Goal: Task Accomplishment & Management: Complete application form

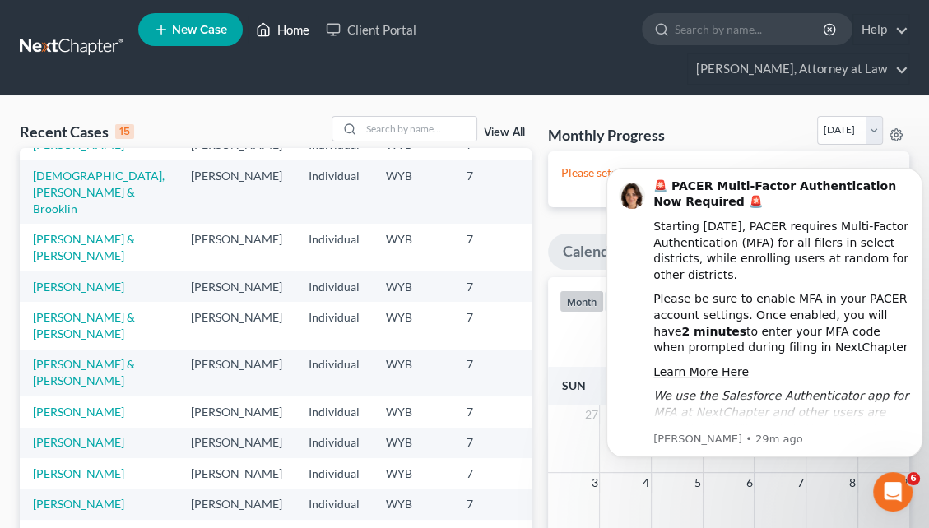
click at [291, 31] on link "Home" at bounding box center [283, 30] width 70 height 30
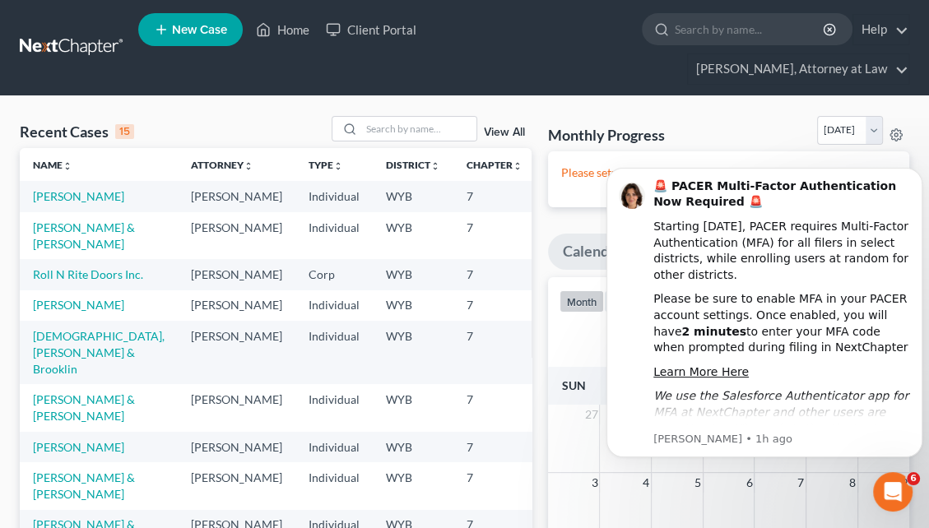
click at [197, 35] on span "New Case" at bounding box center [199, 30] width 55 height 12
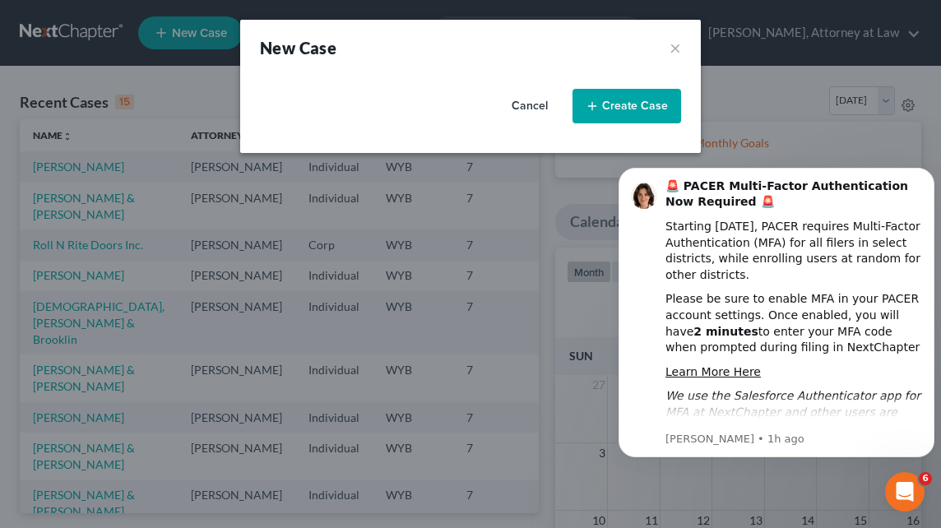
select select "92"
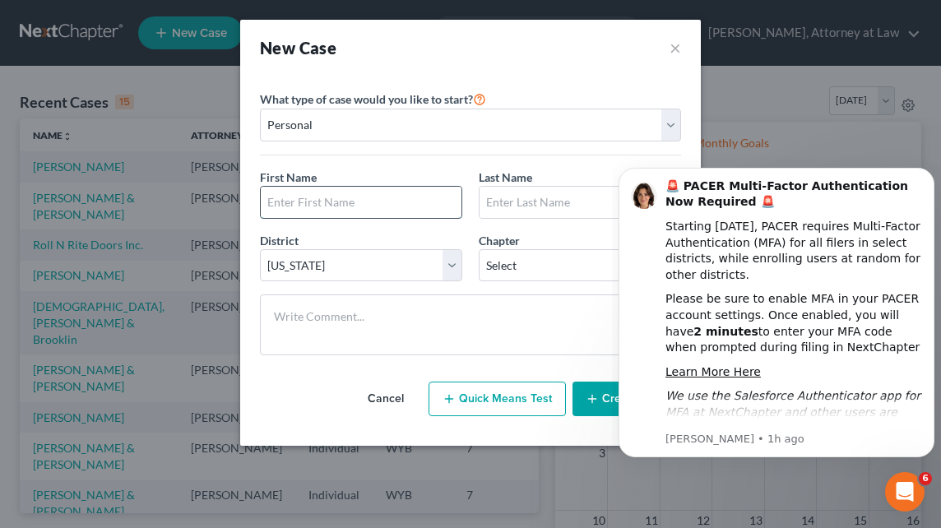
click at [300, 197] on input "text" at bounding box center [361, 202] width 201 height 31
type input "Travis"
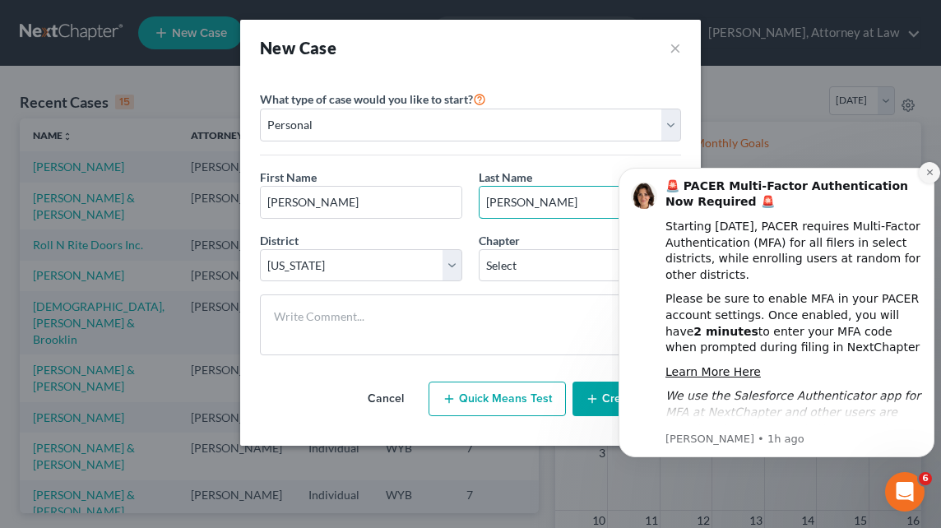
type input "Thomas"
click at [928, 165] on button "Dismiss notification" at bounding box center [929, 172] width 21 height 21
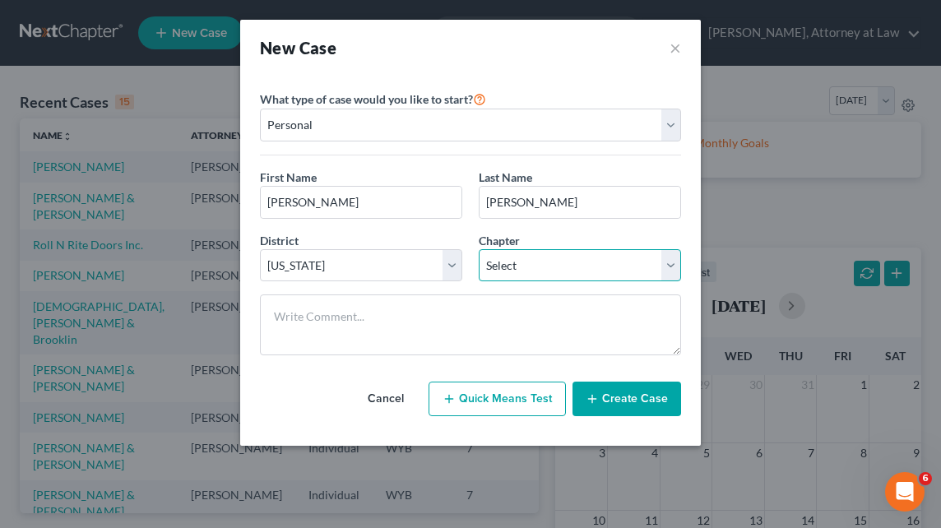
click at [668, 264] on select "Select 7 11 12 13" at bounding box center [580, 265] width 202 height 33
select select "0"
click at [479, 249] on select "Select 7 11 12 13" at bounding box center [580, 265] width 202 height 33
click at [596, 390] on button "Create Case" at bounding box center [627, 399] width 109 height 35
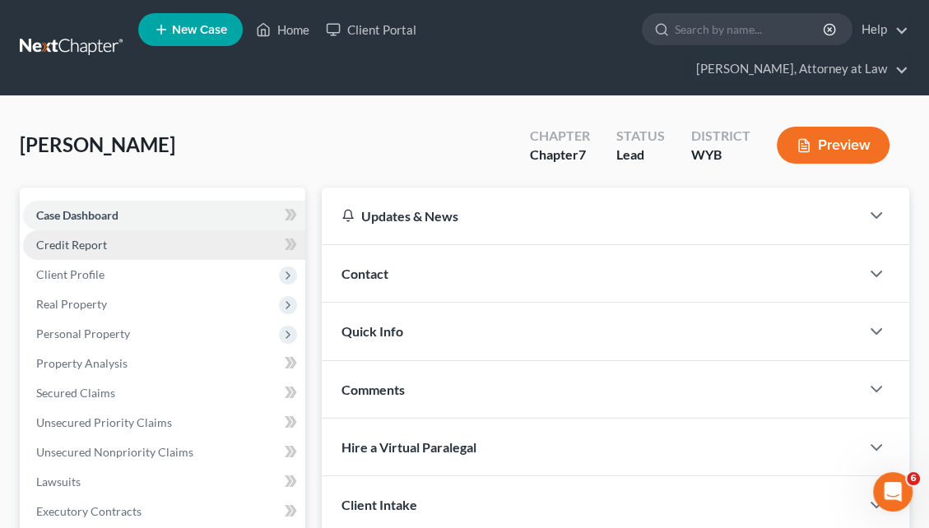
click at [197, 230] on link "Credit Report" at bounding box center [164, 245] width 282 height 30
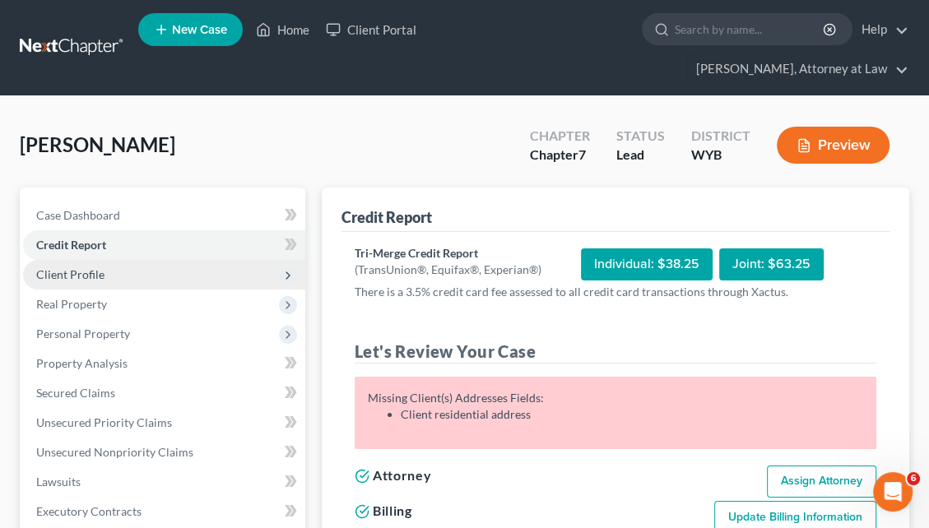
click at [190, 260] on span "Client Profile" at bounding box center [164, 275] width 282 height 30
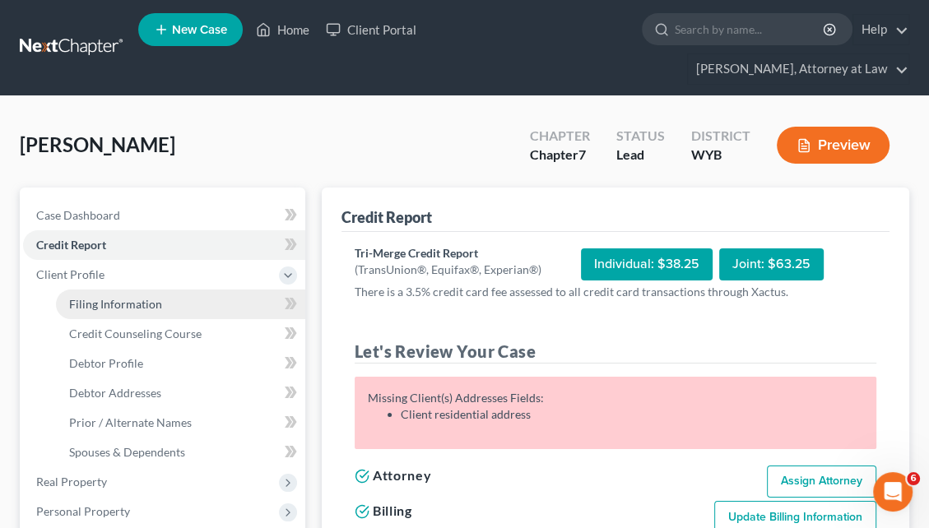
click at [221, 290] on link "Filing Information" at bounding box center [180, 305] width 249 height 30
select select "1"
select select "0"
select select "92"
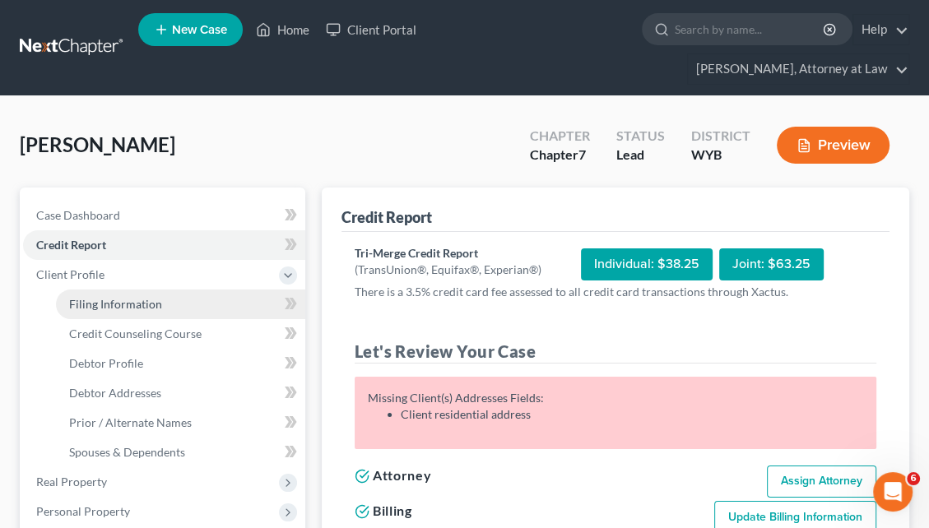
select select "53"
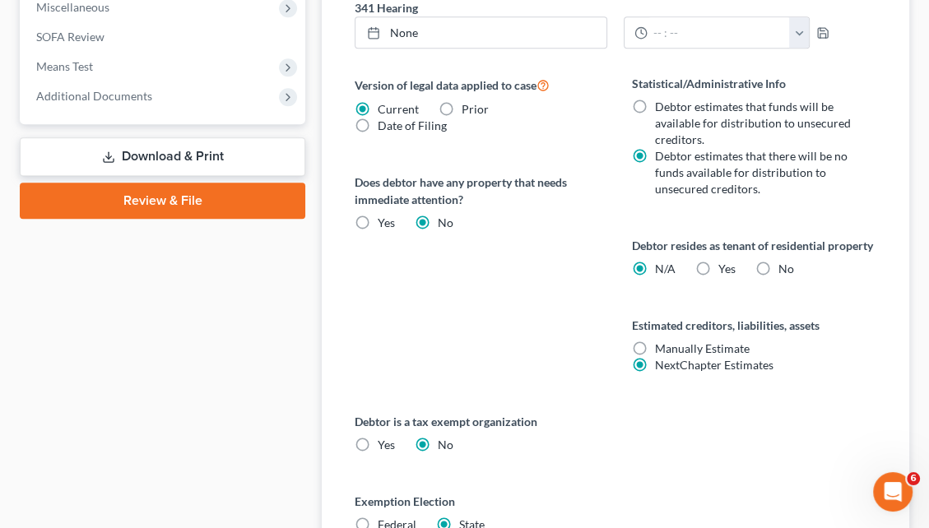
scroll to position [804, 0]
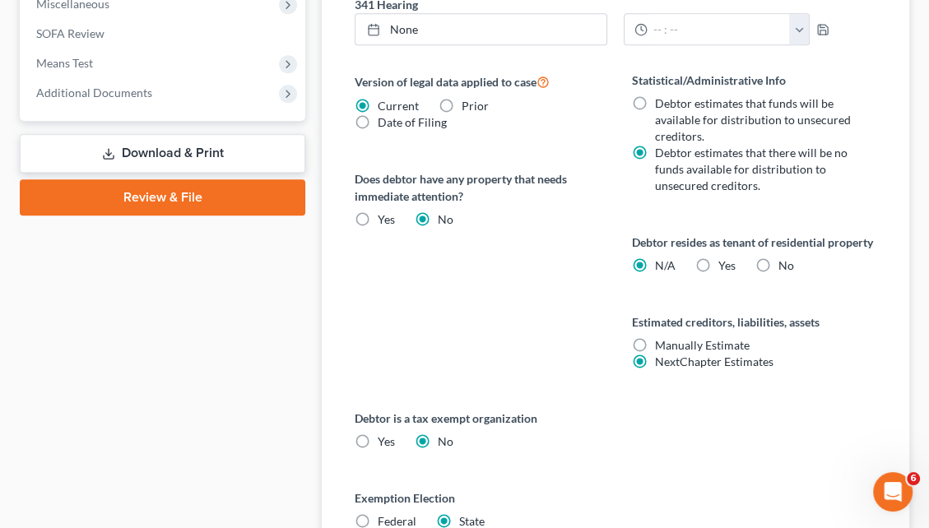
click at [778, 258] on label "No" at bounding box center [786, 266] width 16 height 16
click at [785, 258] on input "No" at bounding box center [790, 263] width 11 height 11
radio input "true"
radio input "false"
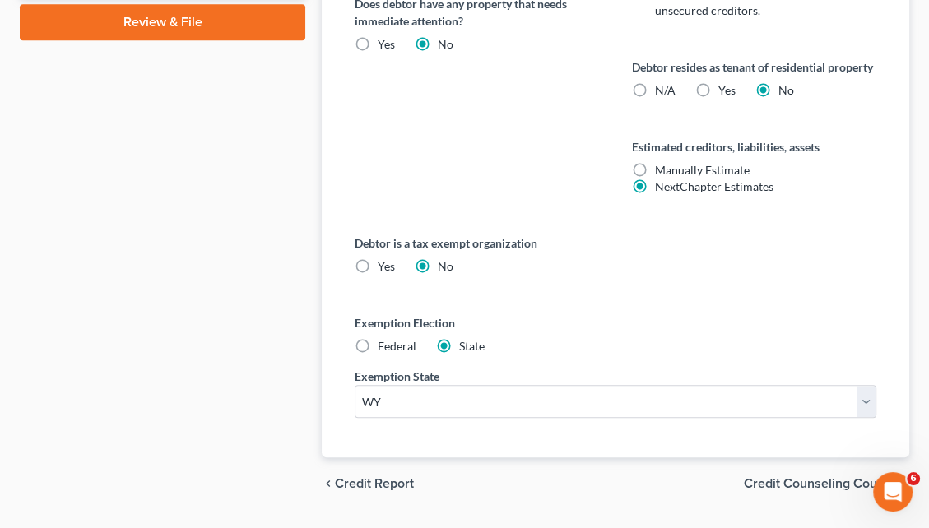
scroll to position [991, 0]
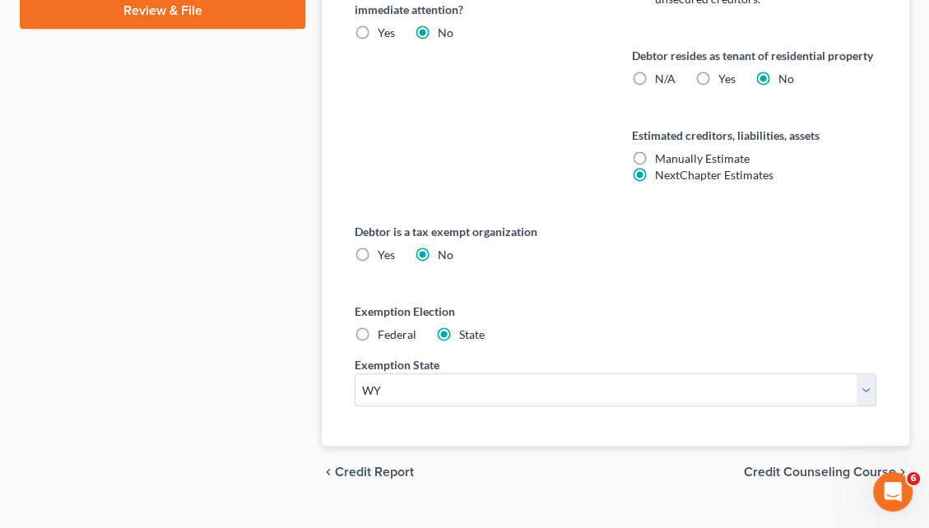
click at [825, 466] on span "Credit Counseling Course" at bounding box center [820, 472] width 152 height 13
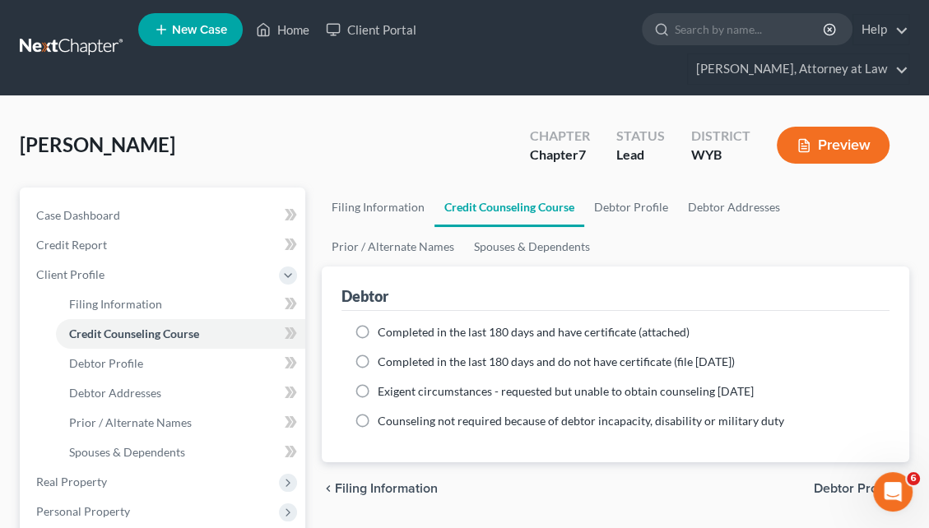
click at [378, 324] on label "Completed in the last 180 days and have certificate (attached)" at bounding box center [534, 332] width 312 height 16
click at [384, 324] on input "Completed in the last 180 days and have certificate (attached)" at bounding box center [389, 329] width 11 height 11
radio input "true"
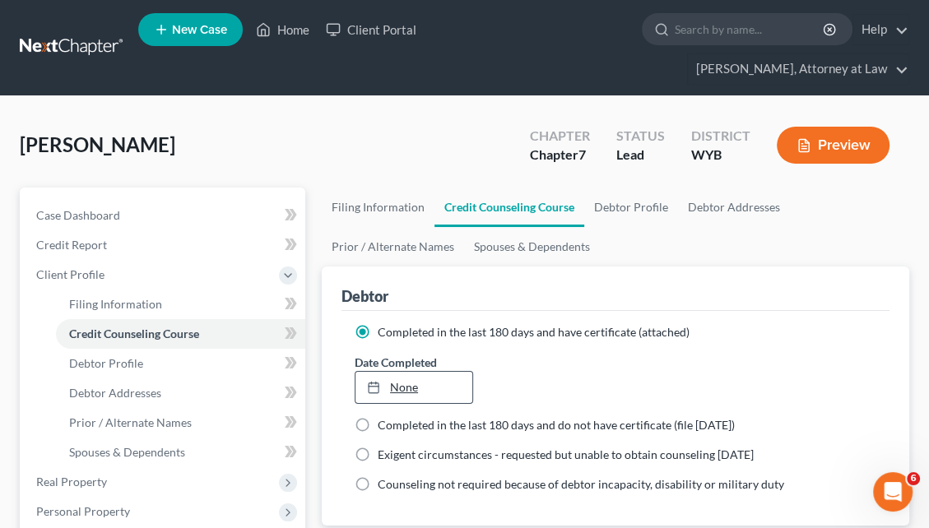
click at [394, 372] on link "None" at bounding box center [413, 387] width 117 height 31
type input "8/18/2025"
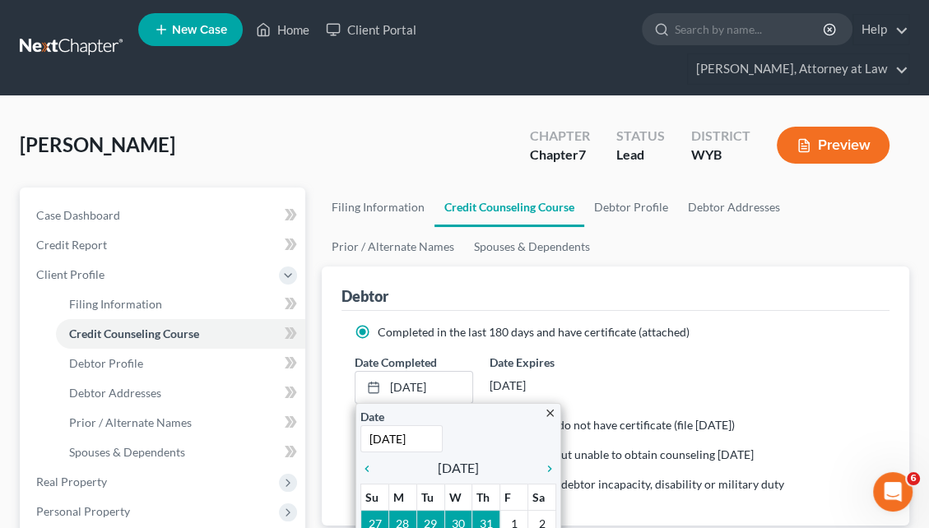
click at [562, 409] on ng-include "Completed in the last 180 days and have certificate (attached) Date Completed 8…" at bounding box center [616, 408] width 522 height 169
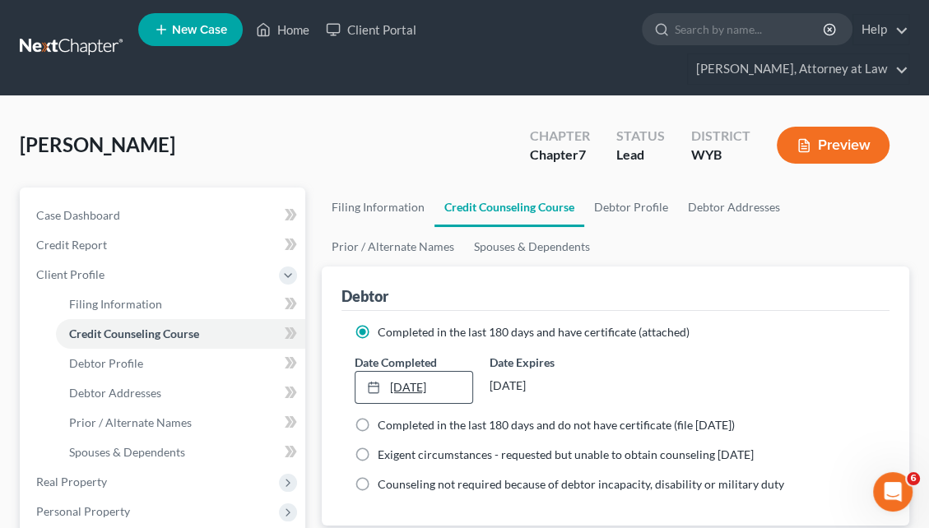
click at [433, 372] on link "8/18/2025" at bounding box center [413, 387] width 117 height 31
click at [599, 371] on div "2/1/2026" at bounding box center [549, 386] width 118 height 30
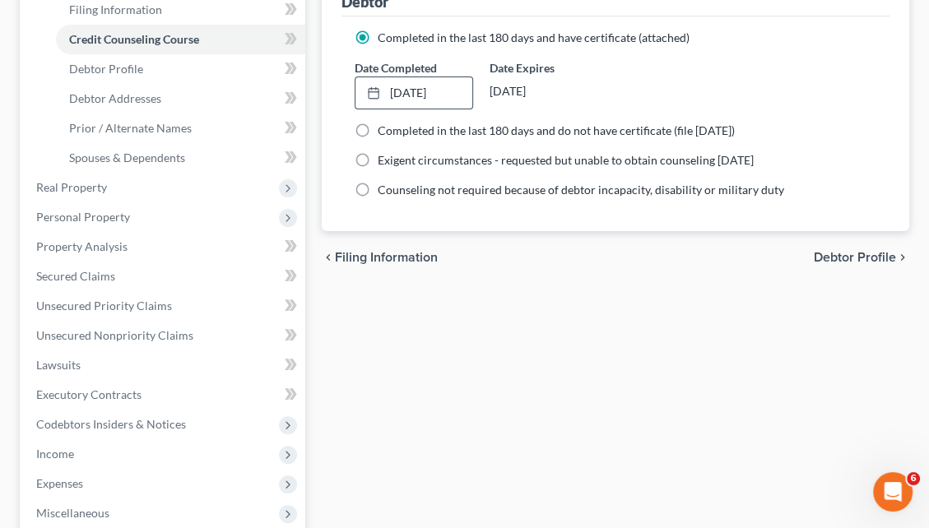
scroll to position [300, 0]
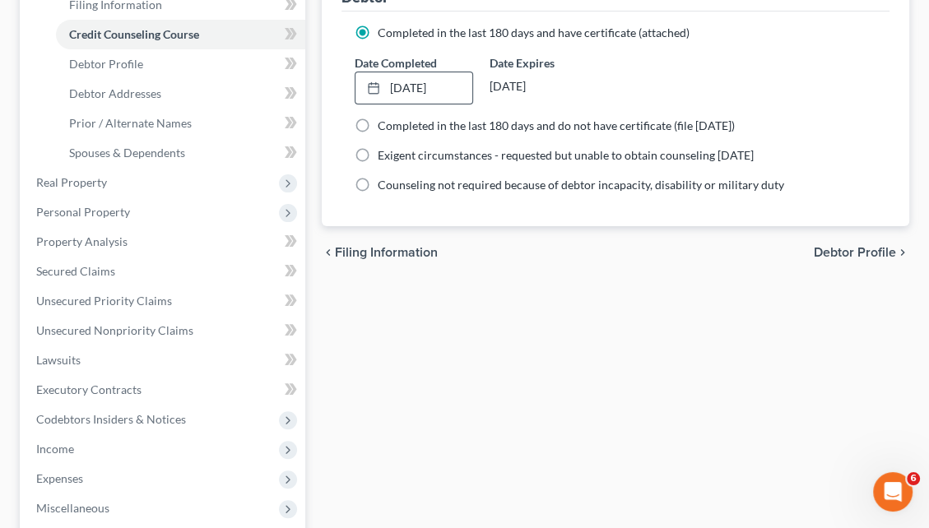
click at [847, 246] on span "Debtor Profile" at bounding box center [855, 252] width 82 height 13
select select "0"
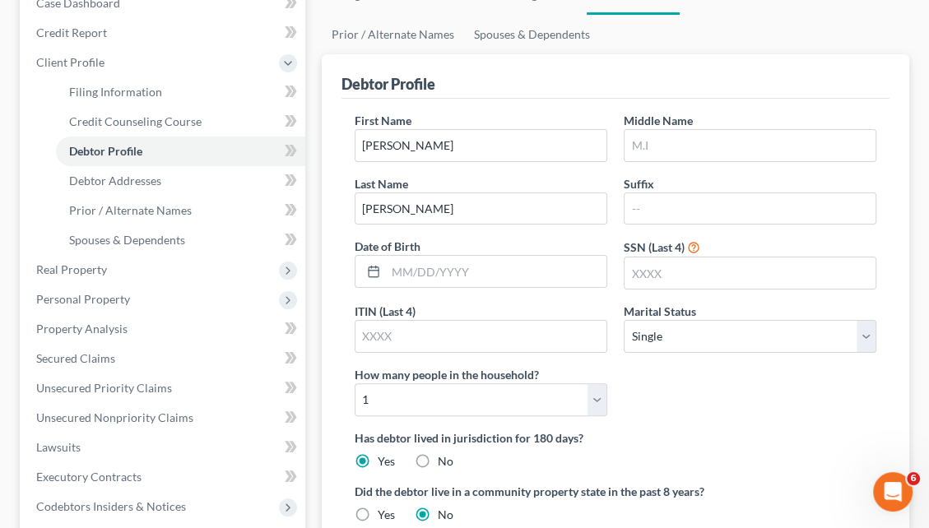
scroll to position [232, 0]
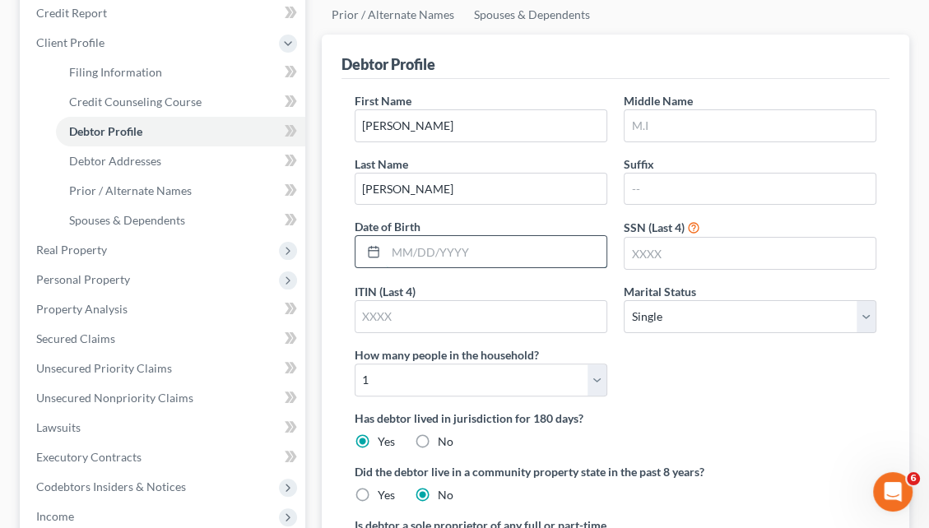
click at [435, 236] on input "text" at bounding box center [496, 251] width 221 height 31
type input "07/20/1965"
click at [640, 238] on input "text" at bounding box center [750, 253] width 251 height 31
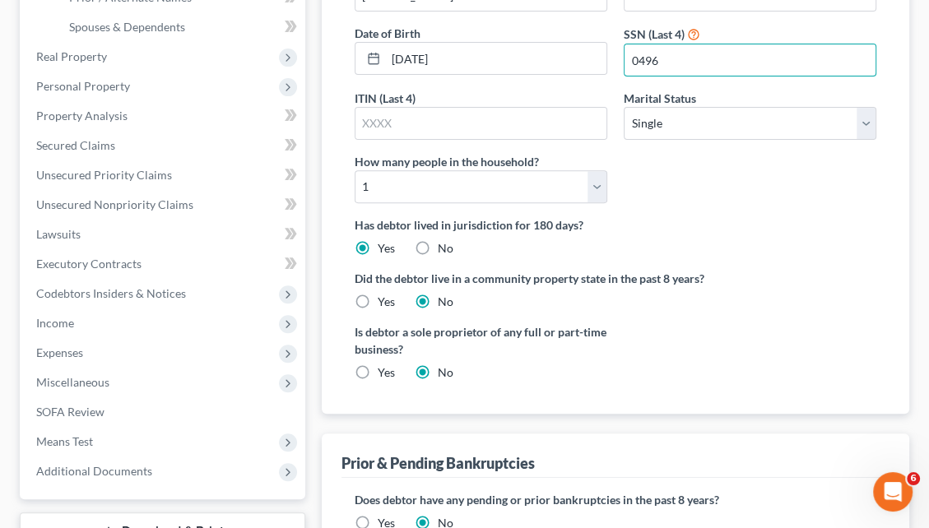
scroll to position [461, 0]
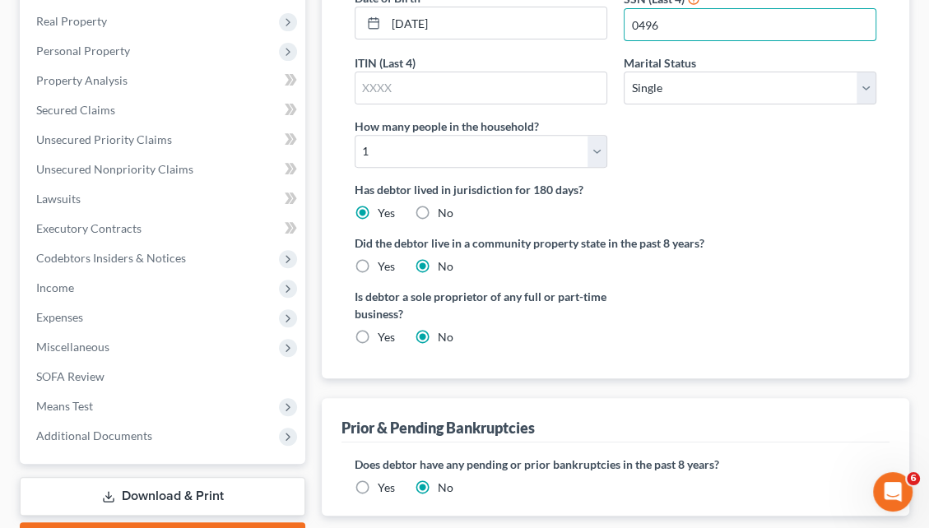
type input "0496"
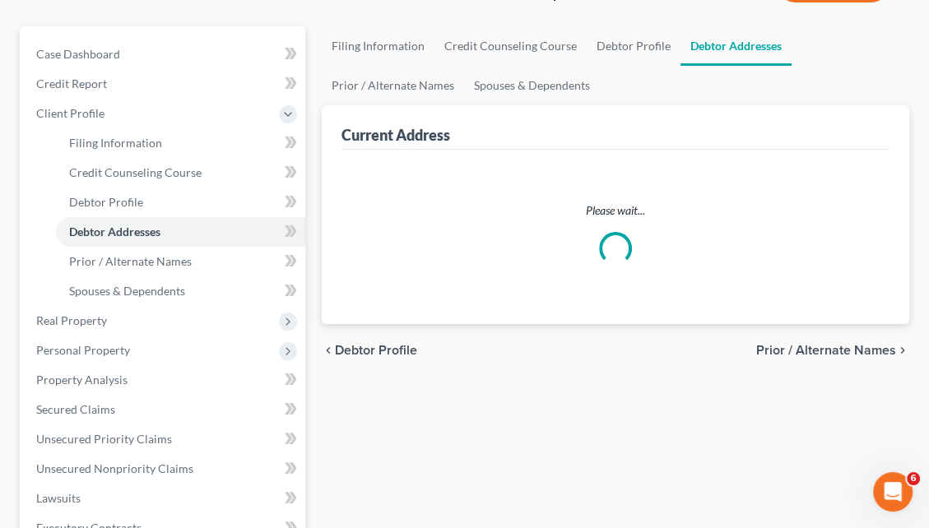
select select "0"
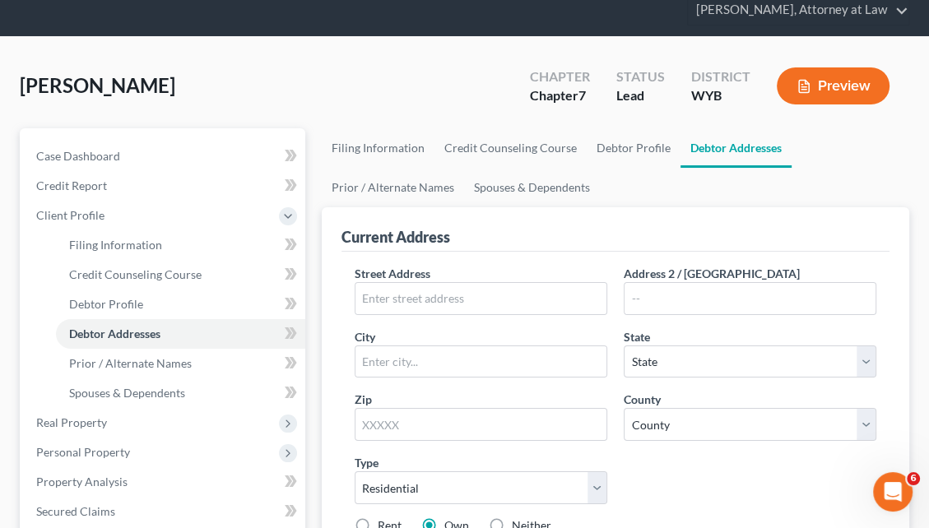
scroll to position [121, 0]
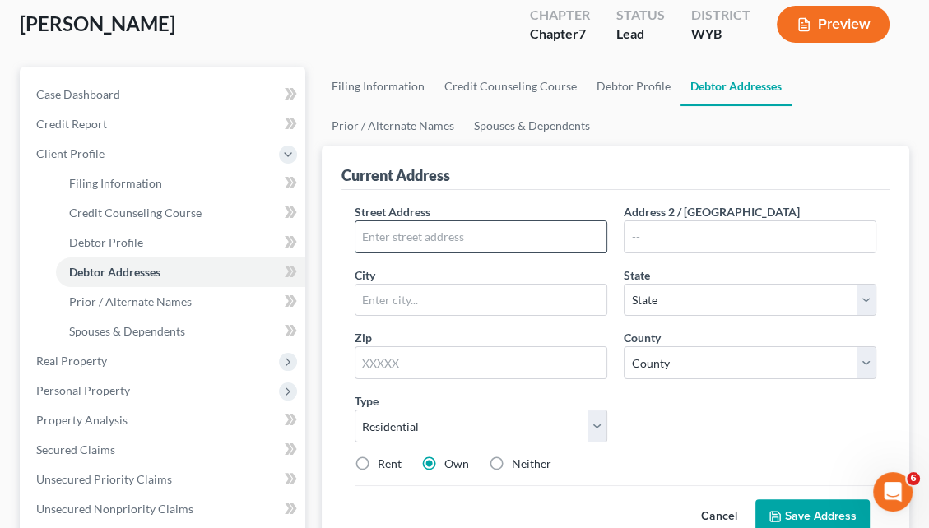
click at [375, 221] on input "text" at bounding box center [480, 236] width 251 height 31
type input "212 Country Lane"
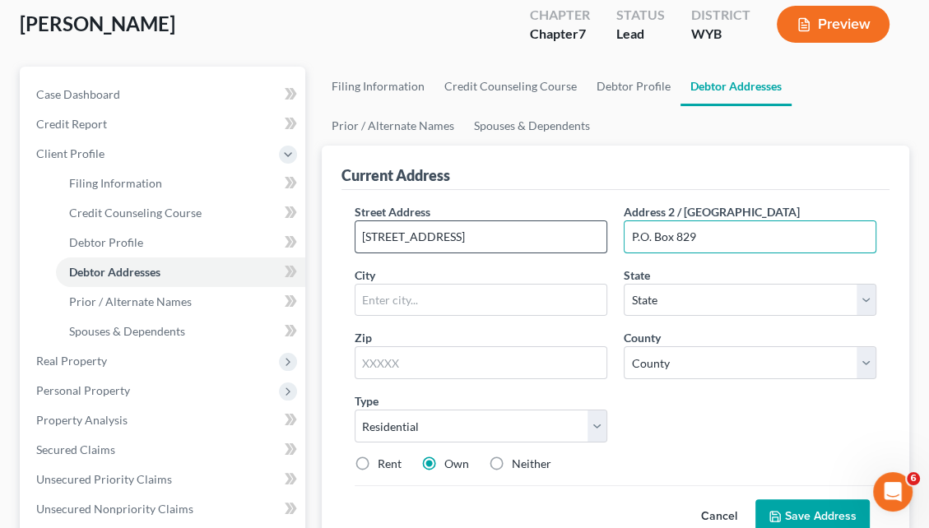
type input "P.O. Box 829"
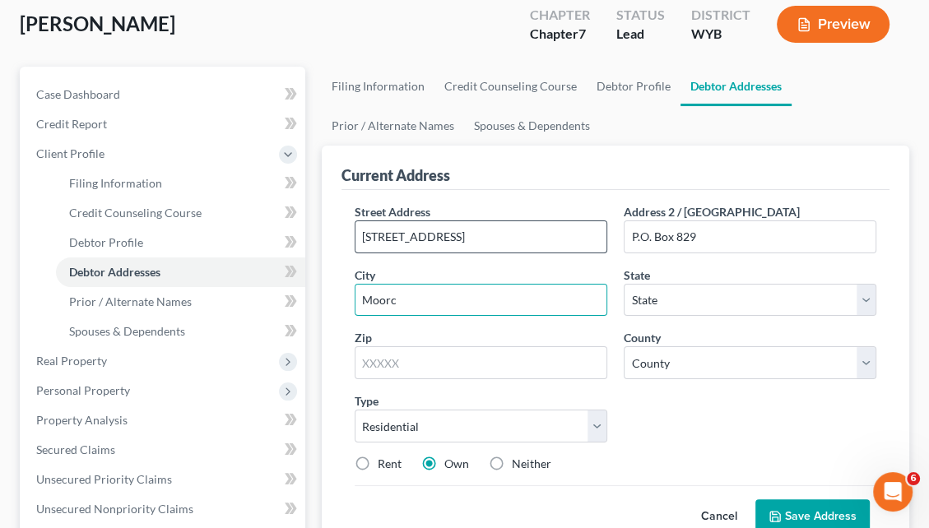
type input "Moorcroft"
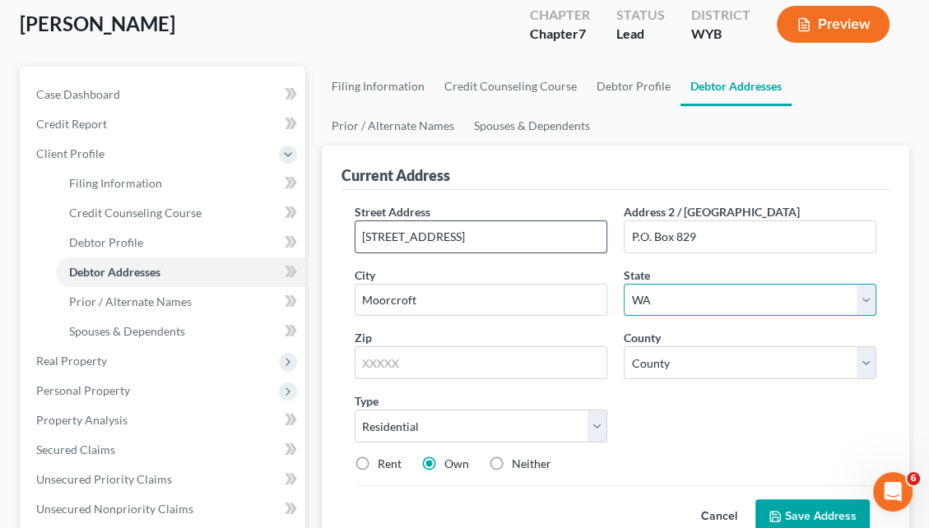
select select "53"
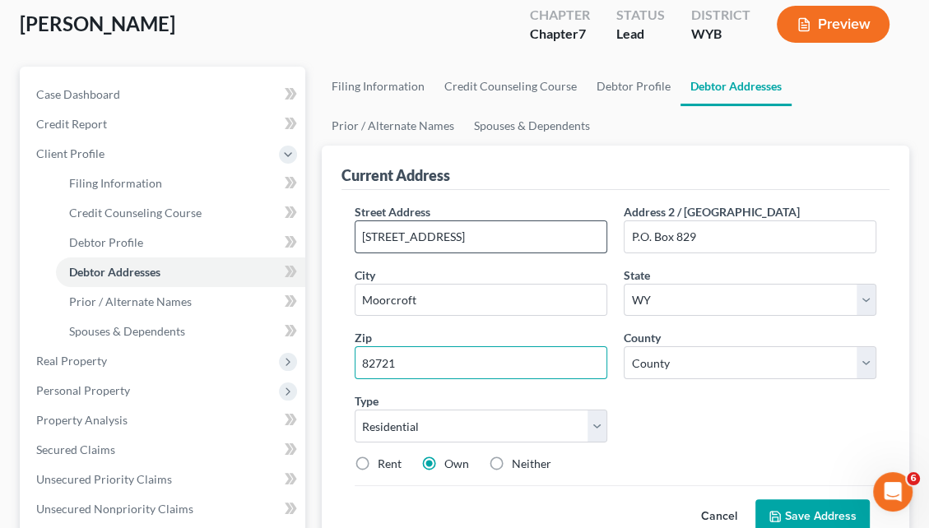
type input "82721"
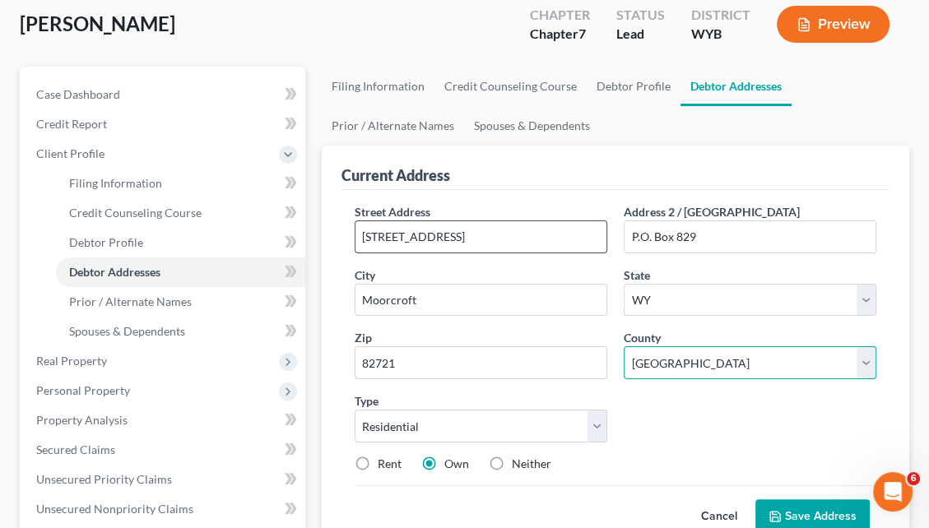
select select "5"
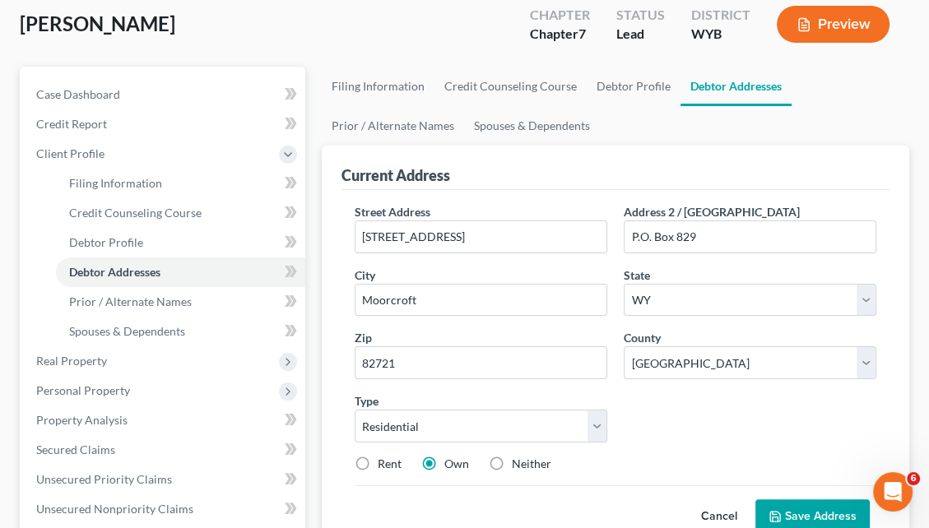
click at [800, 500] on button "Save Address" at bounding box center [812, 517] width 114 height 35
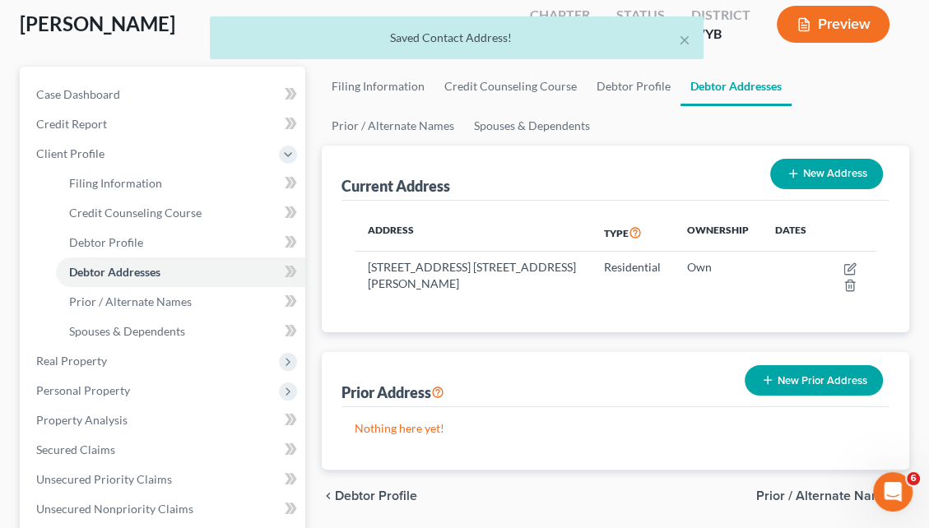
click at [800, 490] on span "Prior / Alternate Names" at bounding box center [826, 496] width 140 height 13
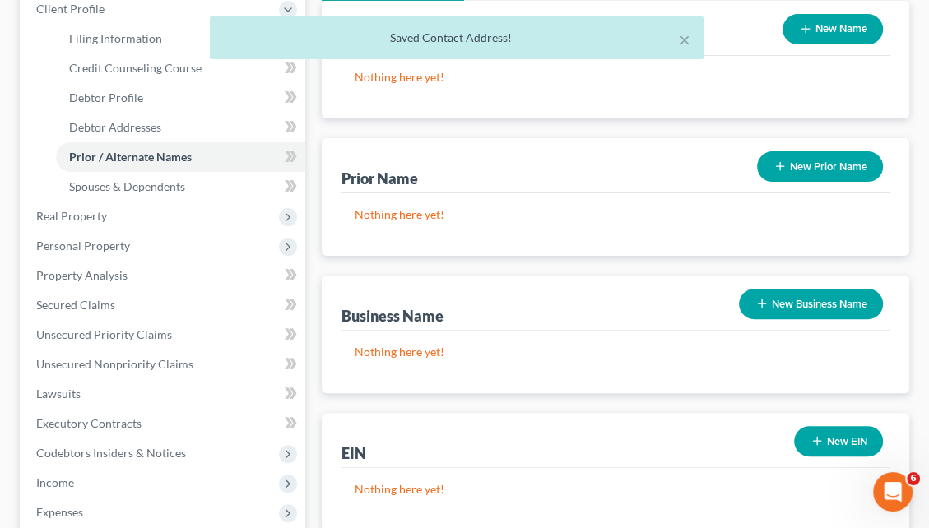
scroll to position [264, 0]
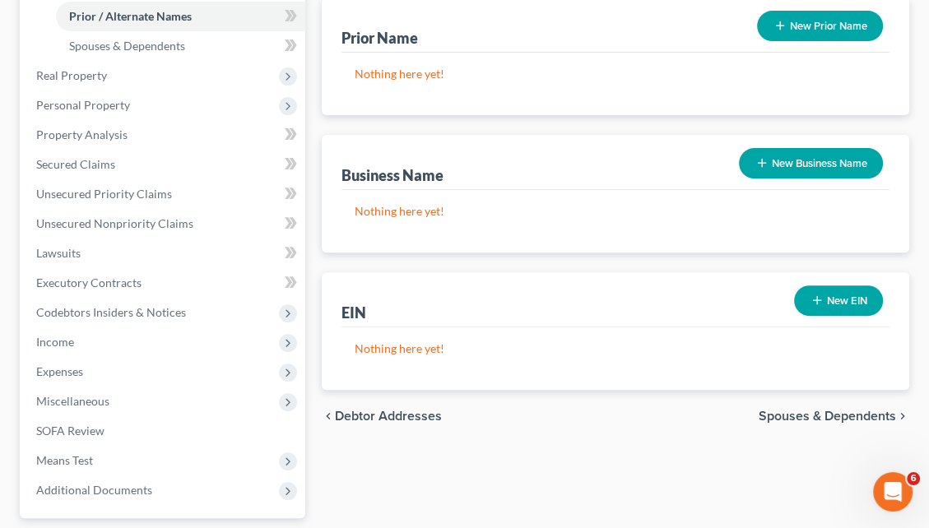
click at [838, 410] on span "Spouses & Dependents" at bounding box center [827, 416] width 137 height 13
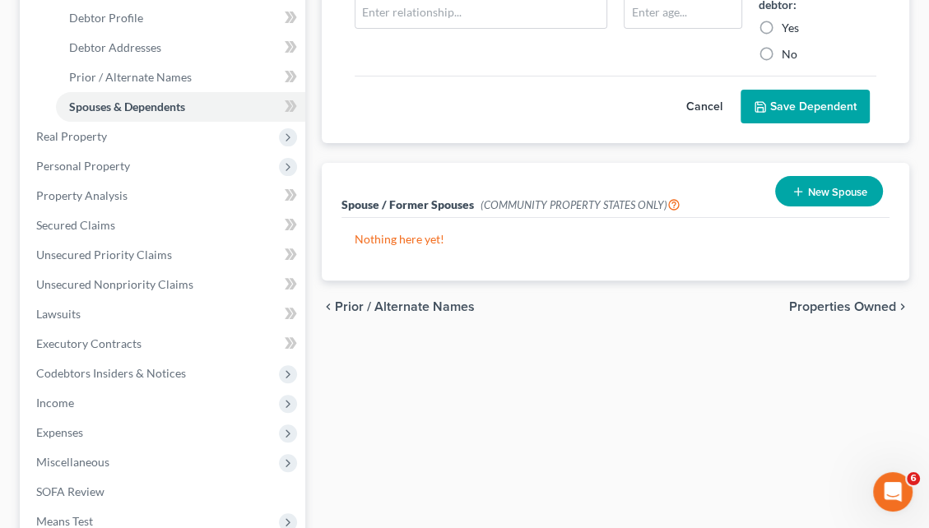
click at [846, 300] on span "Properties Owned" at bounding box center [842, 306] width 107 height 13
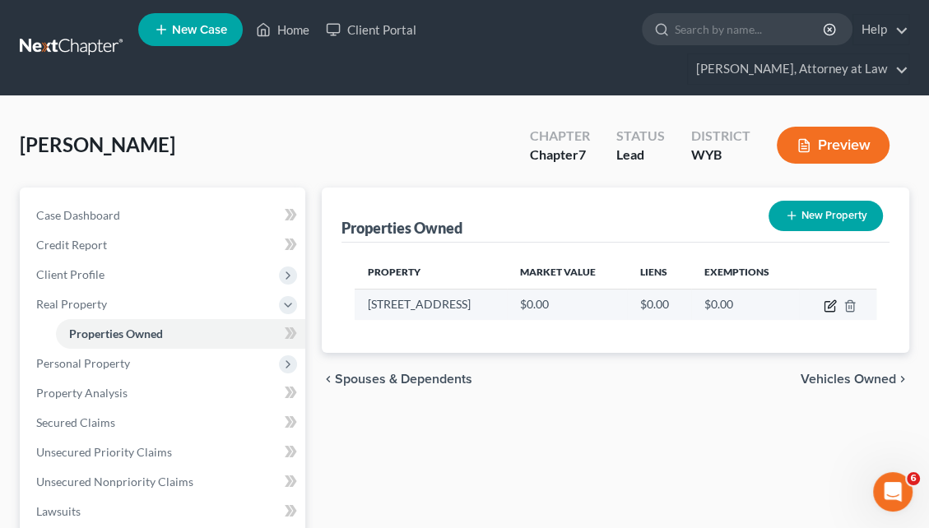
click at [825, 302] on icon "button" at bounding box center [830, 307] width 10 height 10
select select "53"
select select "5"
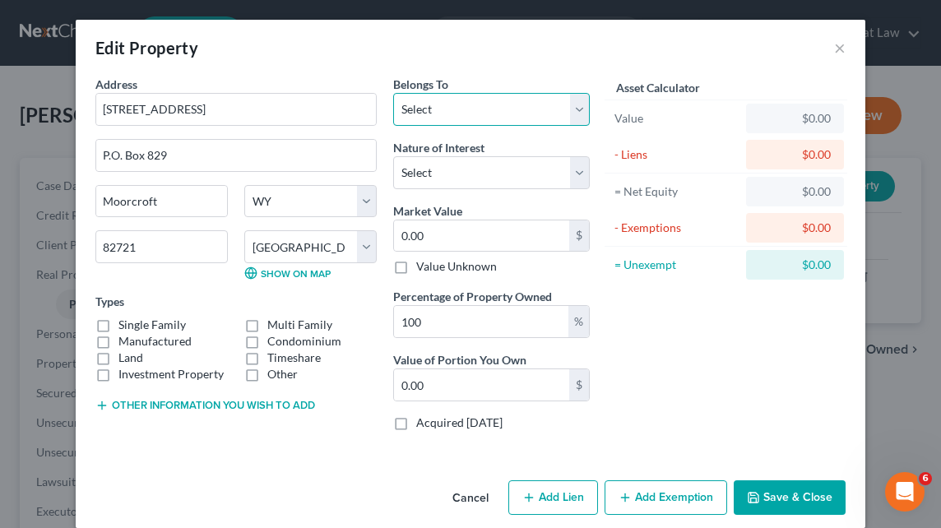
click at [568, 112] on select "Select Debtor 1 Only Debtor 2 Only Debtor 1 And Debtor 2 Only At Least One Of T…" at bounding box center [491, 109] width 197 height 33
select select "0"
click at [393, 93] on select "Select Debtor 1 Only Debtor 2 Only Debtor 1 And Debtor 2 Only At Least One Of T…" at bounding box center [491, 109] width 197 height 33
click at [118, 321] on label "Single Family" at bounding box center [151, 325] width 67 height 16
click at [125, 321] on input "Single Family" at bounding box center [130, 322] width 11 height 11
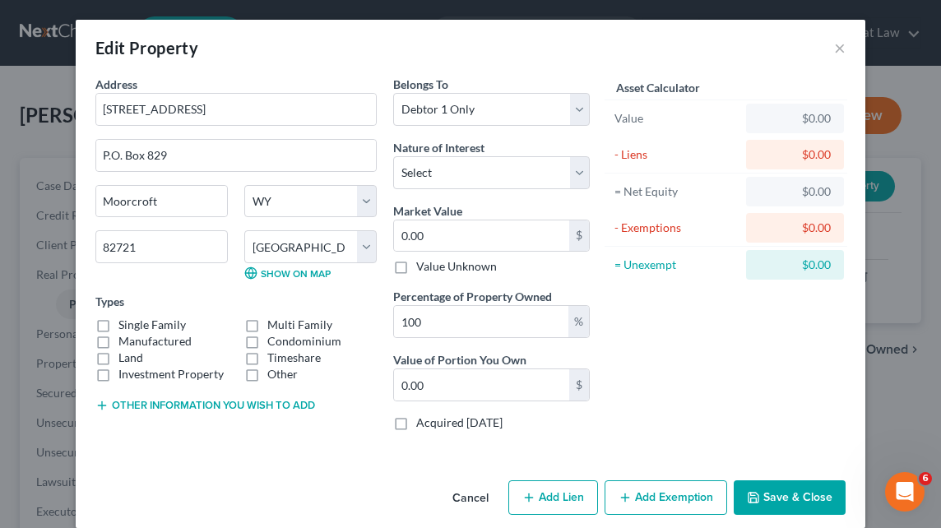
checkbox input "true"
click at [658, 491] on button "Add Exemption" at bounding box center [666, 498] width 123 height 35
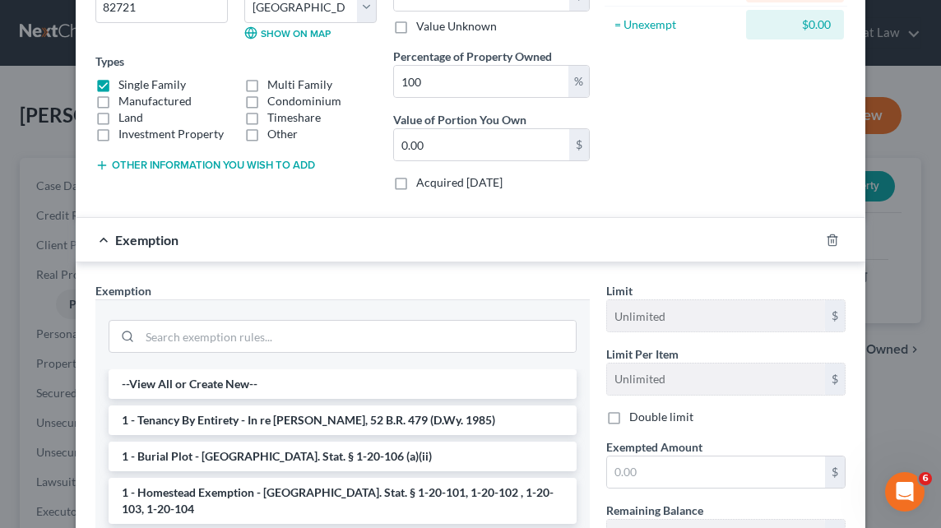
scroll to position [254, 0]
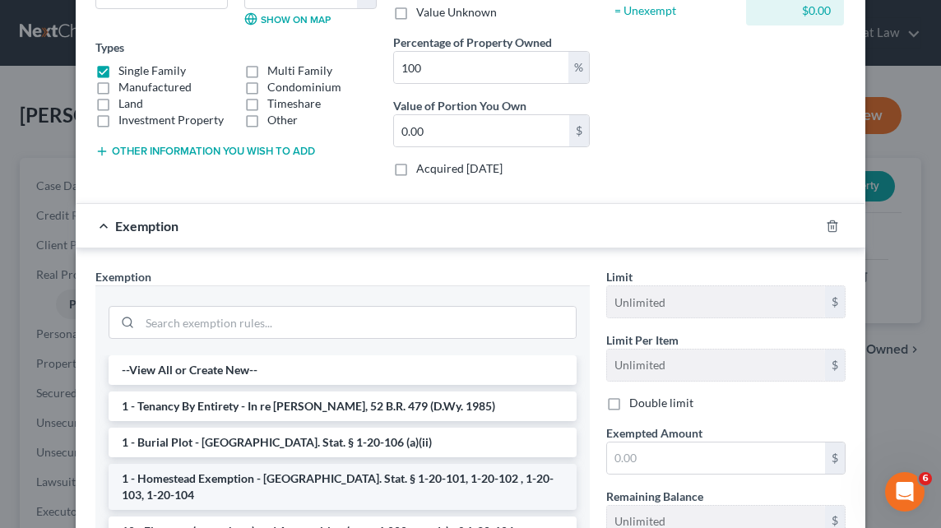
click at [428, 467] on li "1 - Homestead Exemption - [GEOGRAPHIC_DATA]. Stat. § 1-20-101, 1-20-102 , 1-20-…" at bounding box center [343, 487] width 468 height 46
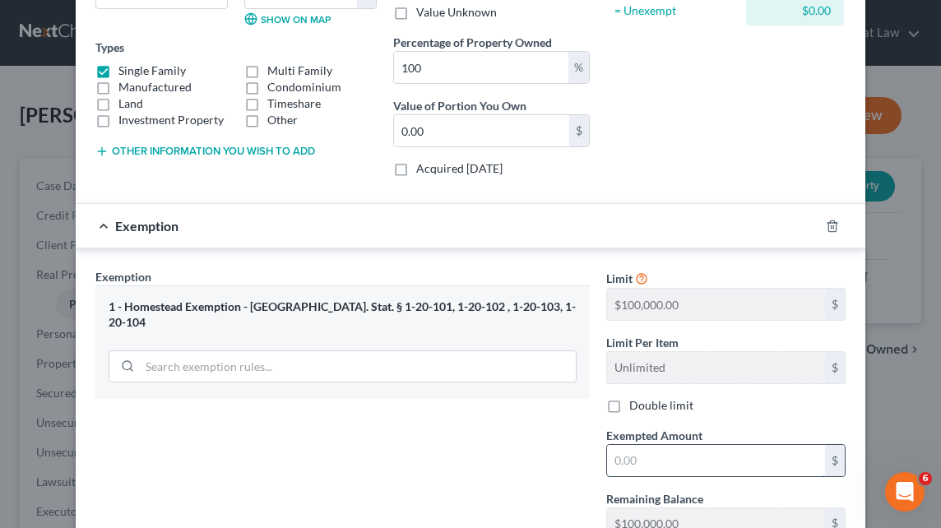
click at [610, 456] on input "text" at bounding box center [716, 460] width 218 height 31
type input "100,000"
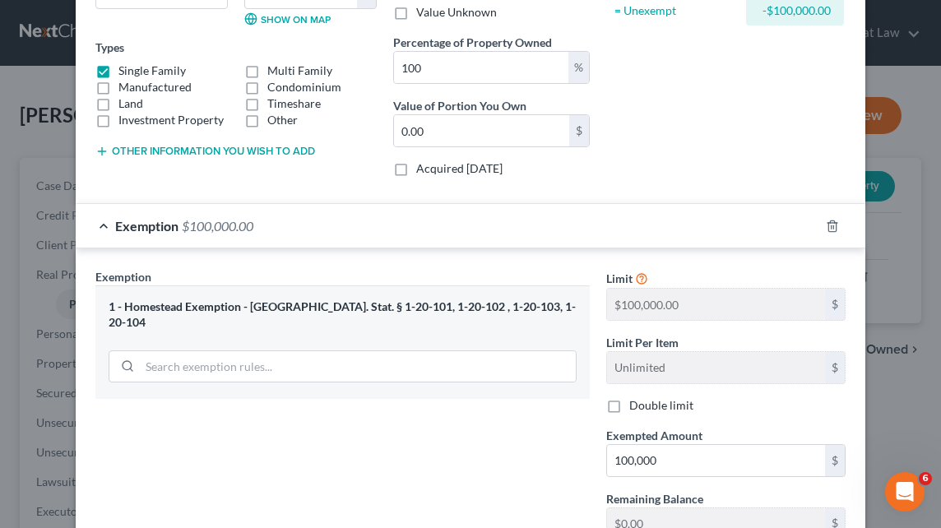
scroll to position [380, 0]
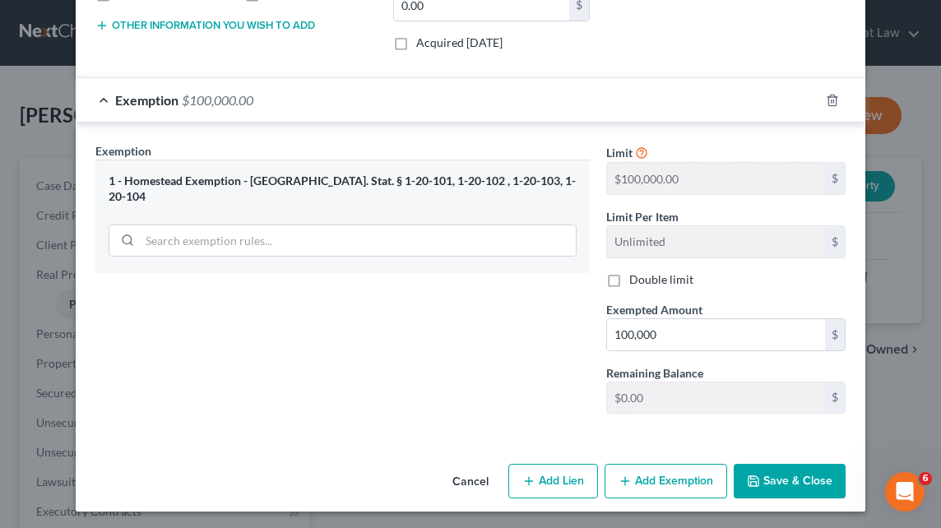
drag, startPoint x: 932, startPoint y: 414, endPoint x: 12, endPoint y: 22, distance: 999.9
click at [801, 479] on button "Save & Close" at bounding box center [790, 481] width 112 height 35
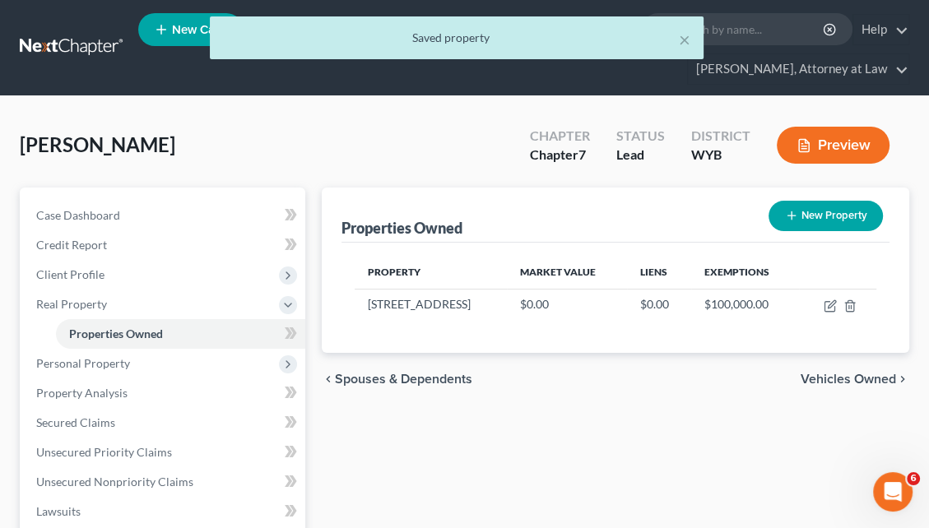
click at [827, 373] on span "Vehicles Owned" at bounding box center [848, 379] width 95 height 13
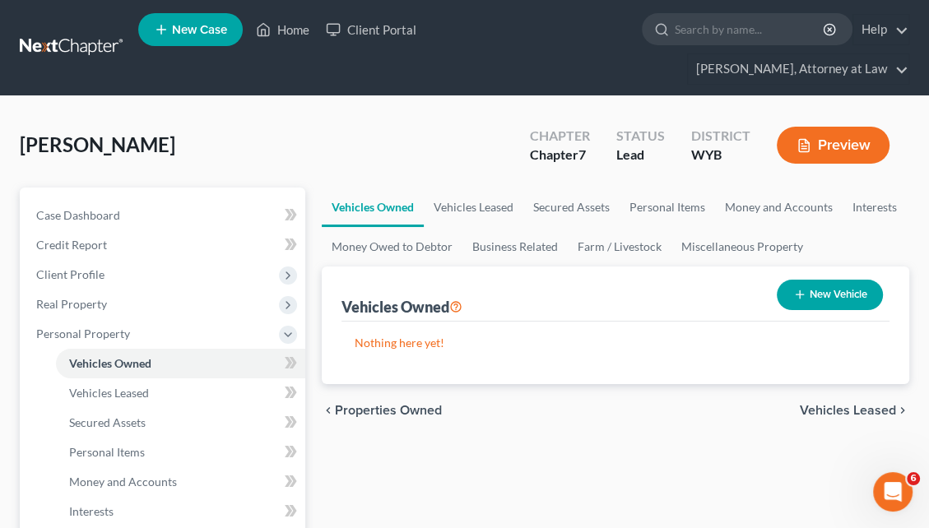
click at [839, 280] on button "New Vehicle" at bounding box center [830, 295] width 106 height 30
select select "0"
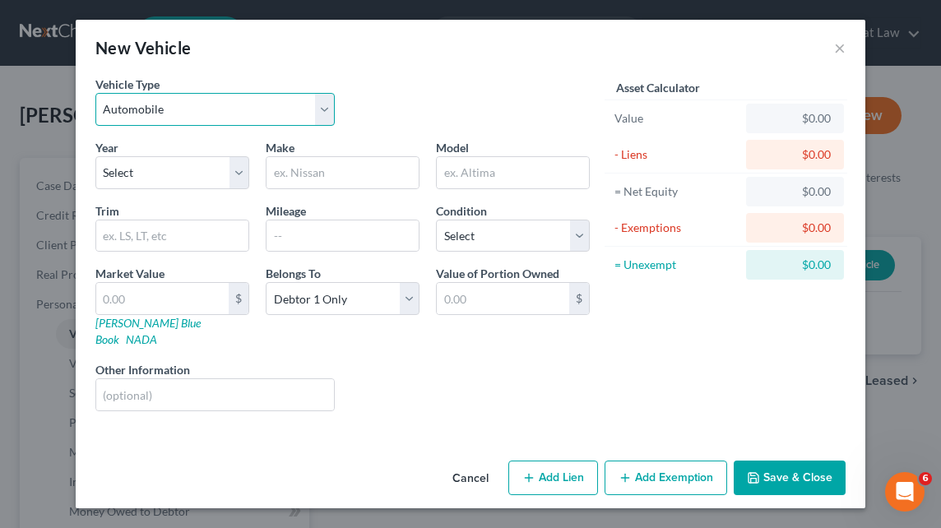
click at [323, 114] on select "Select Automobile Truck Trailer Watercraft Aircraft Motor Home Atv Other Vehicle" at bounding box center [214, 109] width 239 height 33
select select "1"
click at [95, 93] on select "Select Automobile Truck Trailer Watercraft Aircraft Motor Home Atv Other Vehicle" at bounding box center [214, 109] width 239 height 33
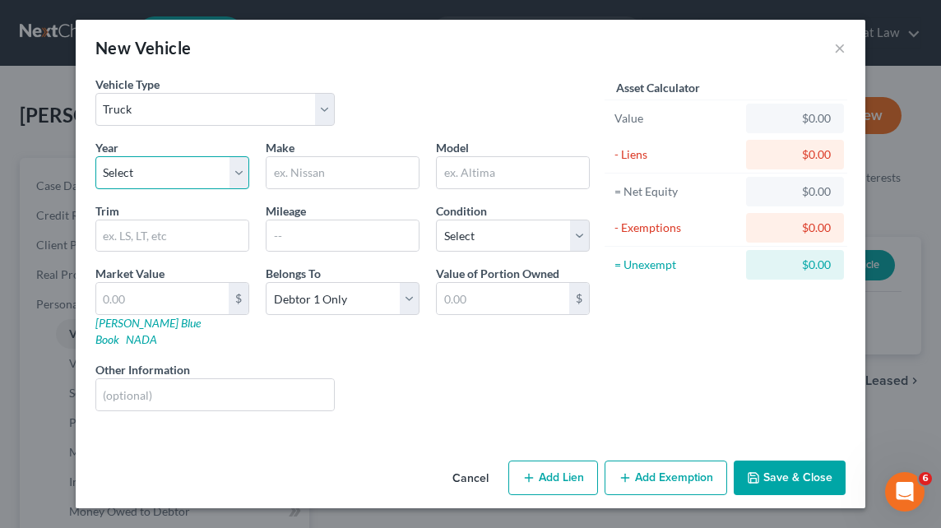
click at [174, 174] on select "Select 2026 2025 2024 2023 2022 2021 2020 2019 2018 2017 2016 2015 2014 2013 20…" at bounding box center [172, 172] width 154 height 33
select select "7"
click at [95, 156] on select "Select 2026 2025 2024 2023 2022 2021 2020 2019 2018 2017 2016 2015 2014 2013 20…" at bounding box center [172, 172] width 154 height 33
click at [295, 177] on input "text" at bounding box center [343, 172] width 152 height 31
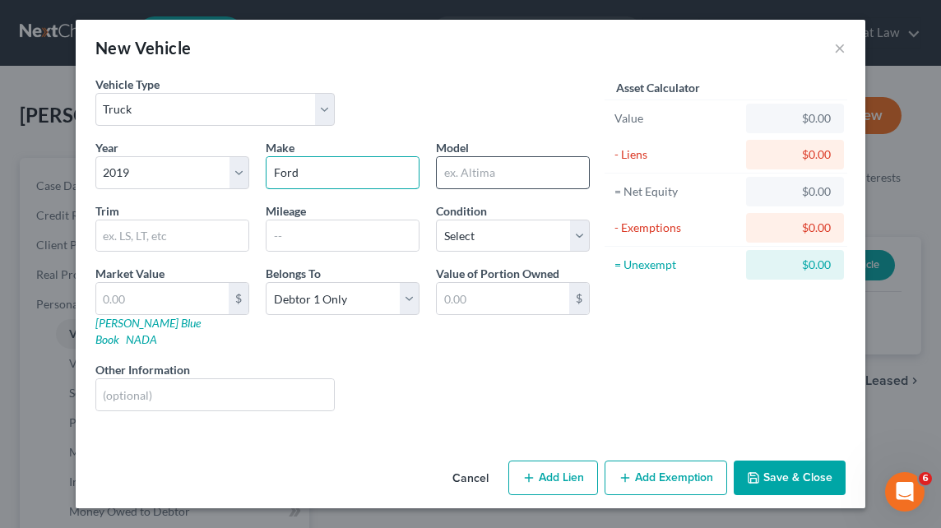
type input "Ford"
click at [472, 176] on input "text" at bounding box center [513, 172] width 152 height 31
type input "F350"
click at [332, 241] on input "text" at bounding box center [343, 236] width 152 height 31
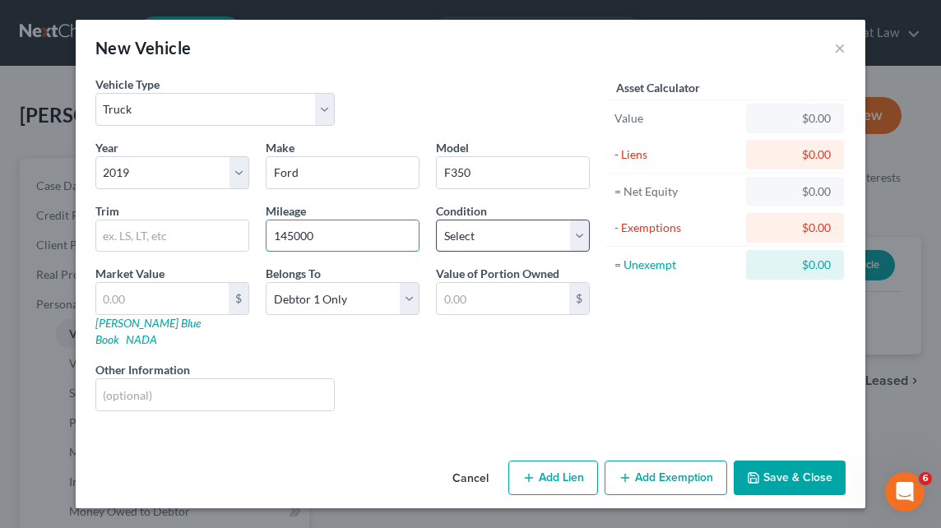
type input "145000"
click at [581, 233] on select "Select Excellent Very Good Good Fair Poor" at bounding box center [513, 236] width 154 height 33
select select "2"
click at [436, 220] on select "Select Excellent Very Good Good Fair Poor" at bounding box center [513, 236] width 154 height 33
click at [149, 323] on link "Kelly Blue Book" at bounding box center [147, 331] width 105 height 30
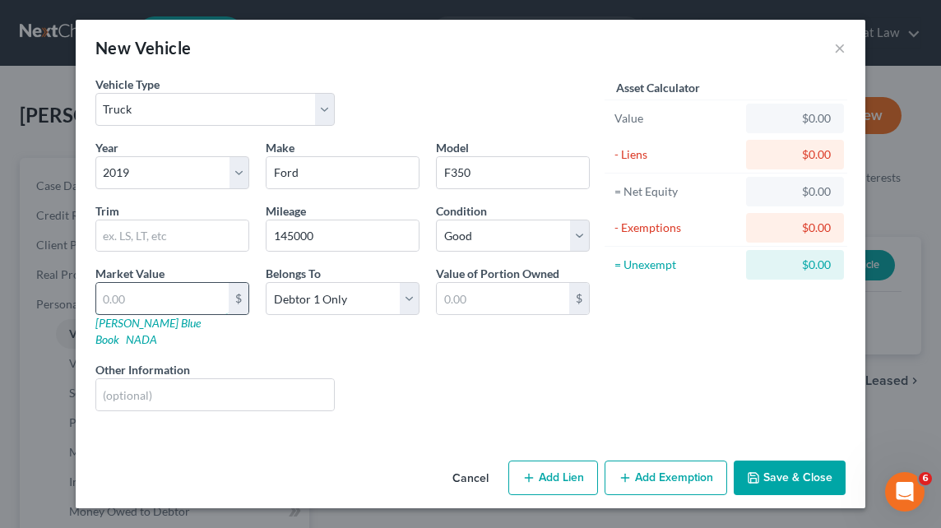
click at [120, 302] on input "text" at bounding box center [162, 298] width 132 height 31
type input "2"
type input "2.00"
type input "22"
type input "22.00"
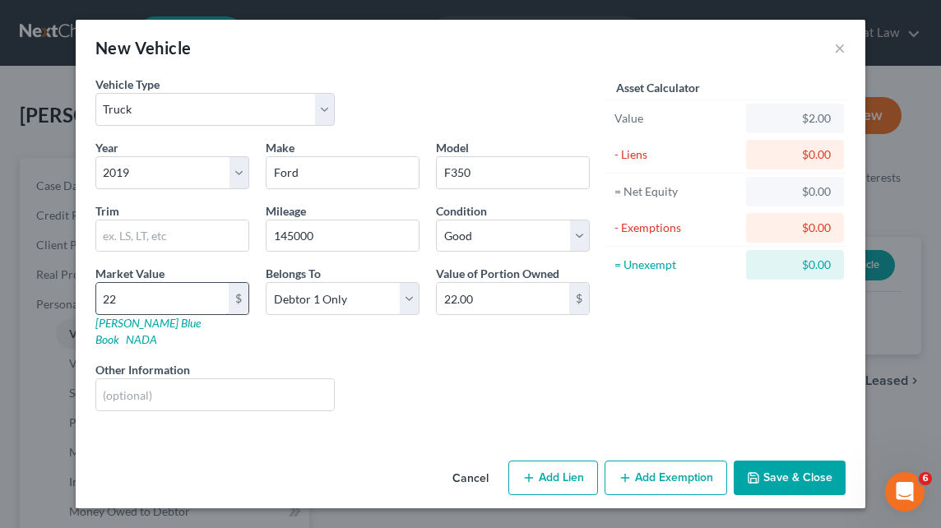
type input "220"
type input "220.00"
type input "2200"
type input "2,200.00"
type input "2,2000"
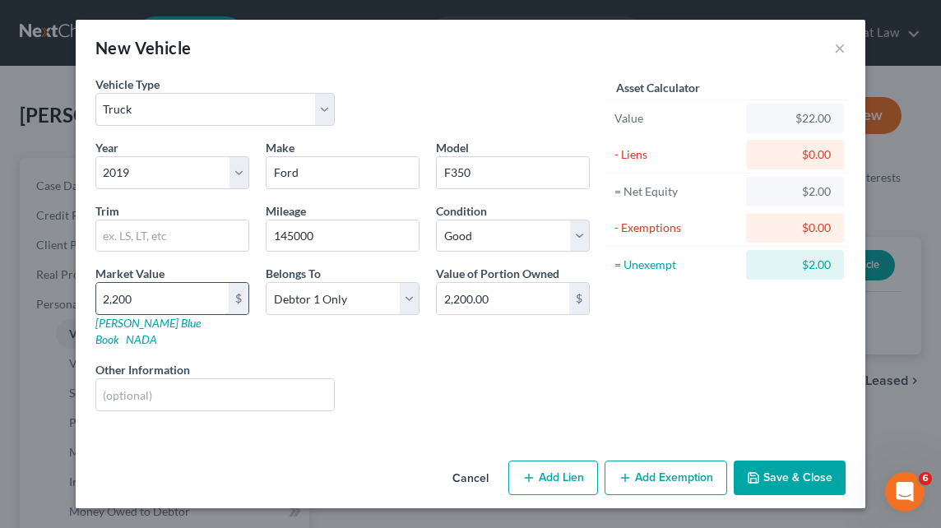
type input "22,000.00"
type input "22,000"
click at [555, 467] on button "Add Lien" at bounding box center [554, 478] width 90 height 35
select select "0"
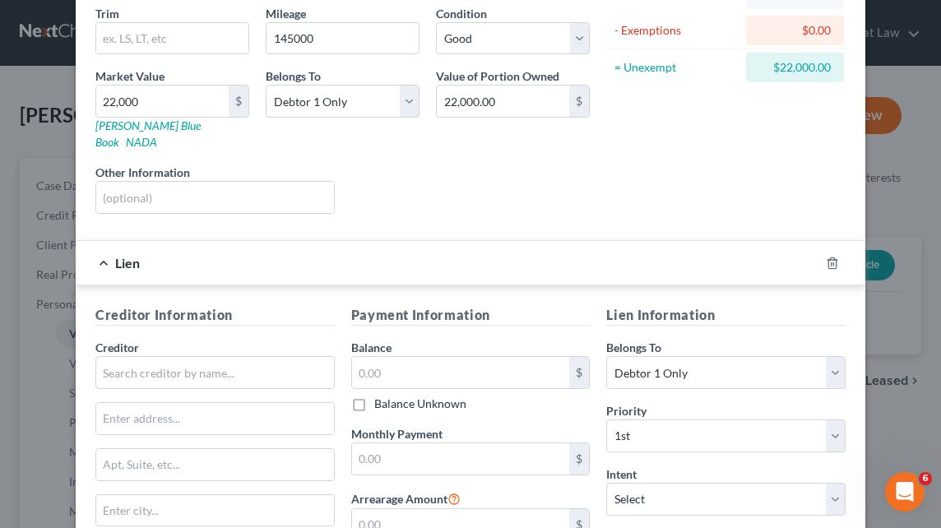
scroll to position [199, 0]
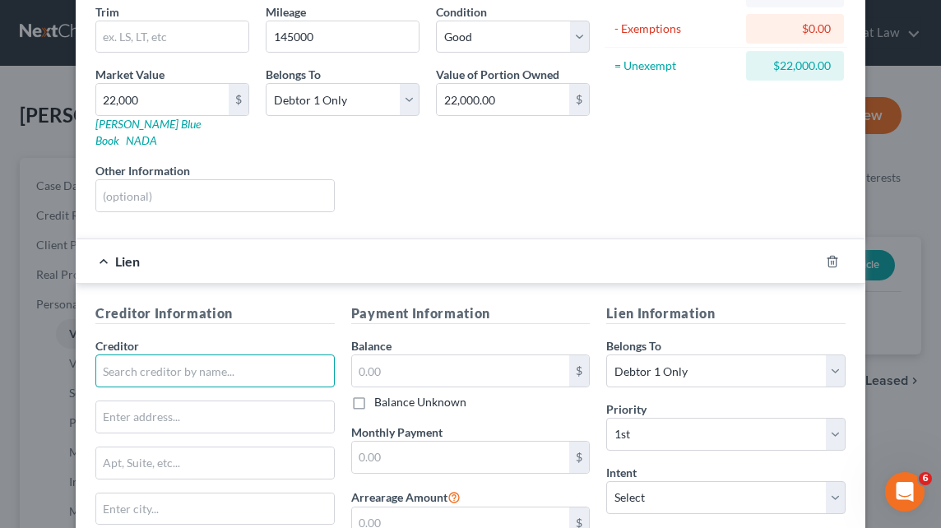
click at [114, 355] on input "text" at bounding box center [214, 371] width 239 height 33
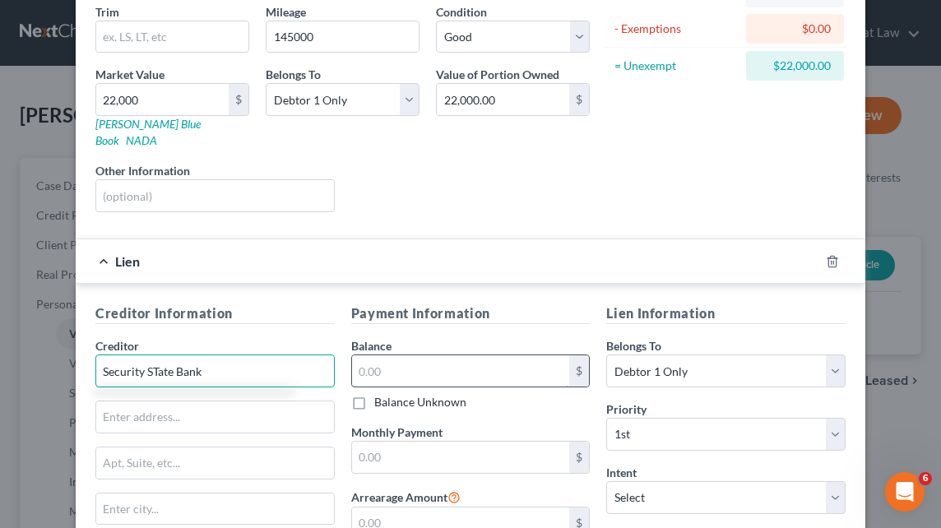
type input "Security STate Bank"
click at [399, 355] on input "text" at bounding box center [461, 370] width 218 height 31
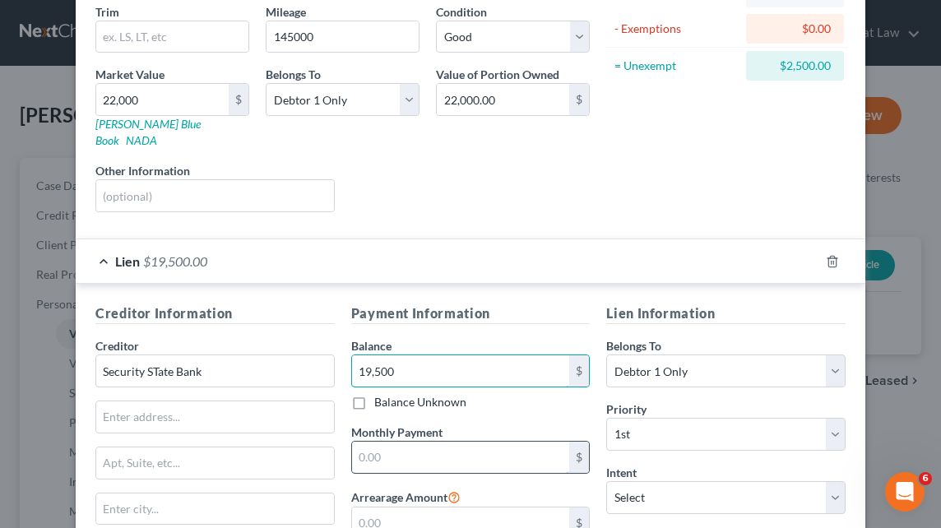
type input "19,500"
click at [435, 442] on input "text" at bounding box center [461, 457] width 218 height 31
type input "450"
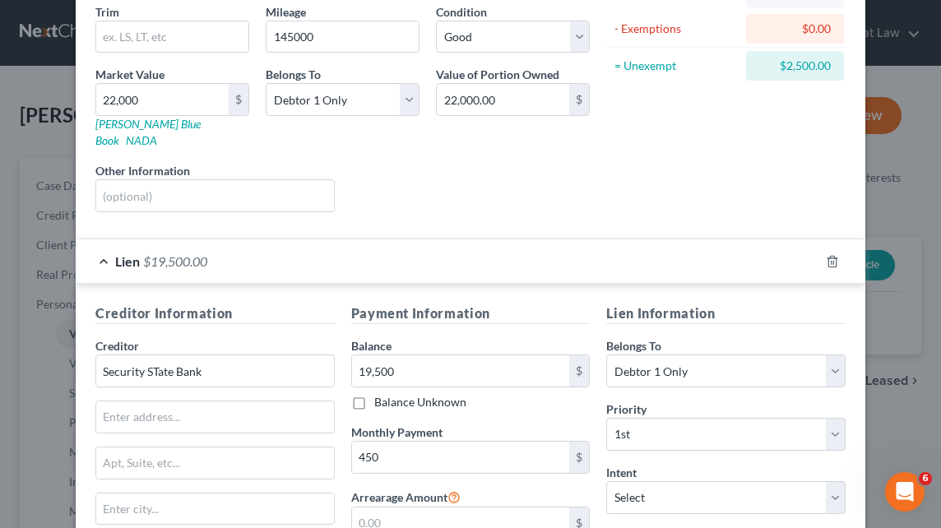
click at [577, 394] on div "Balance Unknown" at bounding box center [470, 402] width 239 height 16
click at [687, 481] on select "Select Surrender Redeem Reaffirm Avoid Other" at bounding box center [725, 497] width 239 height 33
select select "2"
click at [606, 481] on select "Select Surrender Redeem Reaffirm Avoid Other" at bounding box center [725, 497] width 239 height 33
click at [194, 402] on input "text" at bounding box center [215, 417] width 238 height 31
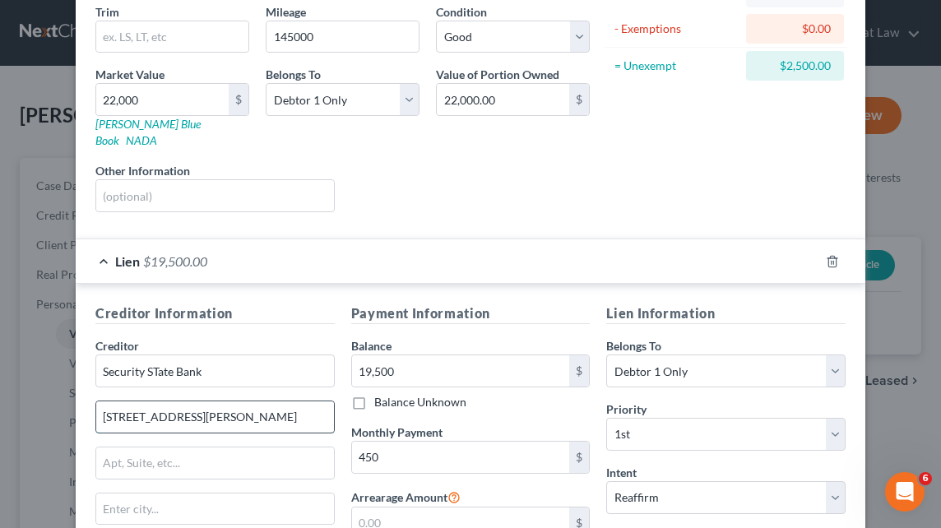
type input "2124 S. Douglas Hwy"
type input "Gillette"
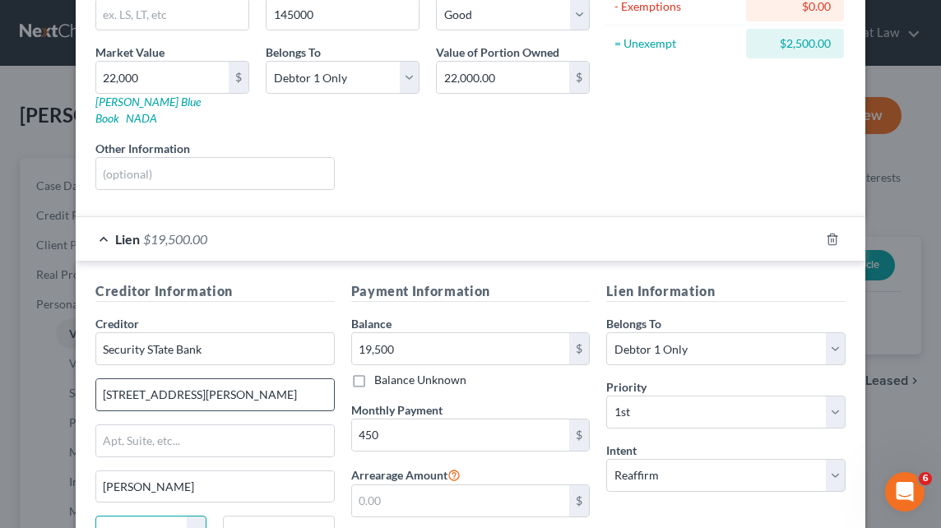
select select "53"
type input "82718"
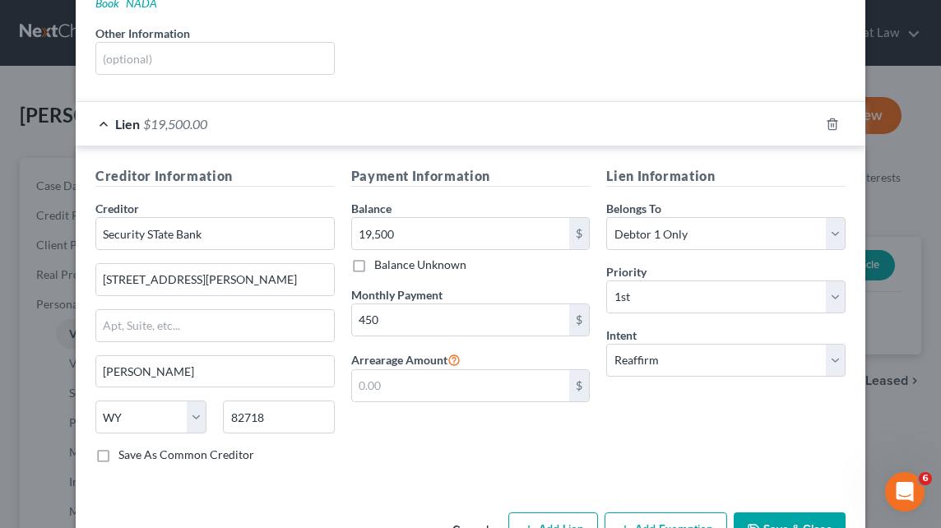
scroll to position [368, 0]
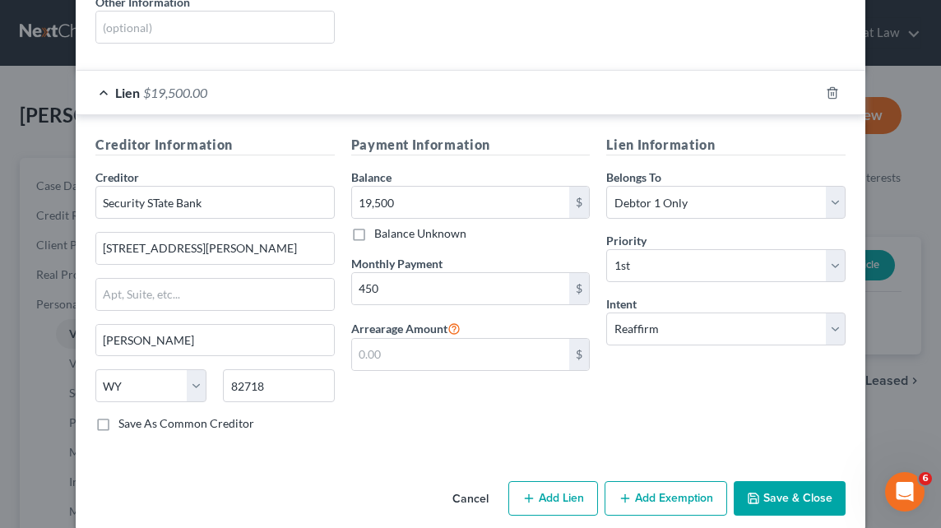
click at [671, 481] on button "Add Exemption" at bounding box center [666, 498] width 123 height 35
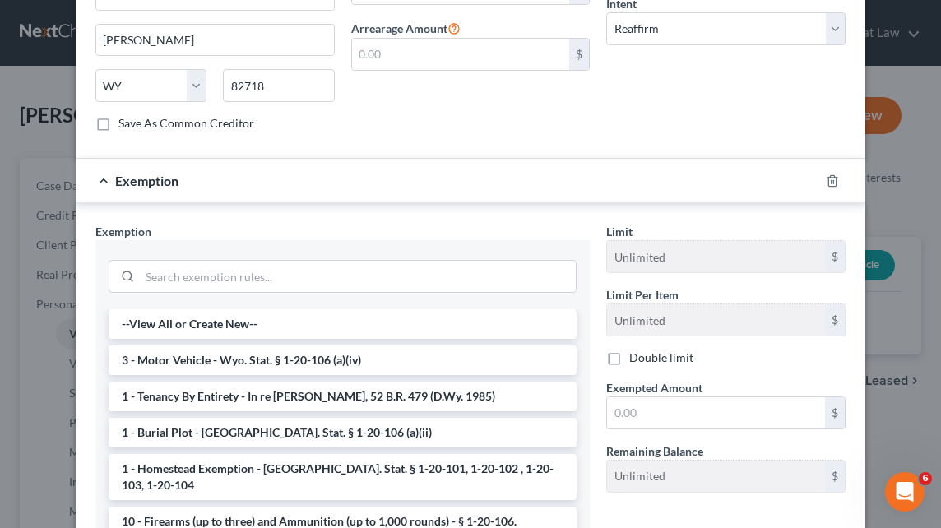
scroll to position [678, 0]
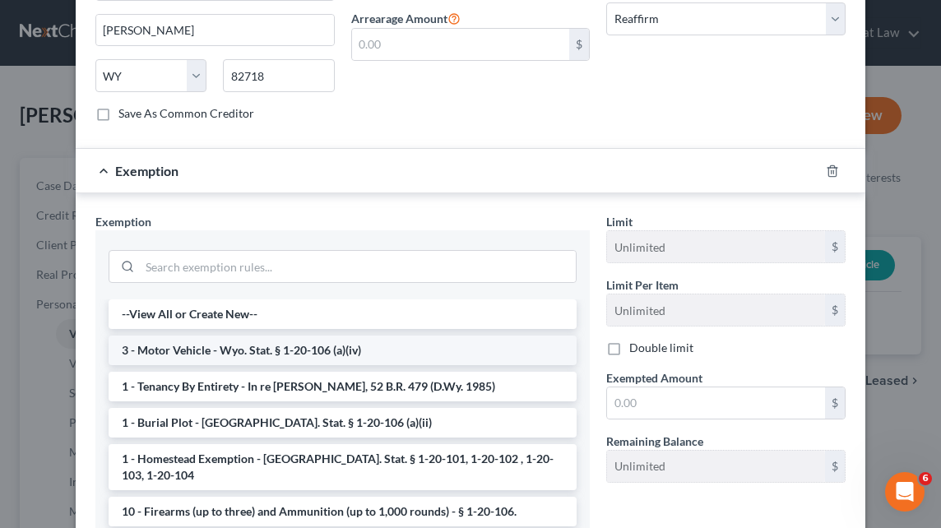
click at [315, 336] on li "3 - Motor Vehicle - Wyo. Stat. § 1-20-106 (a)(iv)" at bounding box center [343, 351] width 468 height 30
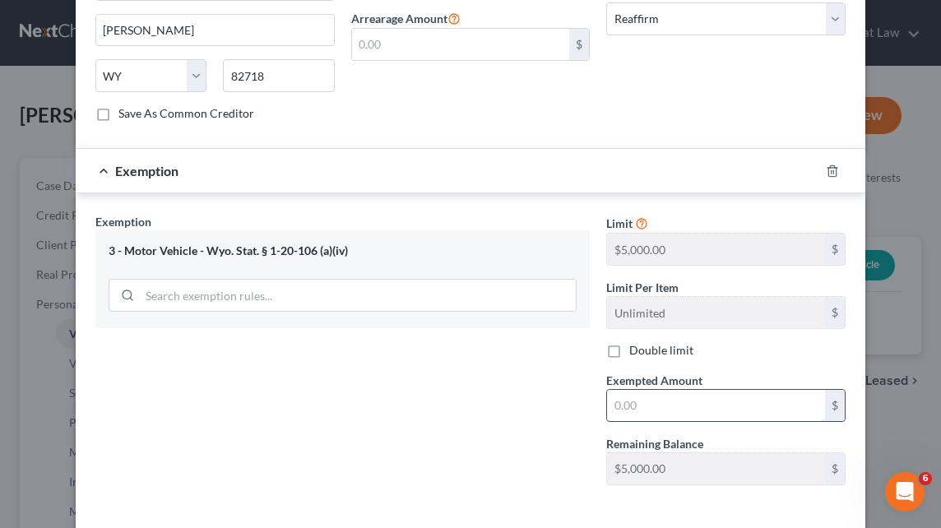
click at [628, 390] on input "text" at bounding box center [716, 405] width 218 height 31
type input "2,500"
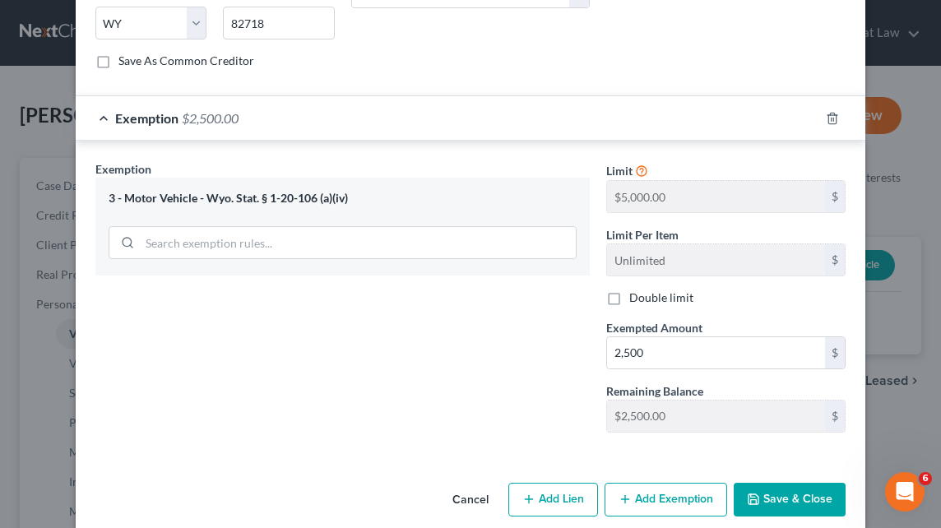
click at [795, 483] on button "Save & Close" at bounding box center [790, 500] width 112 height 35
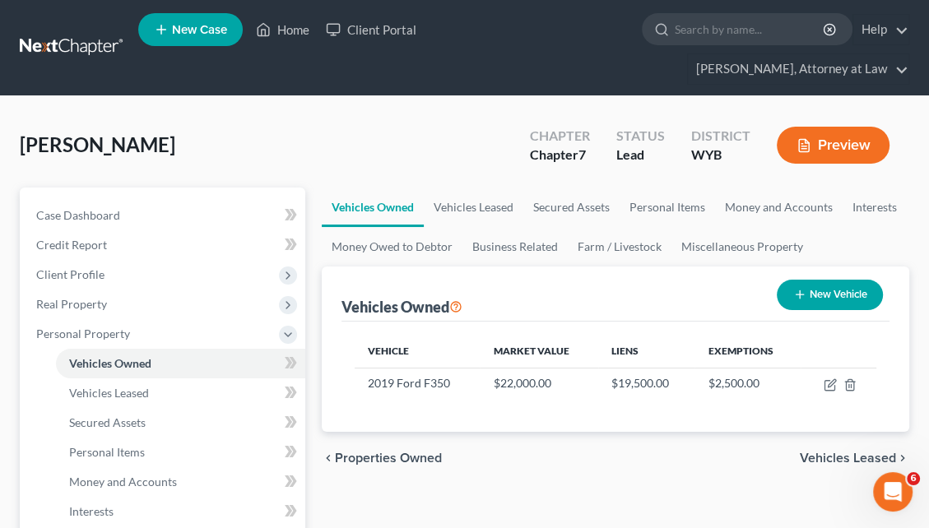
click at [843, 452] on span "Vehicles Leased" at bounding box center [848, 458] width 96 height 13
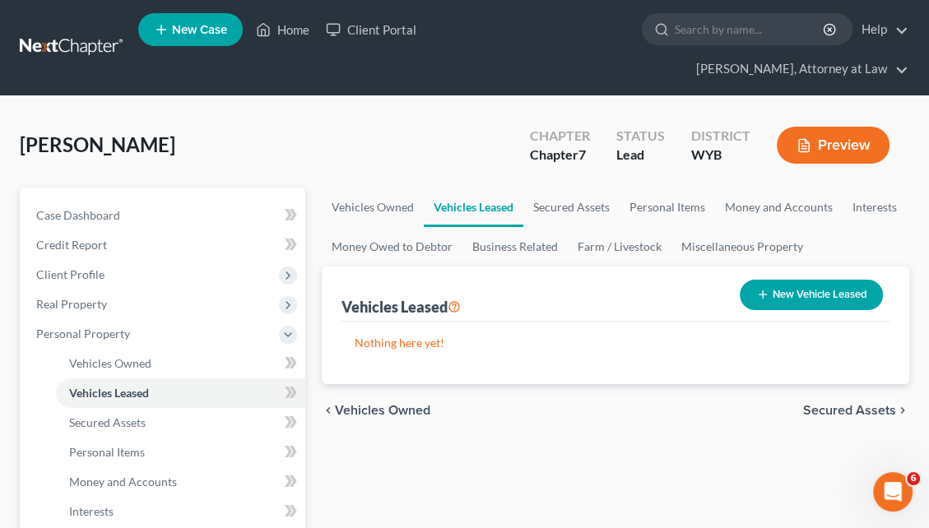
click at [832, 404] on span "Secured Assets" at bounding box center [849, 410] width 93 height 13
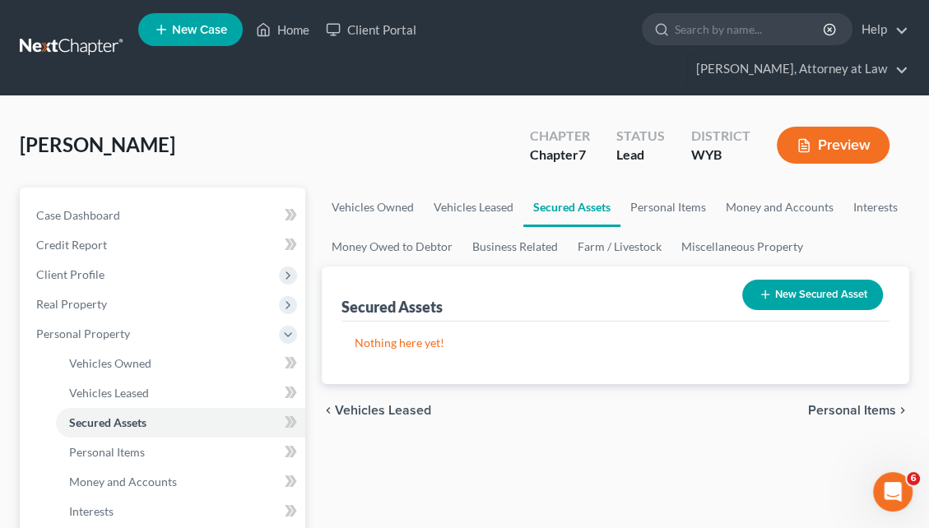
click at [811, 404] on span "Personal Items" at bounding box center [852, 410] width 88 height 13
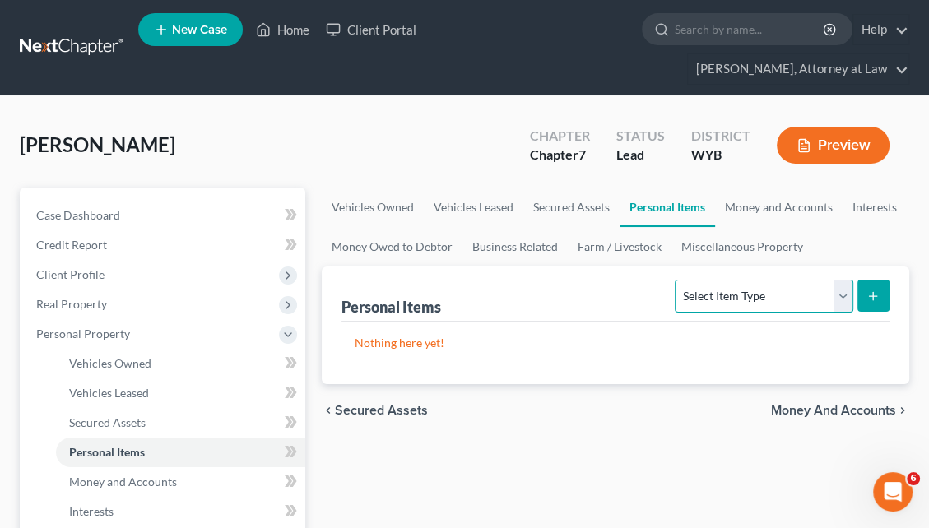
click at [843, 280] on select "Select Item Type Clothing Collectibles Of Value Electronics Firearms Household …" at bounding box center [764, 296] width 178 height 33
select select "household_goods"
click at [677, 280] on select "Select Item Type Clothing Collectibles Of Value Electronics Firearms Household …" at bounding box center [764, 296] width 178 height 33
click at [876, 280] on button "submit" at bounding box center [873, 296] width 32 height 32
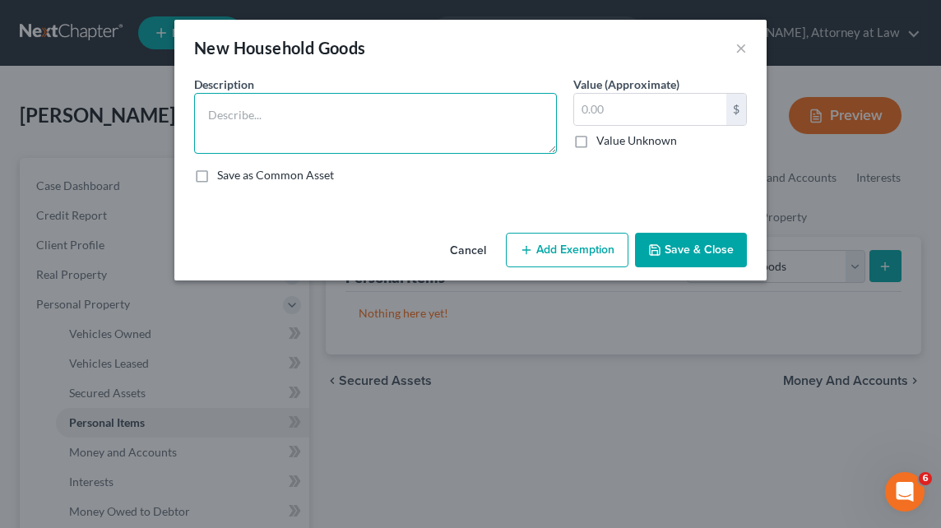
click at [249, 127] on textarea at bounding box center [375, 123] width 363 height 61
type textarea "Household items/goods"
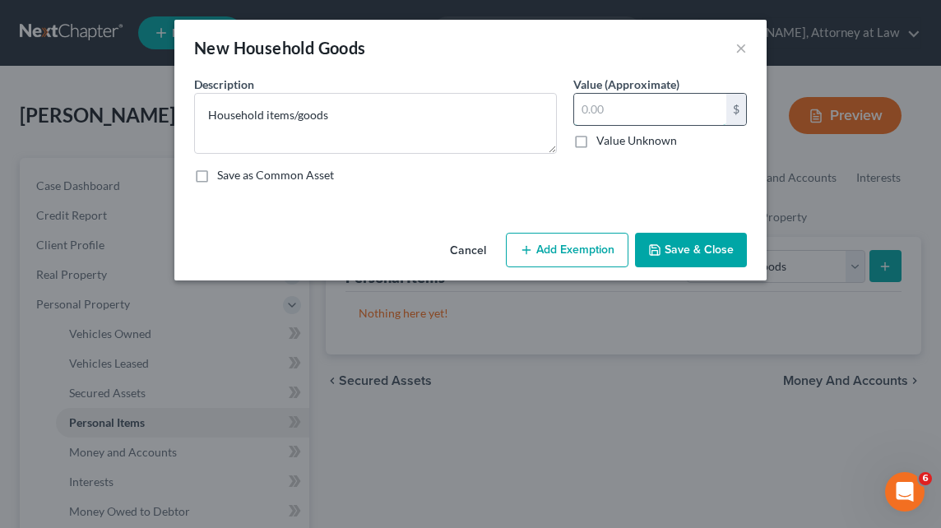
click at [583, 112] on input "text" at bounding box center [650, 109] width 152 height 31
click at [586, 249] on button "Add Exemption" at bounding box center [567, 250] width 123 height 35
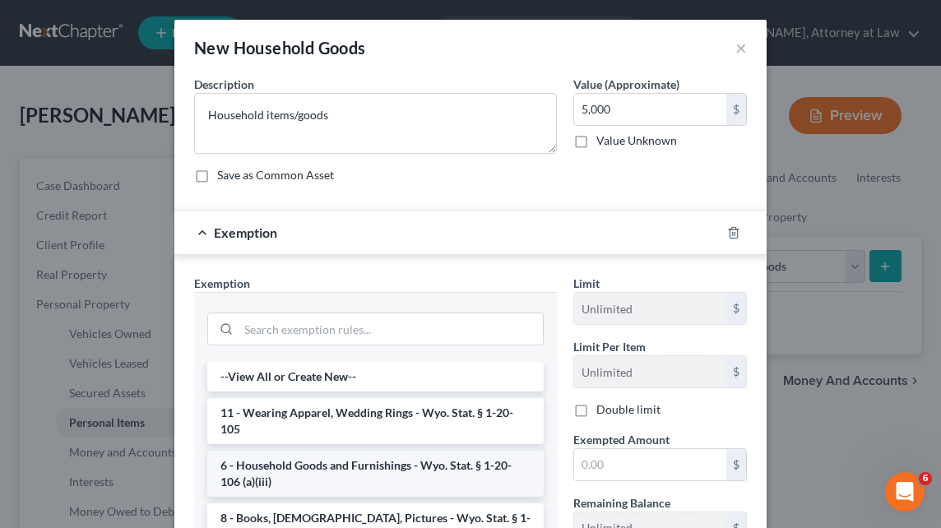
click at [449, 458] on li "6 - Household Goods and Furnishings - Wyo. Stat. § 1-20-106 (a)(iii)" at bounding box center [375, 474] width 337 height 46
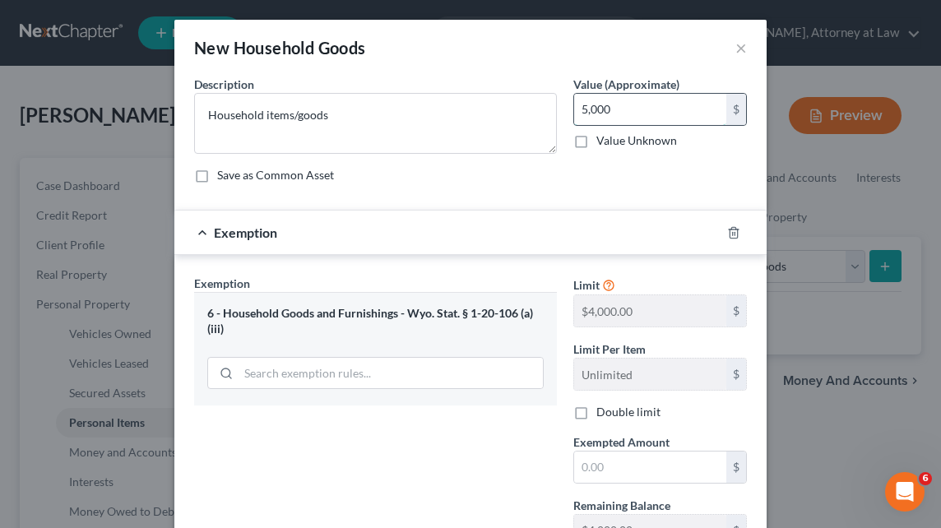
click at [579, 109] on input "5,000" at bounding box center [650, 109] width 152 height 31
type input "4,000"
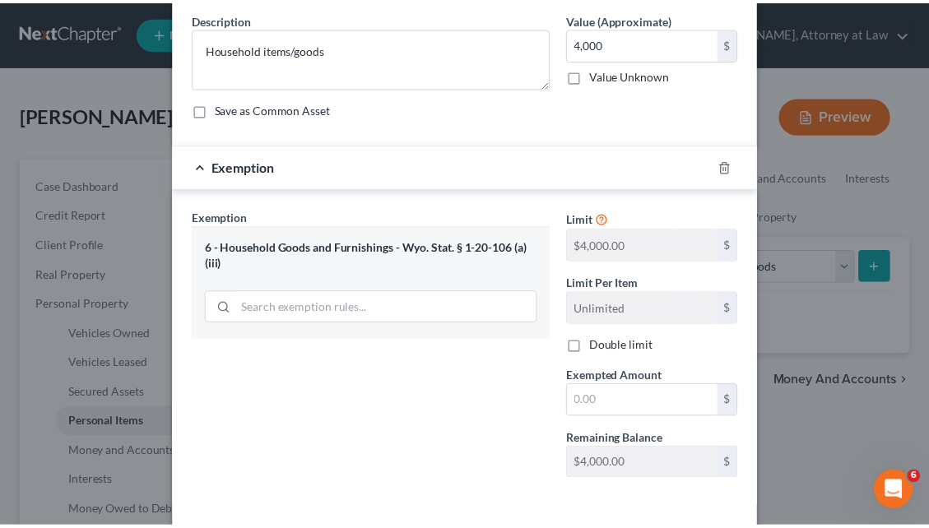
scroll to position [86, 0]
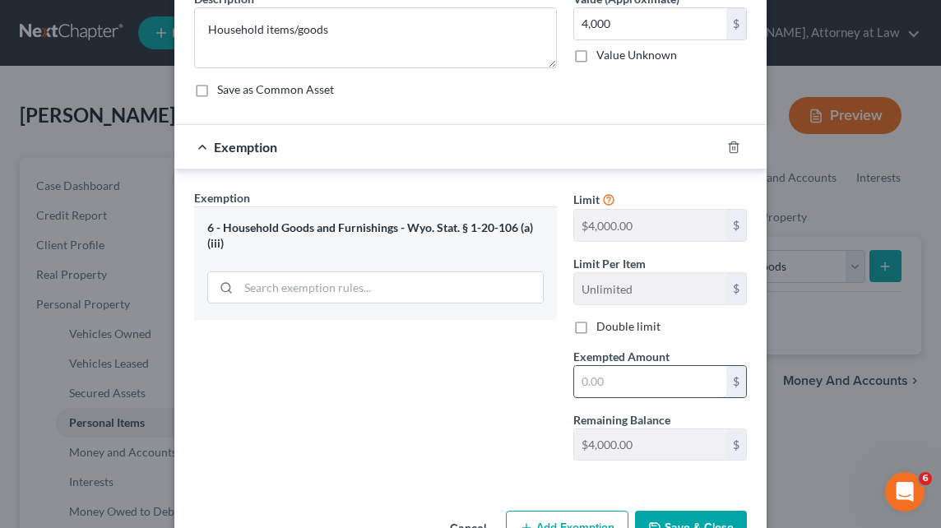
click at [575, 380] on input "text" at bounding box center [650, 381] width 152 height 31
type input "4,000"
click at [662, 518] on button "Save & Close" at bounding box center [691, 528] width 112 height 35
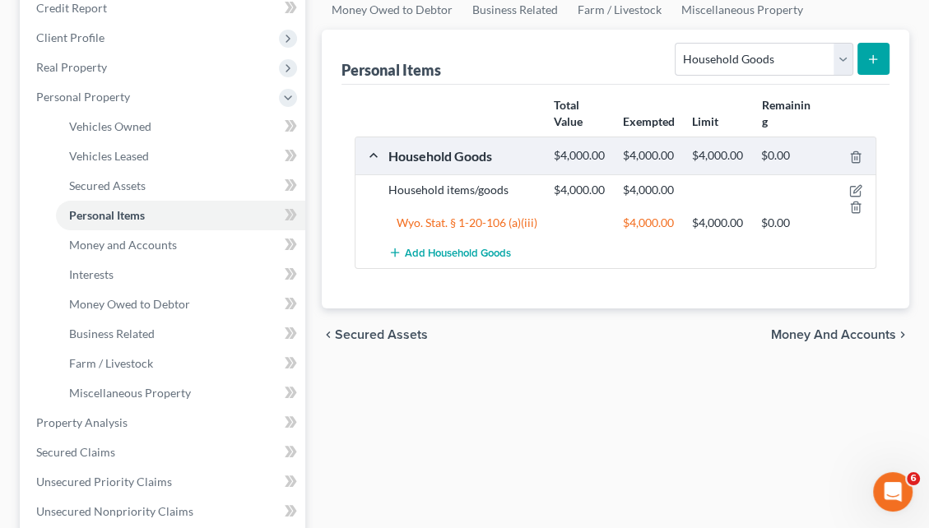
click at [831, 328] on span "Money and Accounts" at bounding box center [833, 334] width 125 height 13
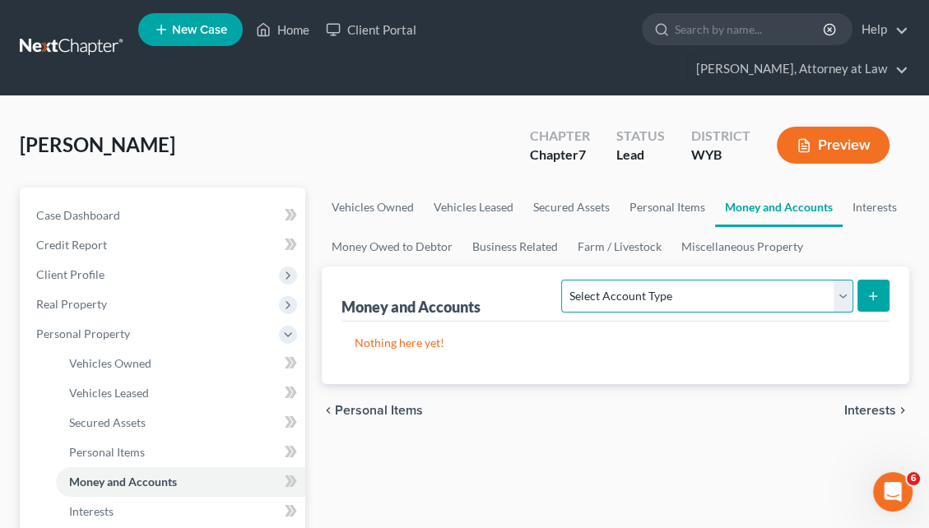
click at [848, 280] on select "Select Account Type Brokerage Cash on Hand Certificates of Deposit Checking Acc…" at bounding box center [706, 296] width 291 height 33
select select "checking"
click at [565, 280] on select "Select Account Type Brokerage Cash on Hand Certificates of Deposit Checking Acc…" at bounding box center [706, 296] width 291 height 33
click at [871, 280] on button "submit" at bounding box center [873, 296] width 32 height 32
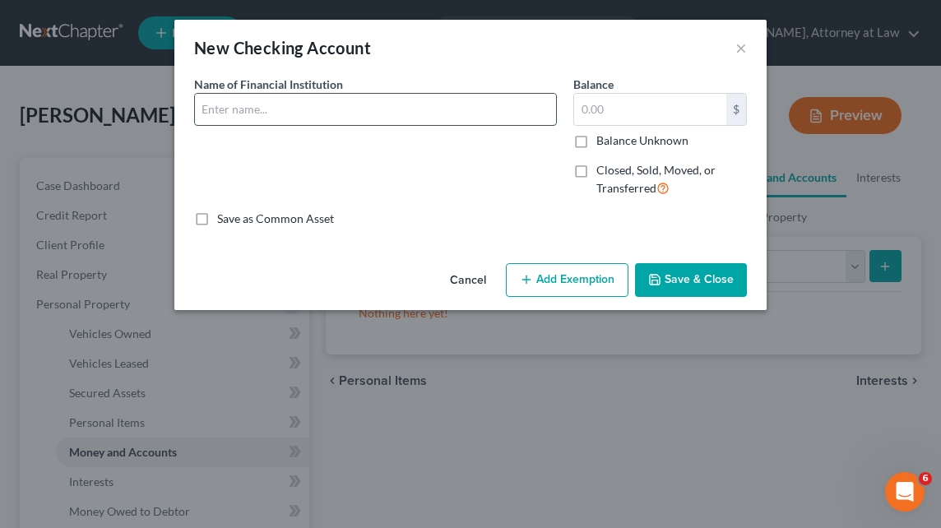
click at [239, 106] on input "text" at bounding box center [375, 109] width 361 height 31
type input "Pinnacle Bank"
click at [594, 112] on input "text" at bounding box center [650, 109] width 152 height 31
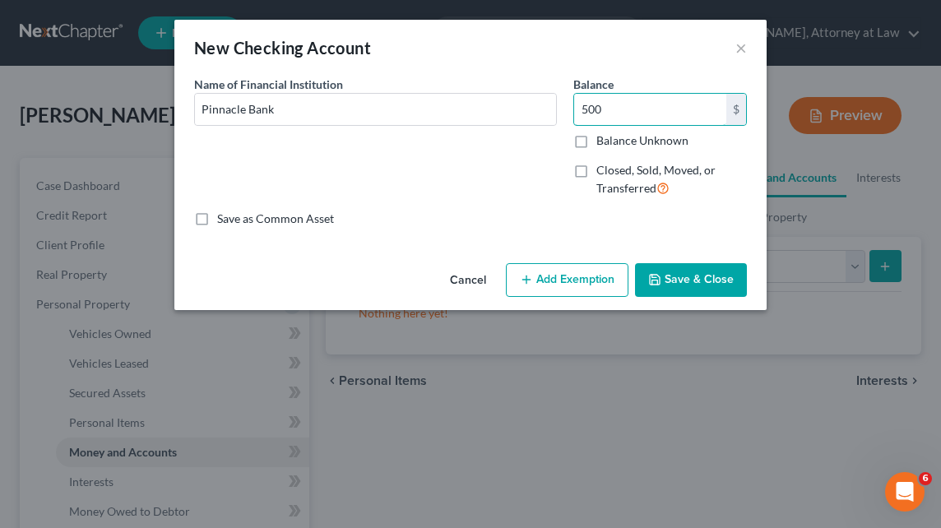
type input "500"
click at [671, 268] on button "Save & Close" at bounding box center [691, 280] width 112 height 35
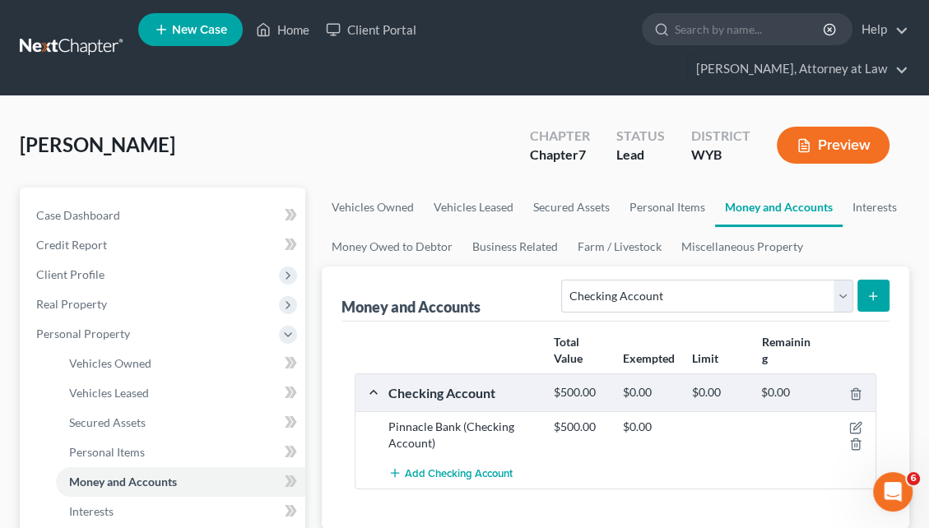
click at [871, 290] on icon "submit" at bounding box center [873, 296] width 13 height 13
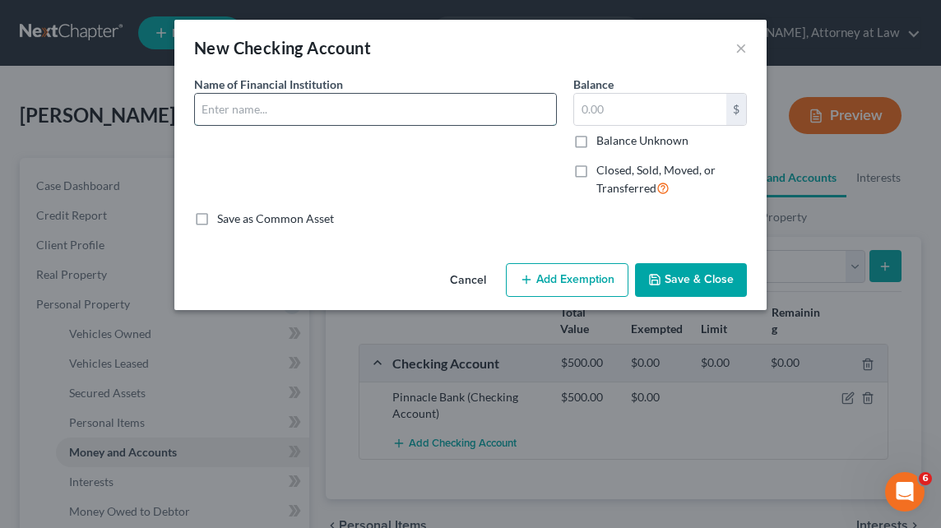
click at [266, 104] on input "text" at bounding box center [375, 109] width 361 height 31
type input "Security State Bank"
click at [599, 109] on input "text" at bounding box center [650, 109] width 152 height 31
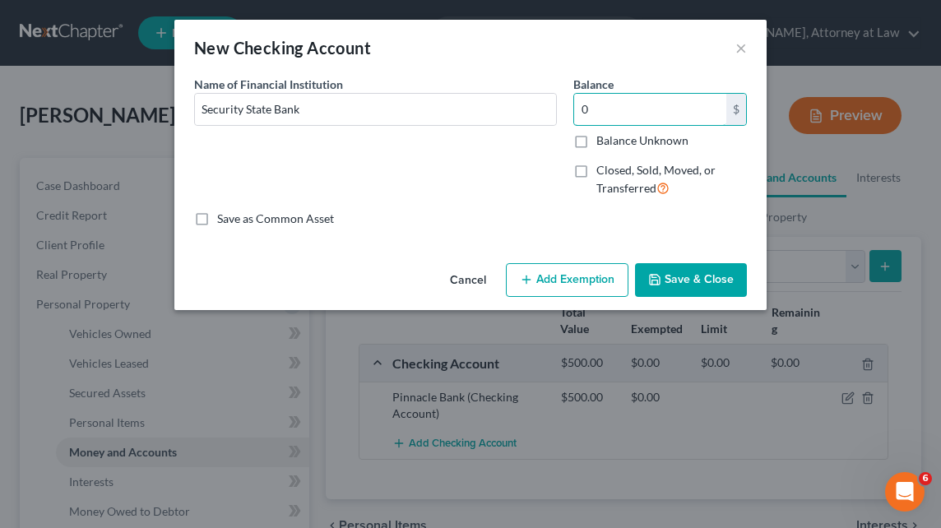
type input "0"
click at [720, 276] on button "Save & Close" at bounding box center [691, 280] width 112 height 35
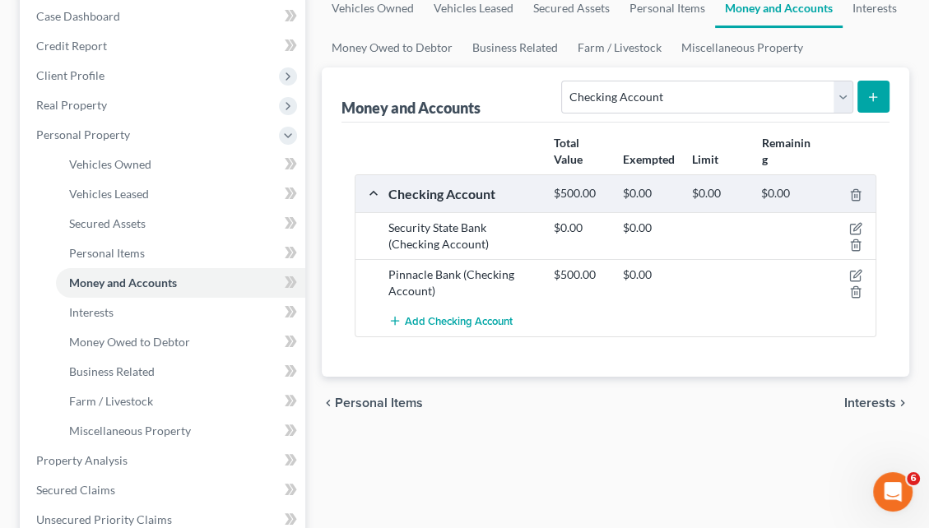
scroll to position [258, 0]
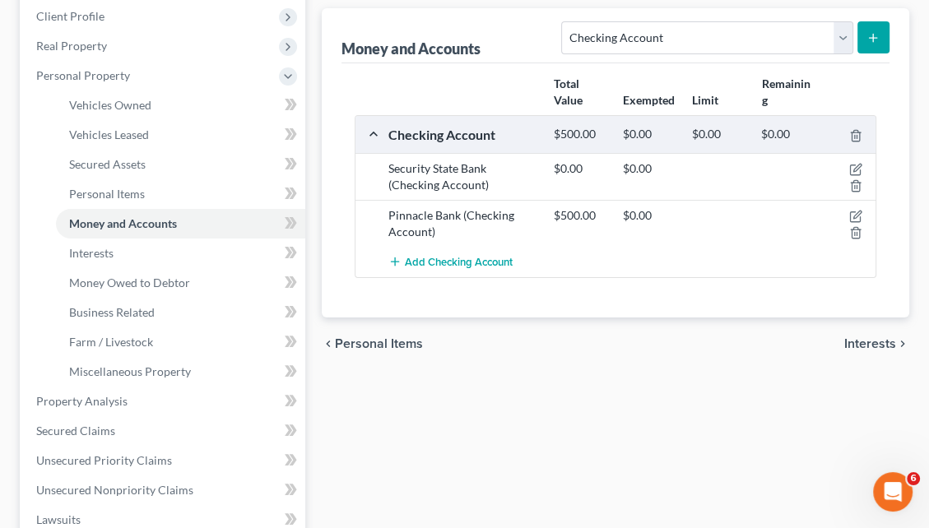
click at [858, 337] on span "Interests" at bounding box center [870, 343] width 52 height 13
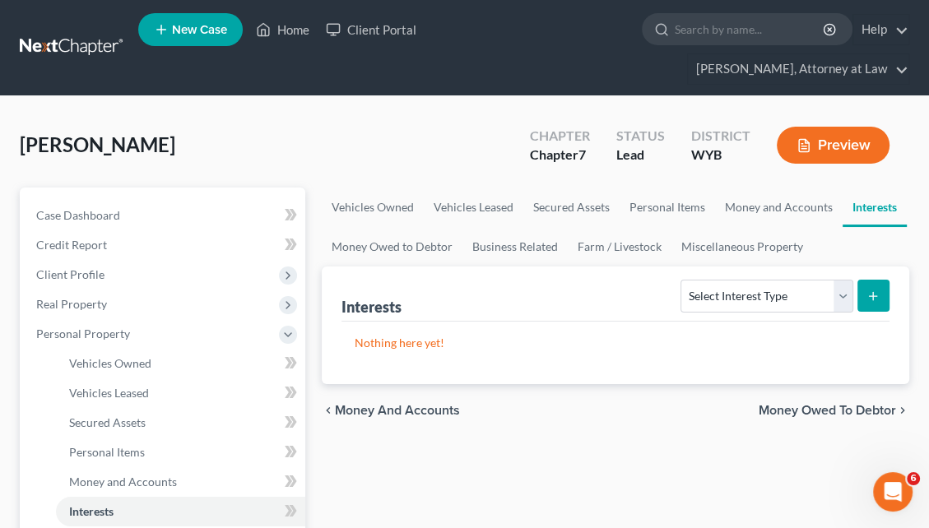
click at [395, 404] on span "Money and Accounts" at bounding box center [397, 410] width 125 height 13
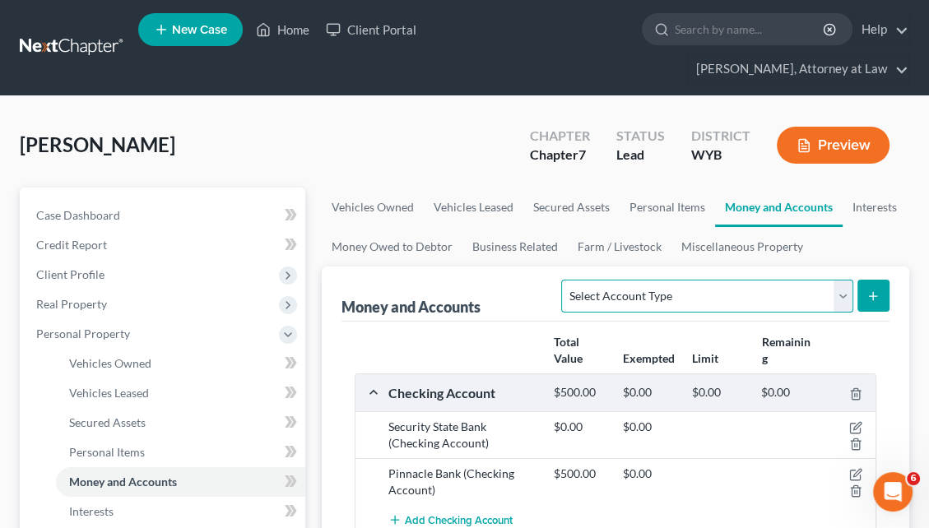
click at [843, 280] on select "Select Account Type Brokerage Cash on Hand Certificates of Deposit Checking Acc…" at bounding box center [706, 296] width 291 height 33
select select "cash_on_hand"
click at [565, 280] on select "Select Account Type Brokerage Cash on Hand Certificates of Deposit Checking Acc…" at bounding box center [706, 296] width 291 height 33
click at [862, 280] on button "submit" at bounding box center [873, 296] width 32 height 32
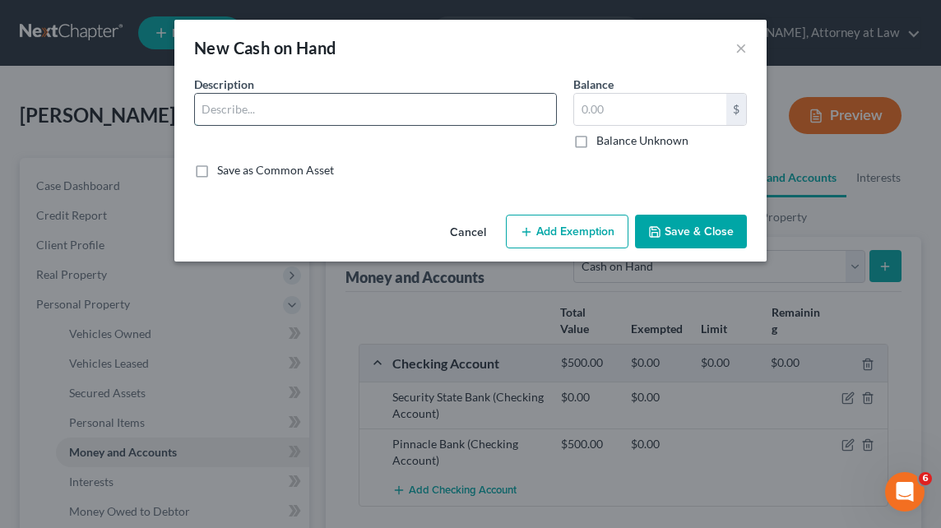
click at [328, 116] on input "text" at bounding box center [375, 109] width 361 height 31
type input "cash"
click at [588, 103] on input "text" at bounding box center [650, 109] width 152 height 31
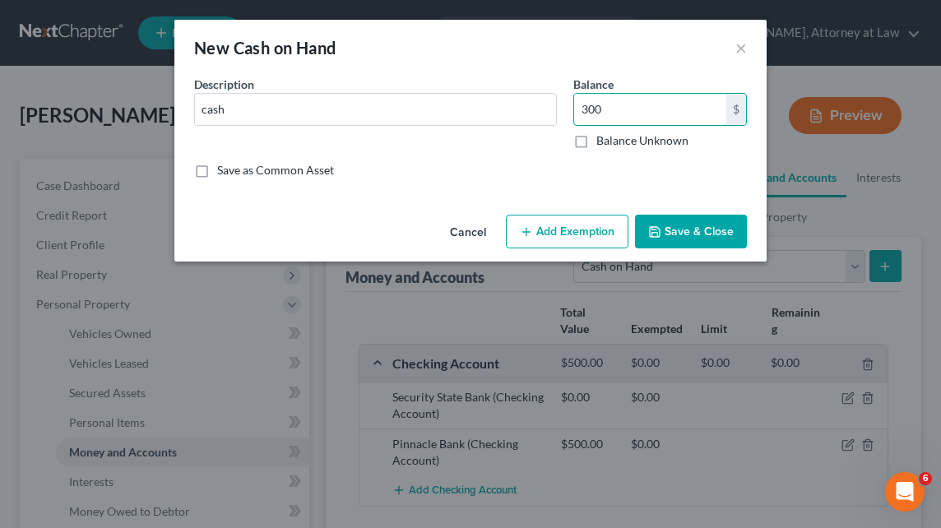
type input "300"
click at [682, 235] on button "Save & Close" at bounding box center [691, 232] width 112 height 35
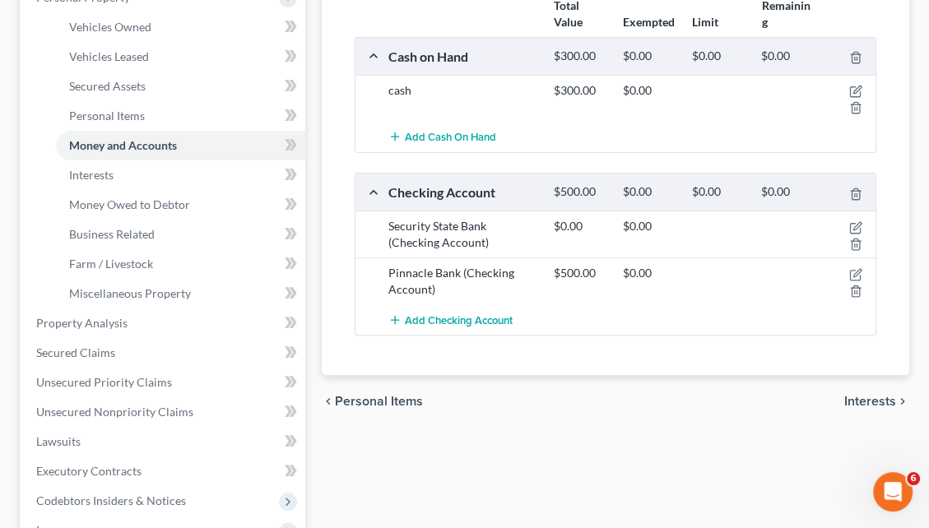
click at [873, 395] on span "Interests" at bounding box center [870, 401] width 52 height 13
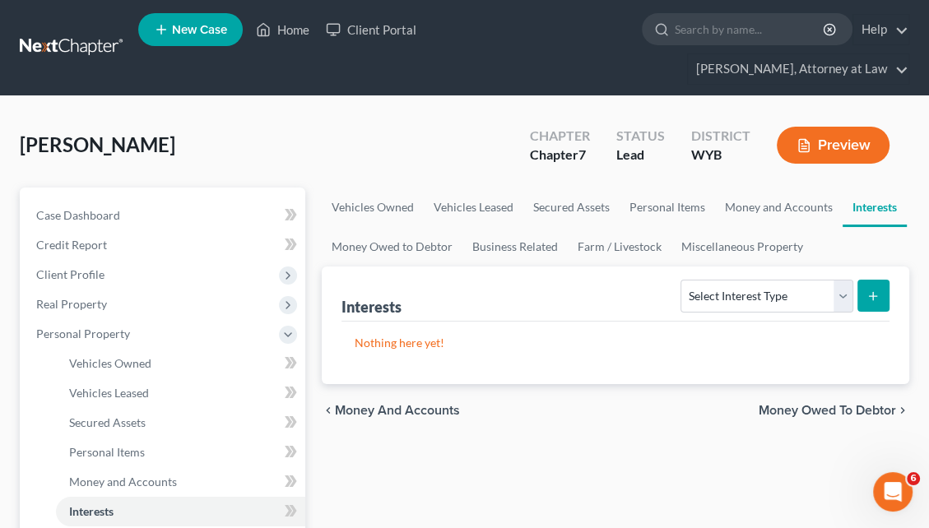
click at [856, 404] on span "Money Owed to Debtor" at bounding box center [827, 410] width 137 height 13
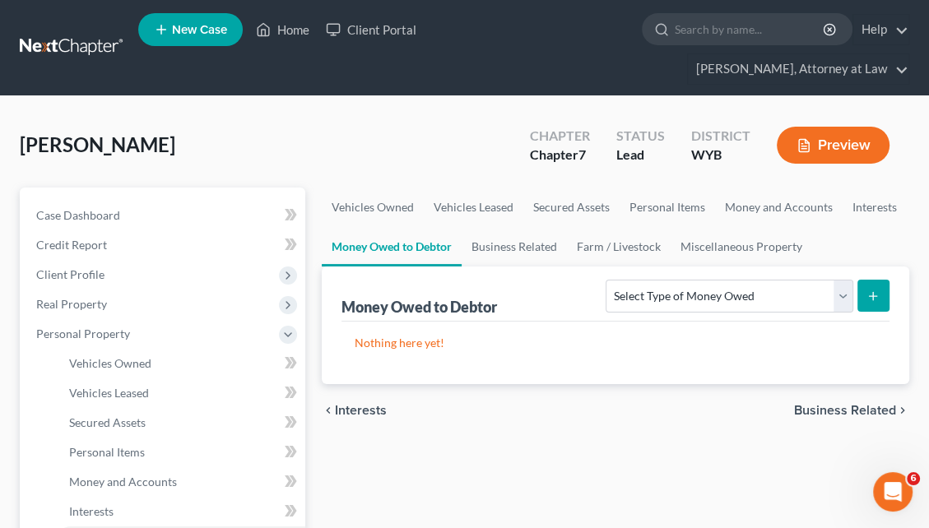
click at [866, 404] on span "Business Related" at bounding box center [845, 410] width 102 height 13
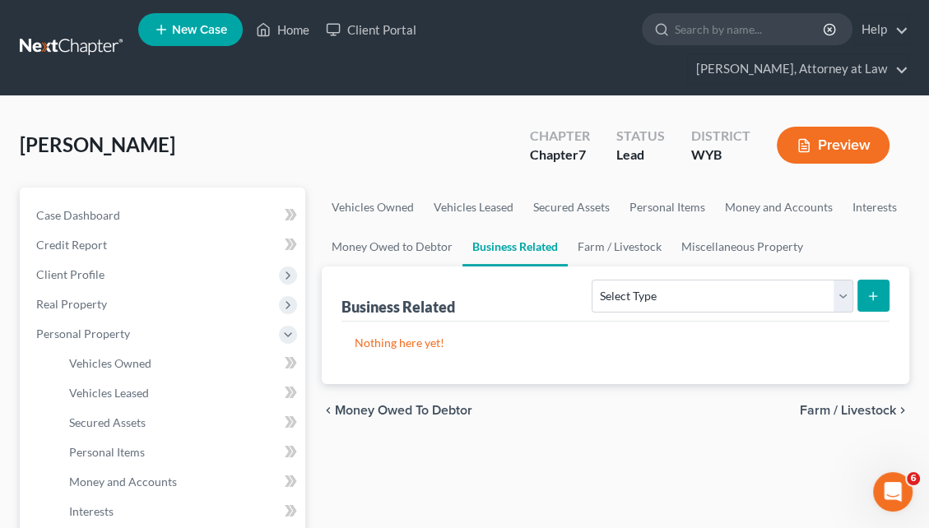
click at [860, 404] on span "Farm / Livestock" at bounding box center [848, 410] width 96 height 13
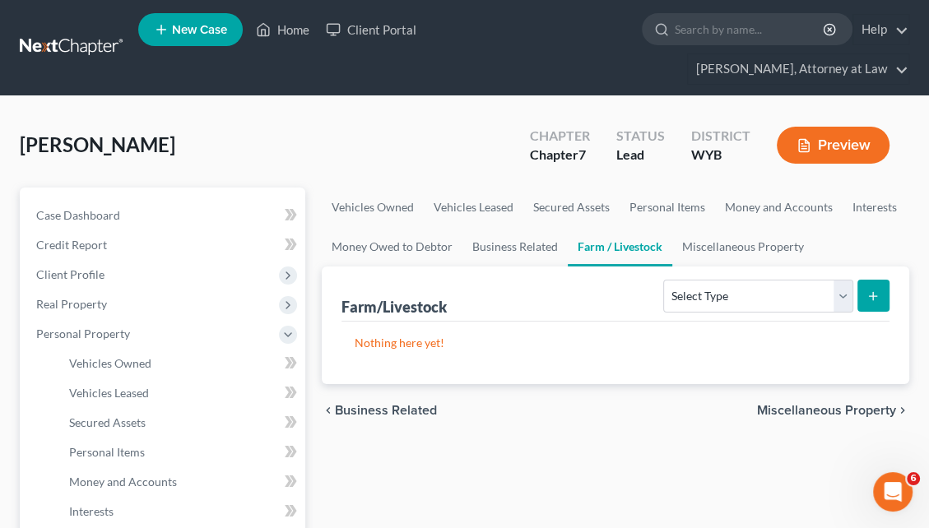
click at [861, 404] on span "Miscellaneous Property" at bounding box center [826, 410] width 139 height 13
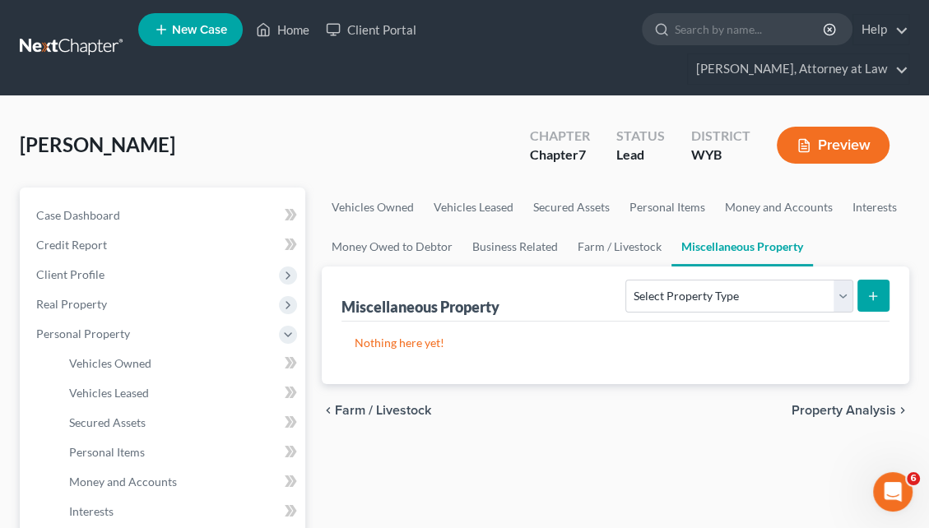
click at [856, 404] on span "Property Analysis" at bounding box center [844, 410] width 105 height 13
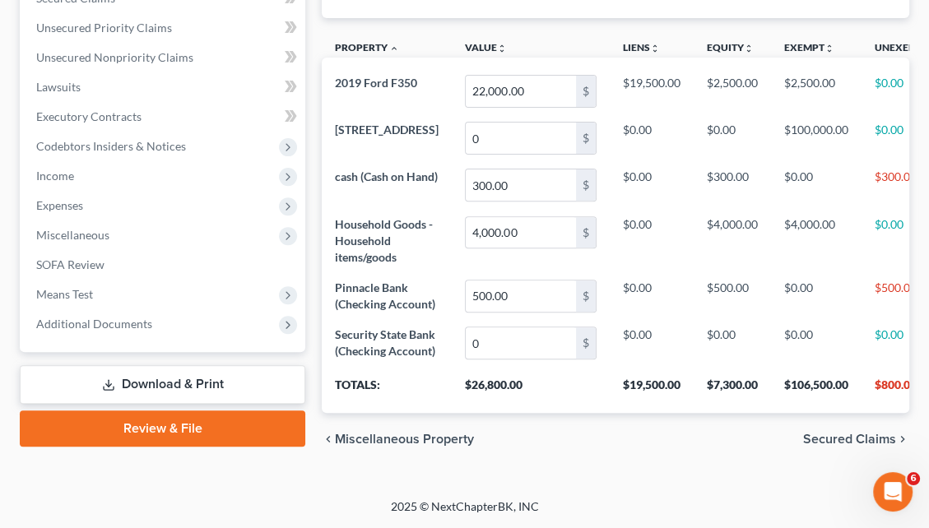
scroll to position [476, 0]
click at [831, 443] on span "Secured Claims" at bounding box center [849, 439] width 93 height 13
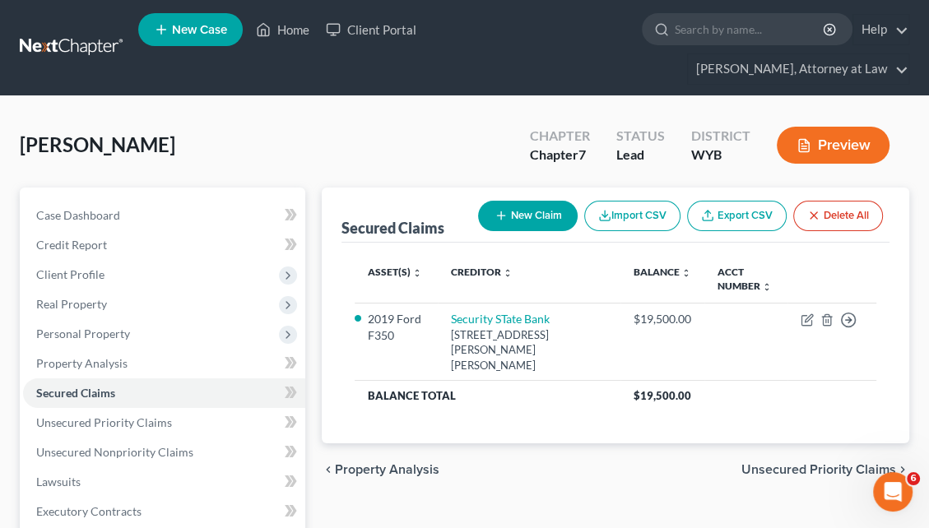
click at [839, 463] on span "Unsecured Priority Claims" at bounding box center [818, 469] width 155 height 13
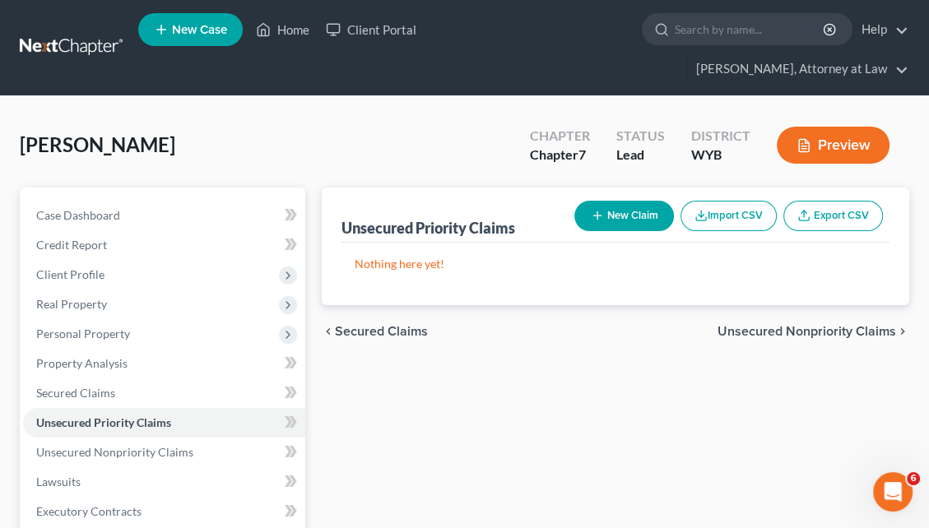
click at [820, 325] on span "Unsecured Nonpriority Claims" at bounding box center [807, 331] width 179 height 13
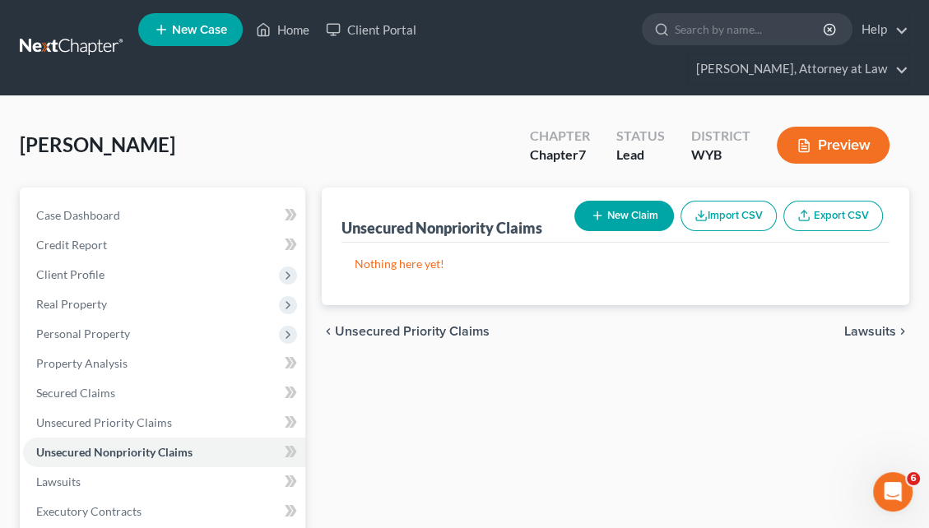
click at [850, 325] on span "Lawsuits" at bounding box center [870, 331] width 52 height 13
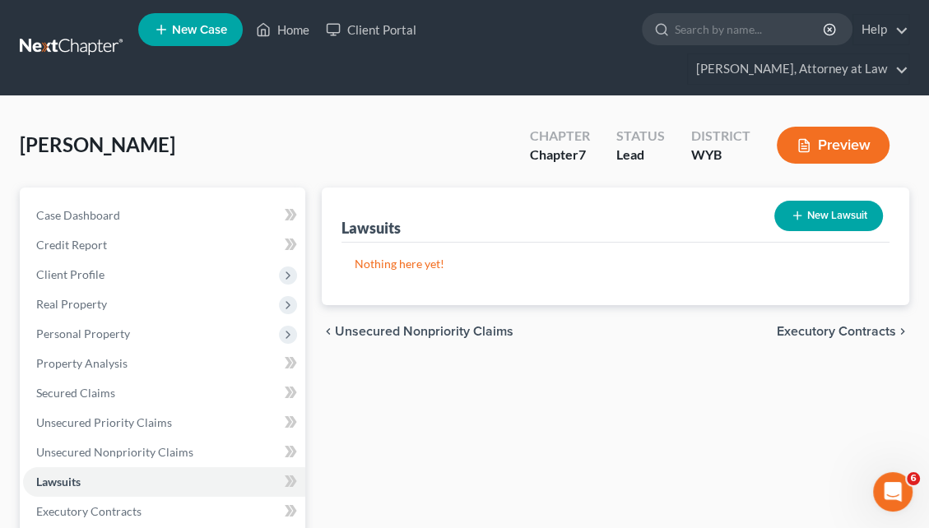
click at [822, 325] on span "Executory Contracts" at bounding box center [836, 331] width 119 height 13
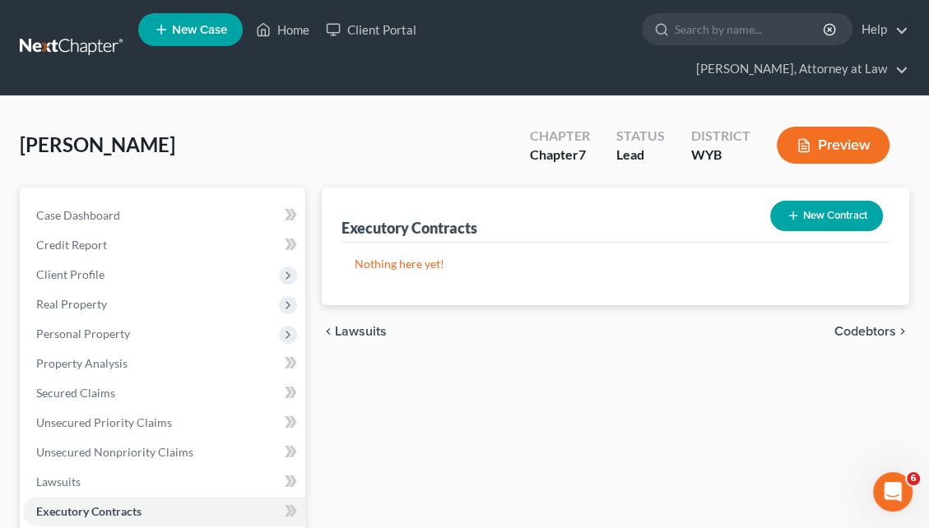
click at [848, 325] on span "Codebtors" at bounding box center [865, 331] width 62 height 13
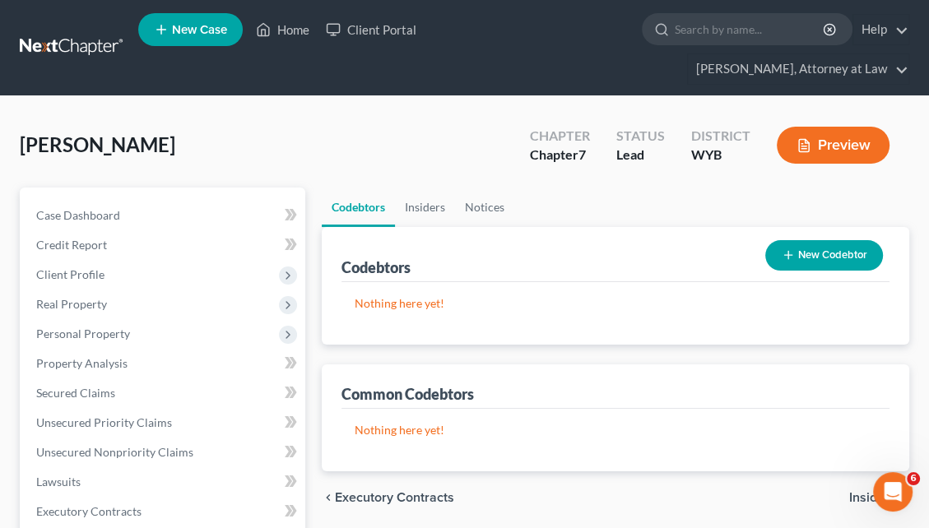
click at [859, 491] on span "Insiders" at bounding box center [872, 497] width 47 height 13
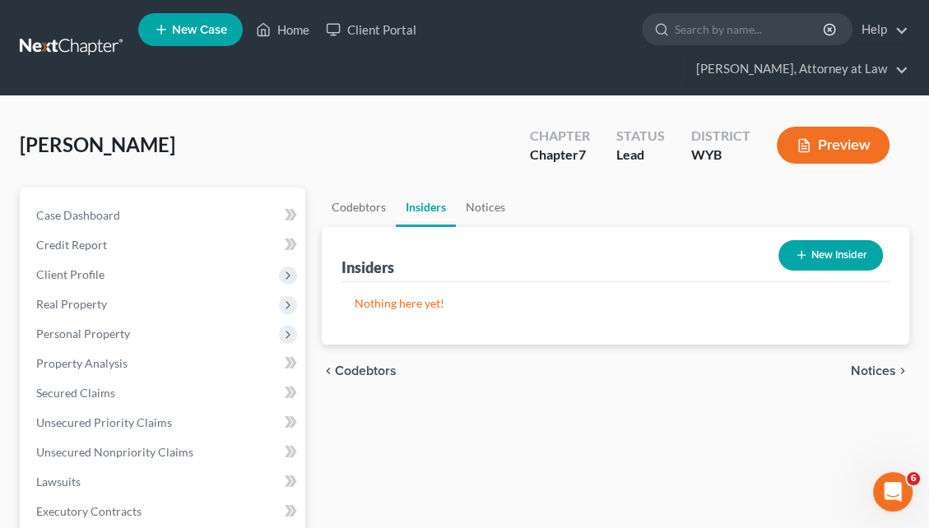
click at [860, 350] on div "chevron_left Codebtors Notices chevron_right" at bounding box center [616, 371] width 588 height 53
click at [860, 365] on span "Notices" at bounding box center [873, 371] width 45 height 13
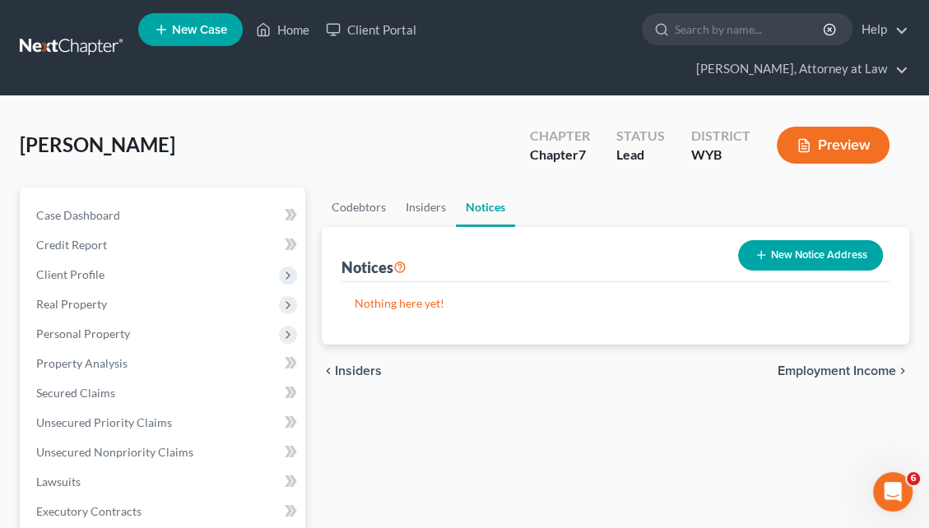
click at [860, 365] on span "Employment Income" at bounding box center [837, 371] width 118 height 13
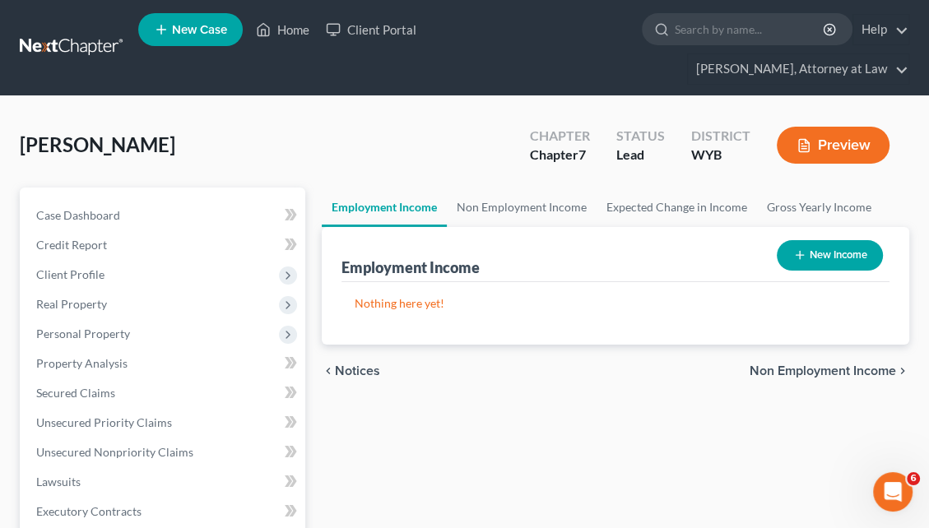
click at [820, 240] on button "New Income" at bounding box center [830, 255] width 106 height 30
select select "0"
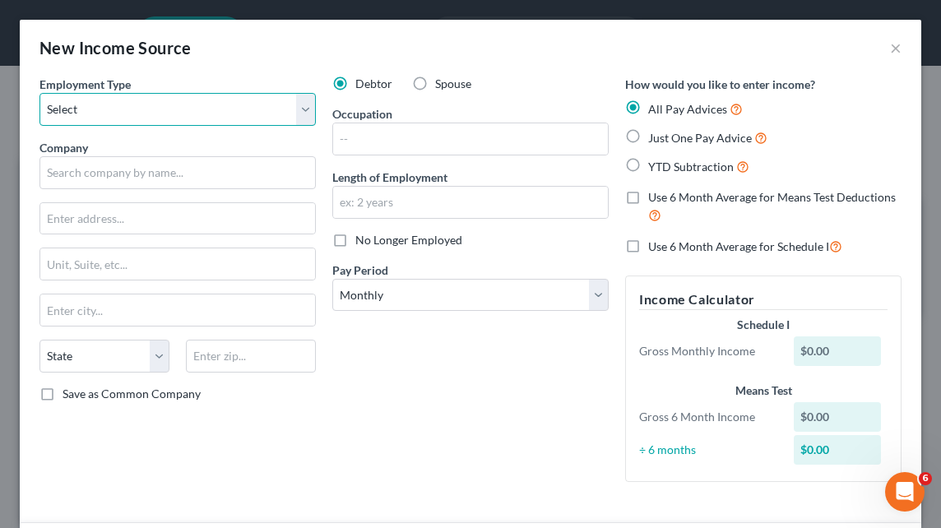
click at [293, 114] on select "Select Full or Part Time Employment Self Employment" at bounding box center [177, 109] width 276 height 33
select select "0"
click at [39, 93] on select "Select Full or Part Time Employment Self Employment" at bounding box center [177, 109] width 276 height 33
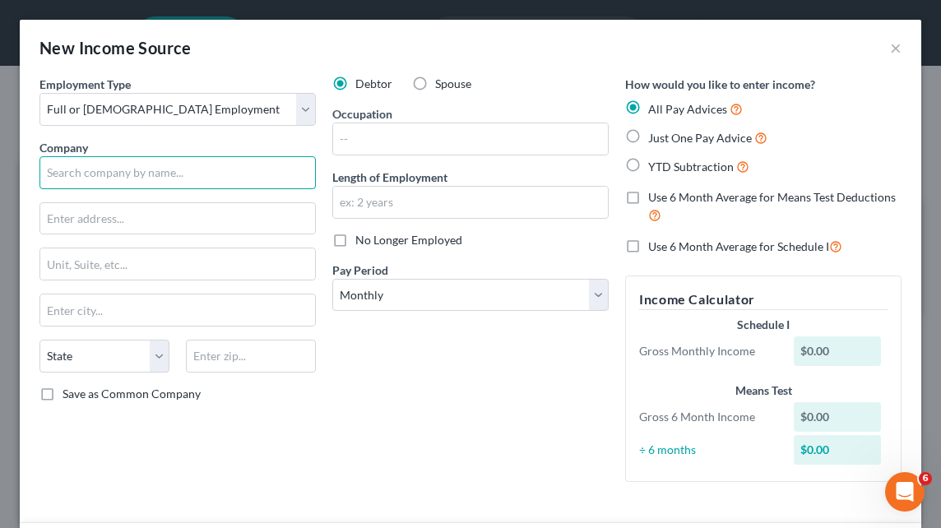
click at [190, 173] on input "text" at bounding box center [177, 172] width 276 height 33
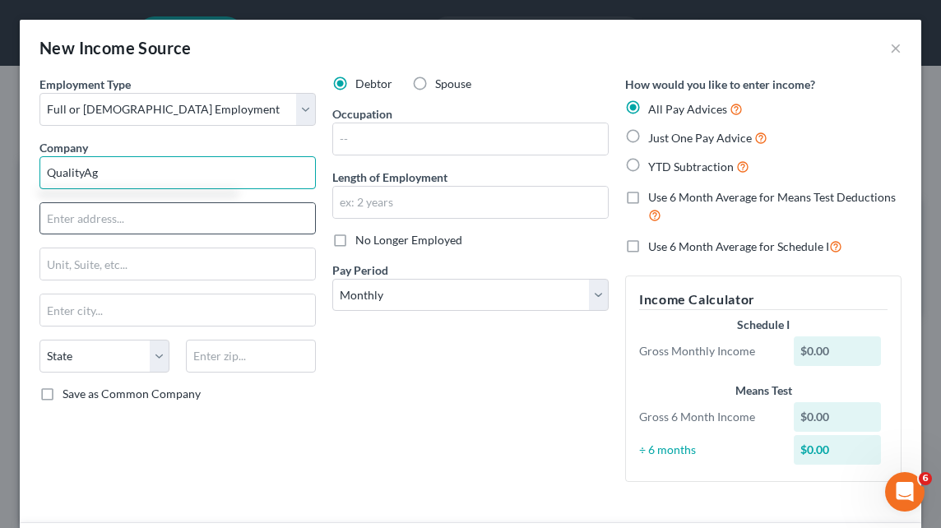
type input "QualityAg"
click at [127, 218] on input "text" at bounding box center [177, 218] width 275 height 31
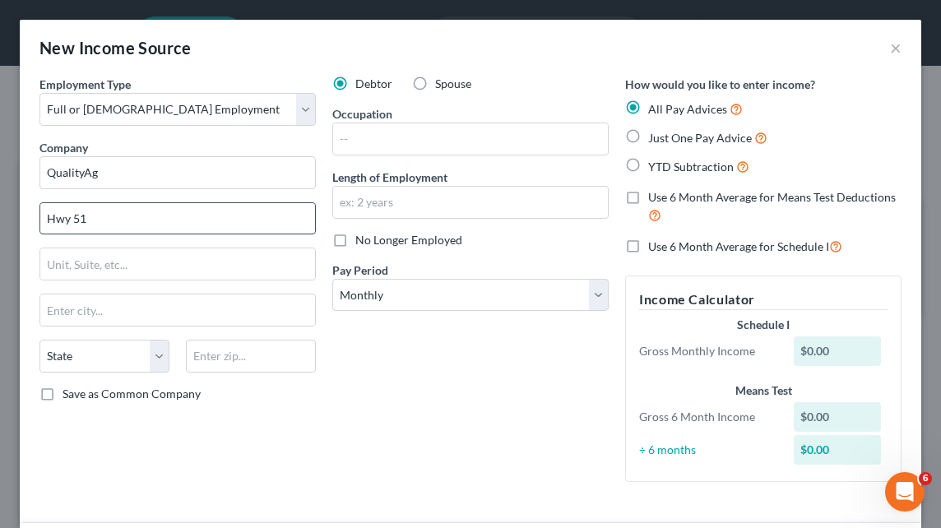
type input "Hwy 51"
type input "Moorcroft"
select select "53"
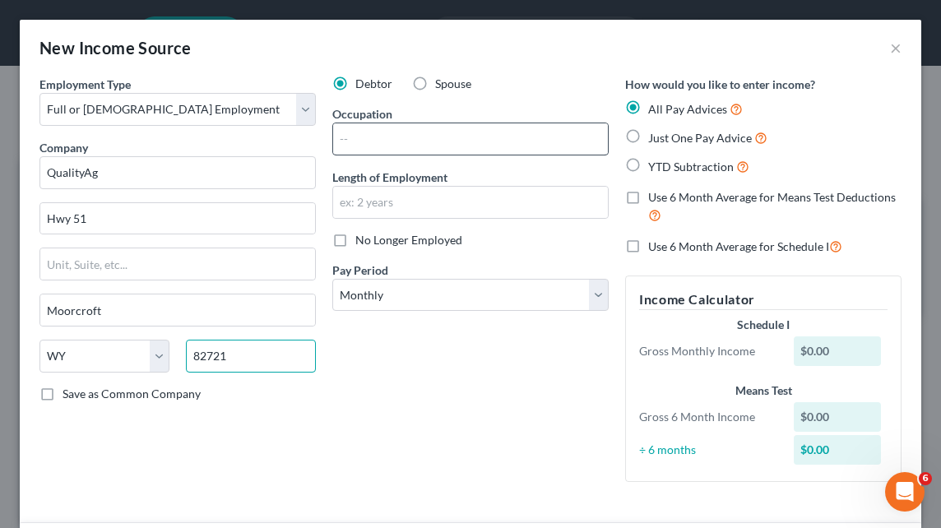
type input "82721"
click at [368, 138] on input "text" at bounding box center [470, 138] width 275 height 31
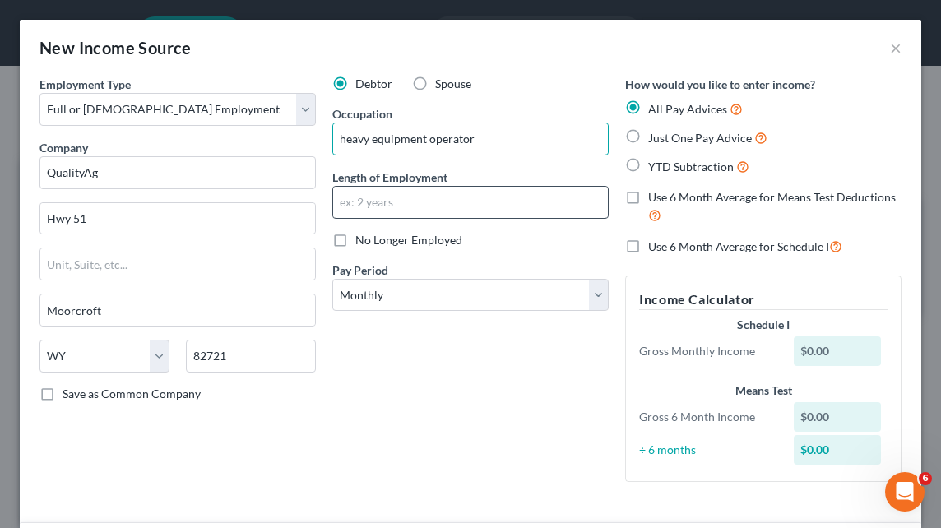
type input "heavy equipment operator"
click at [352, 199] on input "text" at bounding box center [470, 202] width 275 height 31
type input "8 years"
click at [385, 386] on div "Debtor Spouse Occupation heavy equipment operator Length of Employment 8 years …" at bounding box center [470, 286] width 293 height 420
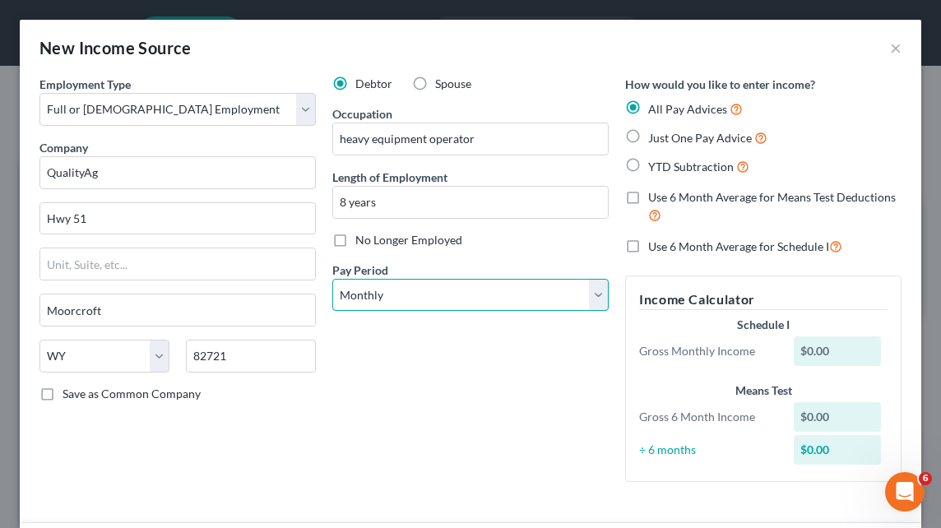
click at [458, 290] on select "Select Monthly Twice Monthly Every Other Week Weekly" at bounding box center [470, 295] width 276 height 33
select select "2"
click at [332, 279] on select "Select Monthly Twice Monthly Every Other Week Weekly" at bounding box center [470, 295] width 276 height 33
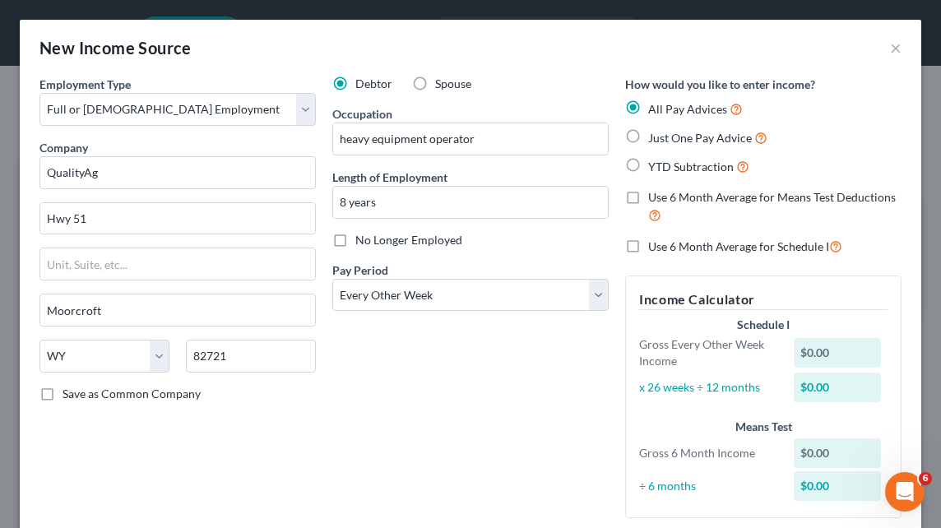
click at [648, 137] on label "Just One Pay Advice" at bounding box center [707, 137] width 119 height 19
click at [655, 137] on input "Just One Pay Advice" at bounding box center [660, 133] width 11 height 11
radio input "true"
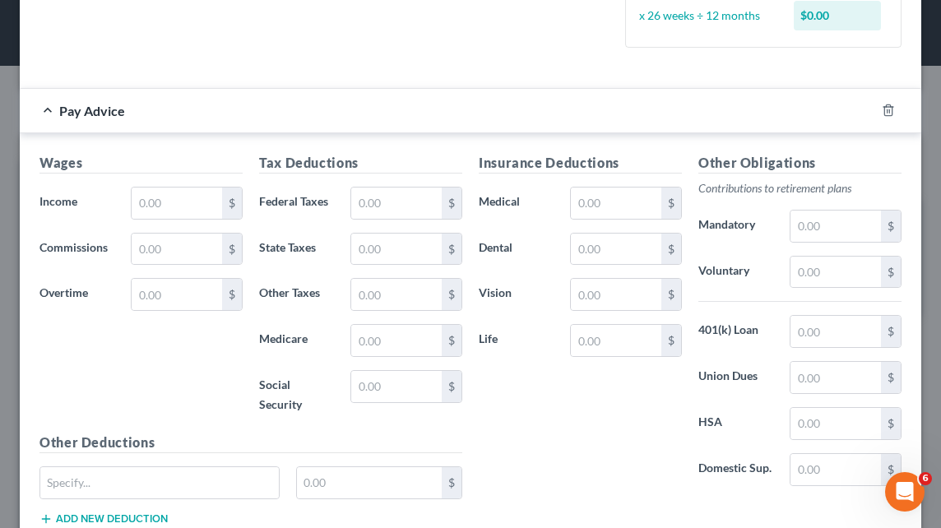
scroll to position [423, 0]
click at [163, 202] on input "text" at bounding box center [177, 203] width 91 height 31
type input "1,800"
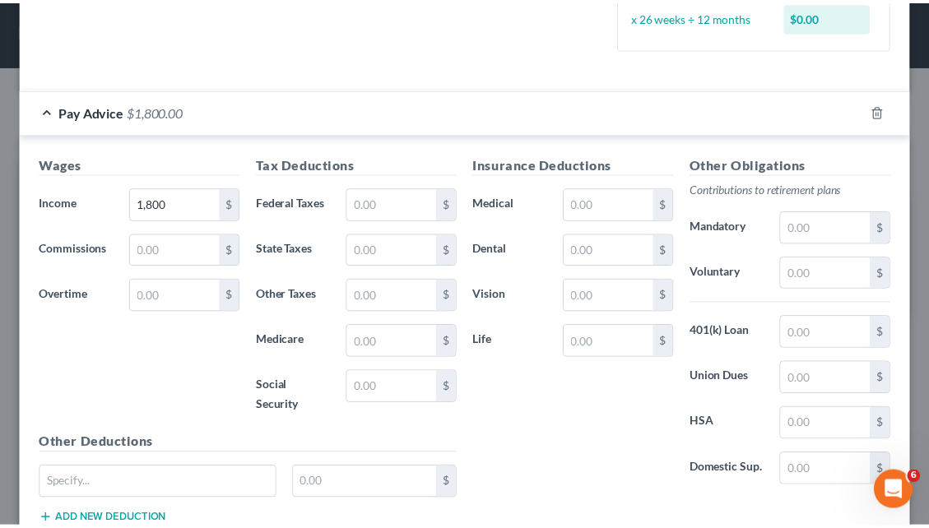
scroll to position [535, 0]
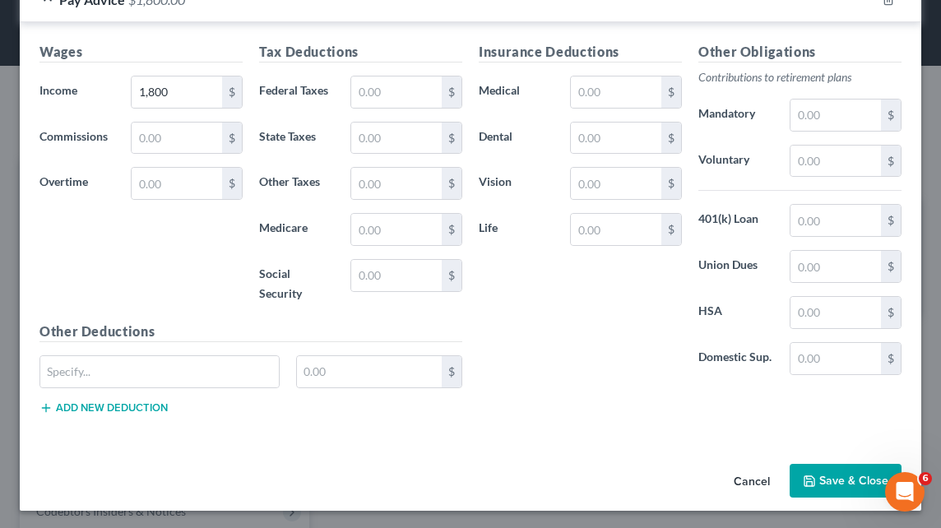
click at [838, 480] on button "Save & Close" at bounding box center [846, 481] width 112 height 35
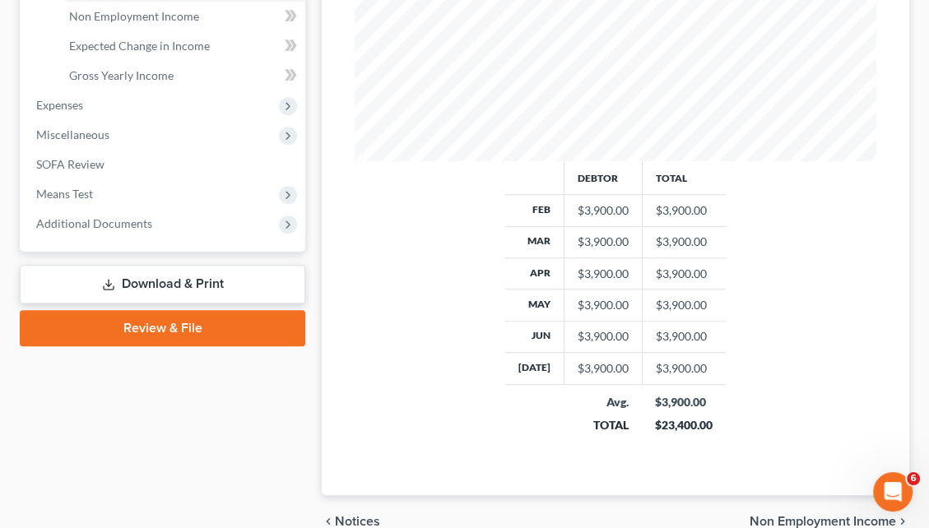
scroll to position [664, 0]
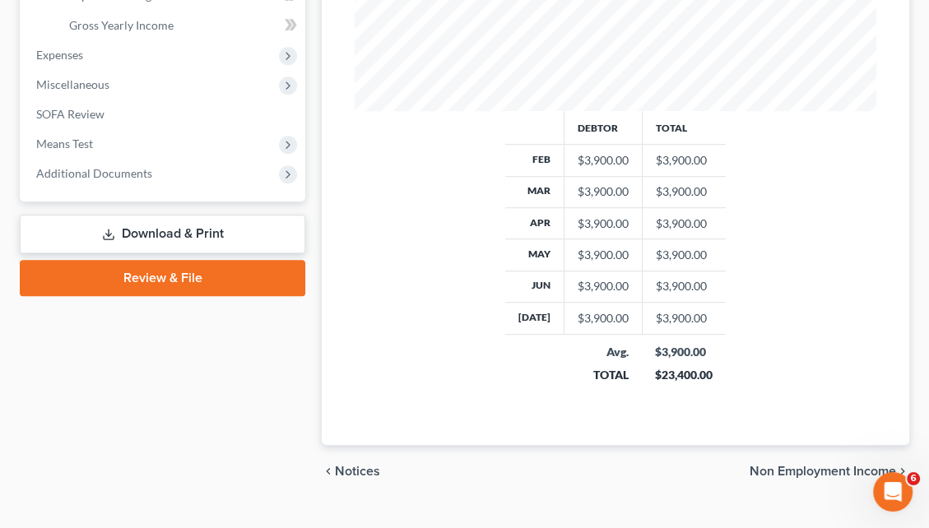
click at [823, 465] on span "Non Employment Income" at bounding box center [823, 471] width 146 height 13
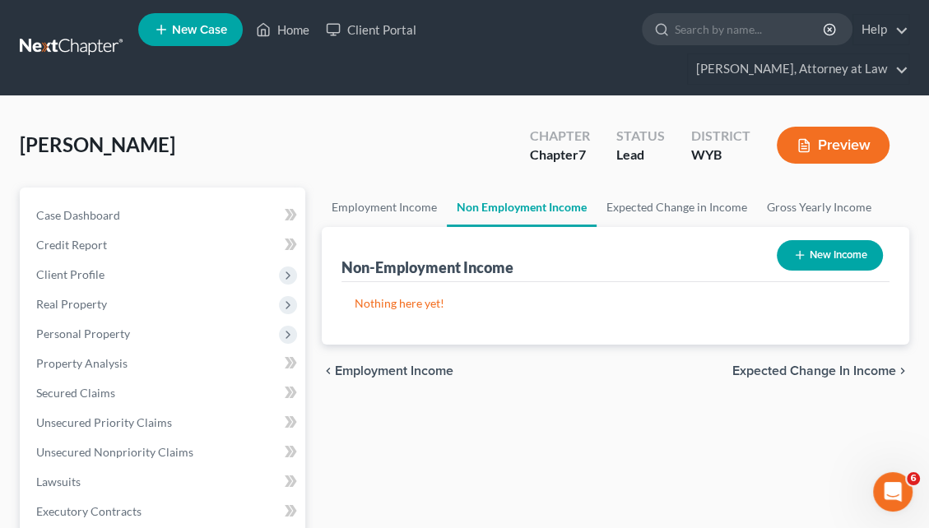
click at [816, 365] on span "Expected Change in Income" at bounding box center [814, 371] width 164 height 13
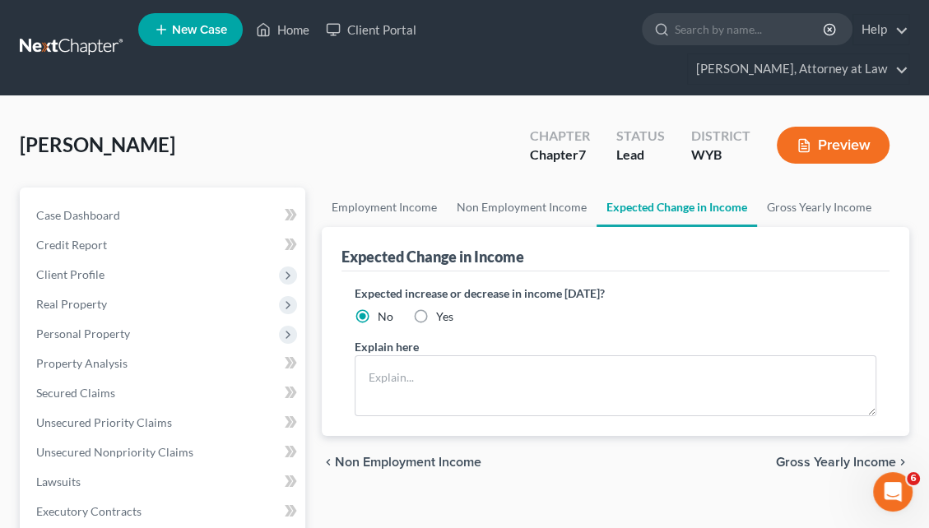
click at [828, 456] on span "Gross Yearly Income" at bounding box center [836, 462] width 120 height 13
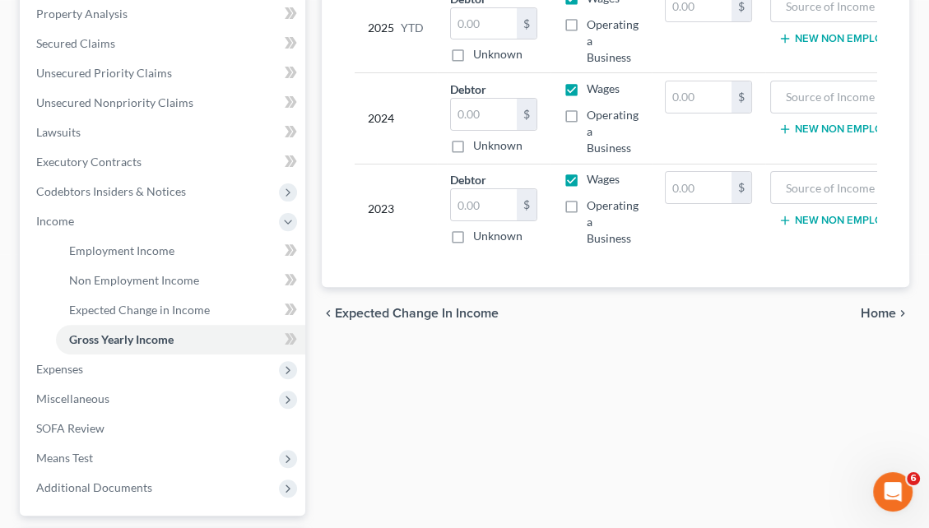
scroll to position [463, 0]
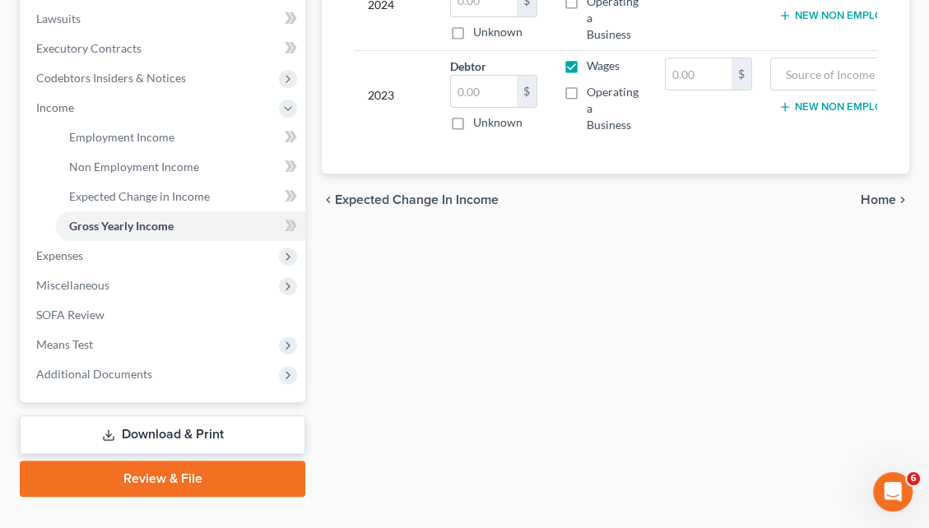
click at [881, 193] on span "Home" at bounding box center [878, 199] width 35 height 13
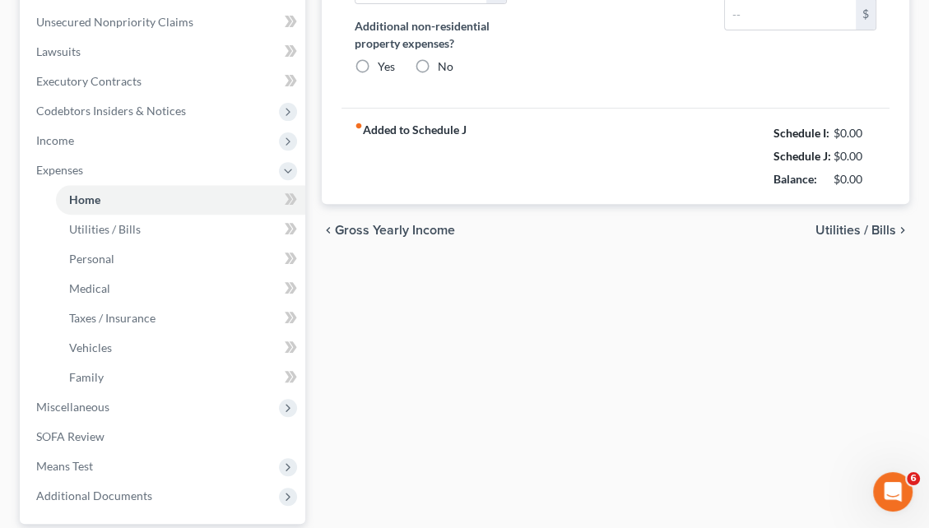
type input "0.00"
radio input "true"
type input "0.00"
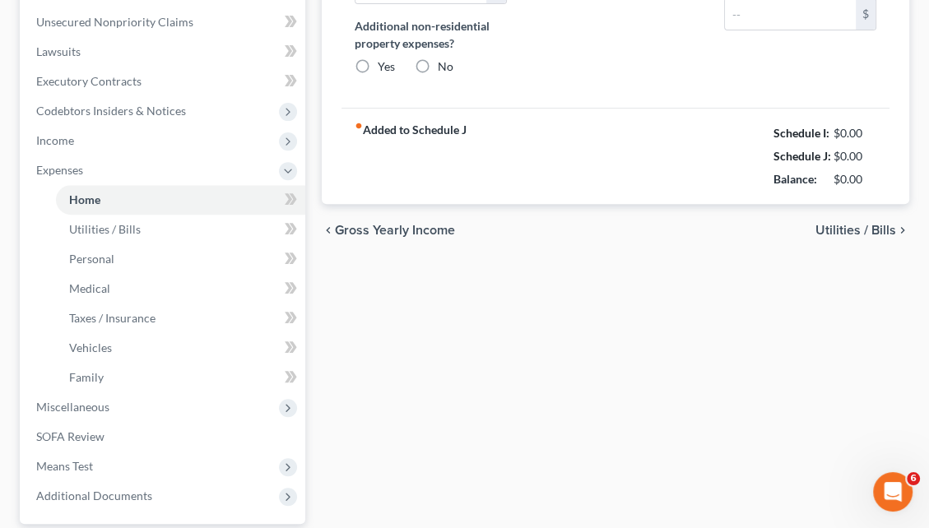
type input "0.00"
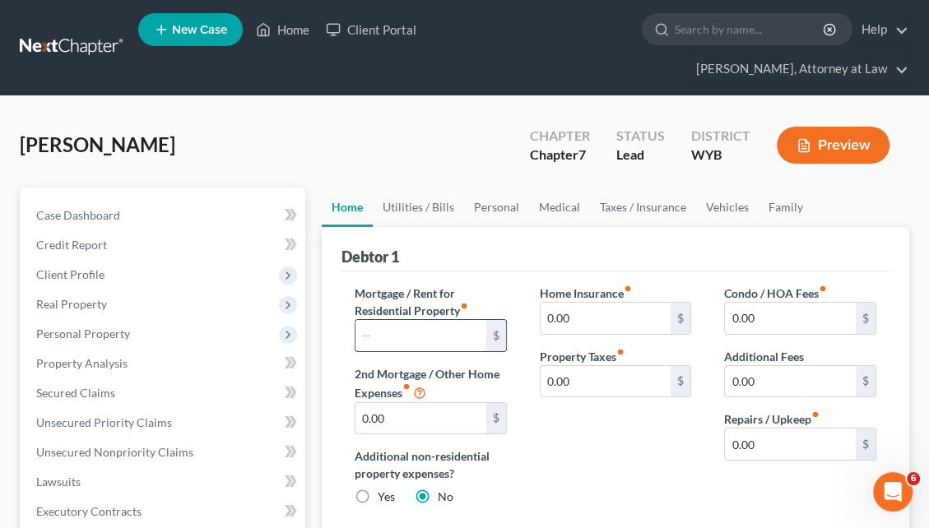
click at [418, 320] on input "text" at bounding box center [420, 335] width 131 height 31
type input "250"
click at [572, 303] on input "0.00" at bounding box center [606, 318] width 131 height 31
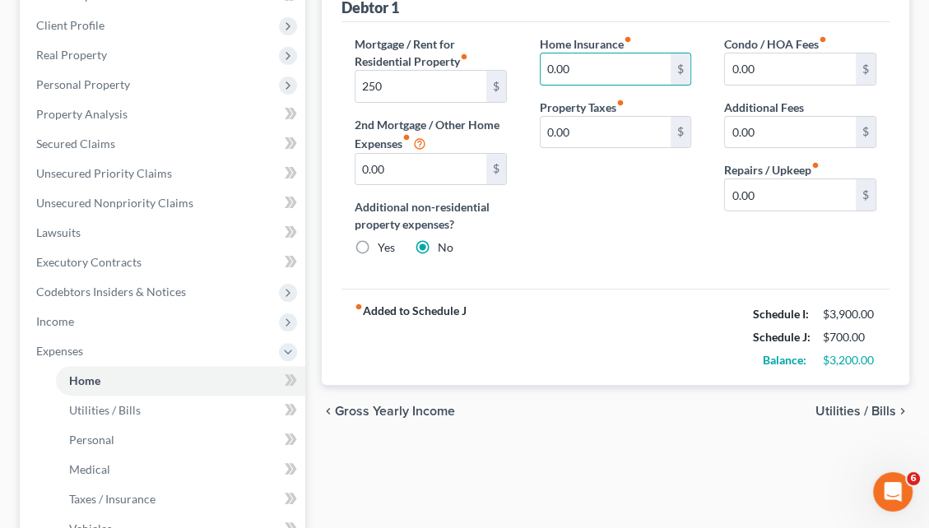
click at [848, 405] on span "Utilities / Bills" at bounding box center [856, 411] width 81 height 13
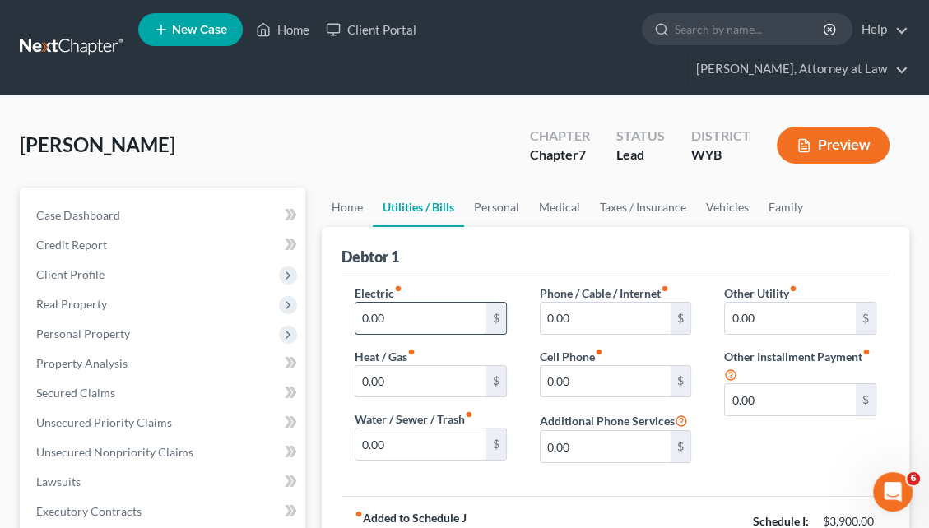
click at [387, 303] on input "0.00" at bounding box center [420, 318] width 131 height 31
type input "100"
click at [392, 366] on input "0.00" at bounding box center [420, 381] width 131 height 31
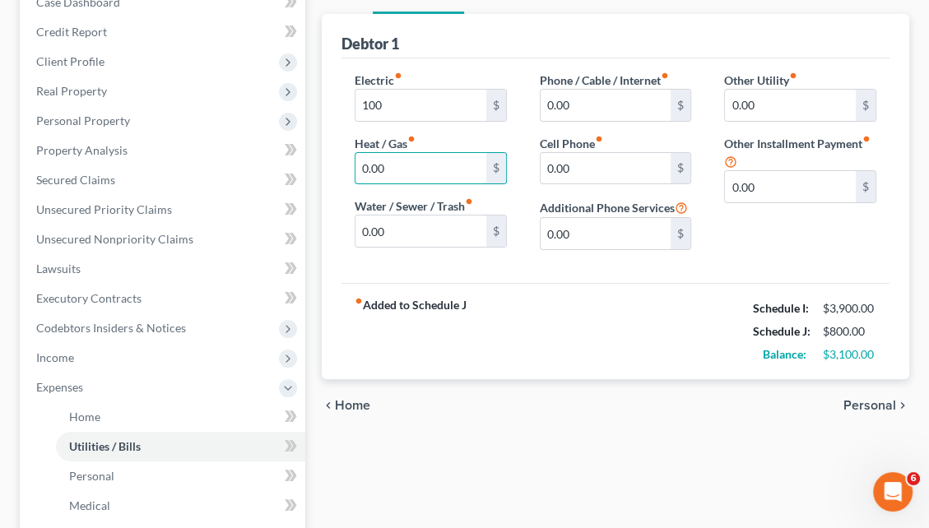
scroll to position [219, 0]
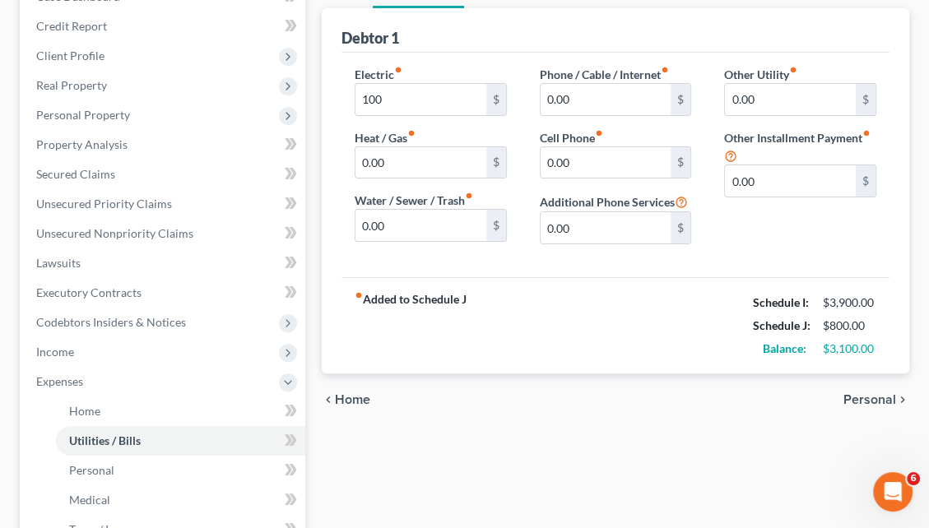
click at [862, 393] on span "Personal" at bounding box center [869, 399] width 53 height 13
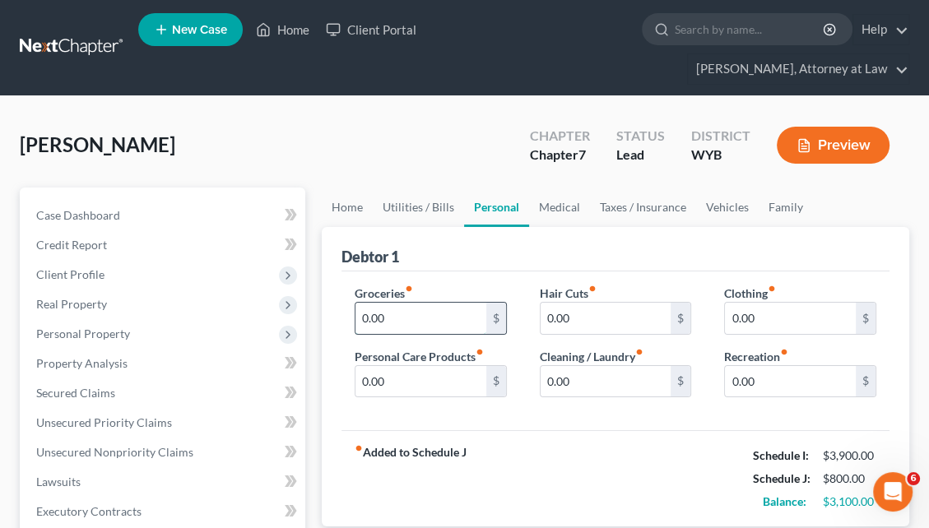
click at [400, 303] on input "0.00" at bounding box center [420, 318] width 131 height 31
type input "500"
click at [480, 235] on div "Debtor 1" at bounding box center [616, 249] width 548 height 44
click at [576, 366] on input "0.00" at bounding box center [606, 381] width 131 height 31
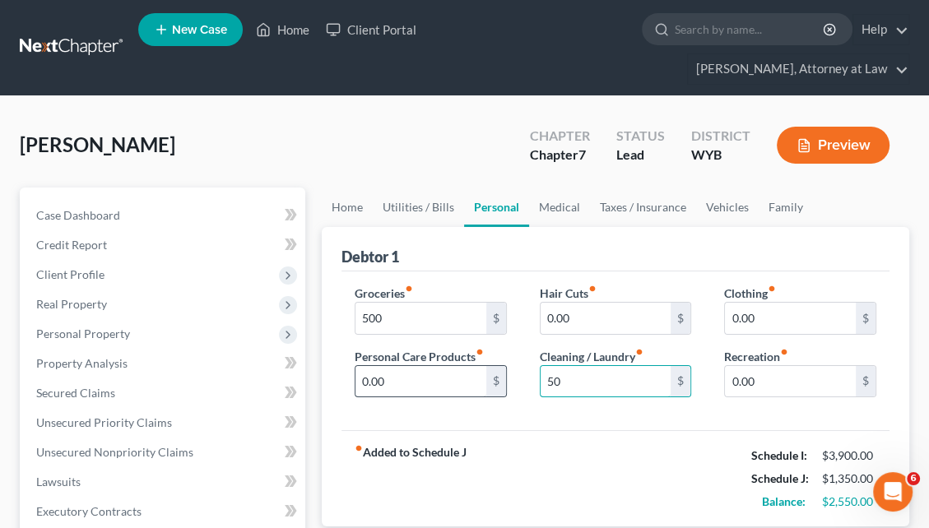
type input "50"
click at [397, 366] on input "0.00" at bounding box center [420, 381] width 131 height 31
type input "50"
click at [569, 303] on input "0.00" at bounding box center [606, 318] width 131 height 31
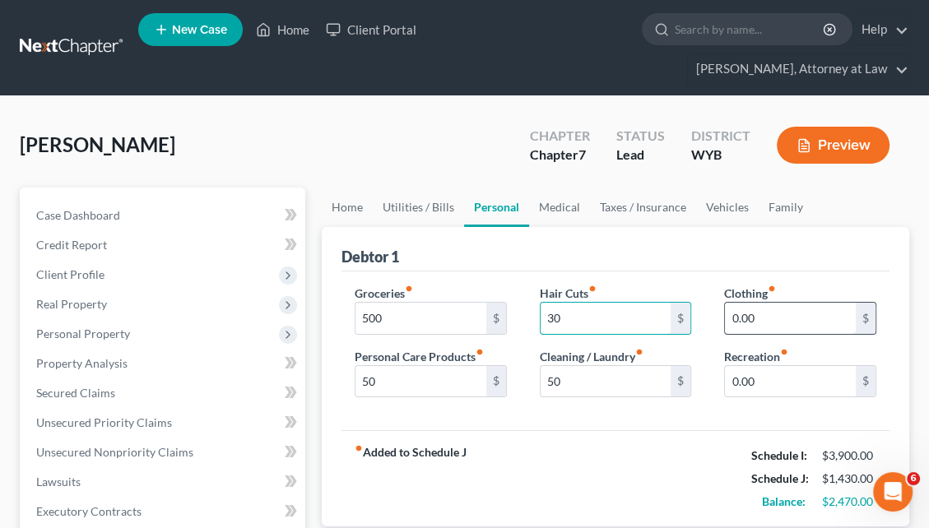
type input "30"
click at [739, 303] on input "0.00" at bounding box center [790, 318] width 131 height 31
type input "25"
click at [732, 366] on input "0.00" at bounding box center [790, 381] width 131 height 31
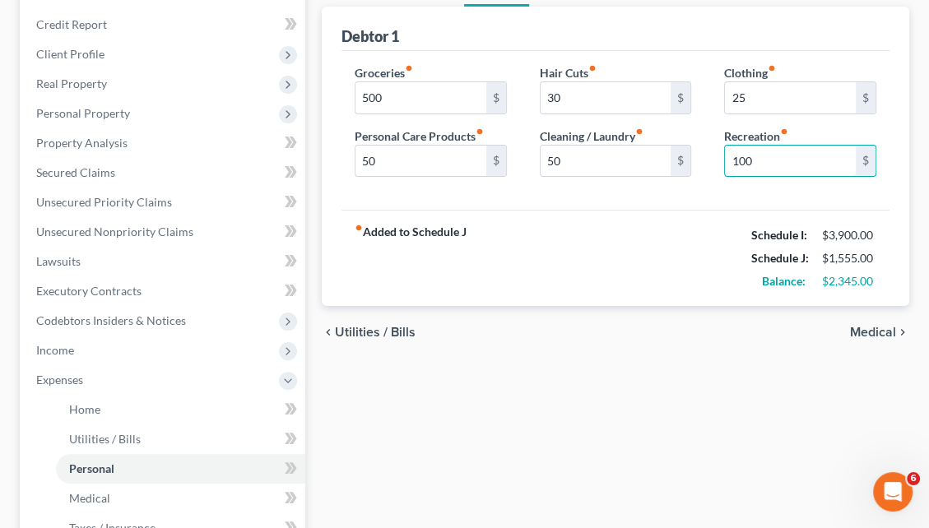
type input "100"
click at [868, 326] on span "Medical" at bounding box center [873, 332] width 46 height 13
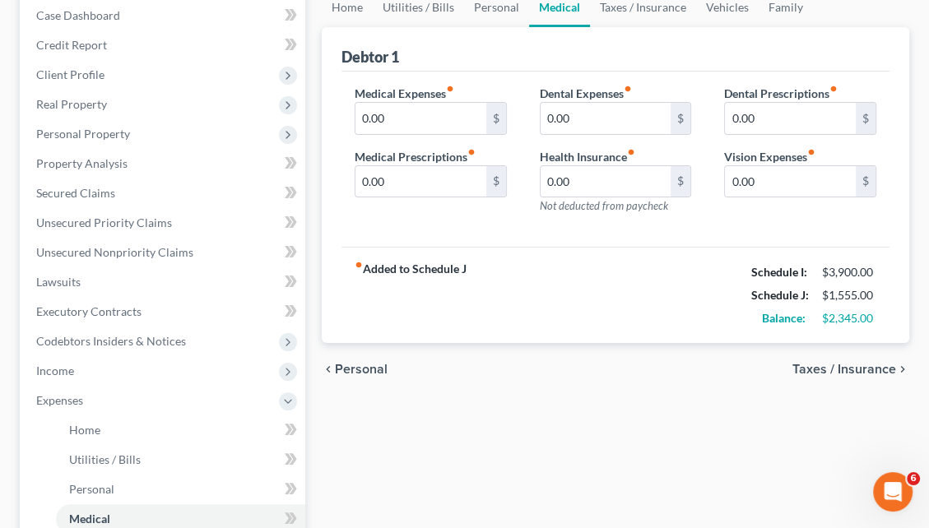
scroll to position [223, 0]
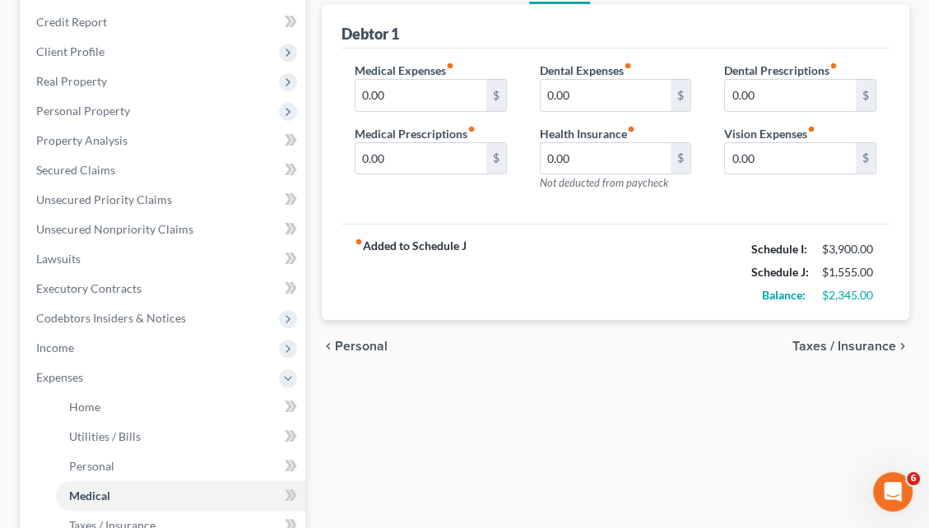
click at [853, 340] on span "Taxes / Insurance" at bounding box center [844, 346] width 104 height 13
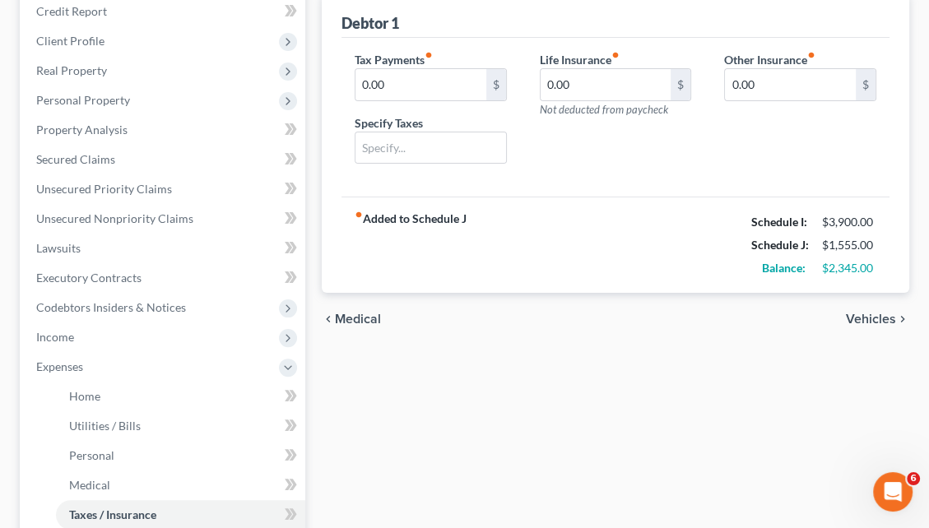
click at [856, 313] on span "Vehicles" at bounding box center [871, 319] width 50 height 13
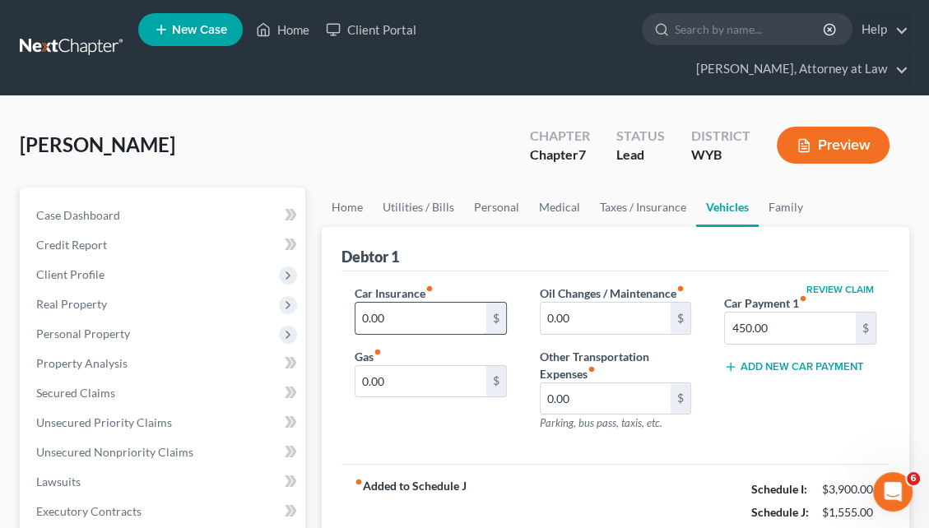
click at [392, 303] on input "0.00" at bounding box center [420, 318] width 131 height 31
type input "330"
click at [546, 303] on input "0.00" at bounding box center [606, 318] width 131 height 31
type input "150"
click at [389, 366] on input "0.00" at bounding box center [420, 381] width 131 height 31
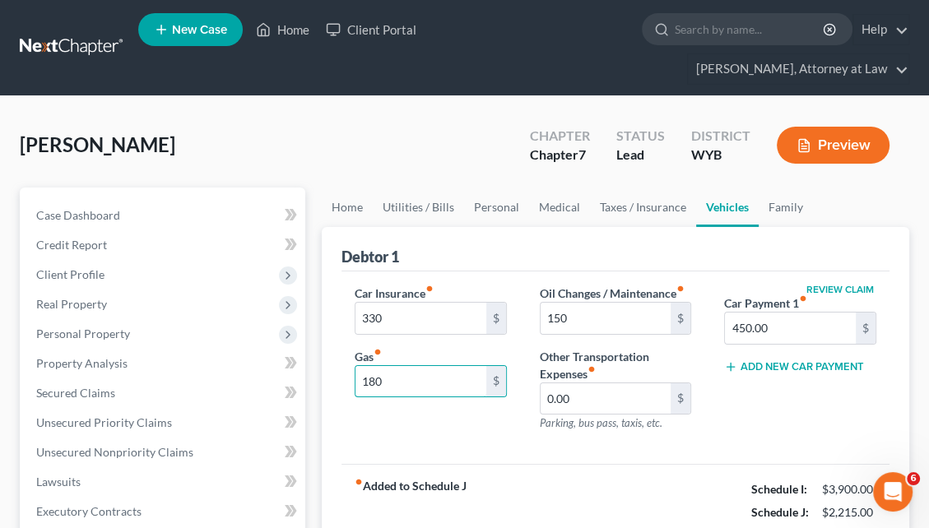
type input "180"
click at [460, 410] on div "Car Insurance fiber_manual_record 330 $ Gas fiber_manual_record 180 $" at bounding box center [430, 365] width 185 height 160
click at [786, 360] on button "Add New Car Payment" at bounding box center [794, 366] width 140 height 13
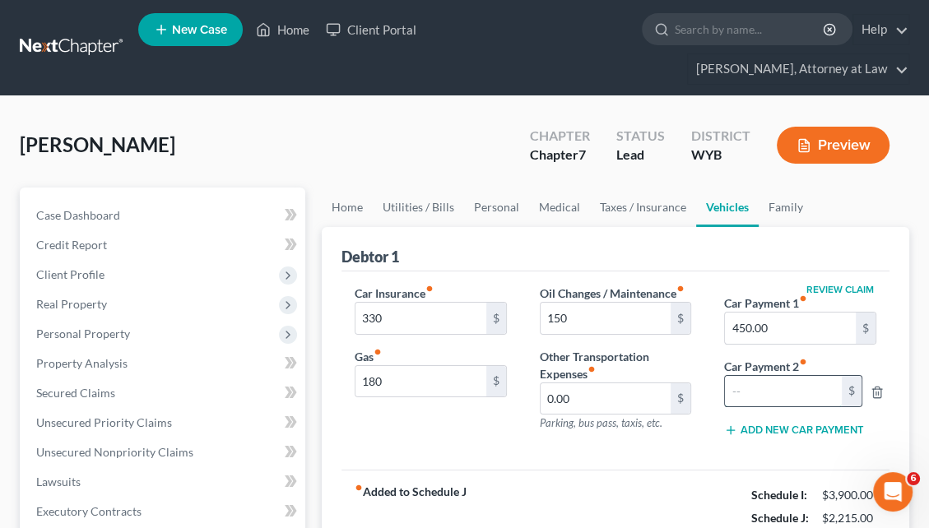
click at [749, 376] on input "text" at bounding box center [783, 391] width 117 height 31
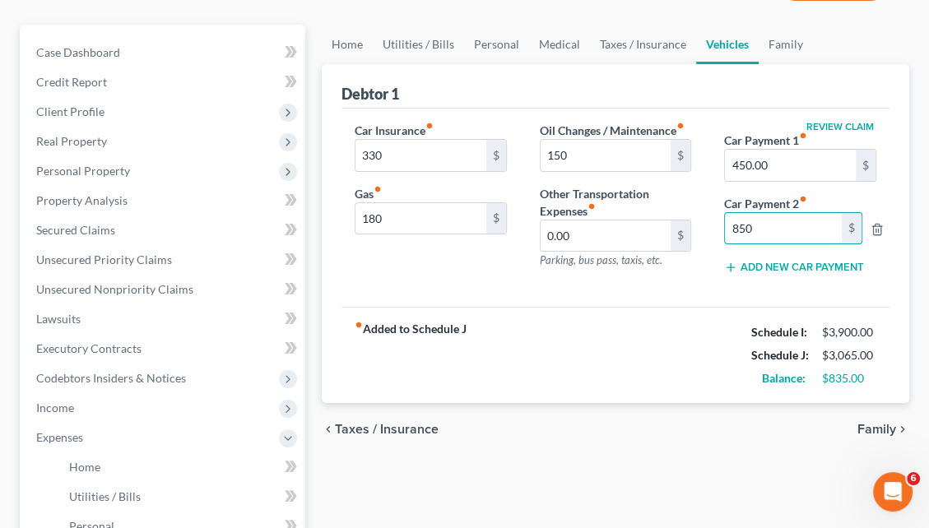
scroll to position [196, 0]
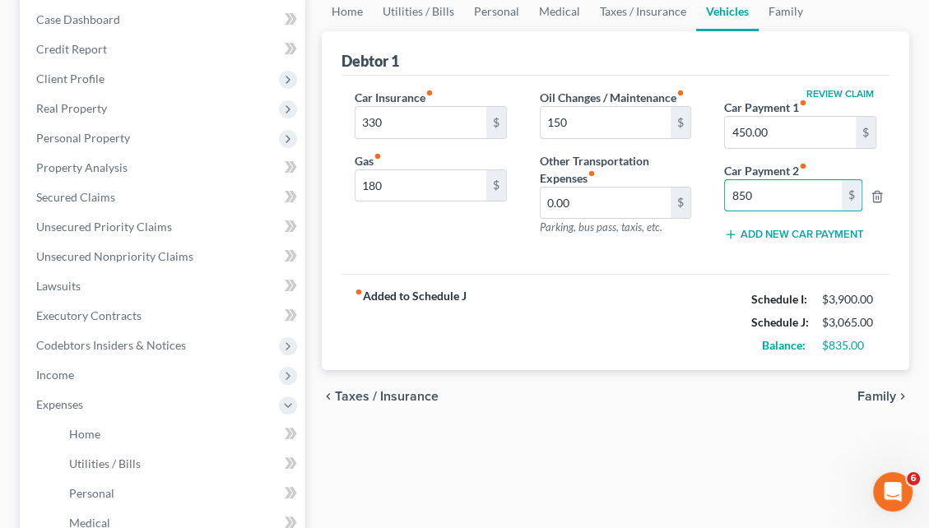
type input "850"
click at [874, 390] on span "Family" at bounding box center [876, 396] width 39 height 13
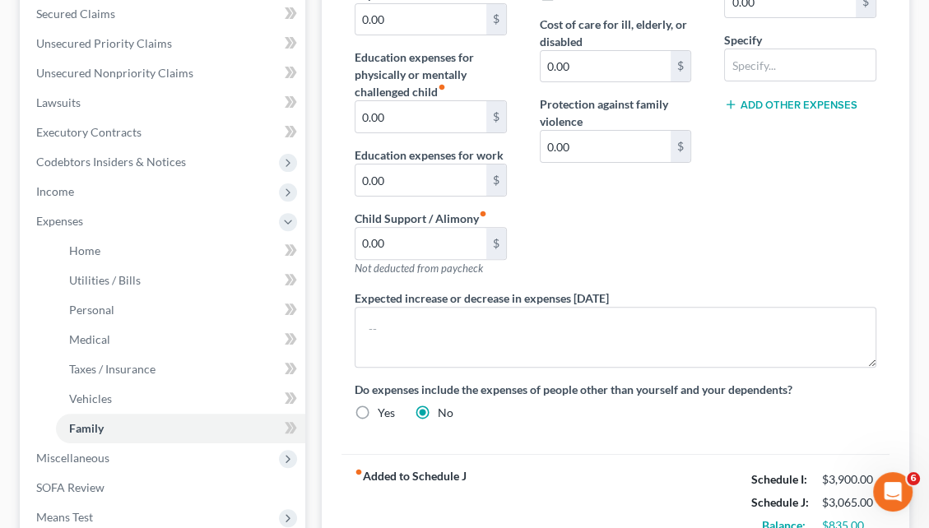
scroll to position [401, 0]
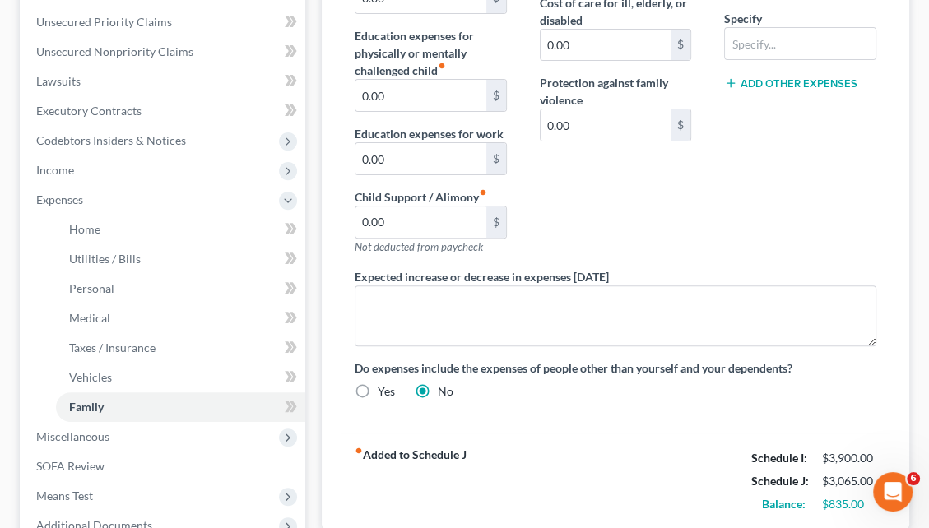
click at [908, 422] on div "Debtor 1 Daycare / Babysitter fiber_manual_record 0.00 $ Children's Education E…" at bounding box center [616, 177] width 588 height 703
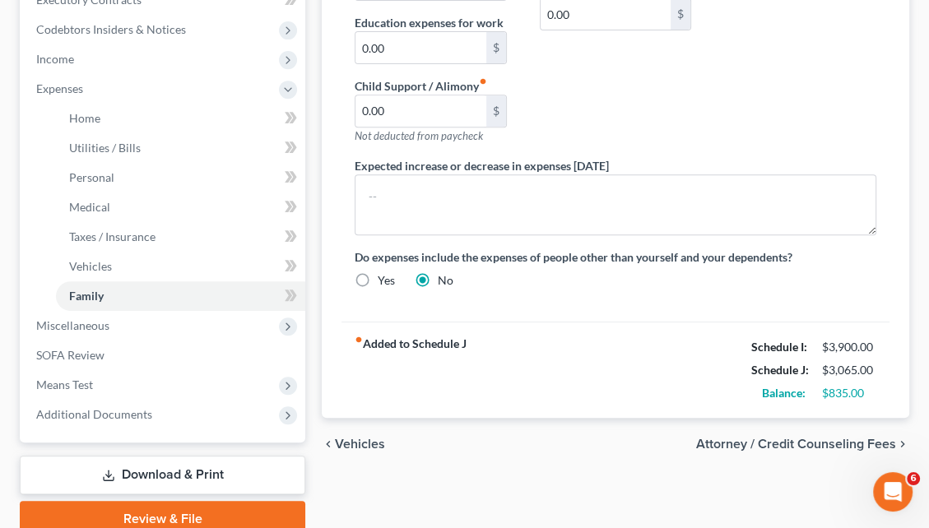
scroll to position [534, 0]
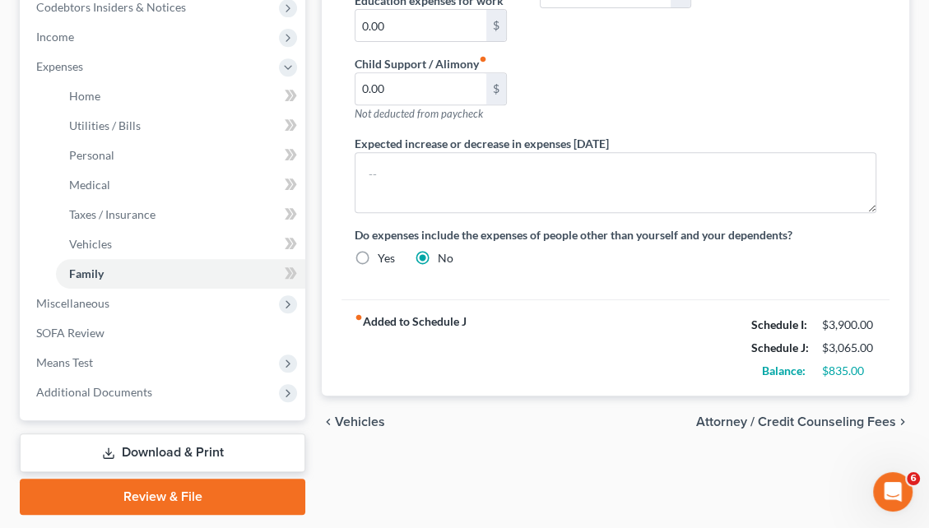
click at [818, 416] on span "Attorney / Credit Counseling Fees" at bounding box center [796, 422] width 200 height 13
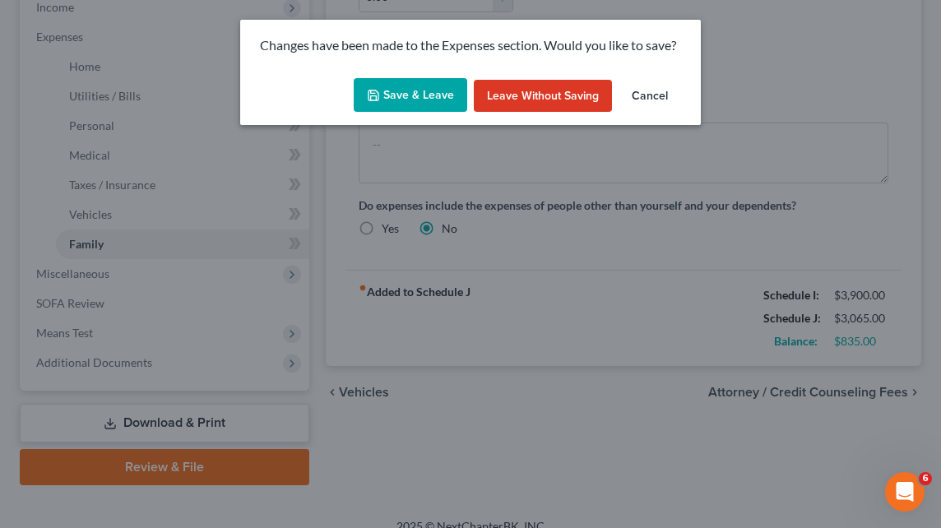
click at [405, 91] on button "Save & Leave" at bounding box center [411, 95] width 114 height 35
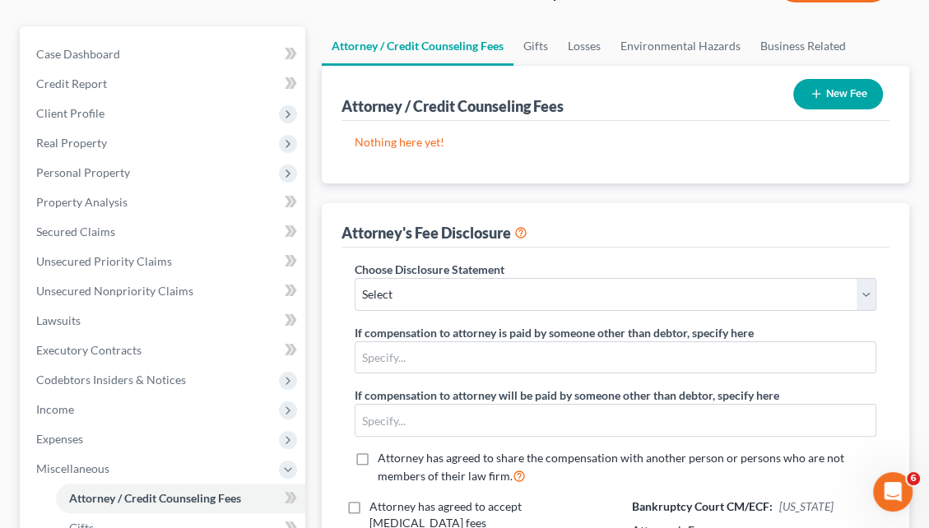
scroll to position [179, 0]
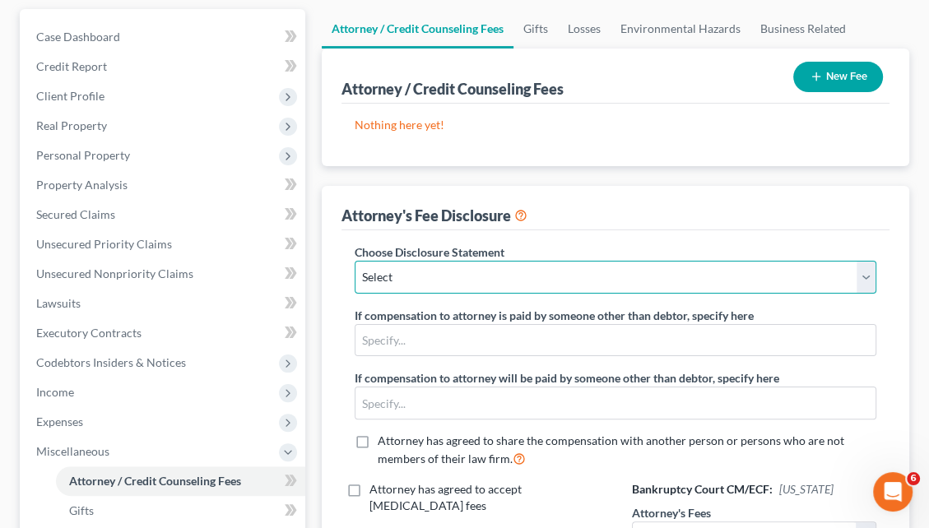
click at [828, 261] on select "Select Disclosure" at bounding box center [616, 277] width 522 height 33
select select "0"
click at [355, 261] on select "Select Disclosure" at bounding box center [616, 277] width 522 height 33
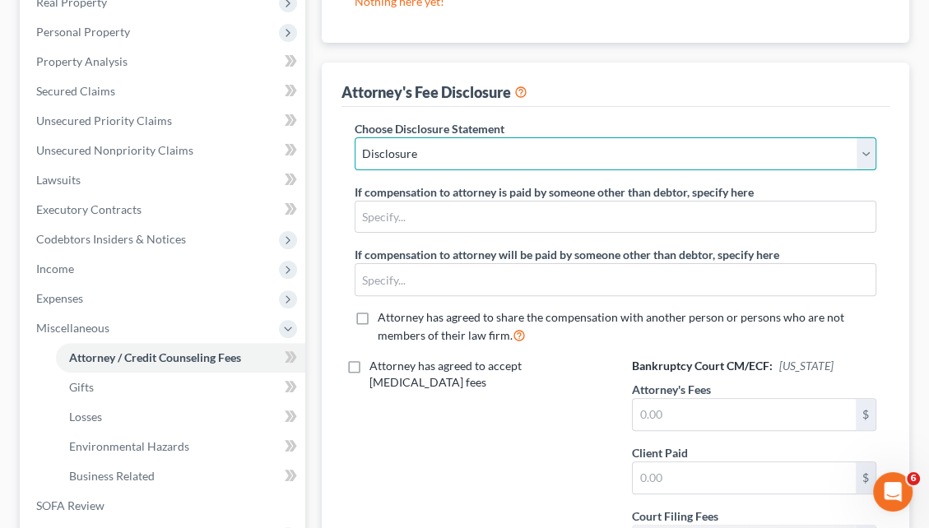
scroll to position [342, 0]
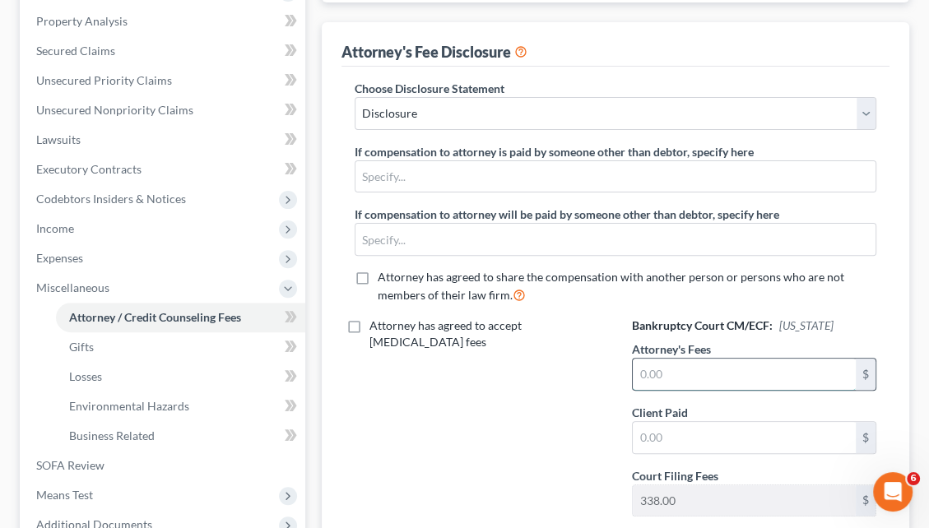
click at [645, 359] on input "text" at bounding box center [744, 374] width 223 height 31
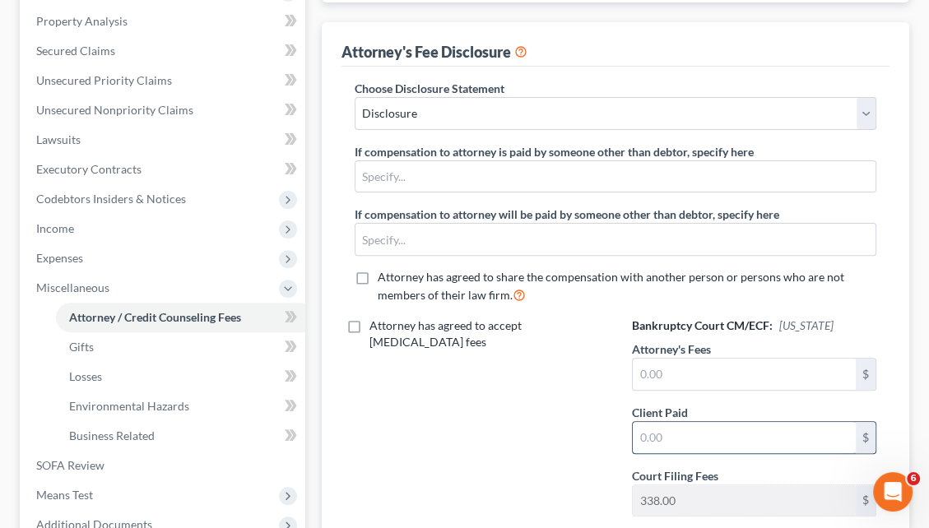
click at [640, 422] on input "text" at bounding box center [744, 437] width 223 height 31
type input "2,400"
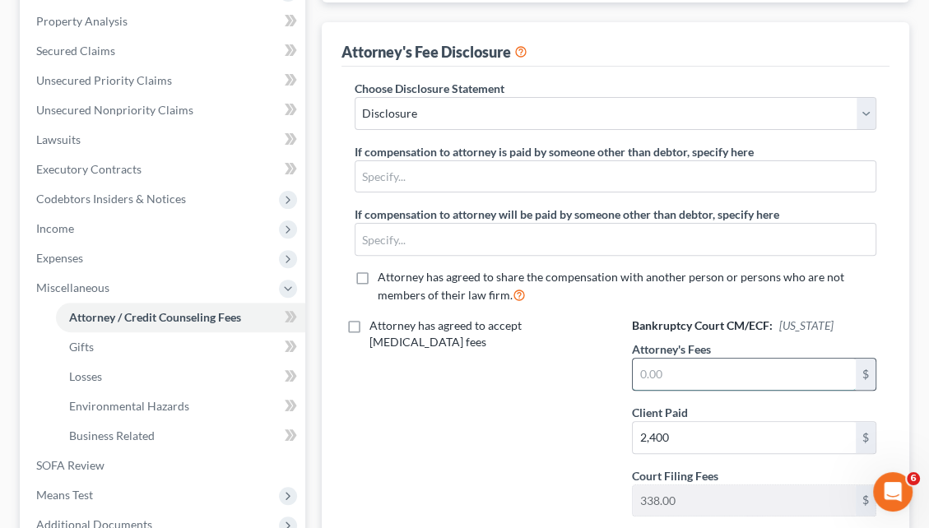
click at [640, 359] on input "text" at bounding box center [744, 374] width 223 height 31
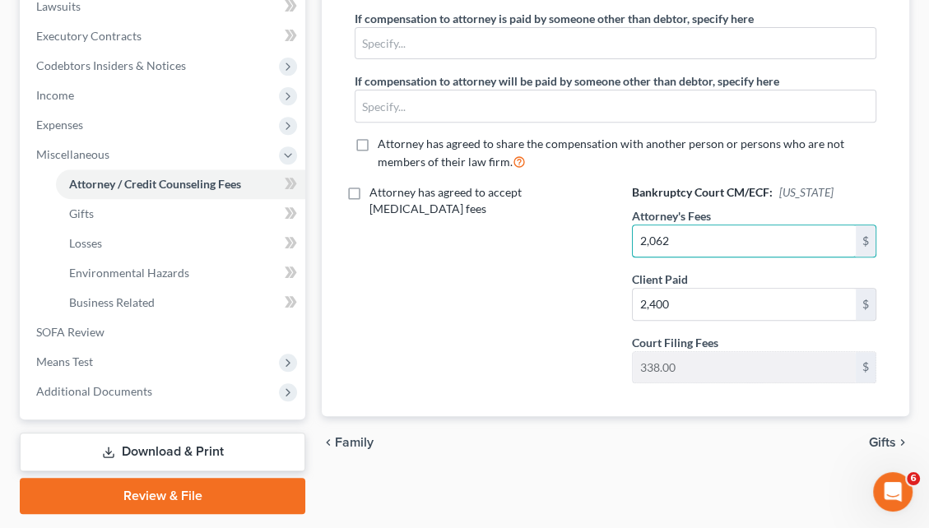
scroll to position [483, 0]
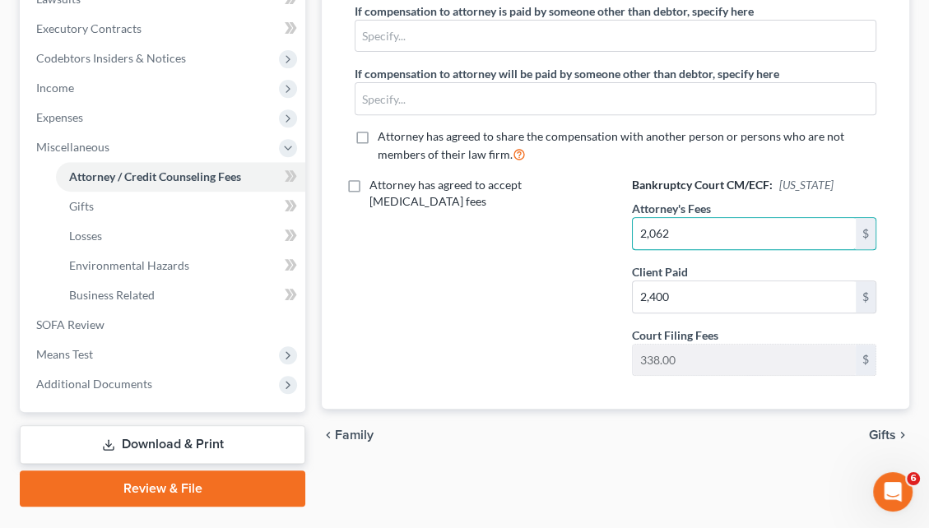
type input "2,062"
click at [881, 429] on span "Gifts" at bounding box center [882, 435] width 27 height 13
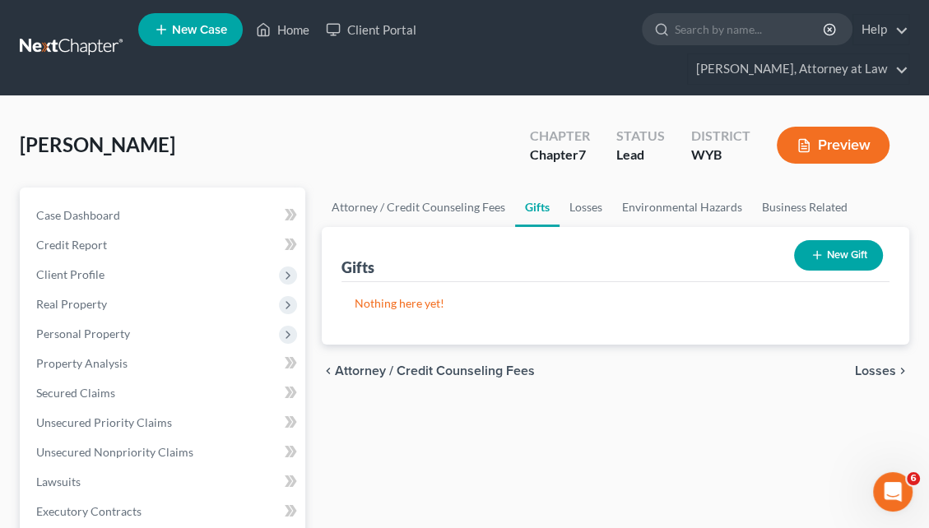
click at [876, 365] on span "Losses" at bounding box center [875, 371] width 41 height 13
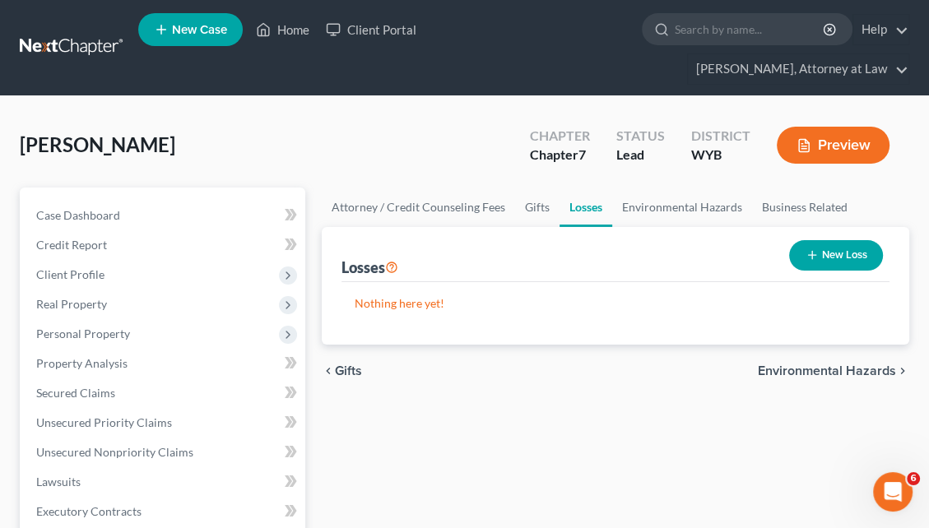
click at [861, 365] on span "Environmental Hazards" at bounding box center [827, 371] width 138 height 13
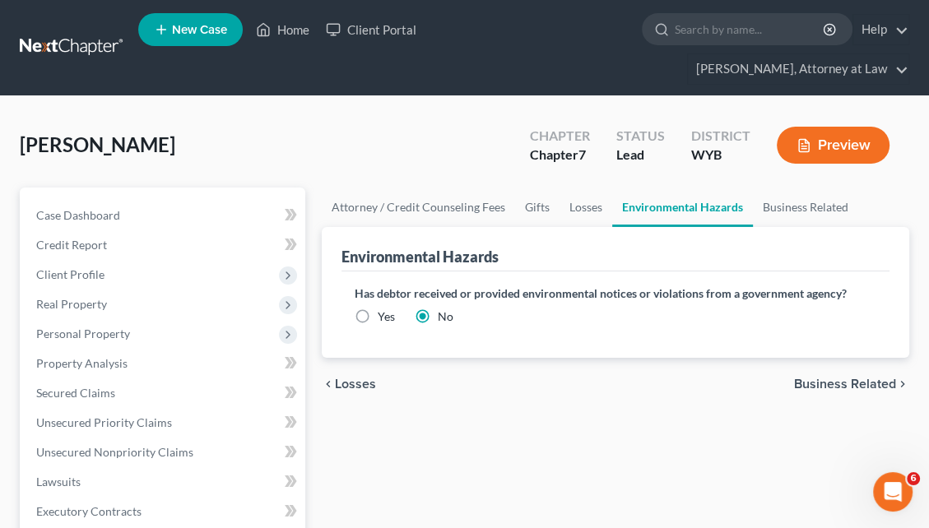
click at [863, 378] on span "Business Related" at bounding box center [845, 384] width 102 height 13
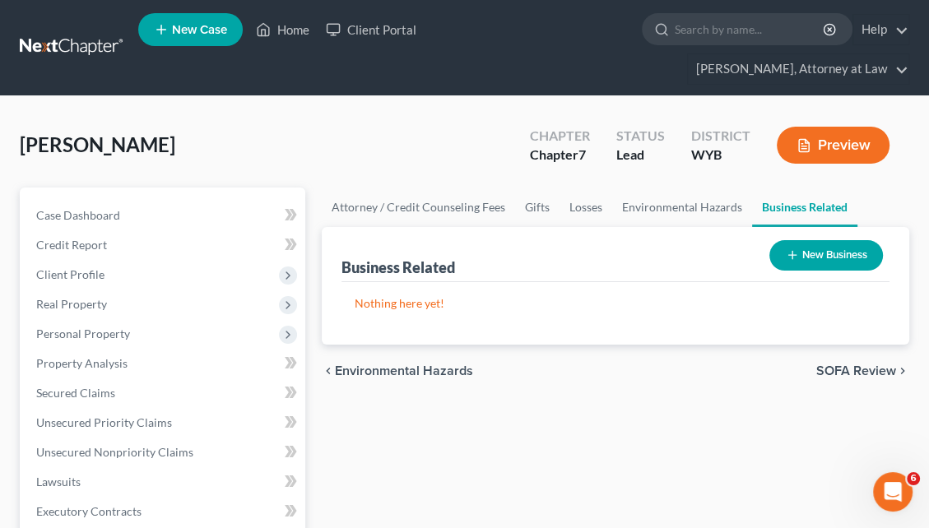
click at [859, 365] on span "SOFA Review" at bounding box center [856, 371] width 80 height 13
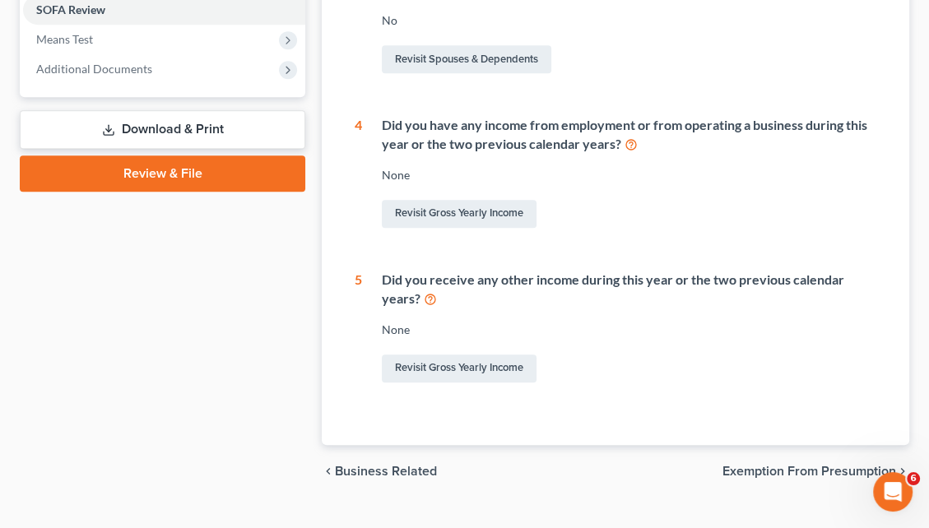
click at [837, 465] on span "Exemption from Presumption" at bounding box center [810, 471] width 174 height 13
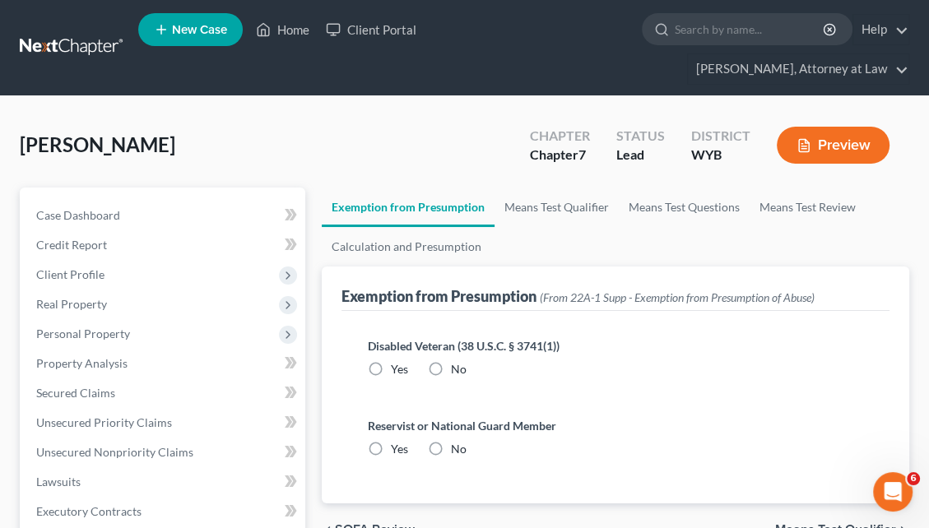
click at [822, 523] on span "Means Test Qualifier" at bounding box center [835, 529] width 121 height 13
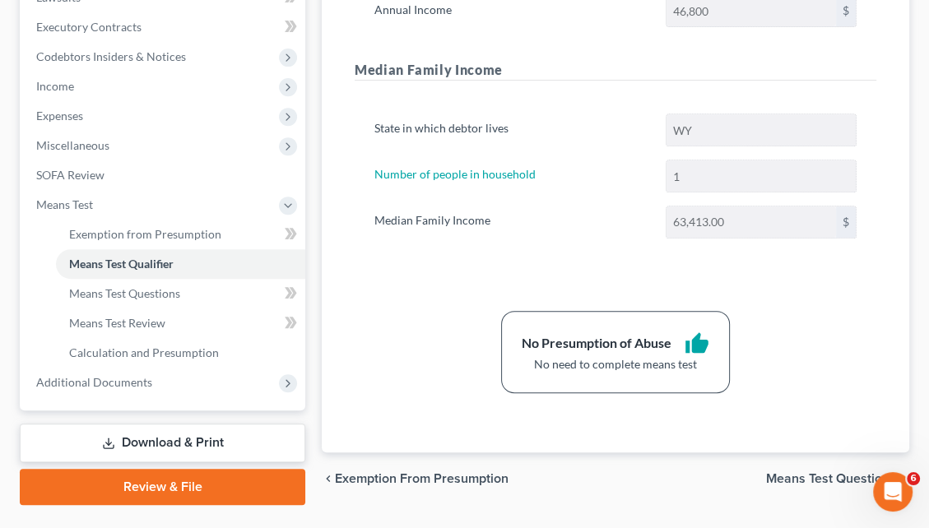
scroll to position [493, 0]
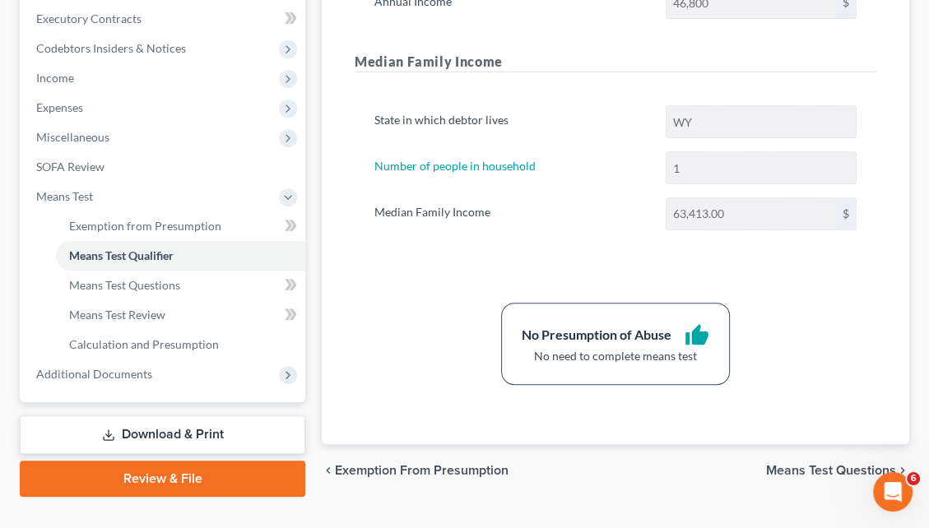
click at [824, 464] on span "Means Test Questions" at bounding box center [831, 470] width 130 height 13
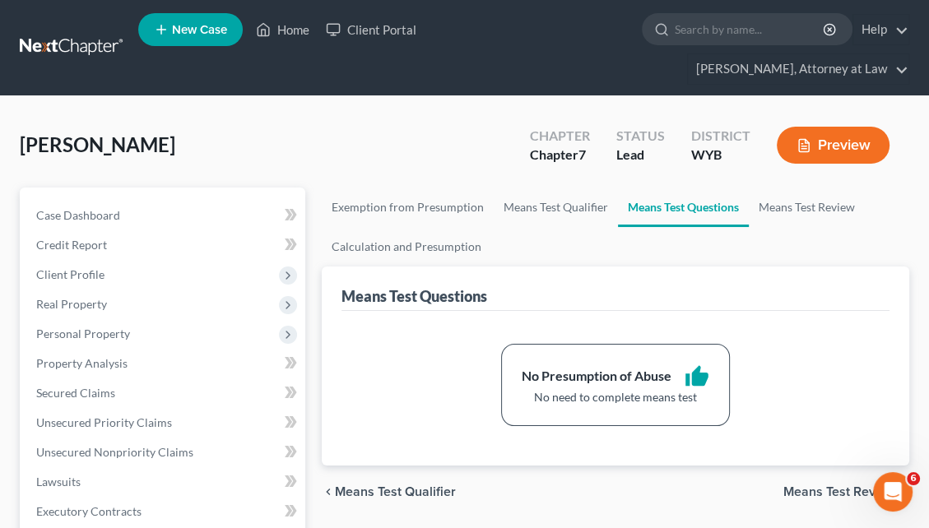
click at [826, 486] on span "Means Test Review" at bounding box center [839, 492] width 113 height 13
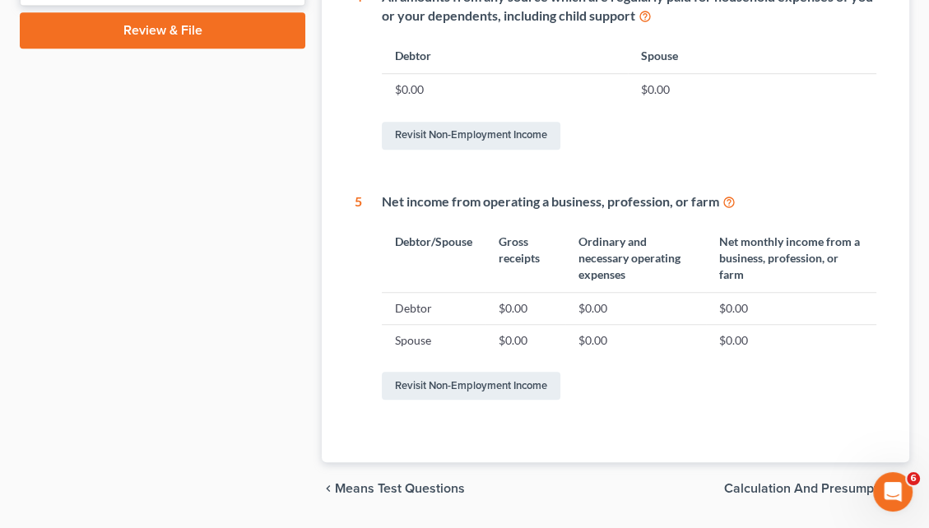
scroll to position [948, 0]
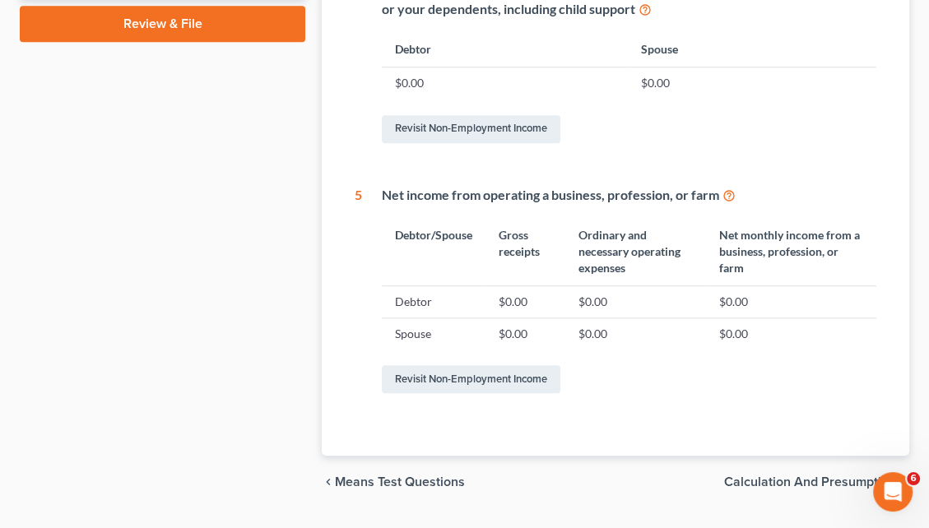
click at [797, 476] on span "Calculation and Presumption" at bounding box center [810, 482] width 172 height 13
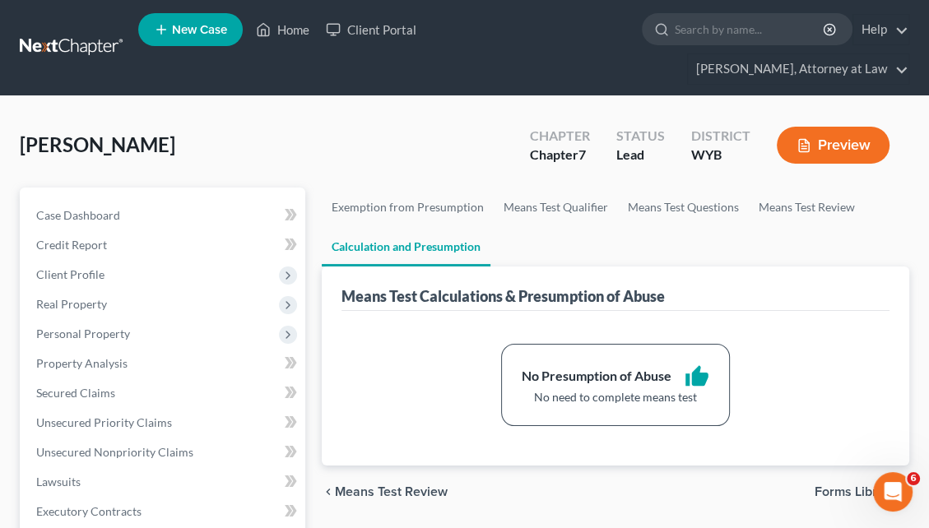
click at [831, 486] on span "Forms Library" at bounding box center [855, 492] width 81 height 13
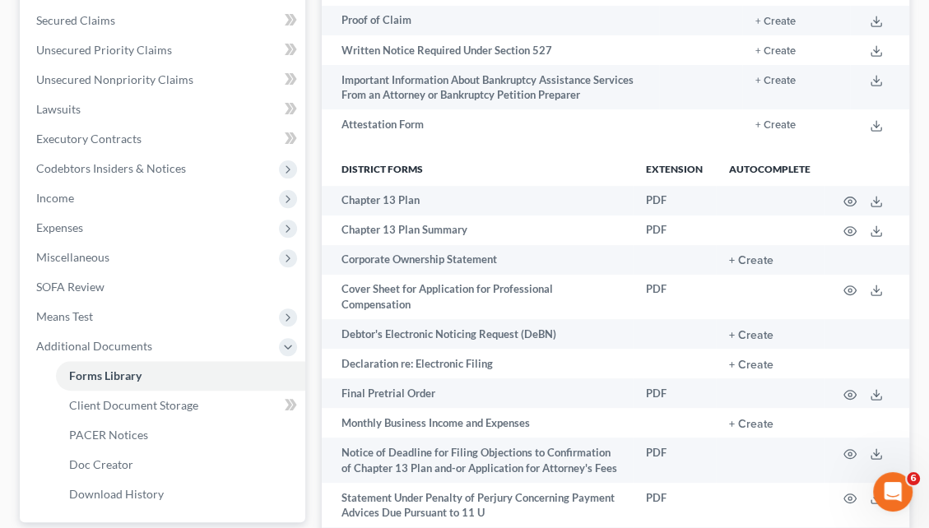
scroll to position [519, 0]
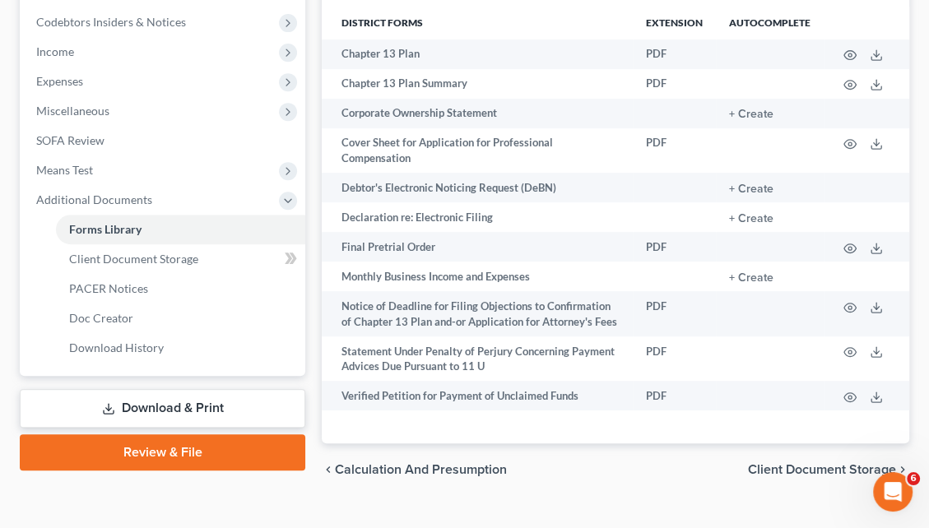
click at [194, 389] on link "Download & Print" at bounding box center [163, 408] width 286 height 39
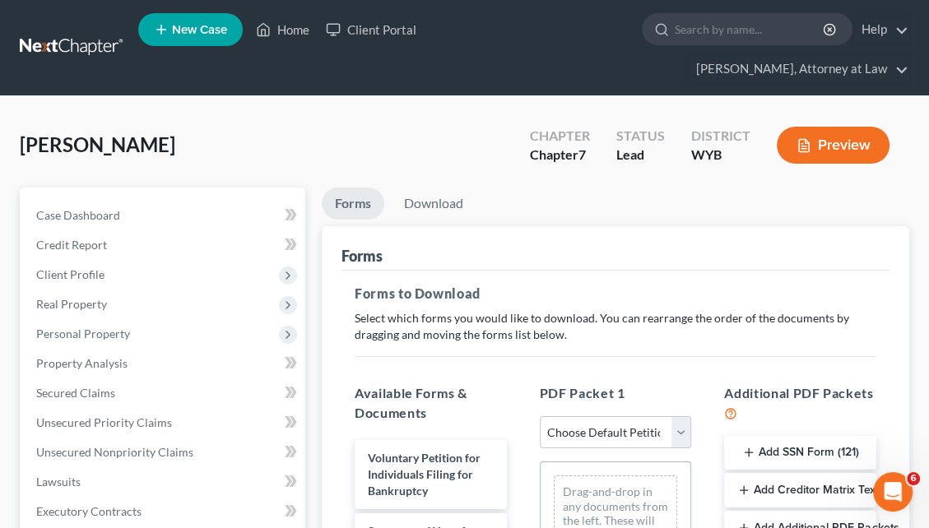
click at [686, 416] on select "Choose Default Petition PDF Packet Complete Bankruptcy Petition (all forms and …" at bounding box center [616, 432] width 152 height 33
select select "0"
click at [540, 416] on select "Choose Default Petition PDF Packet Complete Bankruptcy Petition (all forms and …" at bounding box center [616, 432] width 152 height 33
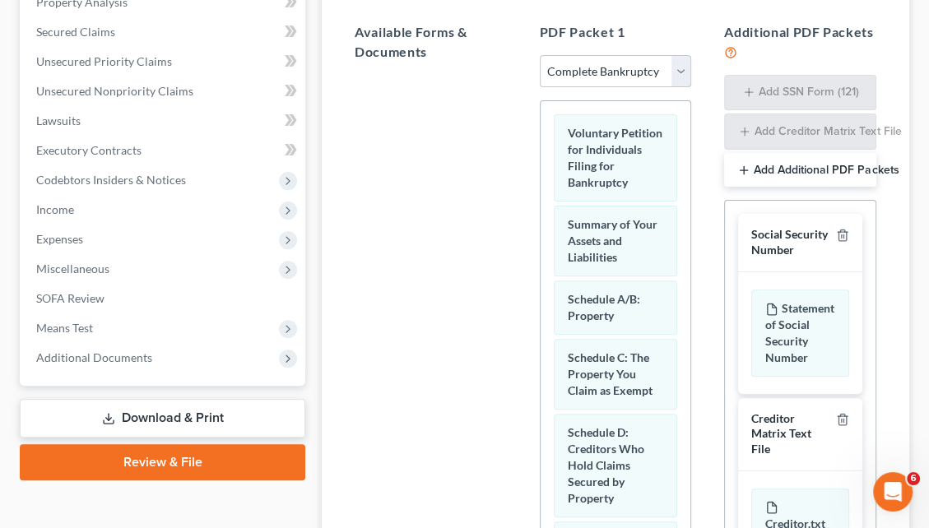
scroll to position [524, 0]
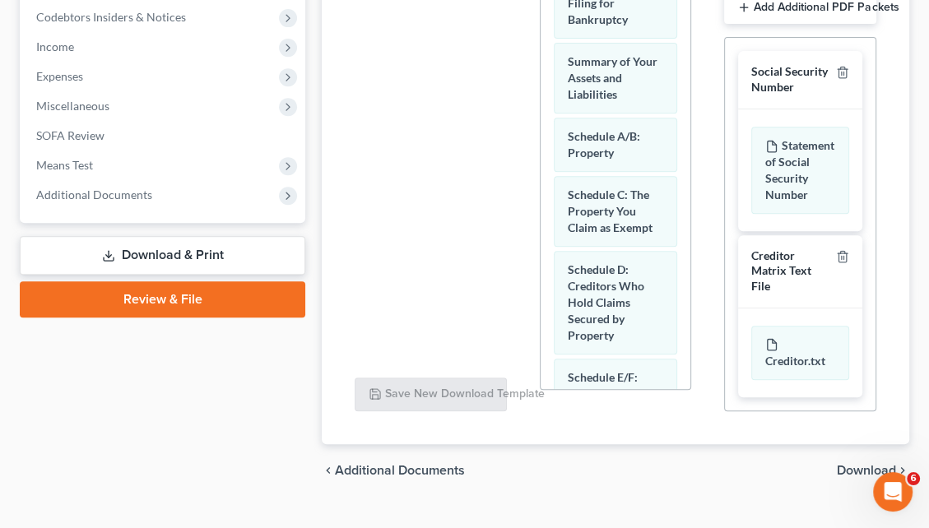
click at [857, 464] on span "Download" at bounding box center [866, 470] width 59 height 13
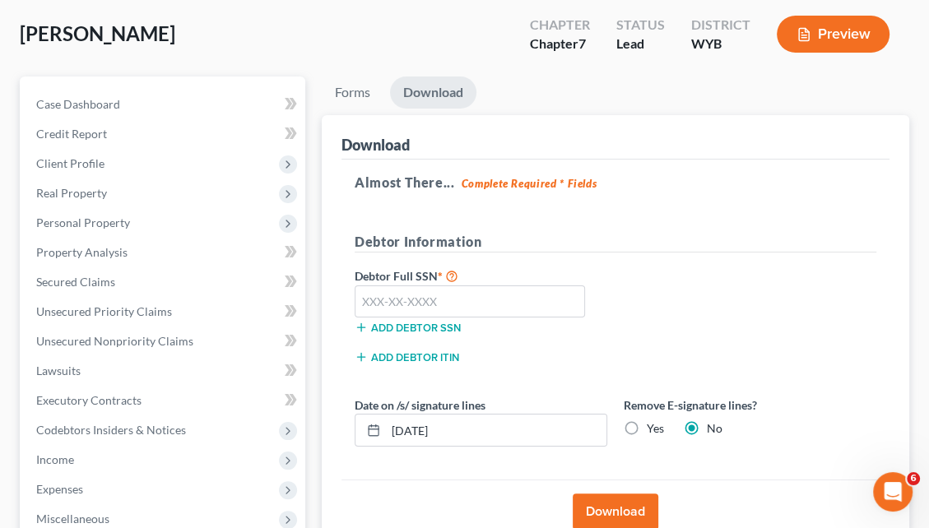
scroll to position [35, 0]
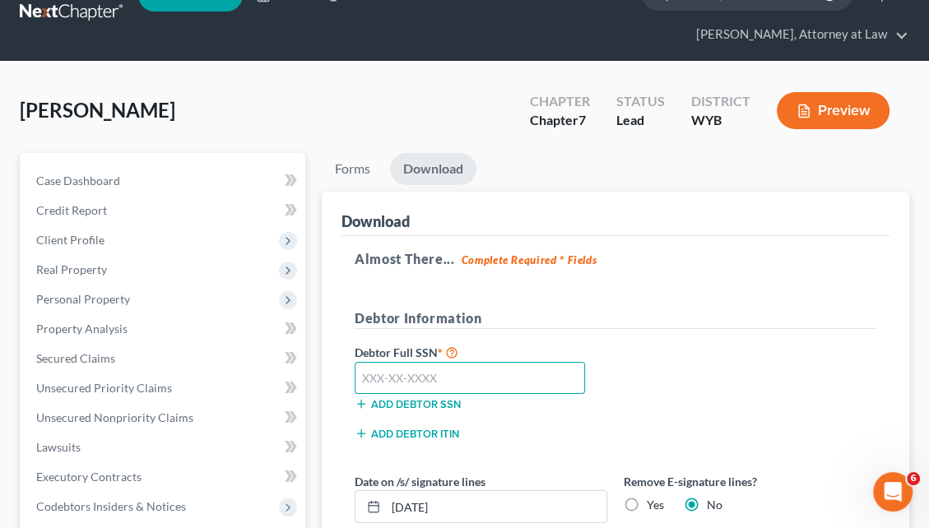
click at [359, 362] on input "text" at bounding box center [470, 378] width 230 height 33
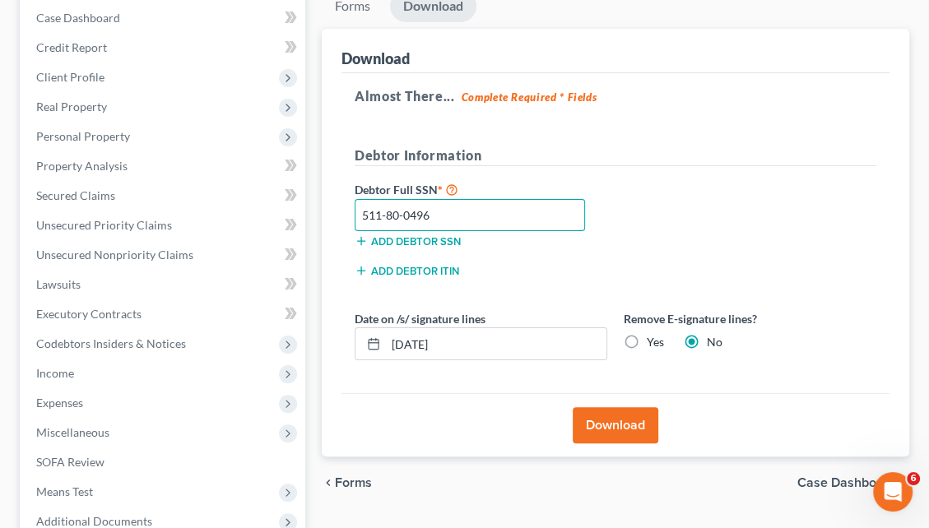
scroll to position [198, 0]
type input "511-80-0496"
click at [625, 407] on button "Download" at bounding box center [616, 425] width 86 height 36
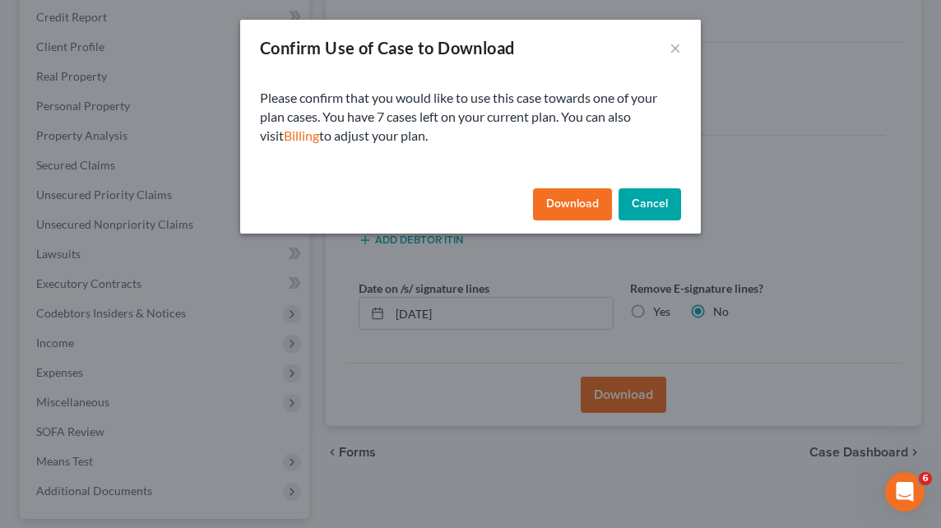
click at [576, 206] on button "Download" at bounding box center [572, 204] width 79 height 33
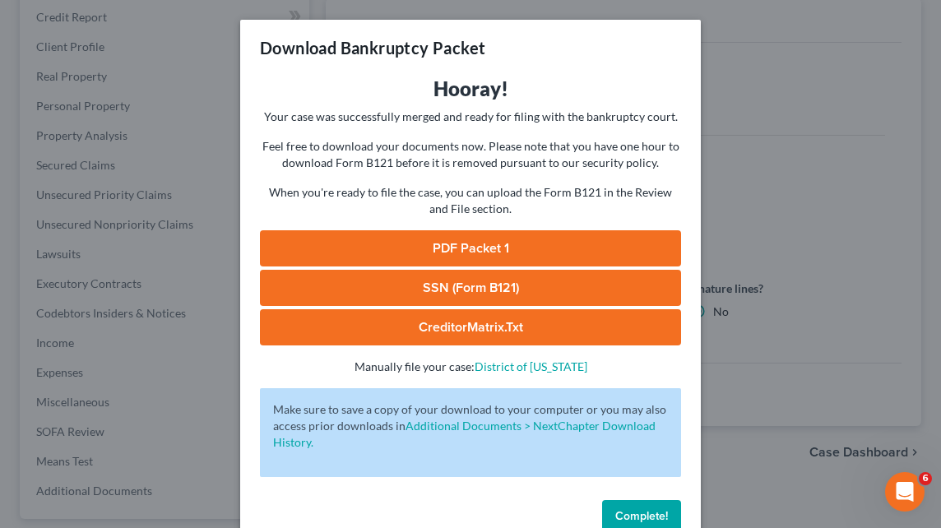
click at [495, 235] on link "PDF Packet 1" at bounding box center [470, 248] width 421 height 36
click at [642, 510] on span "Complete!" at bounding box center [642, 516] width 53 height 14
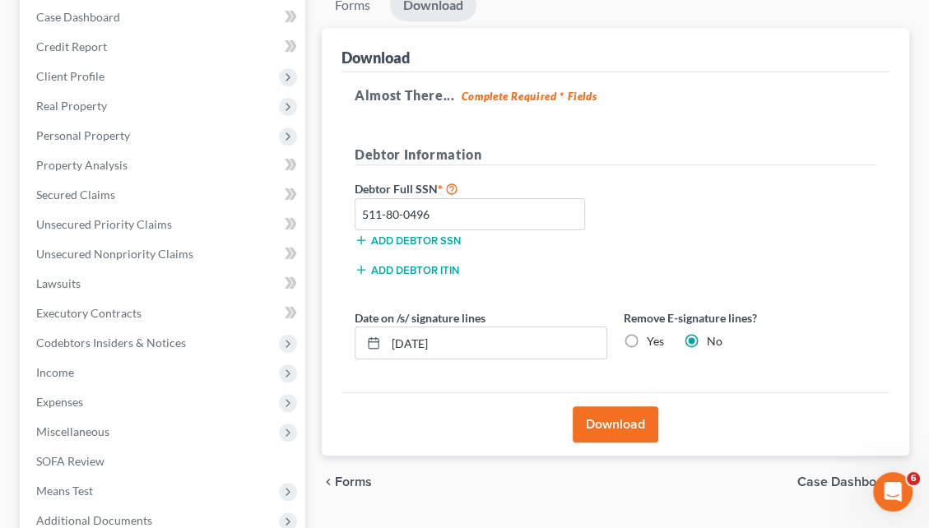
scroll to position [71, 0]
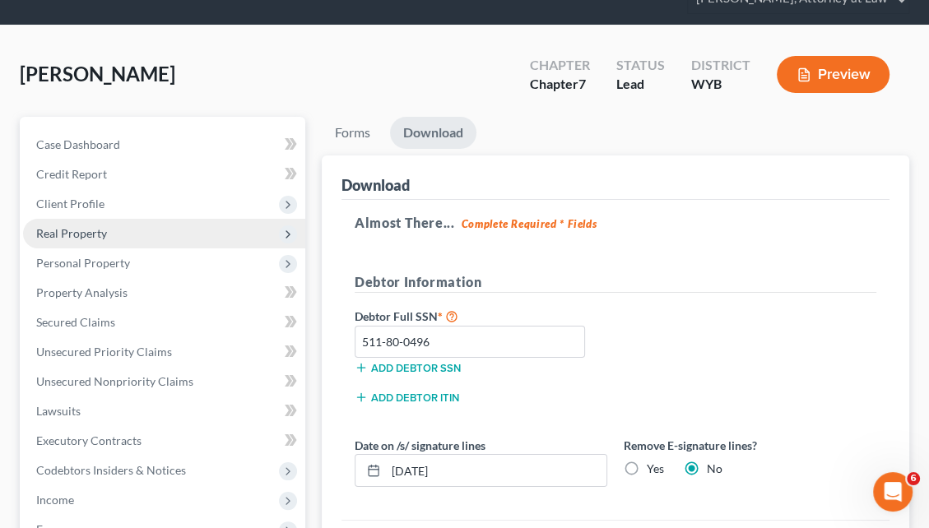
click at [235, 219] on span "Real Property" at bounding box center [164, 234] width 282 height 30
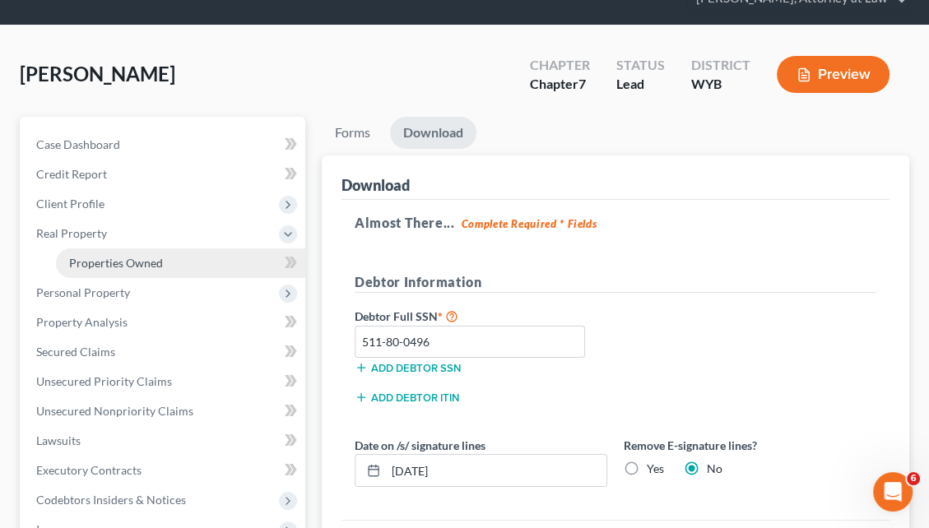
click at [212, 249] on link "Properties Owned" at bounding box center [180, 264] width 249 height 30
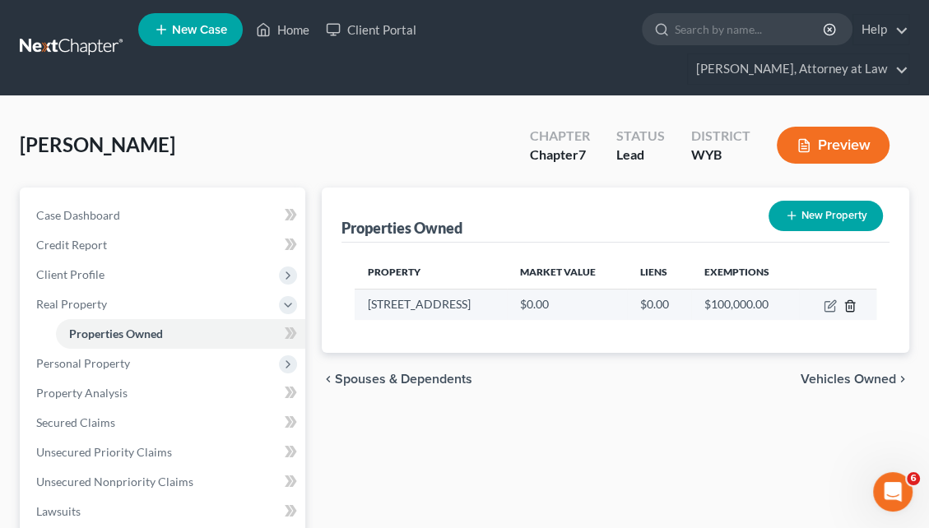
click at [851, 300] on icon "button" at bounding box center [849, 305] width 7 height 11
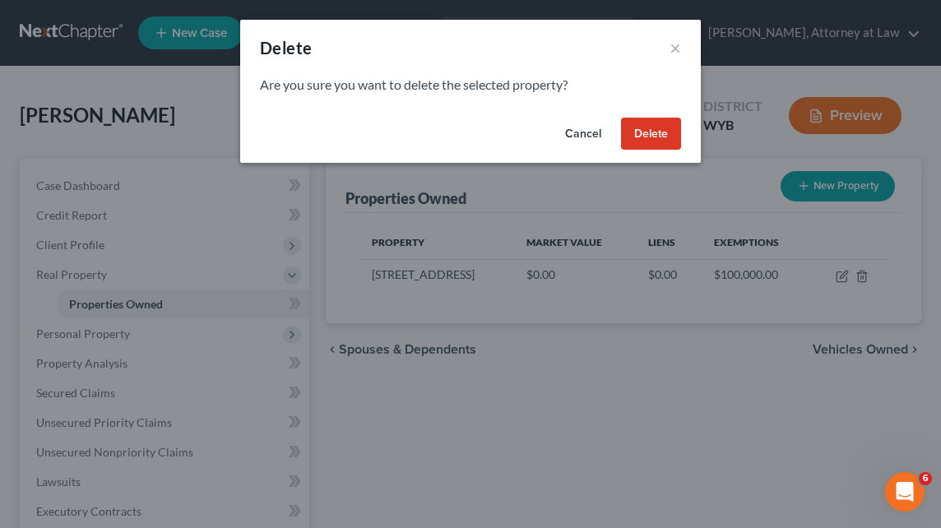
click at [650, 142] on button "Delete" at bounding box center [651, 134] width 60 height 33
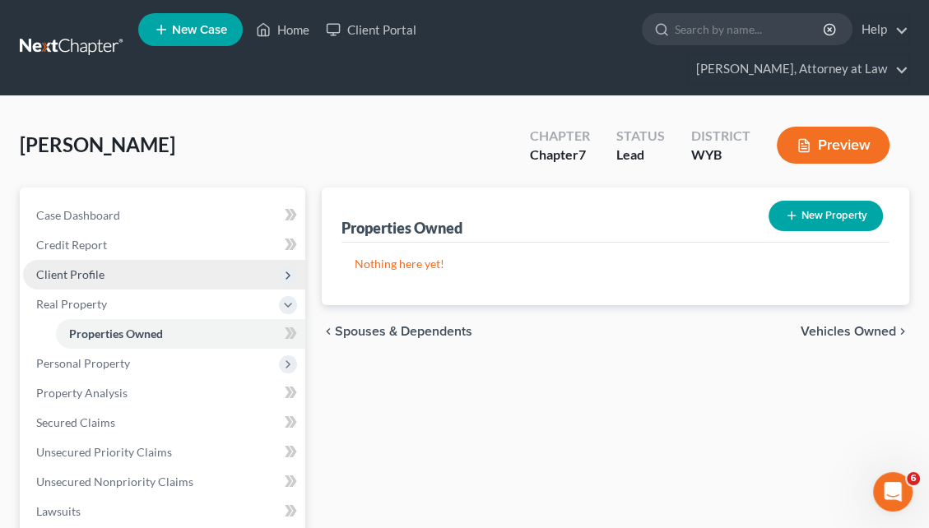
click at [130, 260] on span "Client Profile" at bounding box center [164, 275] width 282 height 30
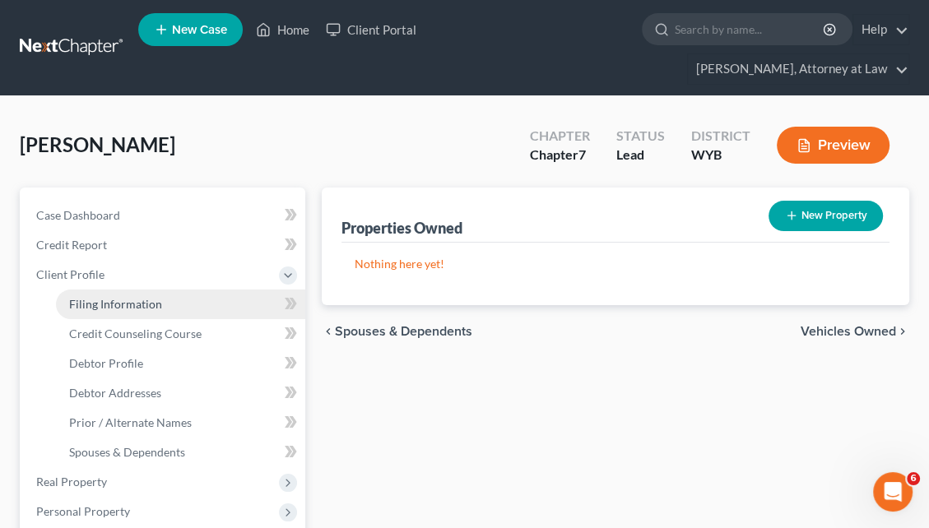
click at [127, 297] on span "Filing Information" at bounding box center [115, 304] width 93 height 14
select select "1"
select select "0"
select select "92"
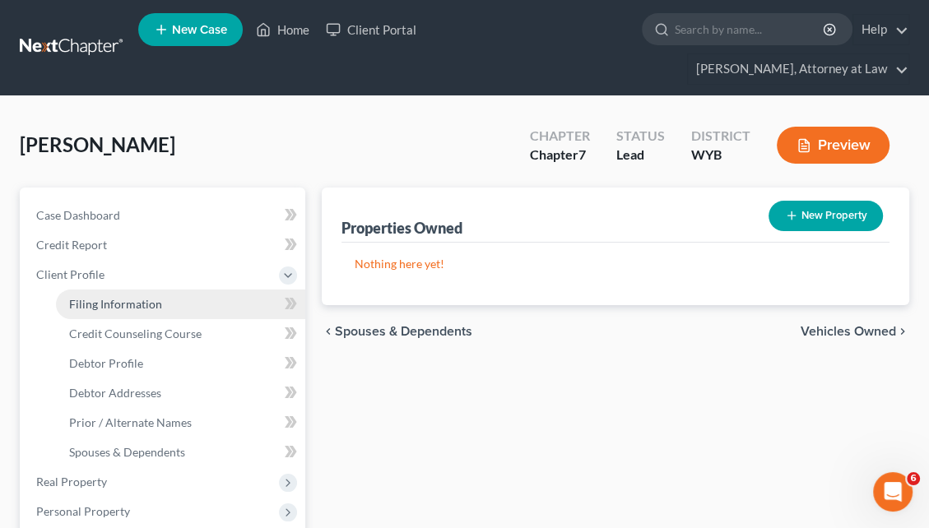
select select "0"
select select "53"
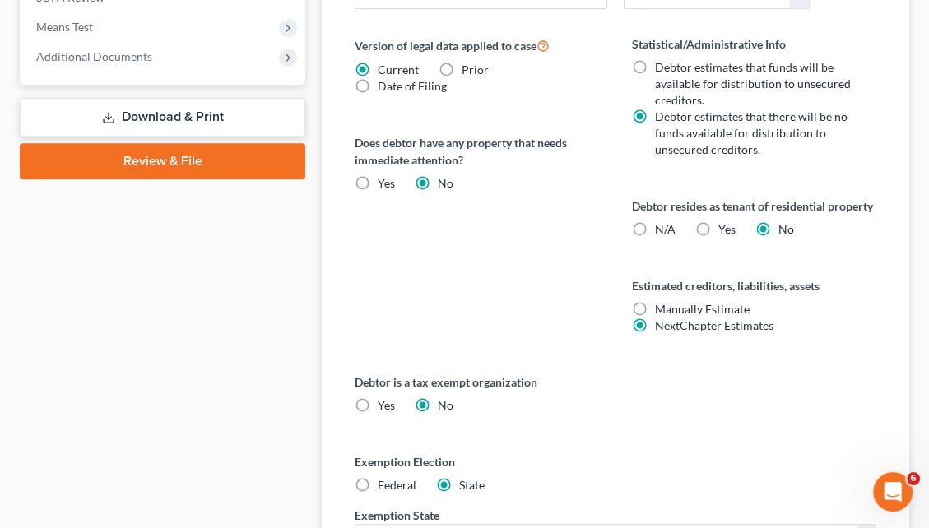
scroll to position [991, 0]
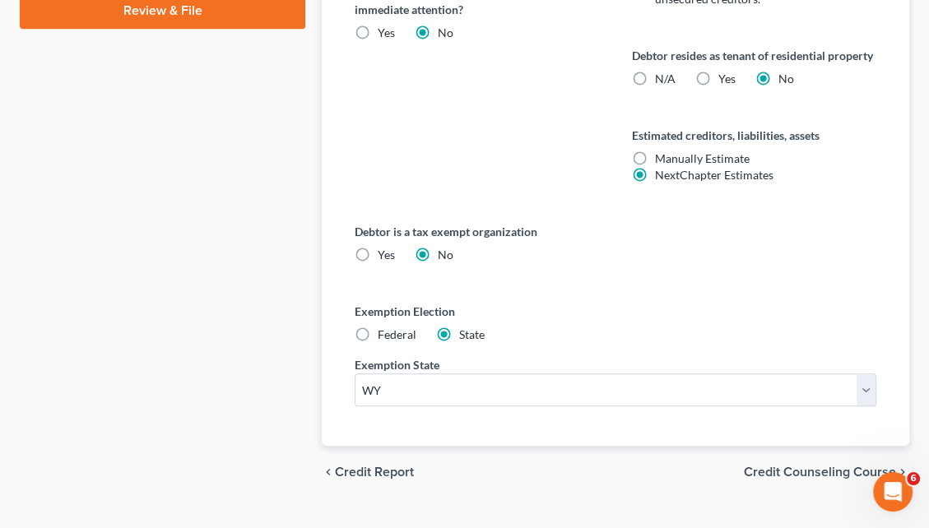
click at [839, 466] on span "Credit Counseling Course" at bounding box center [820, 472] width 152 height 13
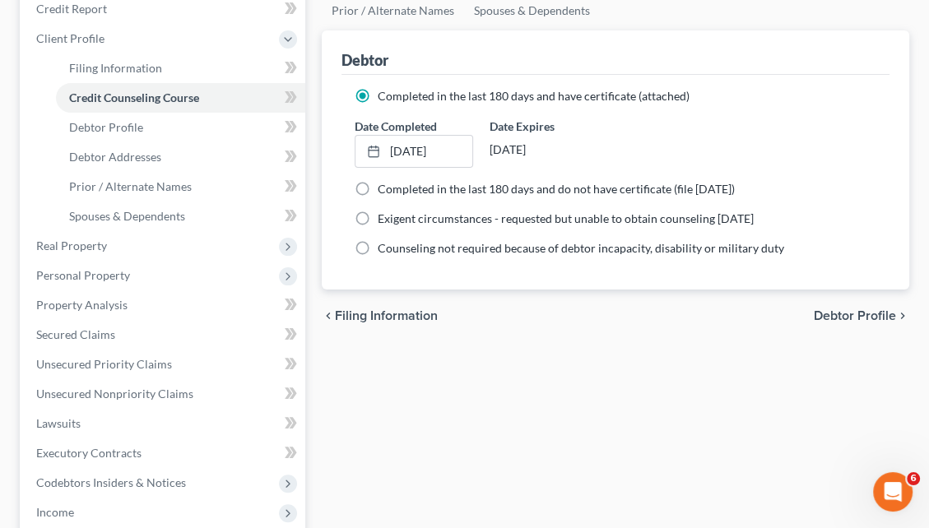
scroll to position [277, 0]
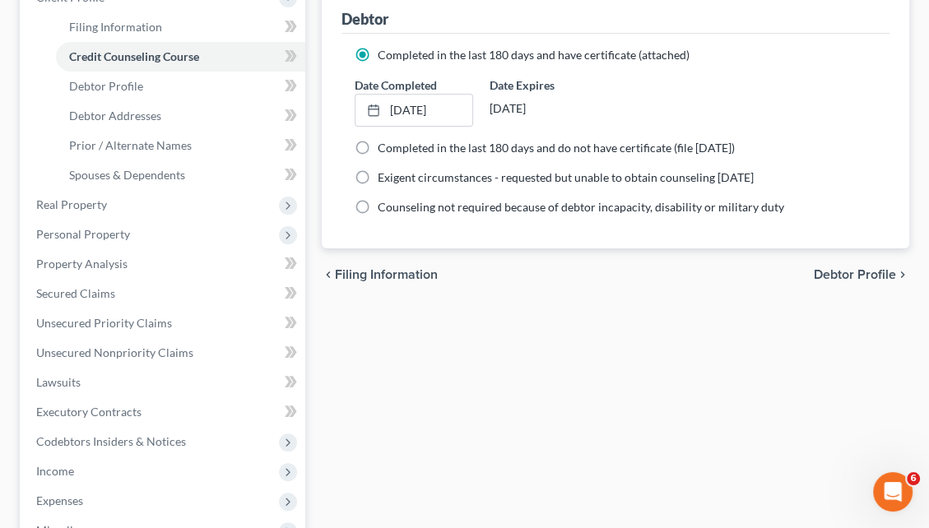
click at [826, 268] on span "Debtor Profile" at bounding box center [855, 274] width 82 height 13
select select "0"
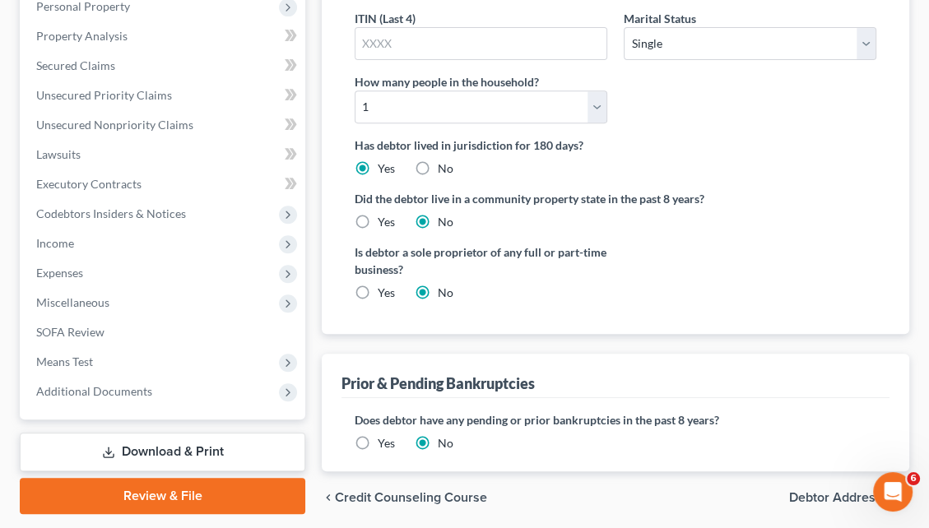
scroll to position [509, 0]
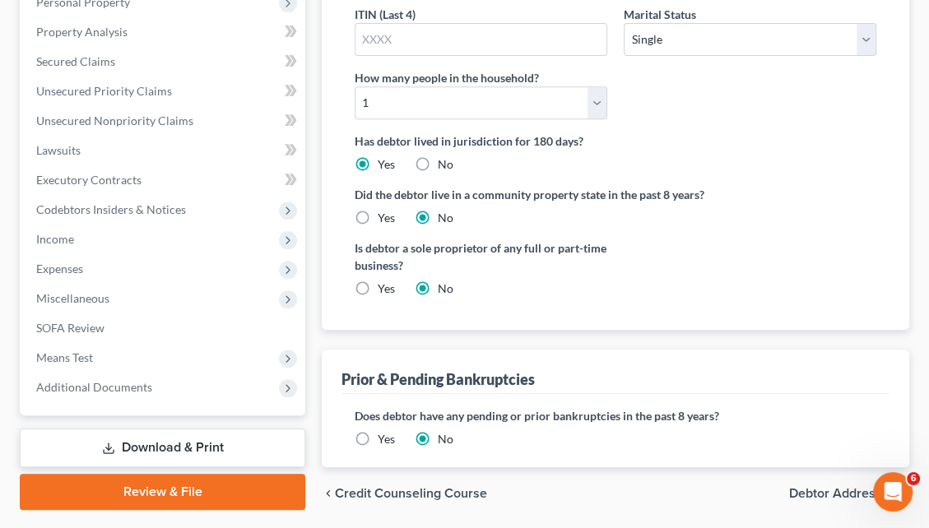
click at [846, 487] on span "Debtor Addresses" at bounding box center [842, 493] width 107 height 13
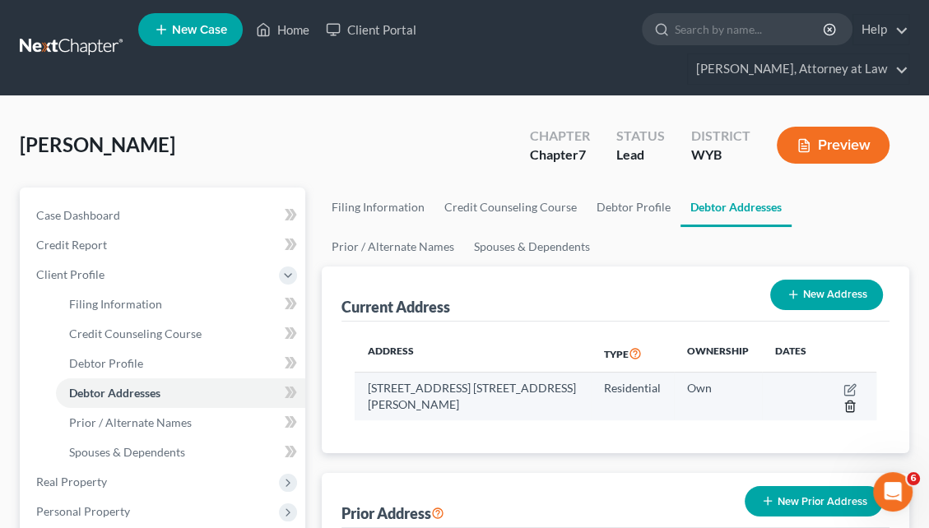
click at [848, 400] on icon "button" at bounding box center [849, 406] width 13 height 13
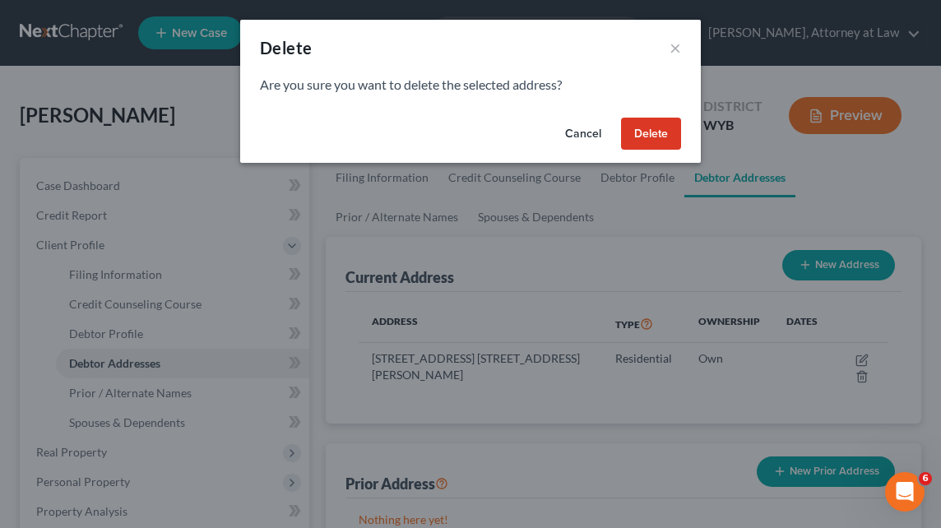
click at [647, 138] on button "Delete" at bounding box center [651, 134] width 60 height 33
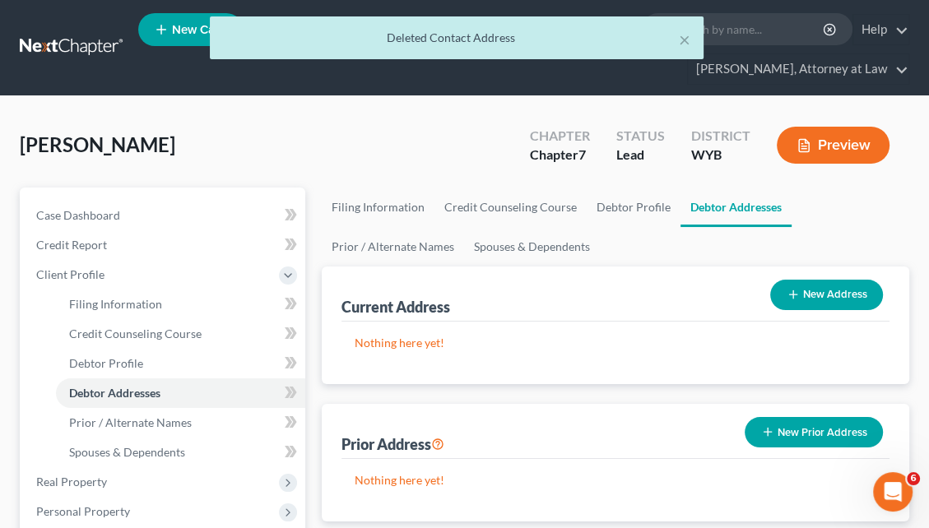
click at [811, 280] on button "New Address" at bounding box center [826, 295] width 113 height 30
select select "0"
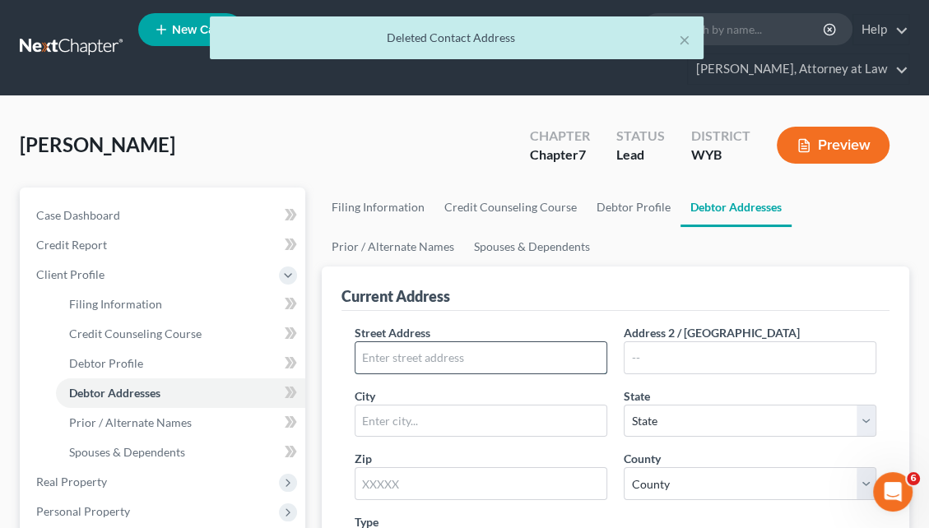
click at [417, 342] on input "text" at bounding box center [480, 357] width 251 height 31
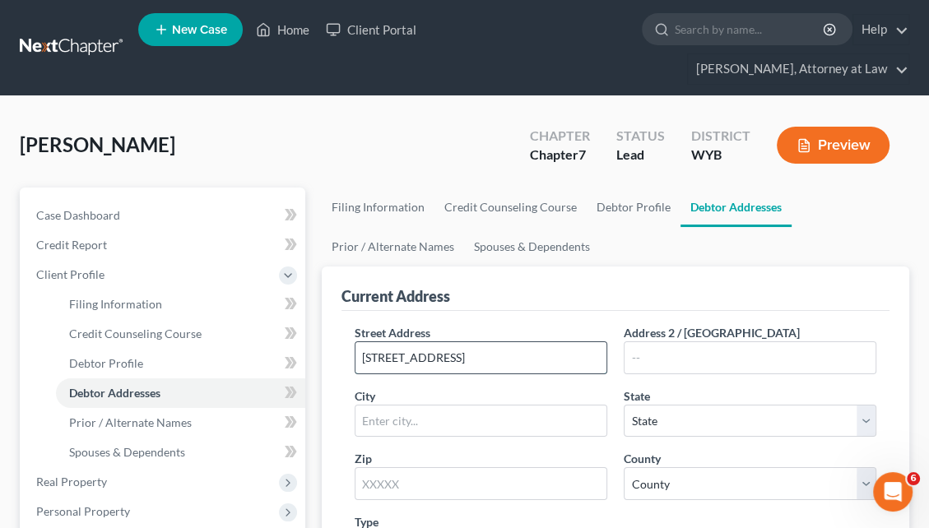
type input "212 Country Lane"
type input "P.O. Box 829"
type input "Moorcroft"
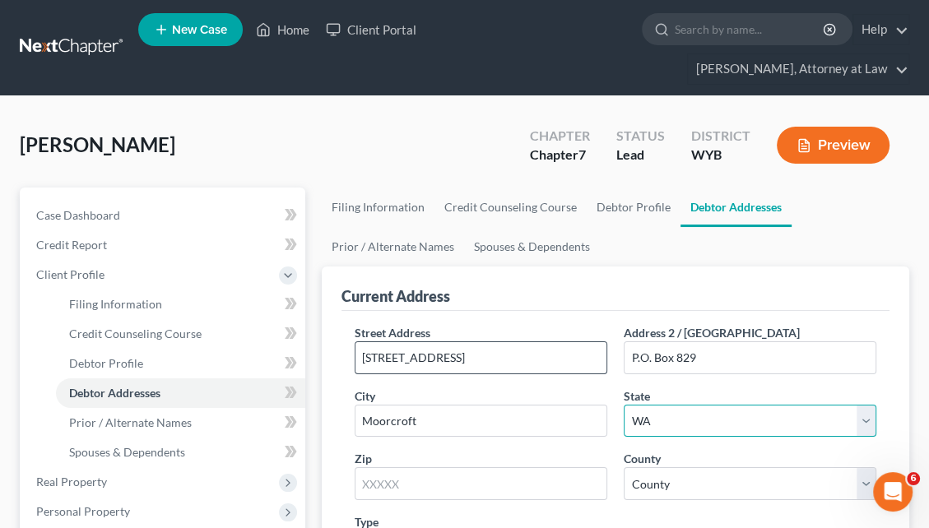
select select "53"
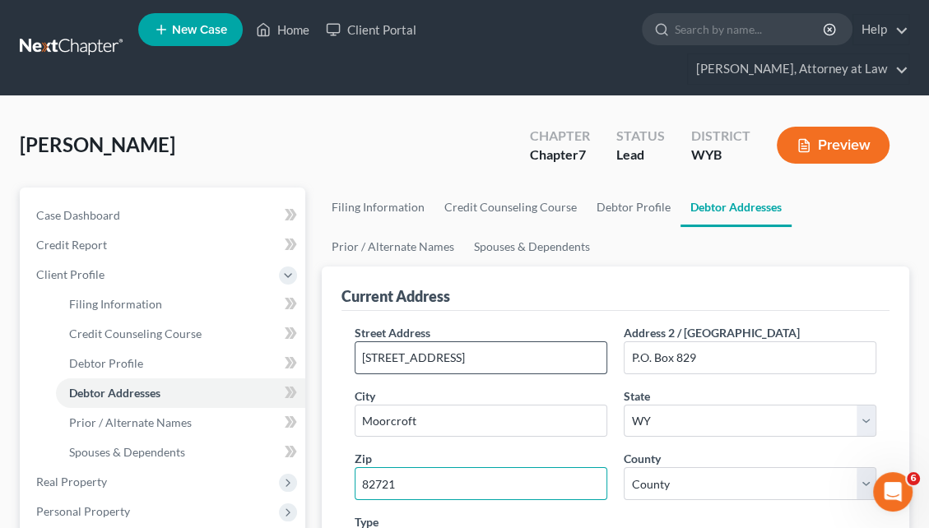
type input "82721"
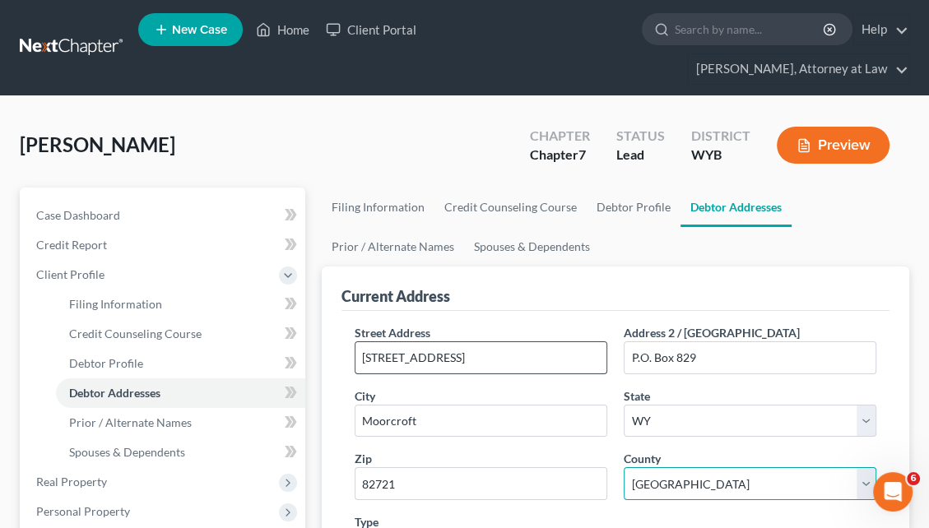
select select "5"
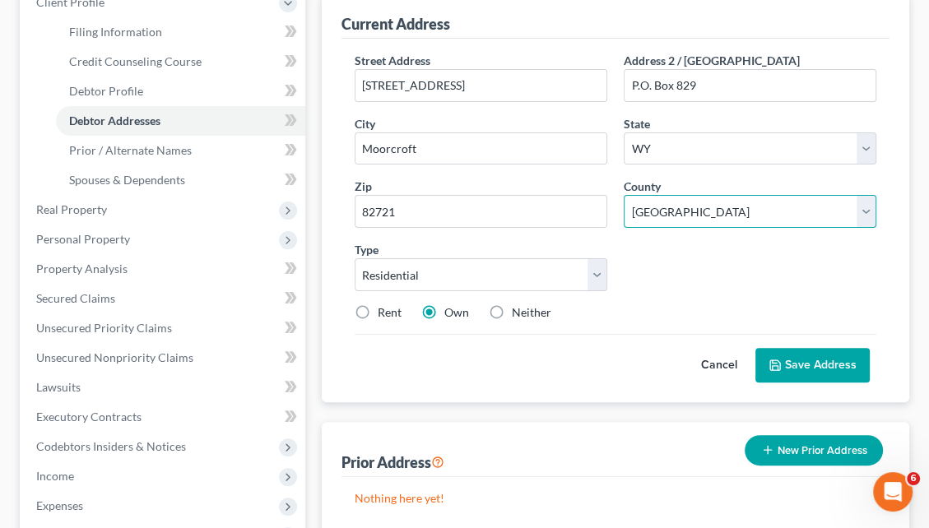
scroll to position [263, 0]
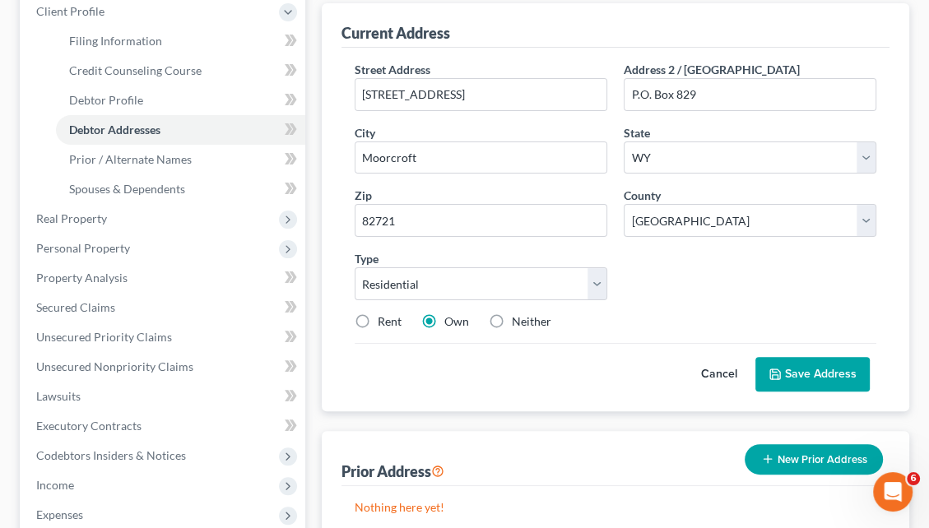
click at [378, 314] on label "Rent" at bounding box center [390, 322] width 24 height 16
click at [384, 314] on input "Rent" at bounding box center [389, 319] width 11 height 11
radio input "true"
click at [806, 357] on button "Save Address" at bounding box center [812, 374] width 114 height 35
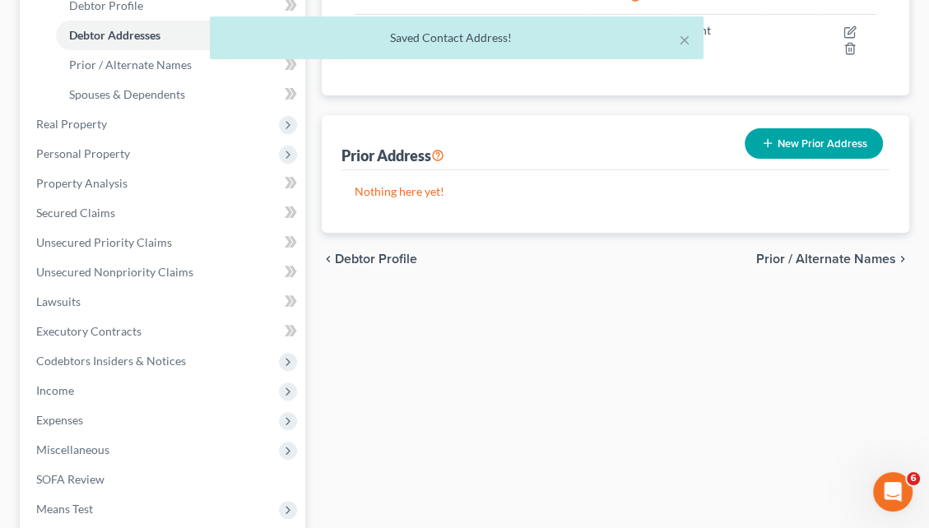
click at [849, 253] on span "Prior / Alternate Names" at bounding box center [826, 259] width 140 height 13
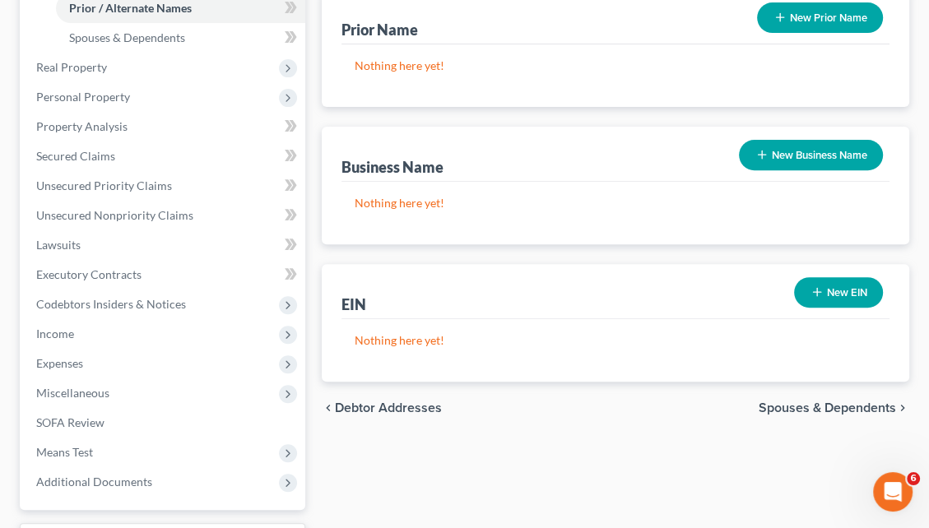
click at [843, 402] on span "Spouses & Dependents" at bounding box center [827, 408] width 137 height 13
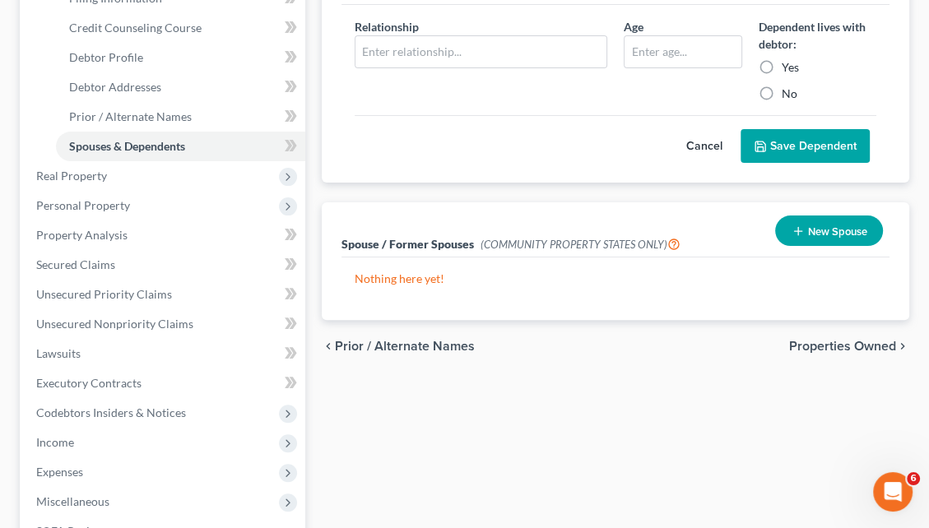
click at [846, 340] on span "Properties Owned" at bounding box center [842, 346] width 107 height 13
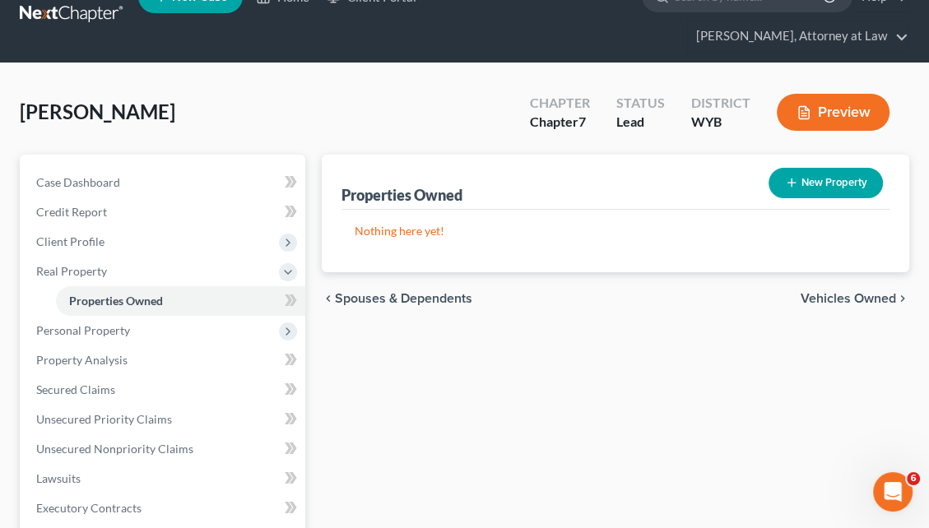
click at [862, 292] on span "Vehicles Owned" at bounding box center [848, 298] width 95 height 13
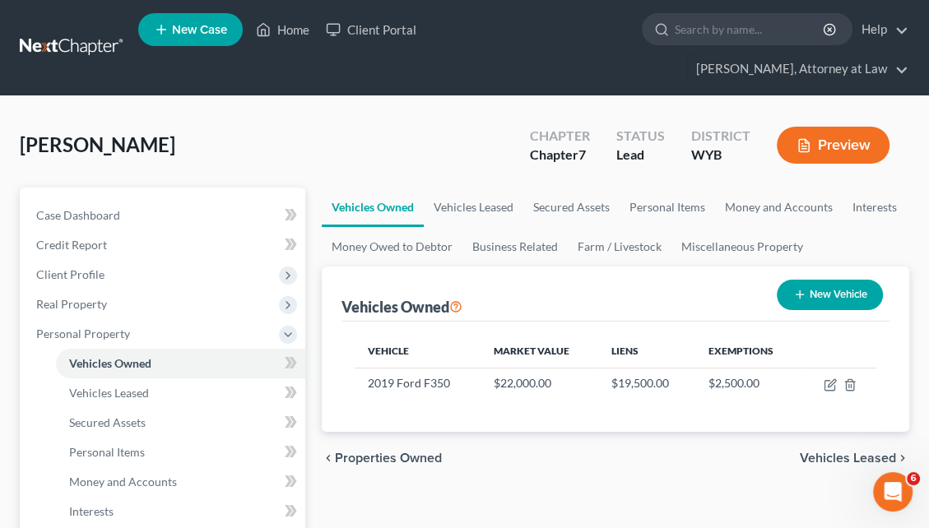
click at [862, 452] on span "Vehicles Leased" at bounding box center [848, 458] width 96 height 13
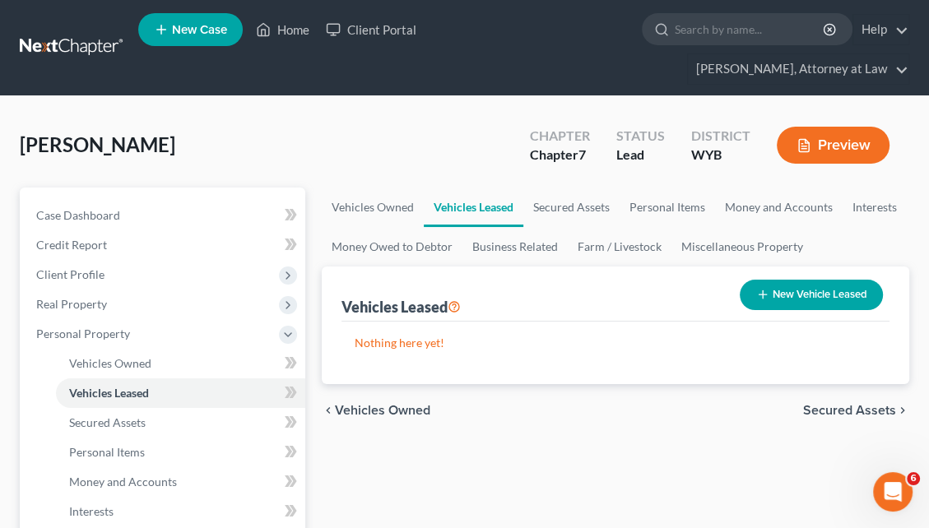
click at [855, 404] on span "Secured Assets" at bounding box center [849, 410] width 93 height 13
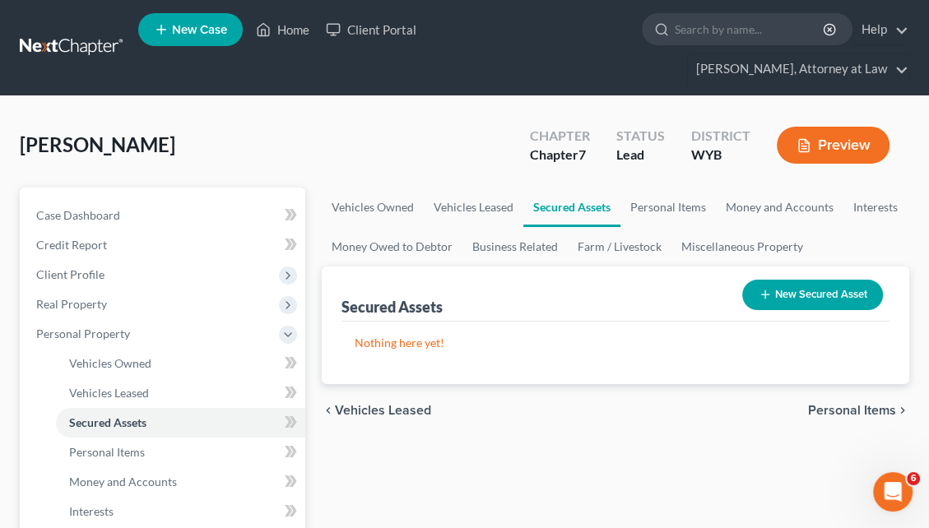
click at [855, 404] on span "Personal Items" at bounding box center [852, 410] width 88 height 13
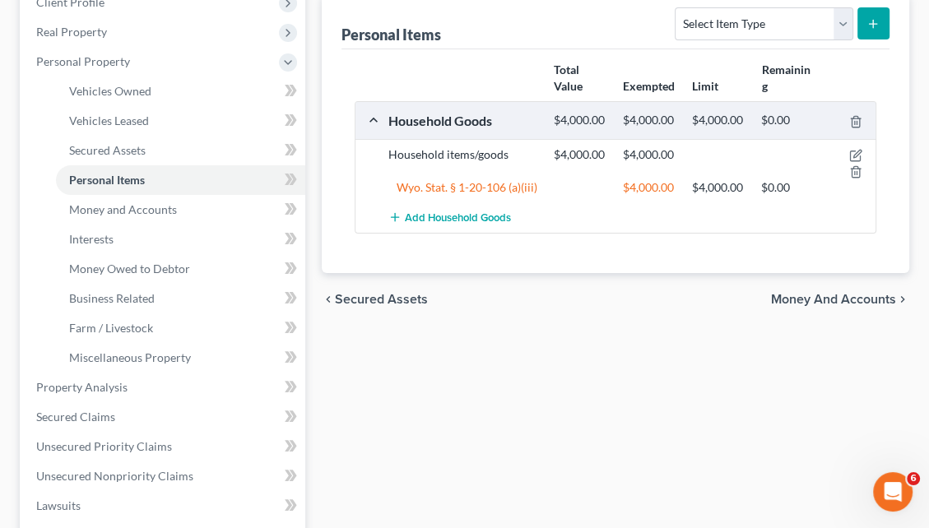
scroll to position [321, 0]
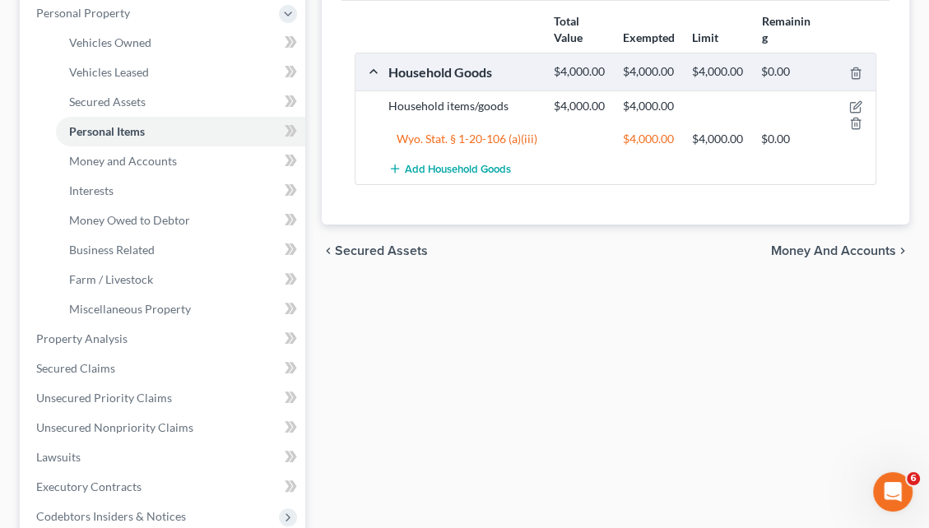
click at [825, 244] on span "Money and Accounts" at bounding box center [833, 250] width 125 height 13
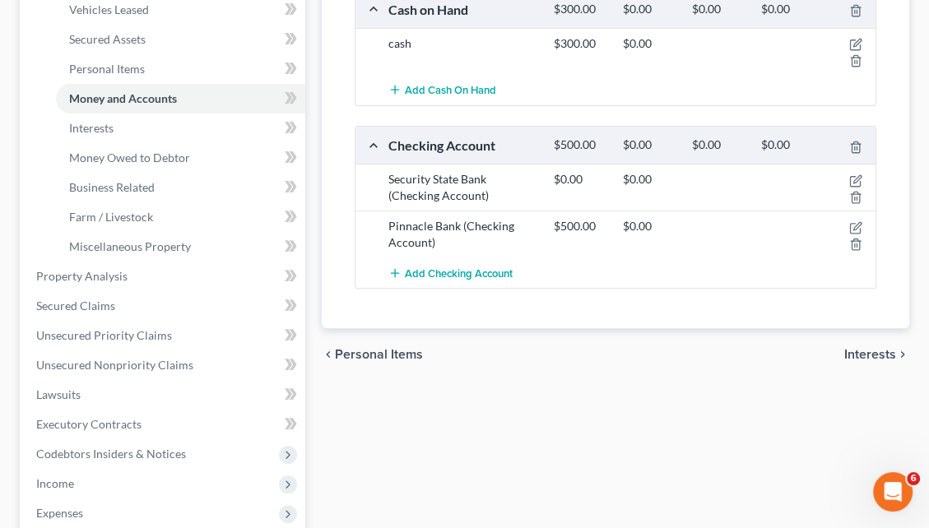
click at [871, 348] on span "Interests" at bounding box center [870, 354] width 52 height 13
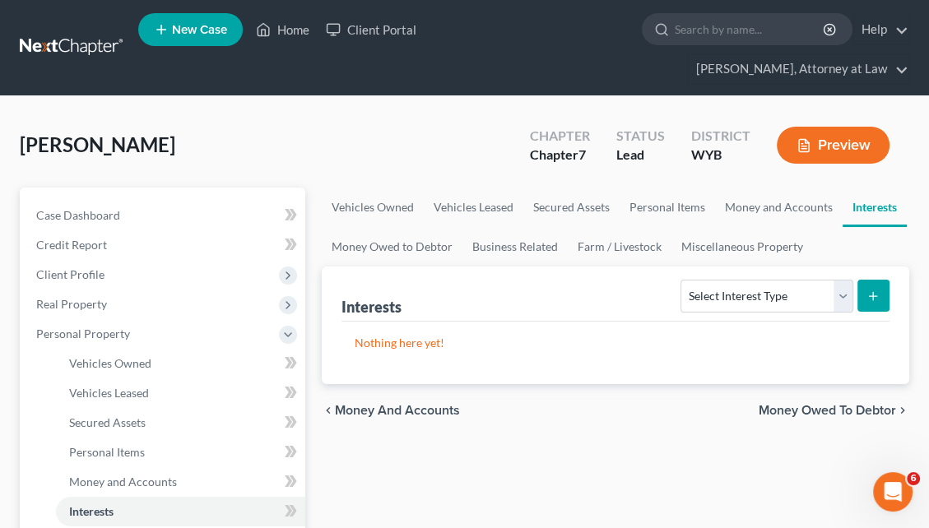
click at [834, 404] on span "Money Owed to Debtor" at bounding box center [827, 410] width 137 height 13
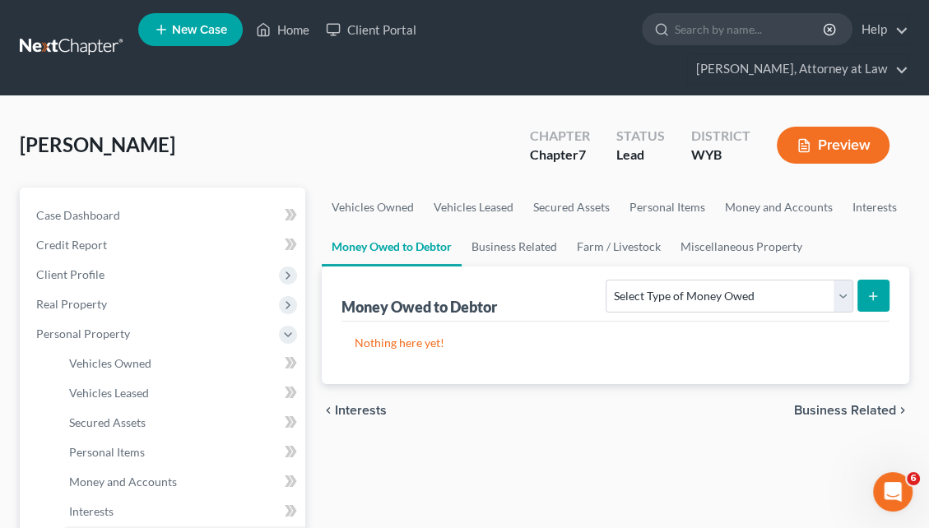
click at [835, 404] on span "Business Related" at bounding box center [845, 410] width 102 height 13
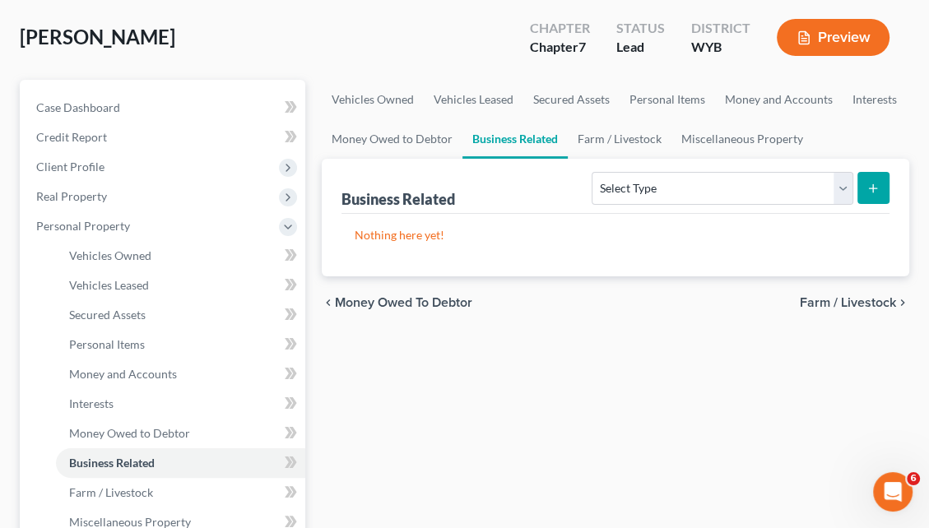
click at [864, 296] on span "Farm / Livestock" at bounding box center [848, 302] width 96 height 13
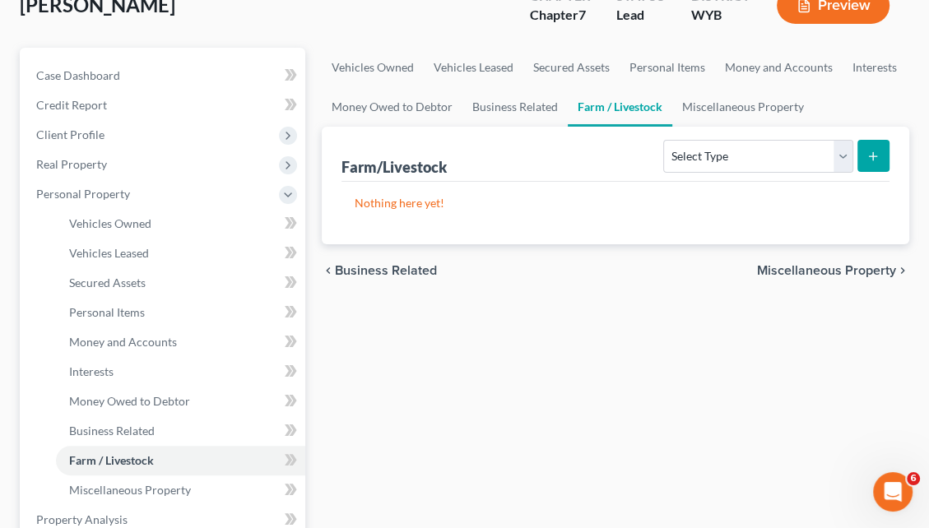
click at [839, 264] on span "Miscellaneous Property" at bounding box center [826, 270] width 139 height 13
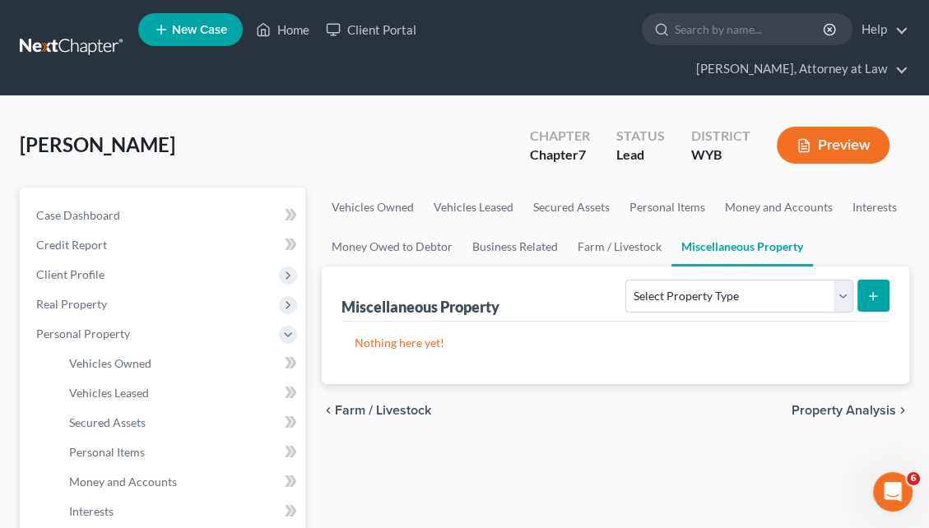
scroll to position [150, 0]
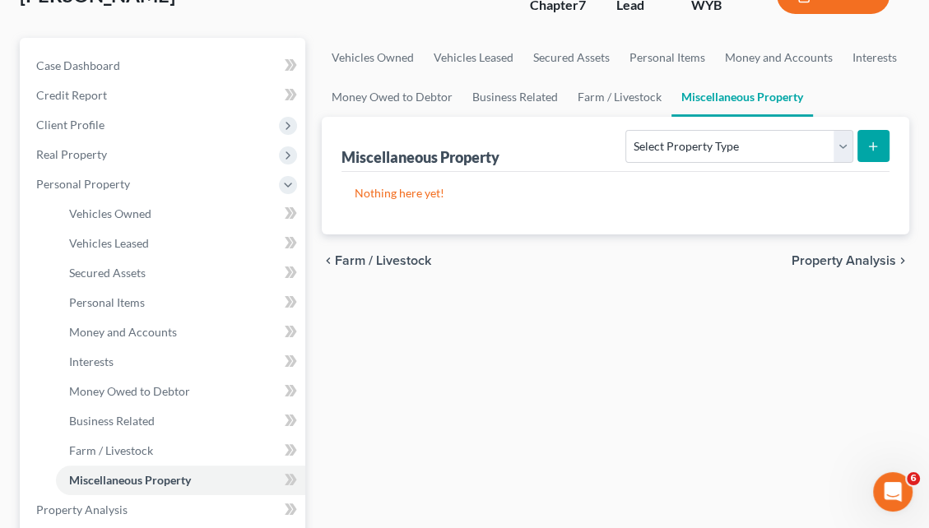
click at [851, 254] on span "Property Analysis" at bounding box center [844, 260] width 105 height 13
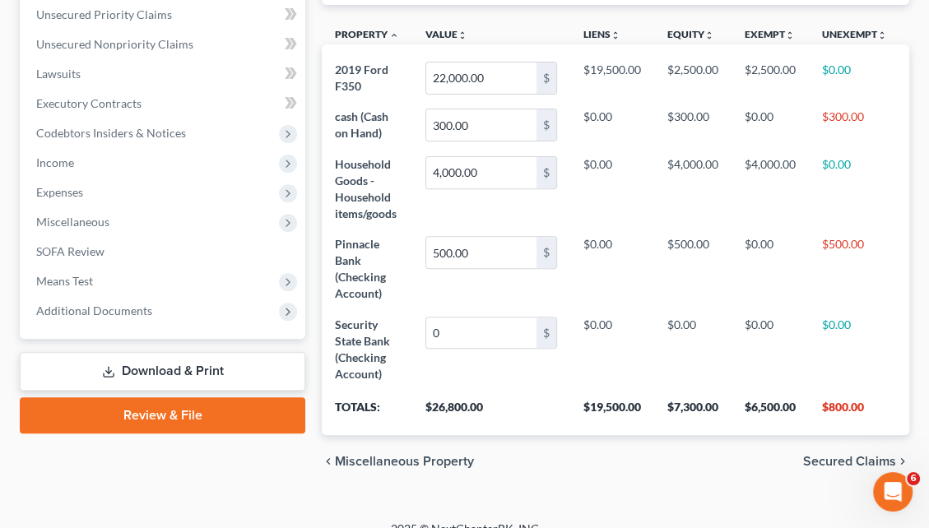
click at [853, 455] on span "Secured Claims" at bounding box center [849, 461] width 93 height 13
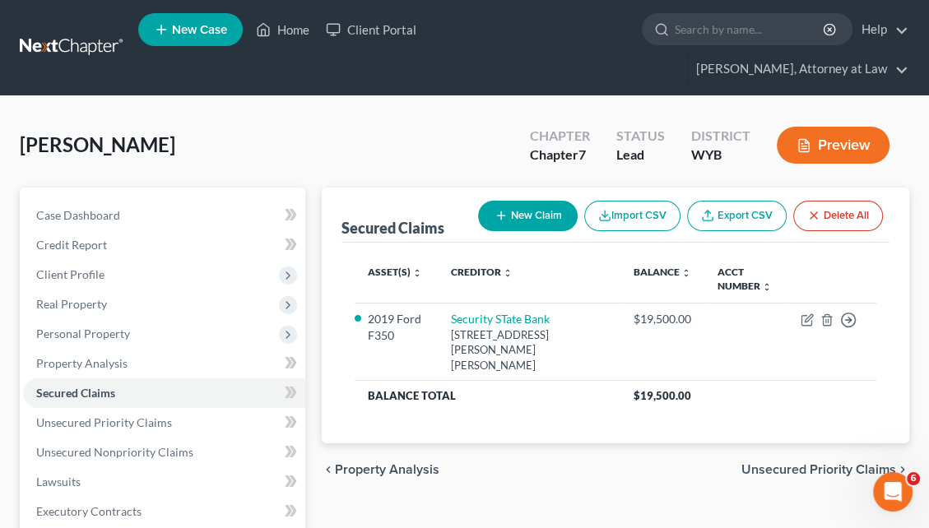
click at [807, 463] on span "Unsecured Priority Claims" at bounding box center [818, 469] width 155 height 13
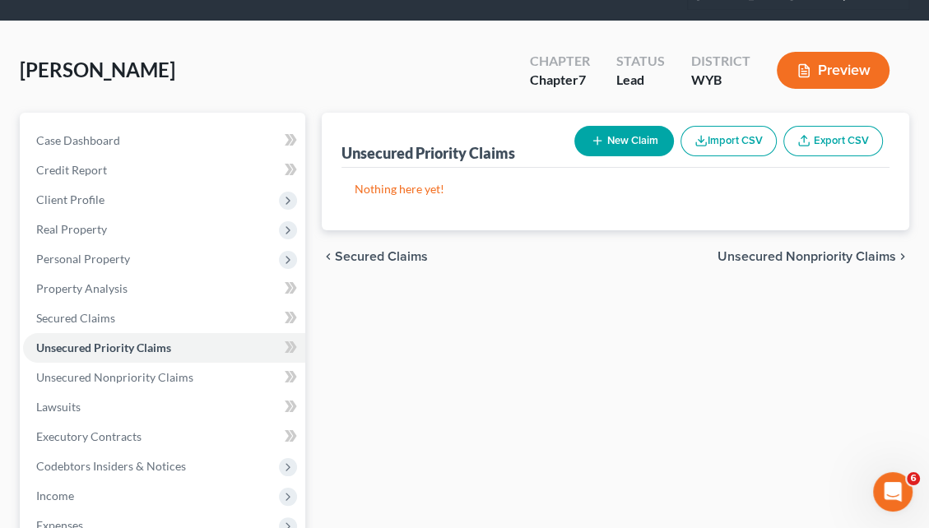
click at [827, 250] on span "Unsecured Nonpriority Claims" at bounding box center [807, 256] width 179 height 13
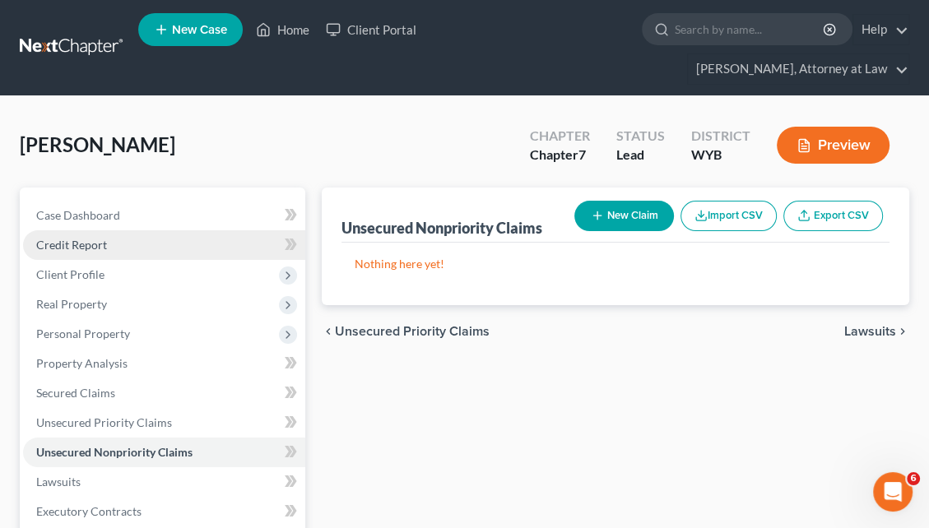
click at [225, 230] on link "Credit Report" at bounding box center [164, 245] width 282 height 30
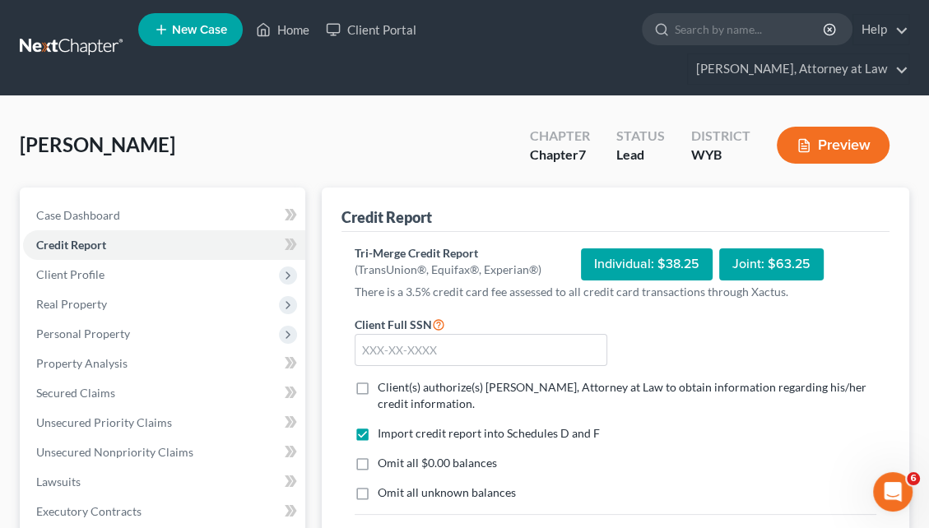
click at [622, 249] on div "Individual: $38.25" at bounding box center [647, 265] width 132 height 32
click at [397, 334] on input "text" at bounding box center [481, 350] width 253 height 33
type input "511-80-0496"
click at [378, 379] on label "Client(s) authorize(s) Seth Shumaker, Attorney at Law to obtain information reg…" at bounding box center [627, 395] width 499 height 33
click at [384, 379] on input "Client(s) authorize(s) Seth Shumaker, Attorney at Law to obtain information reg…" at bounding box center [389, 384] width 11 height 11
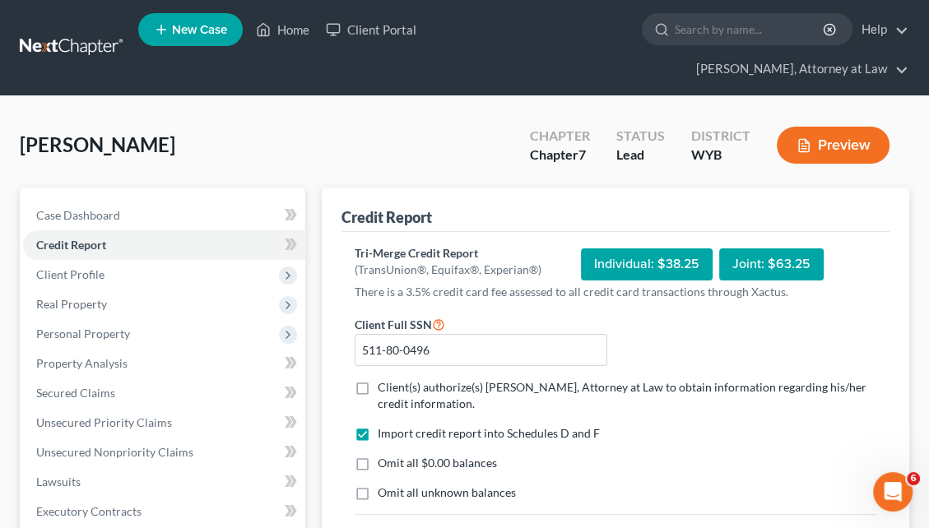
checkbox input "true"
click at [378, 527] on label "I allow NextChapter & UCS to charge my credit card on file to download this cre…" at bounding box center [605, 536] width 455 height 16
click at [384, 527] on input "I allow NextChapter & UCS to charge my credit card on file to download this cre…" at bounding box center [389, 533] width 11 height 11
checkbox input "true"
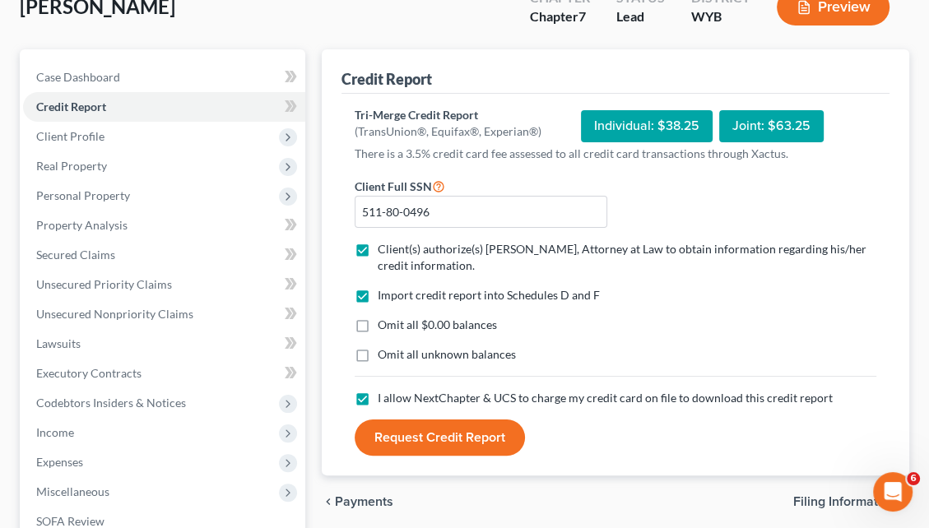
click at [478, 420] on button "Request Credit Report" at bounding box center [440, 438] width 170 height 36
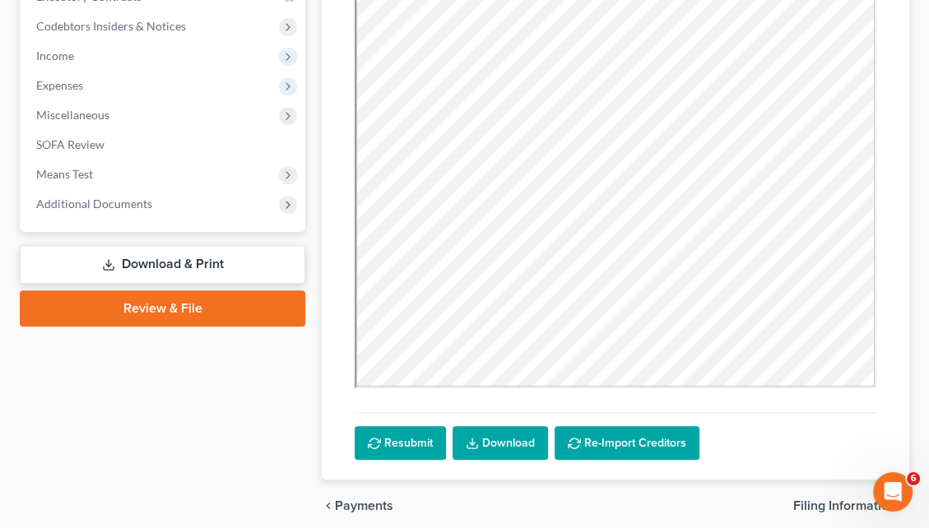
scroll to position [520, 0]
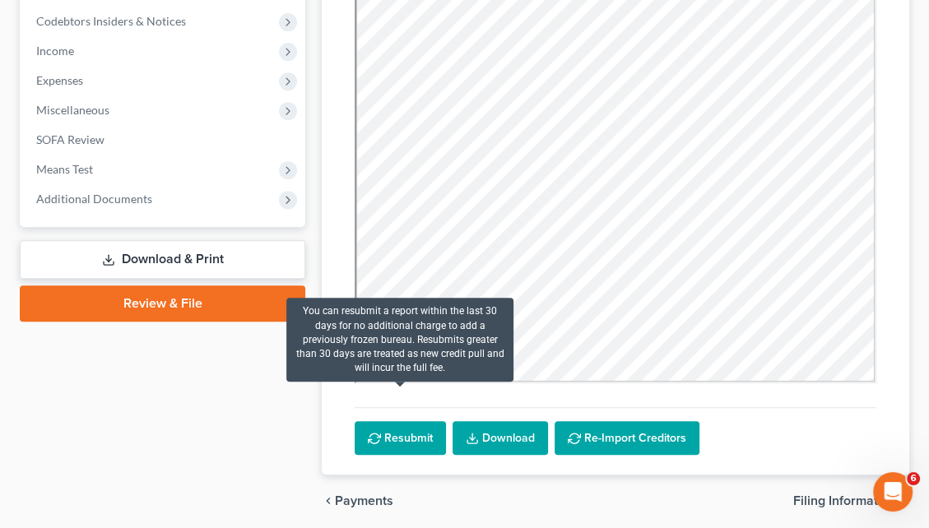
drag, startPoint x: 394, startPoint y: 414, endPoint x: 430, endPoint y: 396, distance: 39.7
click at [394, 421] on button "Resubmit" at bounding box center [400, 438] width 91 height 35
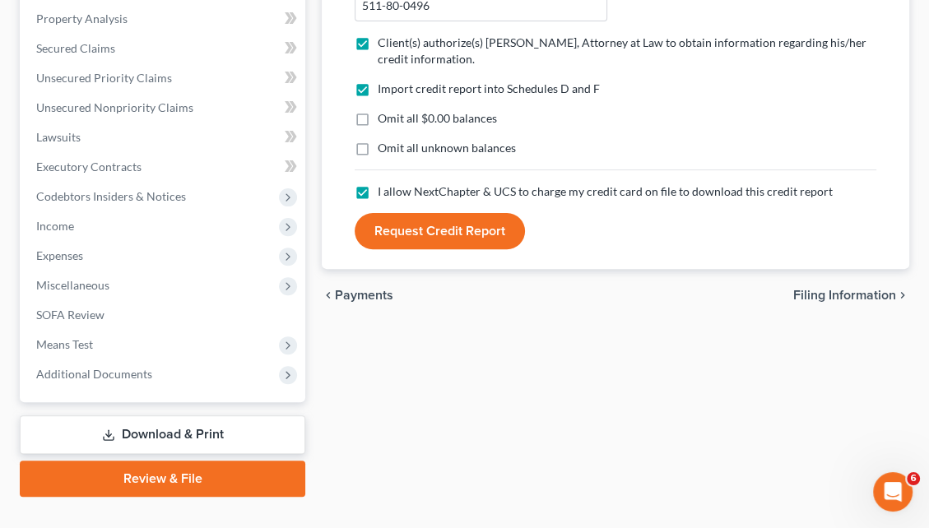
click at [829, 289] on span "Filing Information" at bounding box center [844, 295] width 103 height 13
select select "1"
select select "0"
select select "92"
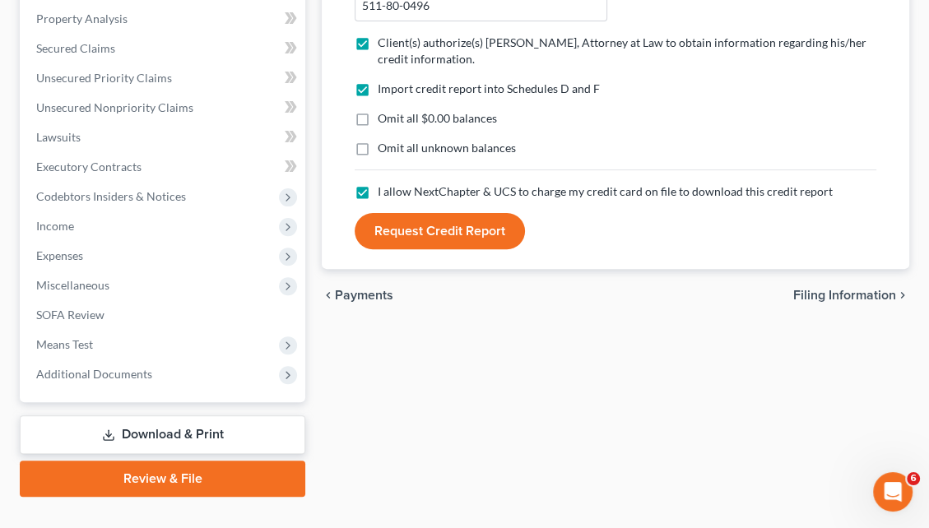
select select "0"
select select "53"
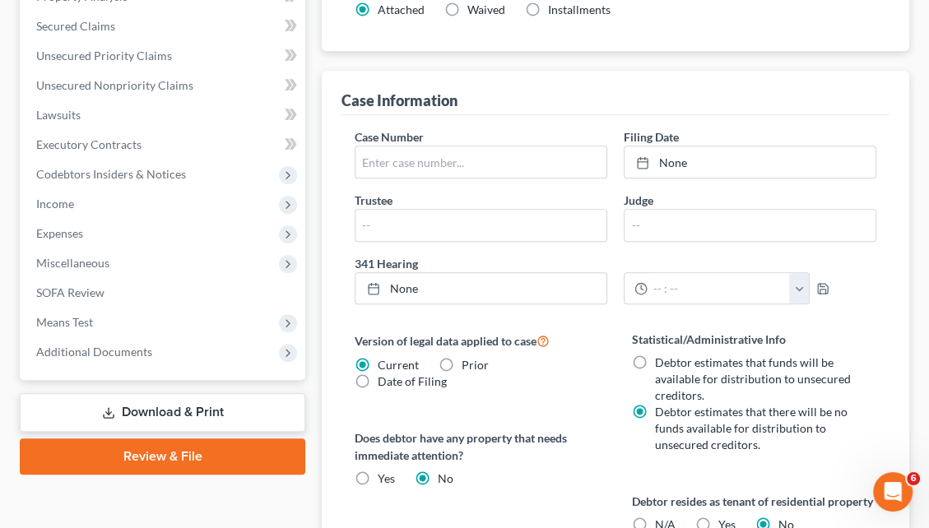
scroll to position [542, 0]
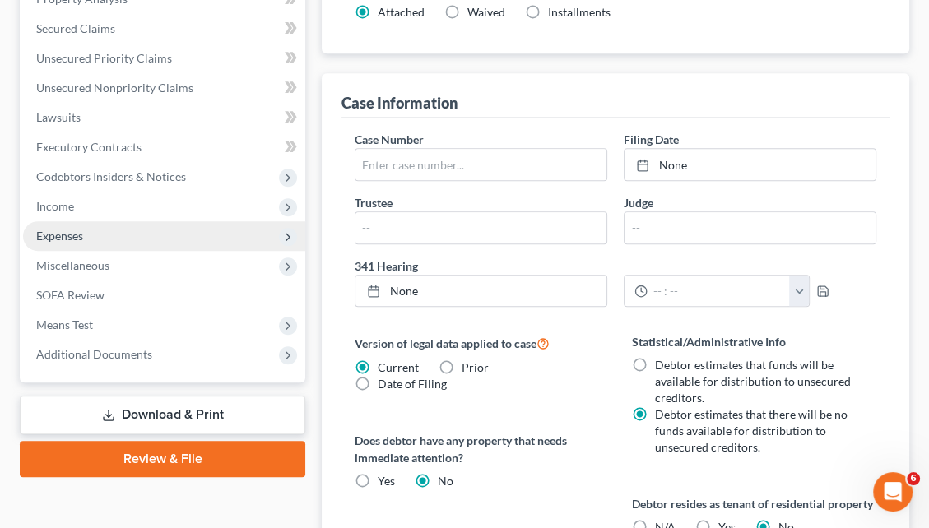
click at [177, 221] on span "Expenses" at bounding box center [164, 236] width 282 height 30
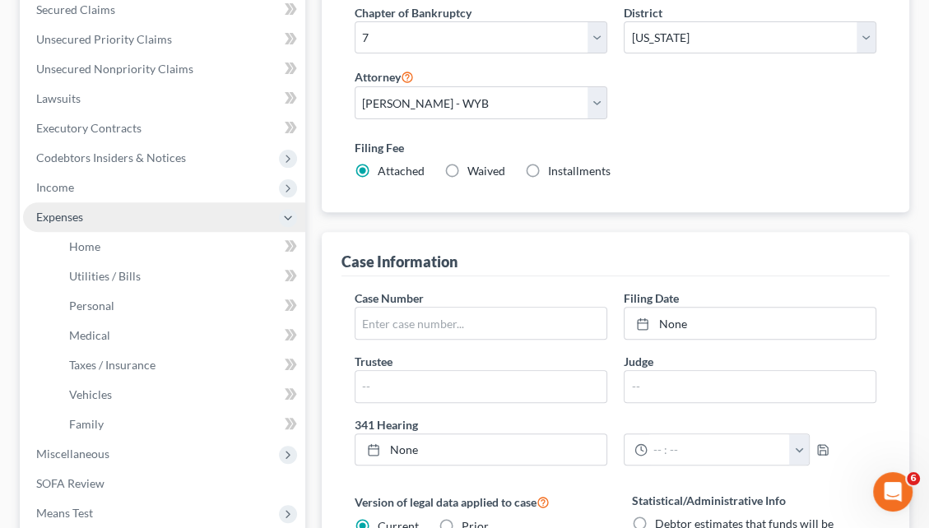
scroll to position [365, 0]
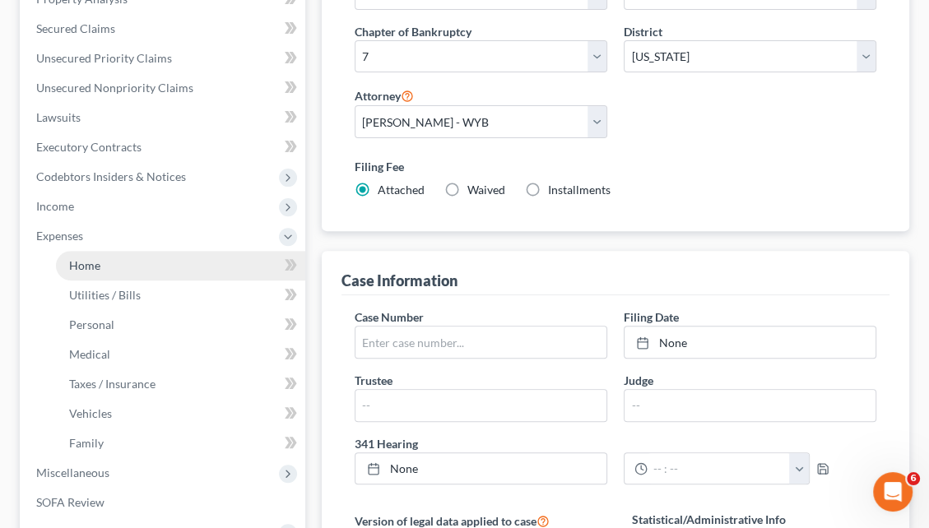
click at [163, 251] on link "Home" at bounding box center [180, 266] width 249 height 30
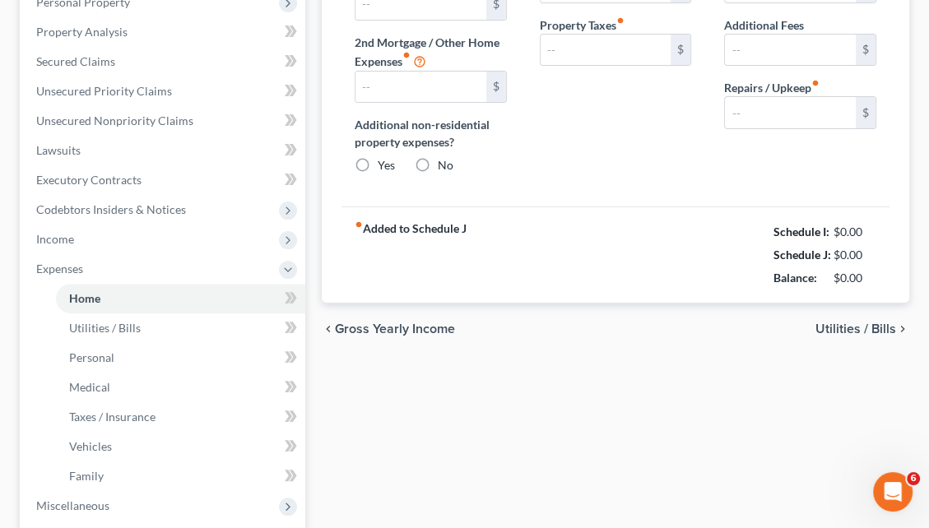
type input "250.00"
type input "0.00"
radio input "true"
type input "0.00"
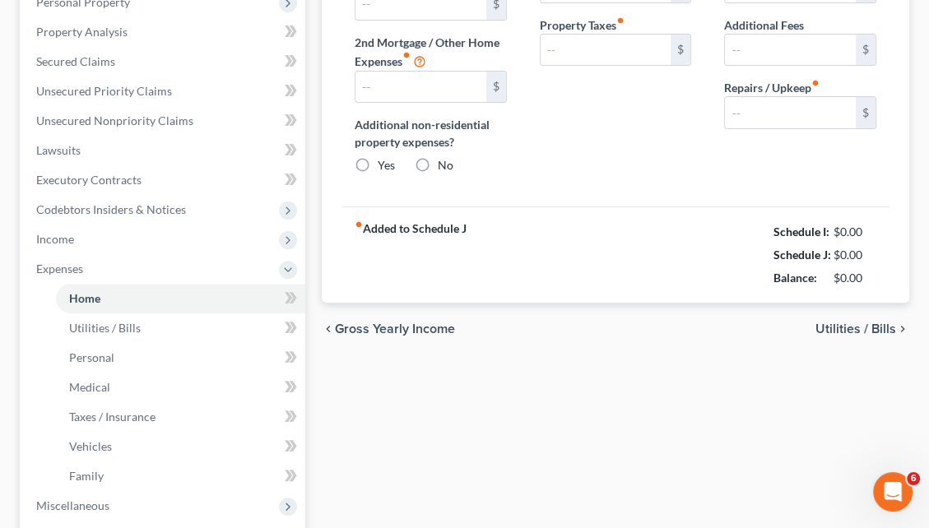
type input "0.00"
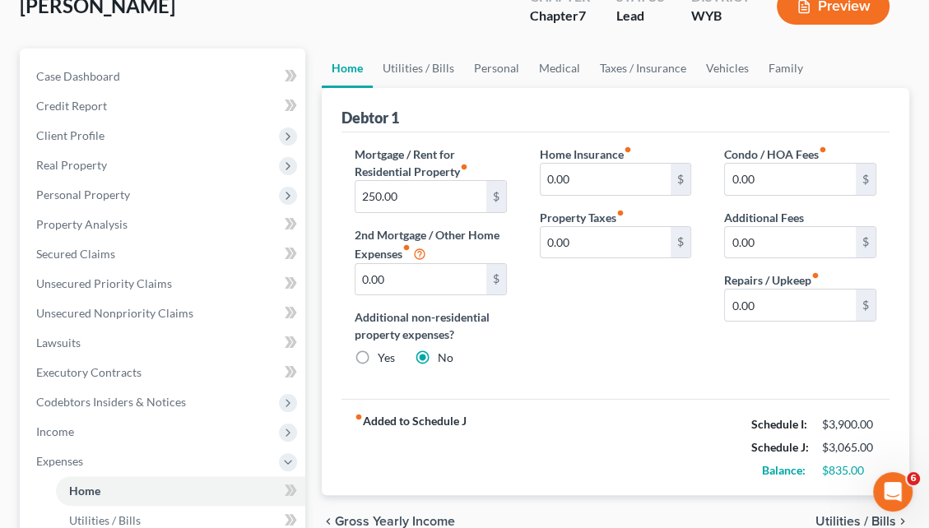
scroll to position [161, 0]
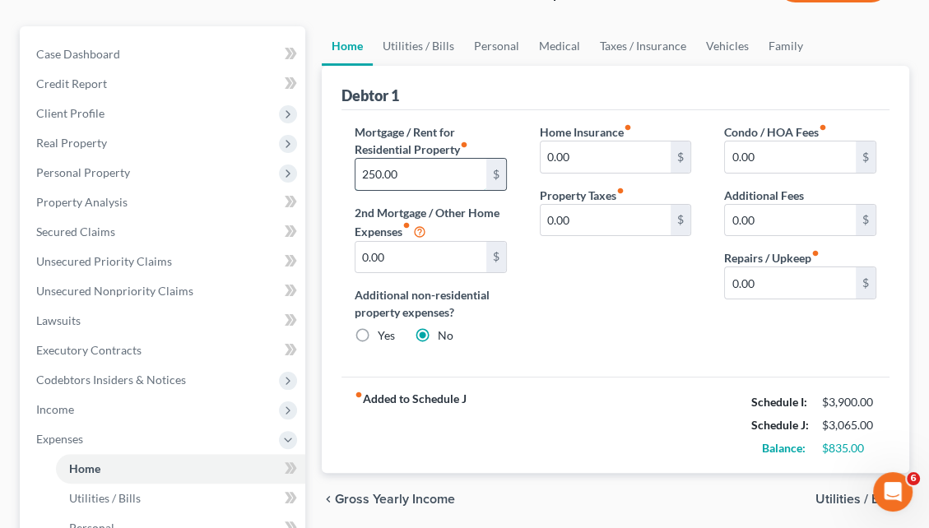
click at [365, 159] on input "250.00" at bounding box center [420, 174] width 131 height 31
type input "450"
click at [592, 249] on div "Home Insurance fiber_manual_record 0.00 $ Property Taxes fiber_manual_record 0.…" at bounding box center [615, 240] width 185 height 235
click at [839, 493] on span "Utilities / Bills" at bounding box center [856, 499] width 81 height 13
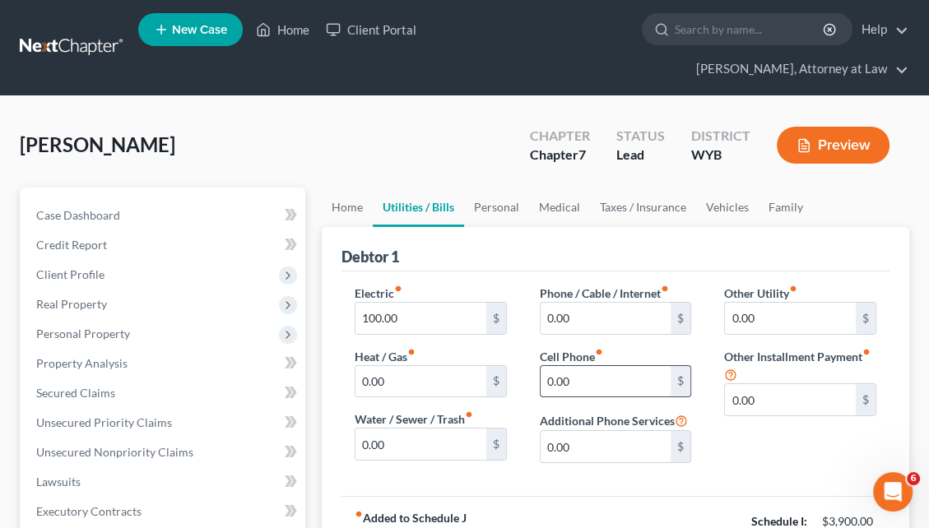
click at [546, 366] on input "0.00" at bounding box center [606, 381] width 131 height 31
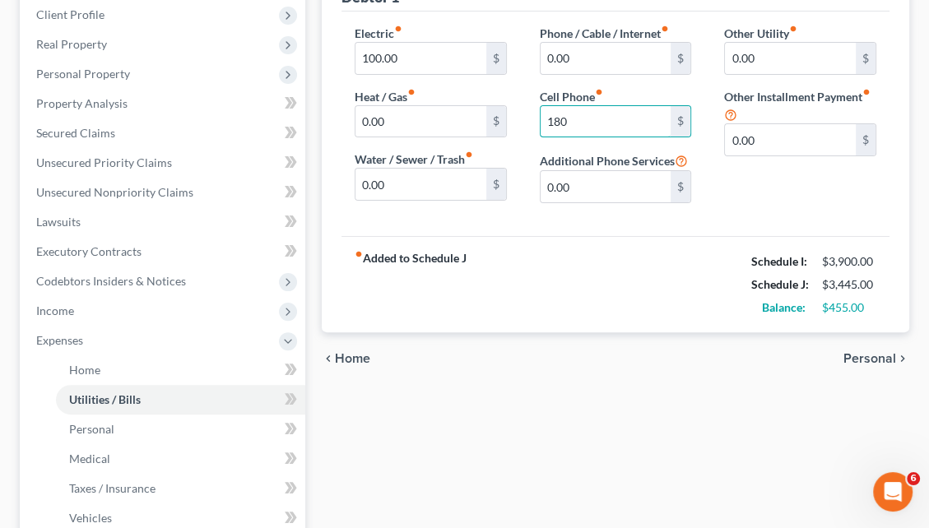
type input "180"
click at [867, 352] on span "Personal" at bounding box center [869, 358] width 53 height 13
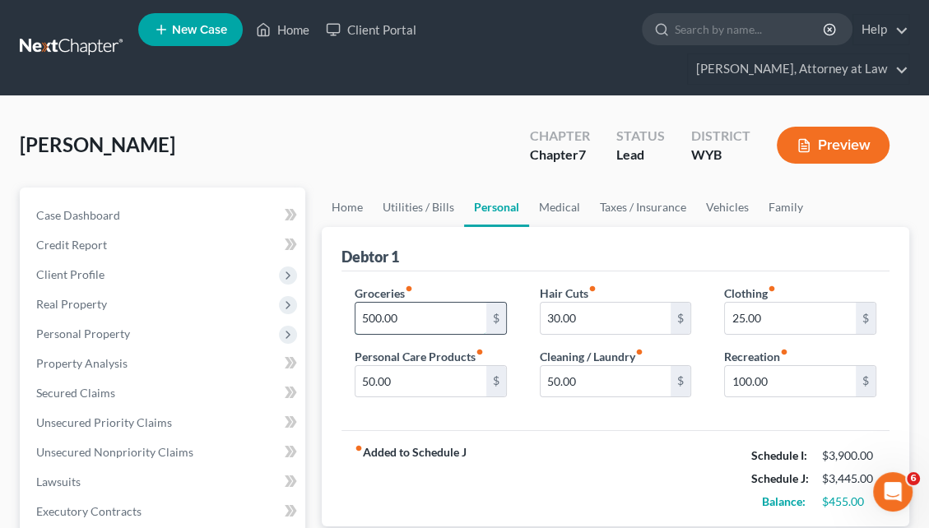
click at [374, 303] on input "500.00" at bounding box center [420, 318] width 131 height 31
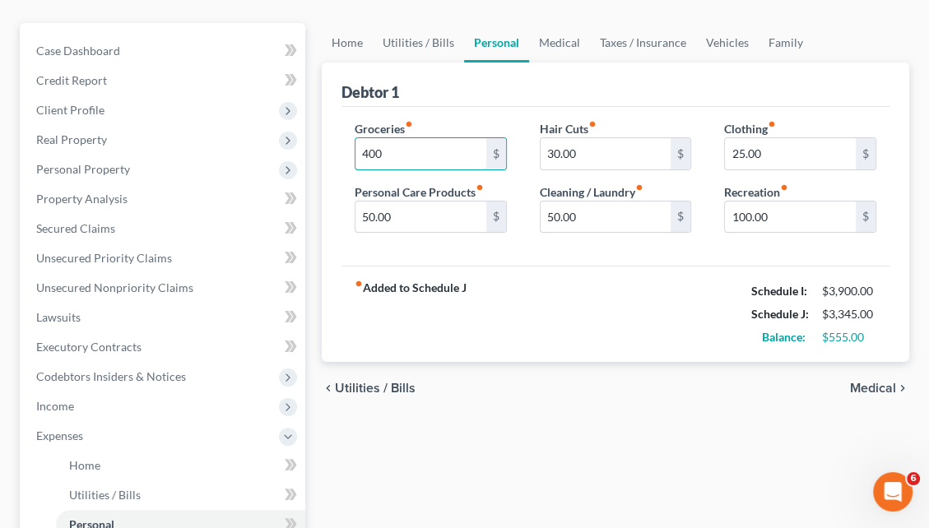
scroll to position [184, 0]
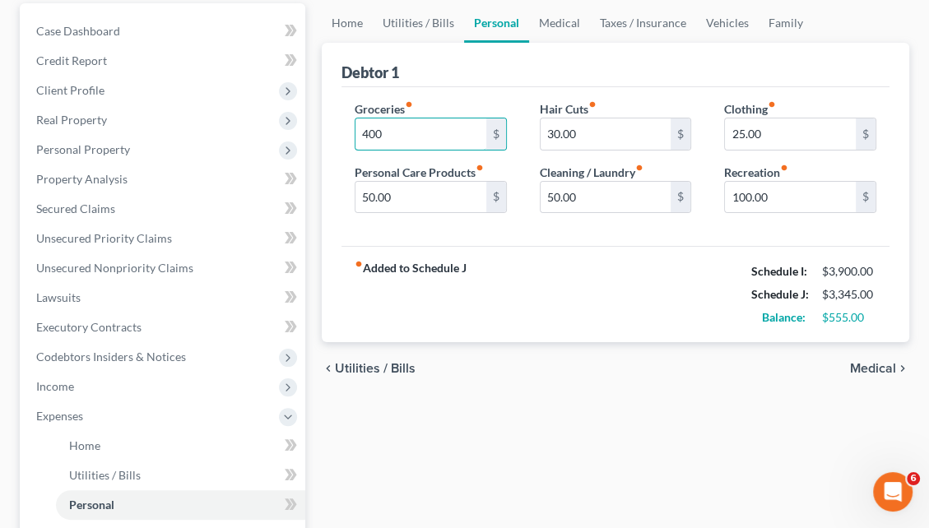
type input "400"
click at [875, 362] on span "Medical" at bounding box center [873, 368] width 46 height 13
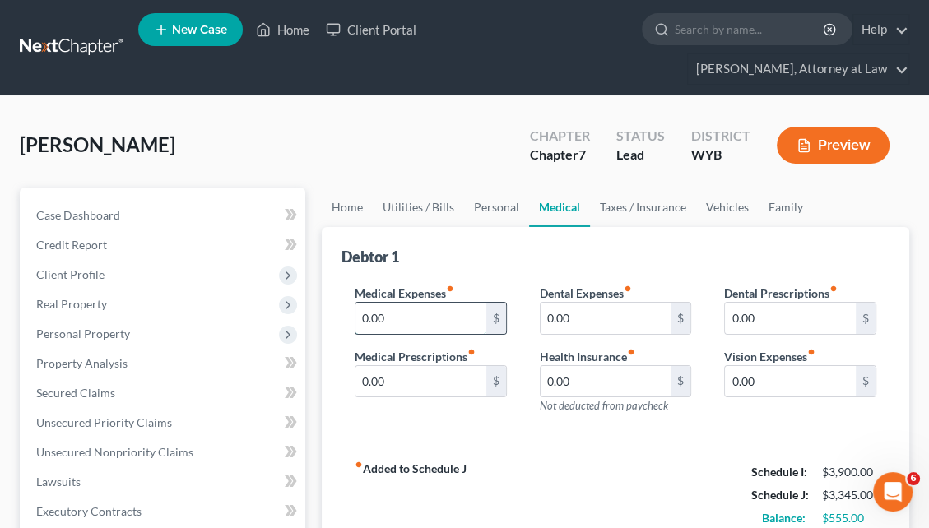
click at [372, 303] on input "0.00" at bounding box center [420, 318] width 131 height 31
type input "50"
drag, startPoint x: 336, startPoint y: 295, endPoint x: 357, endPoint y: 341, distance: 50.8
click at [336, 295] on div "Debtor 1 Medical Expenses fiber_manual_record 50 $ Medical Prescriptions fiber_…" at bounding box center [616, 385] width 588 height 317
click at [364, 366] on input "0.00" at bounding box center [420, 381] width 131 height 31
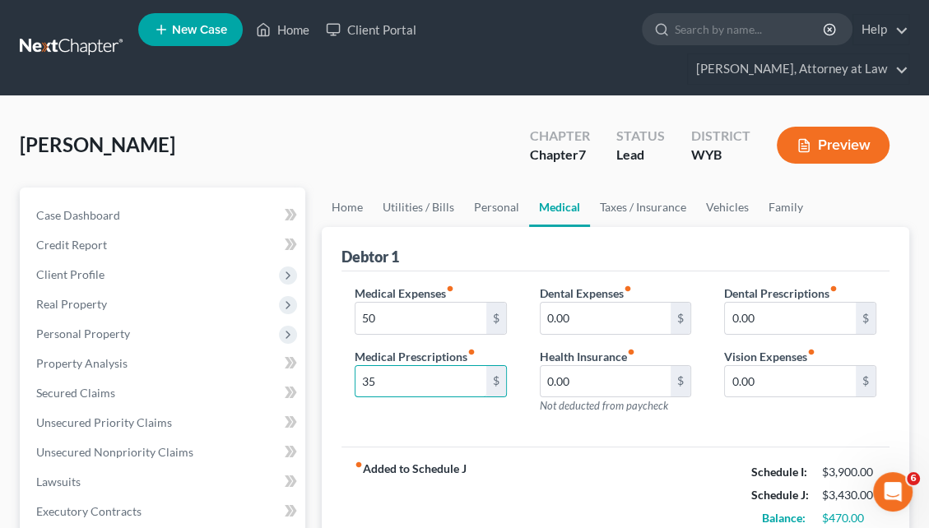
type input "35"
click at [445, 393] on div "Medical Expenses fiber_manual_record 50 $ Medical Prescriptions fiber_manual_re…" at bounding box center [430, 356] width 185 height 143
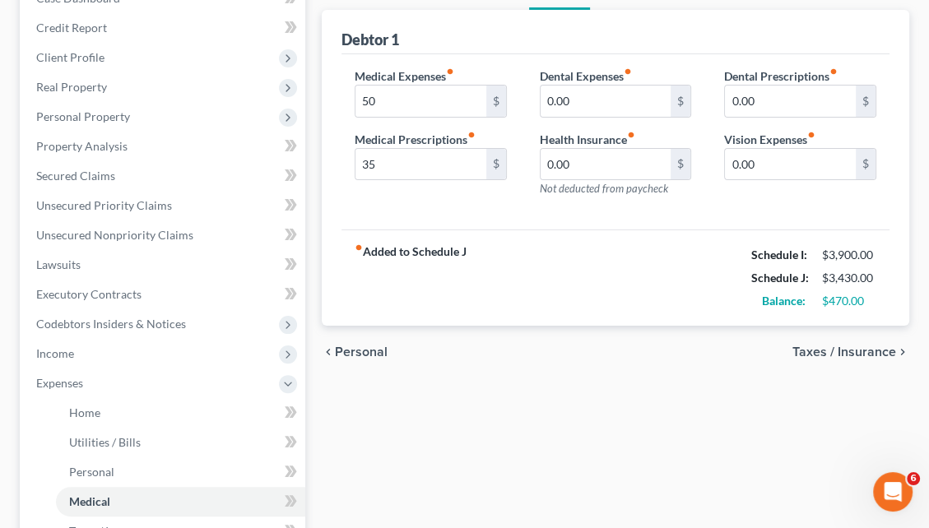
click at [869, 346] on span "Taxes / Insurance" at bounding box center [844, 352] width 104 height 13
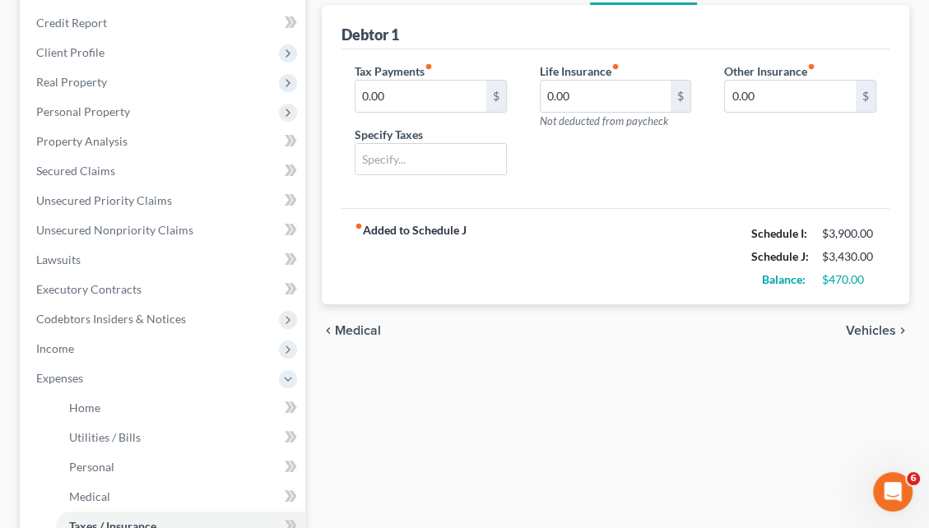
click at [871, 324] on span "Vehicles" at bounding box center [871, 330] width 50 height 13
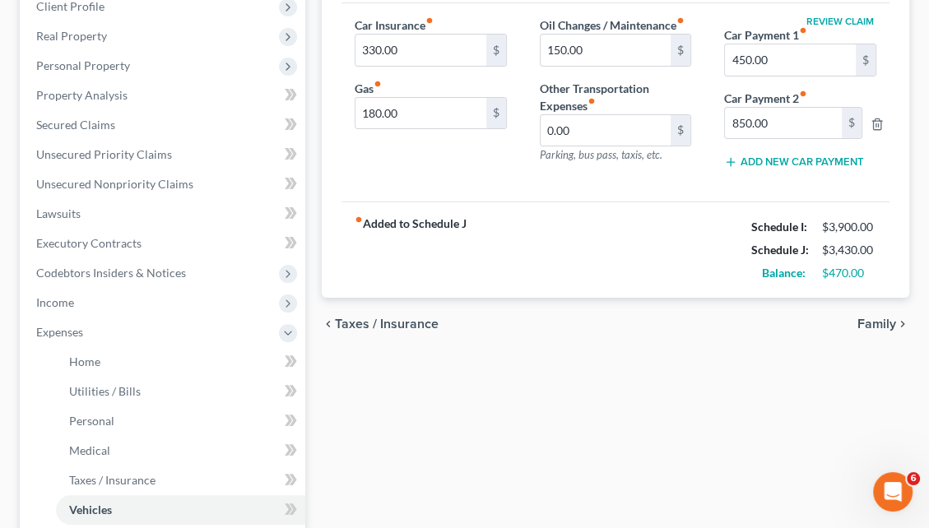
click at [869, 318] on span "Family" at bounding box center [876, 324] width 39 height 13
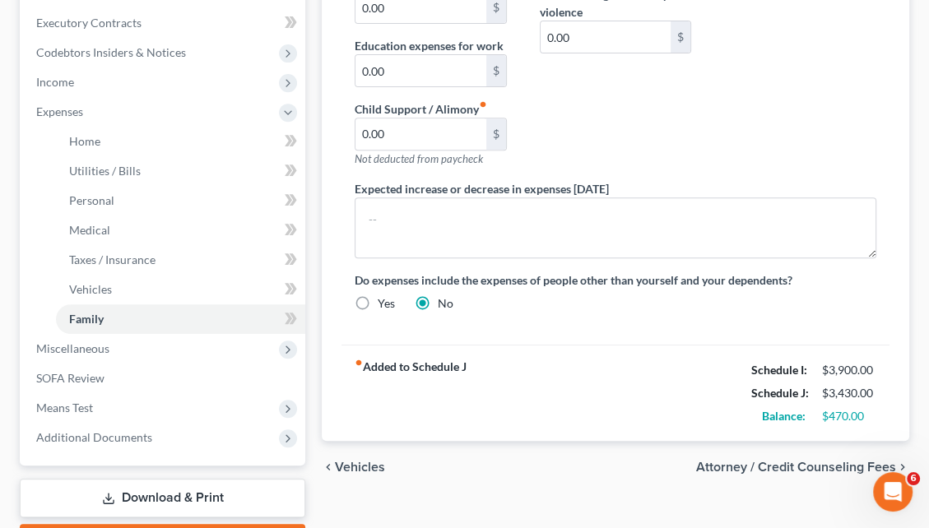
scroll to position [492, 0]
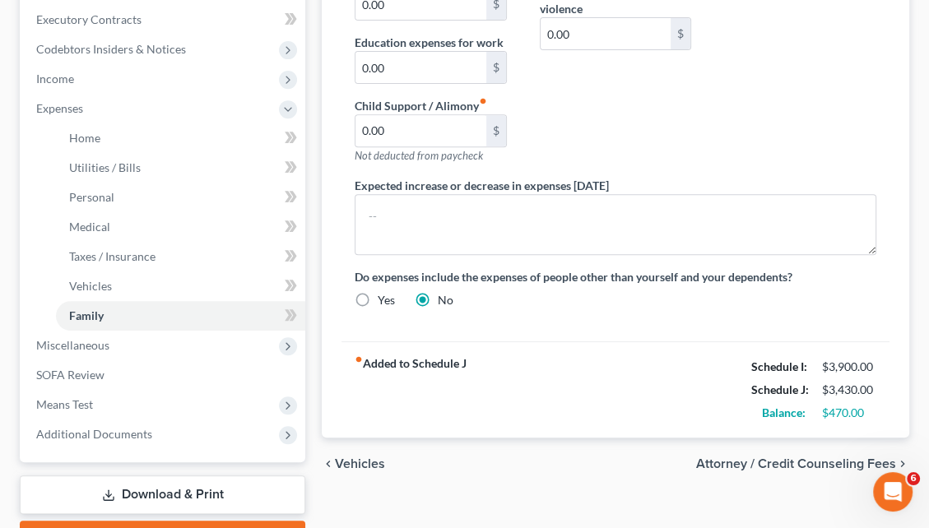
click at [821, 458] on span "Attorney / Credit Counseling Fees" at bounding box center [796, 464] width 200 height 13
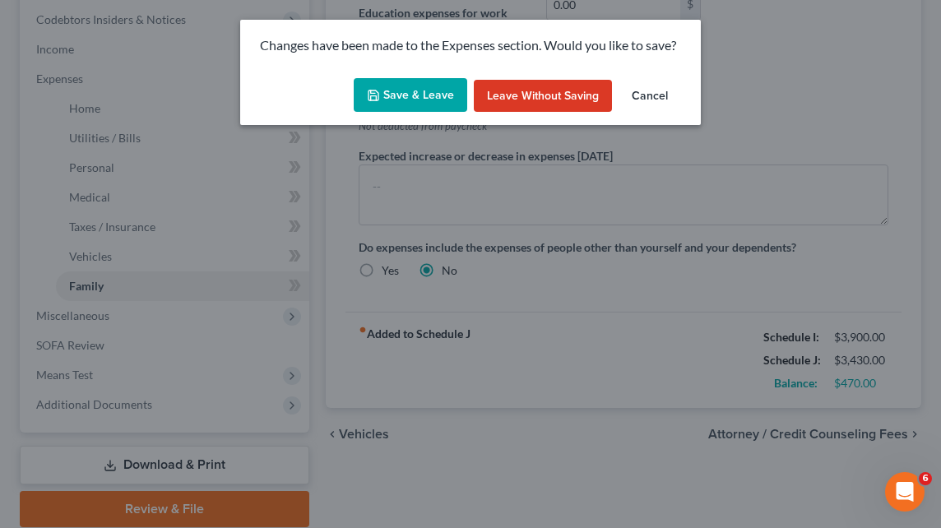
click at [427, 100] on button "Save & Leave" at bounding box center [411, 95] width 114 height 35
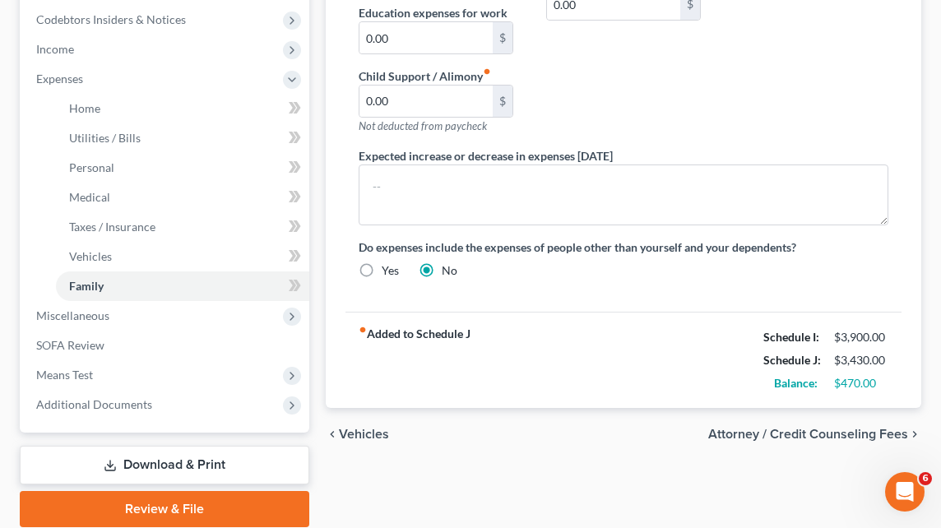
select select "0"
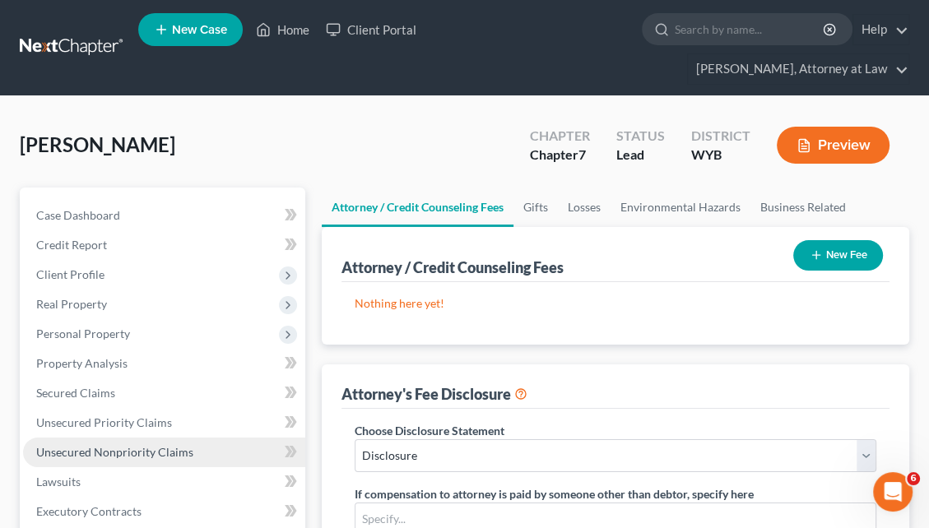
click at [208, 438] on link "Unsecured Nonpriority Claims" at bounding box center [164, 453] width 282 height 30
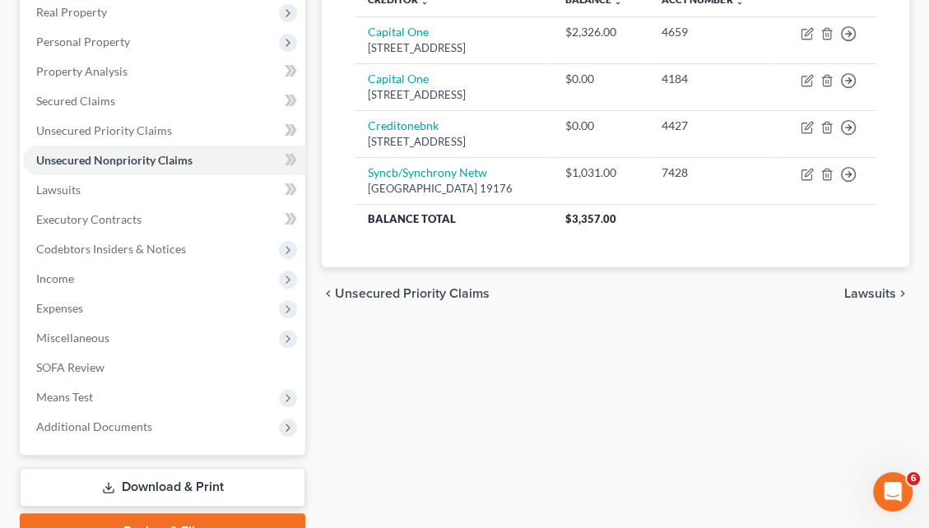
scroll to position [345, 0]
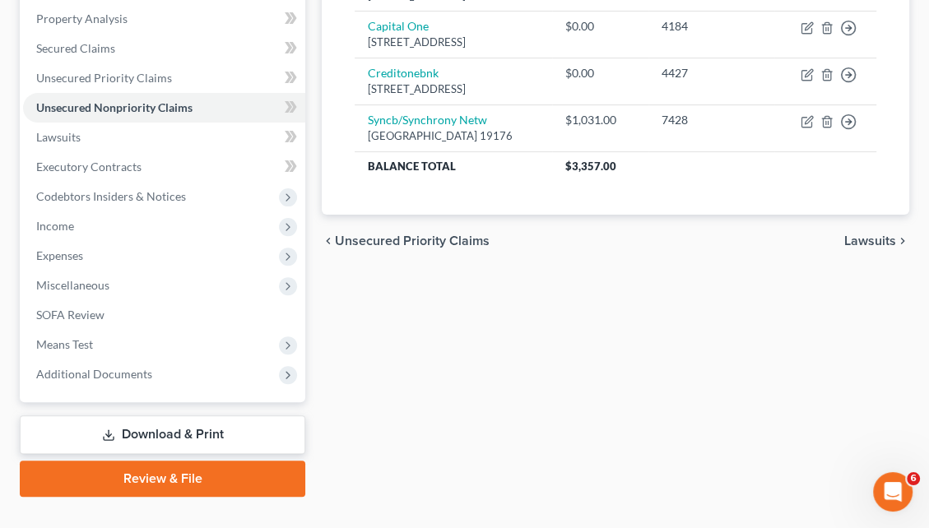
click at [202, 416] on link "Download & Print" at bounding box center [163, 435] width 286 height 39
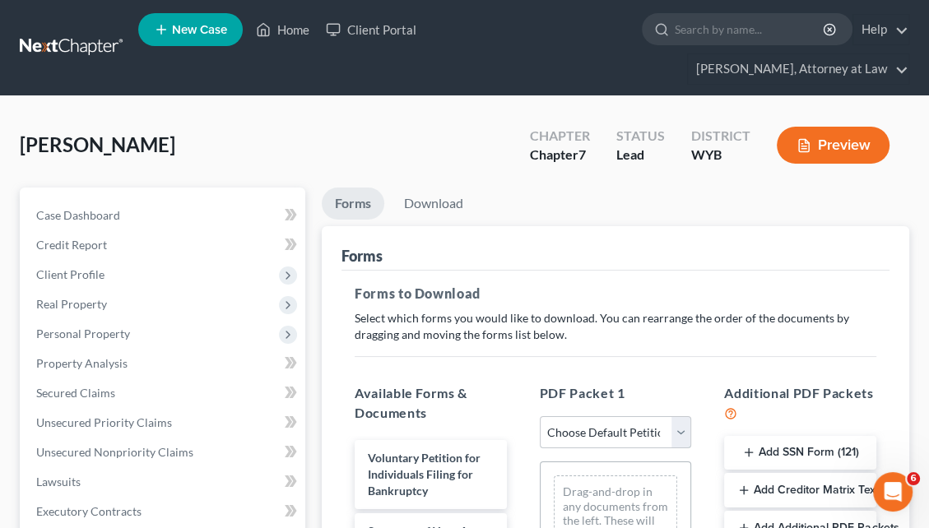
click at [688, 416] on select "Choose Default Petition PDF Packet Complete Bankruptcy Petition (all forms and …" at bounding box center [616, 432] width 152 height 33
select select "0"
click at [540, 416] on select "Choose Default Petition PDF Packet Complete Bankruptcy Petition (all forms and …" at bounding box center [616, 432] width 152 height 33
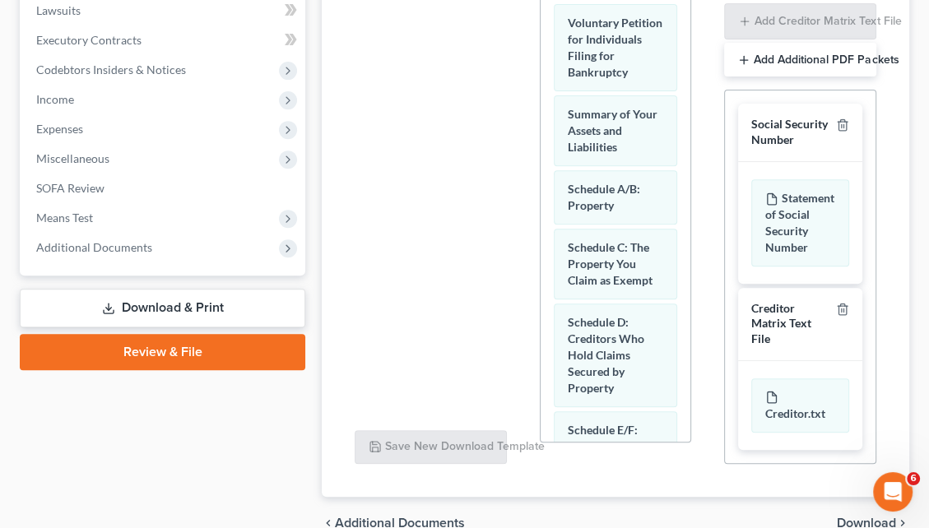
scroll to position [524, 0]
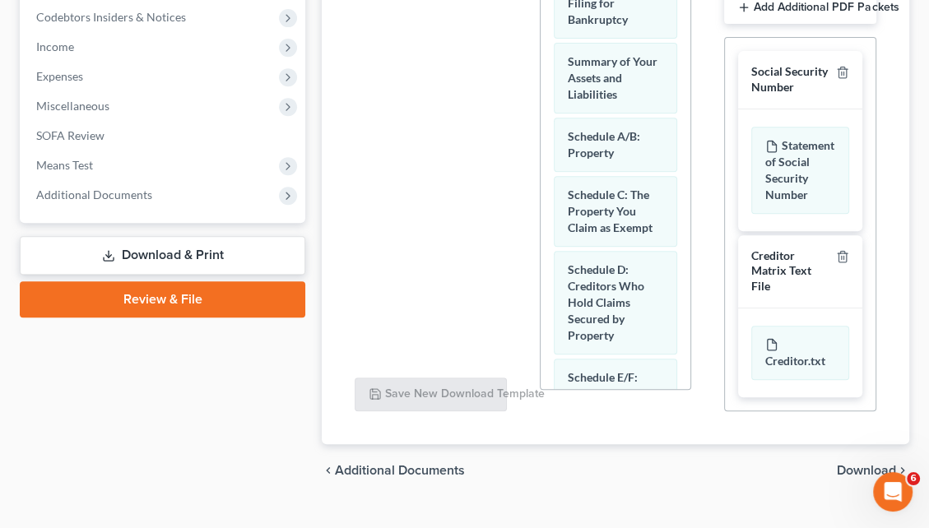
click at [853, 464] on span "Download" at bounding box center [866, 470] width 59 height 13
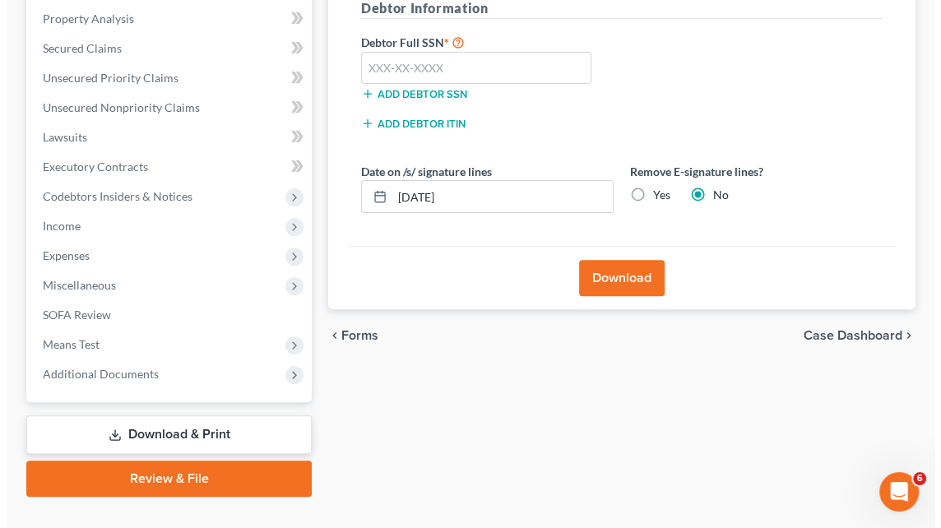
scroll to position [171, 0]
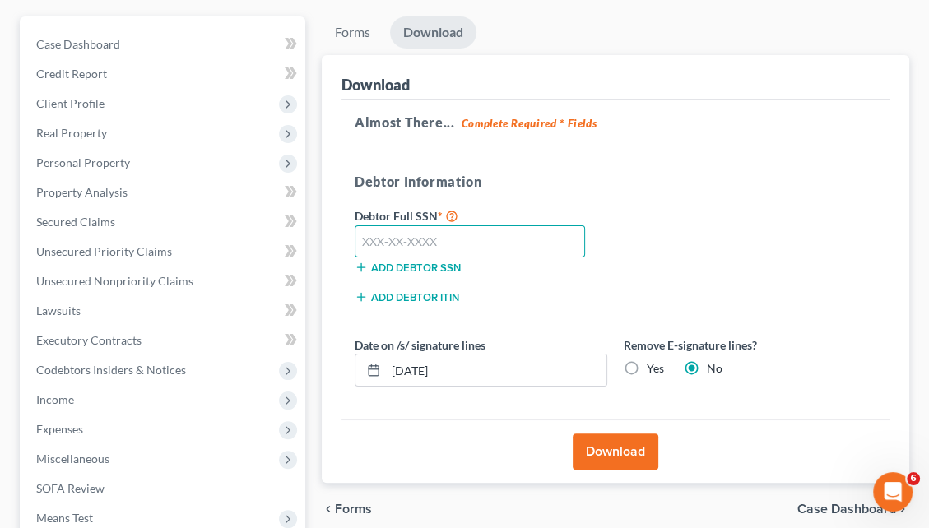
click at [421, 225] on input "text" at bounding box center [470, 241] width 230 height 33
type input "511-80-0496"
click at [606, 434] on button "Download" at bounding box center [616, 452] width 86 height 36
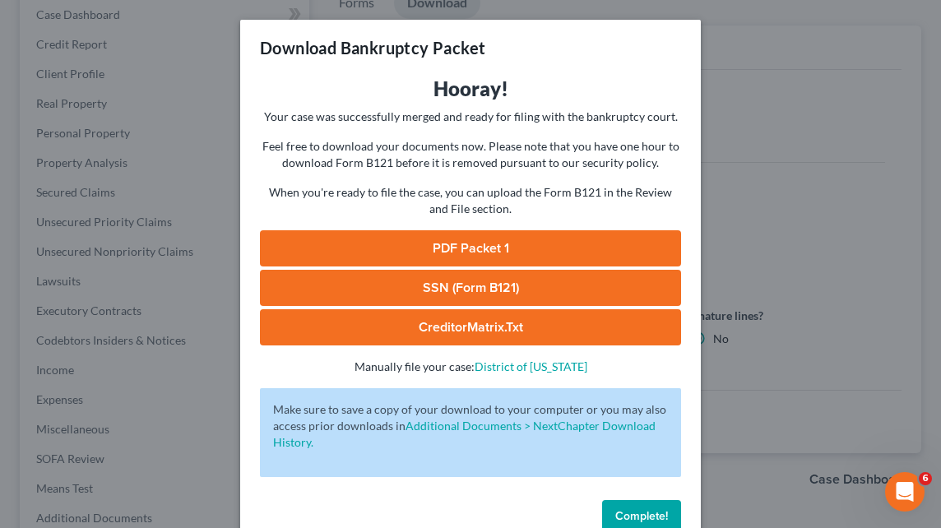
drag, startPoint x: 456, startPoint y: 253, endPoint x: 495, endPoint y: 312, distance: 71.2
click at [456, 253] on link "PDF Packet 1" at bounding box center [470, 248] width 421 height 36
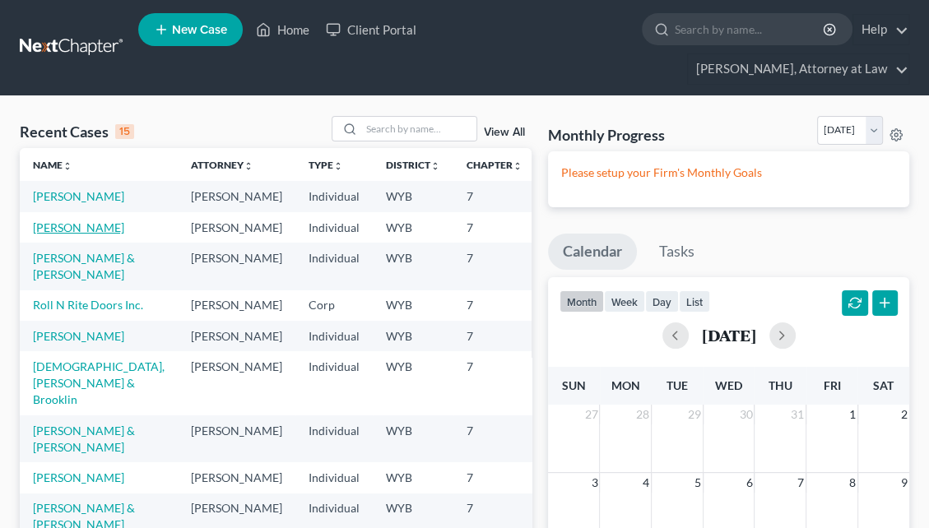
click at [57, 221] on link "[PERSON_NAME]" at bounding box center [78, 228] width 91 height 14
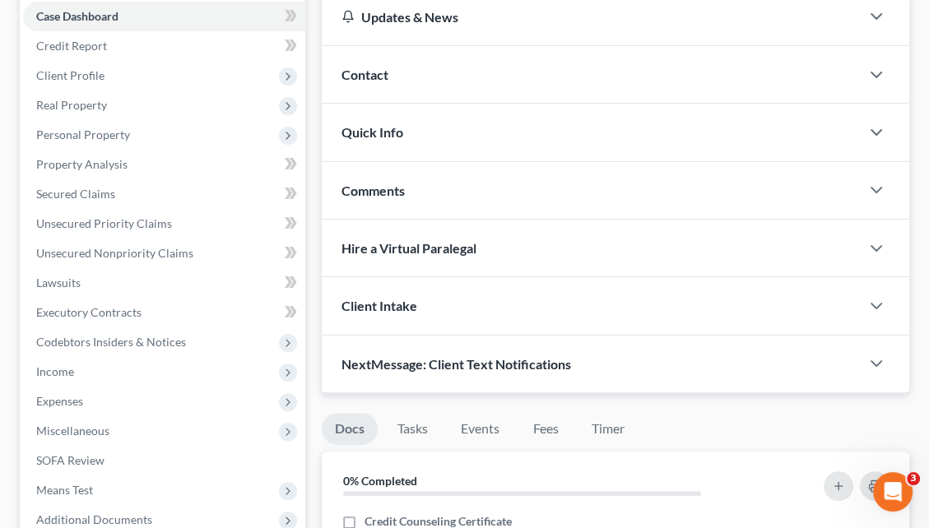
scroll to position [191, 0]
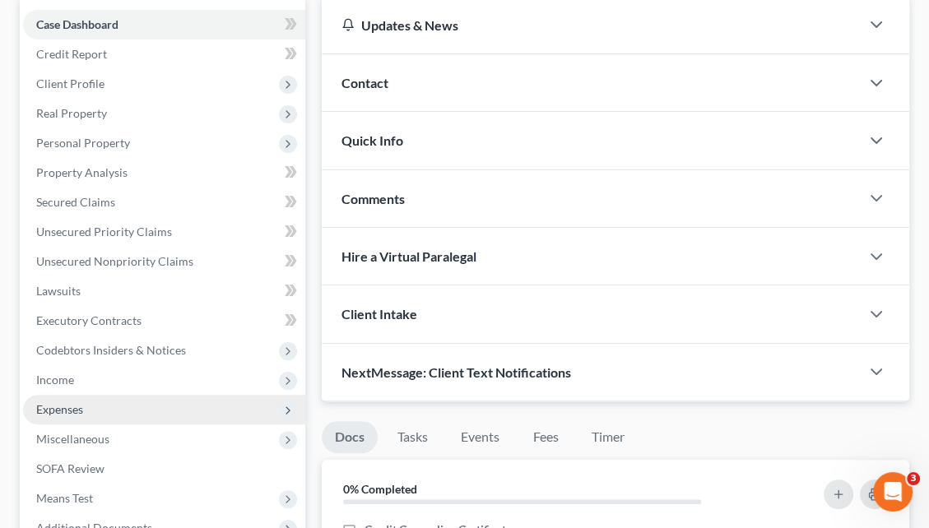
click at [173, 395] on span "Expenses" at bounding box center [164, 410] width 282 height 30
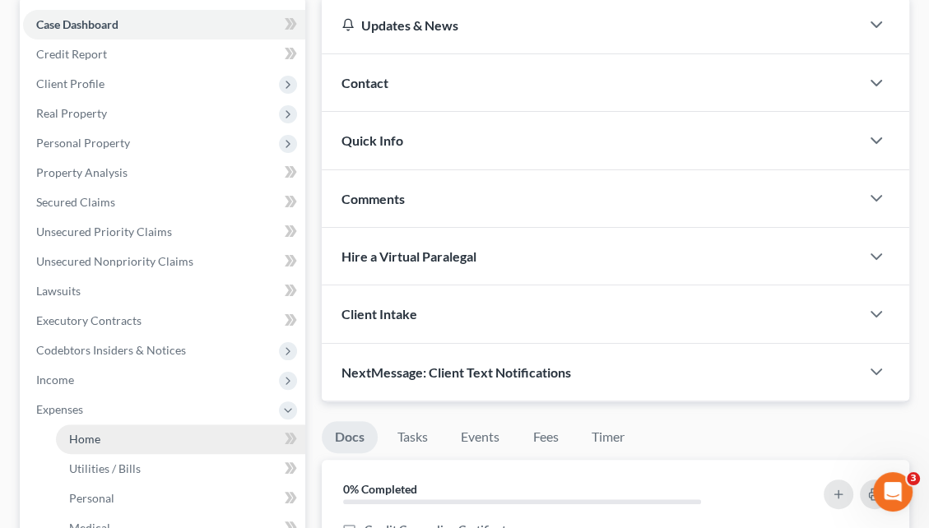
click at [161, 425] on link "Home" at bounding box center [180, 440] width 249 height 30
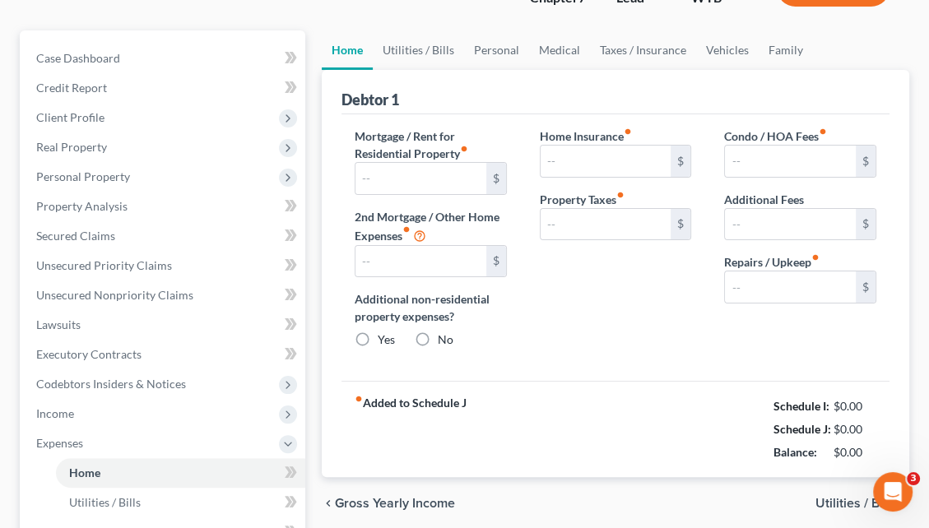
type input "0.00"
radio input "true"
type input "0.00"
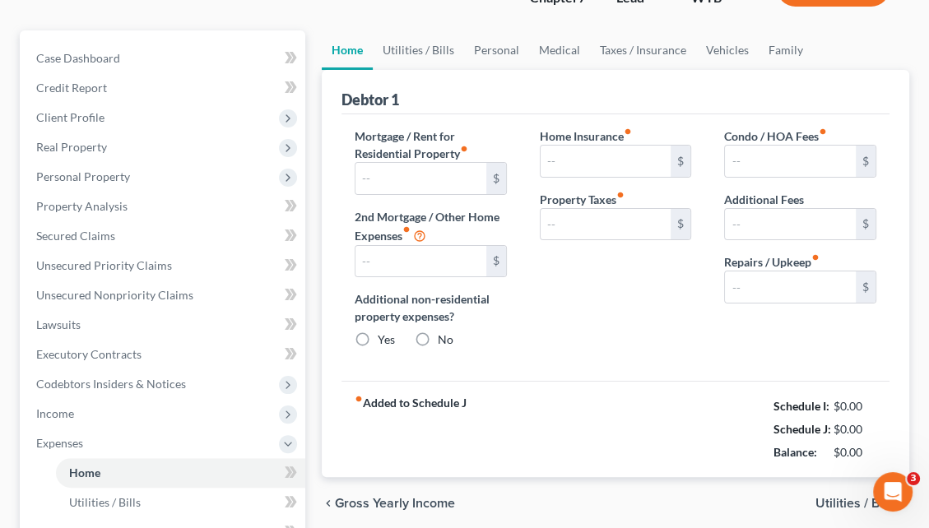
type input "0.00"
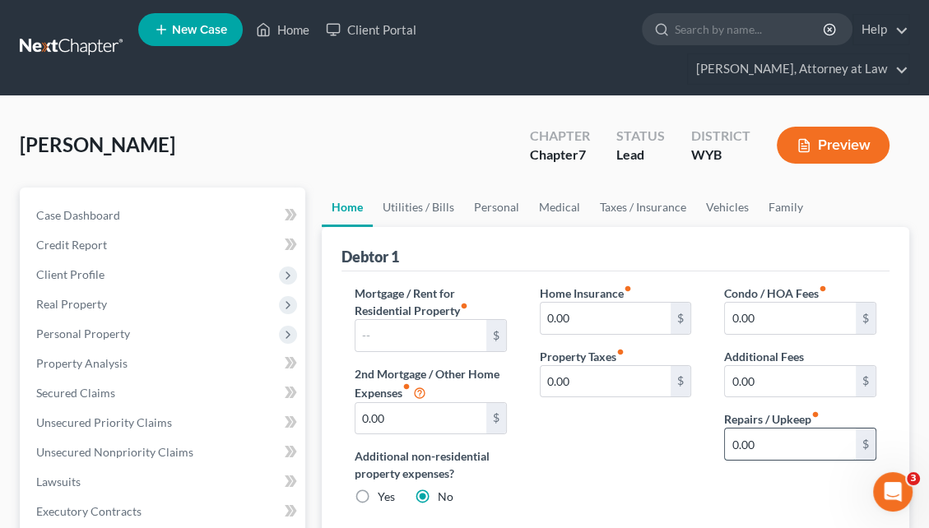
click at [735, 429] on input "0.00" at bounding box center [790, 444] width 131 height 31
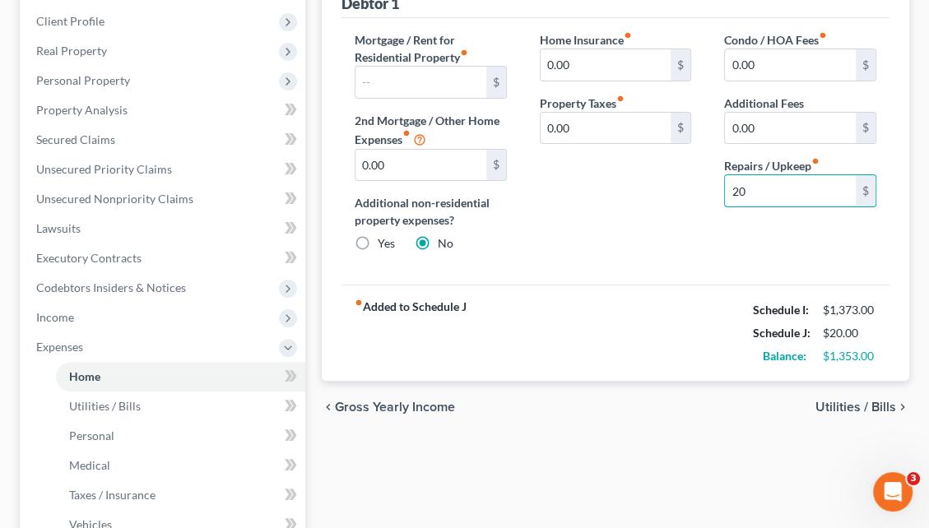
type input "20"
click at [845, 401] on span "Utilities / Bills" at bounding box center [856, 407] width 81 height 13
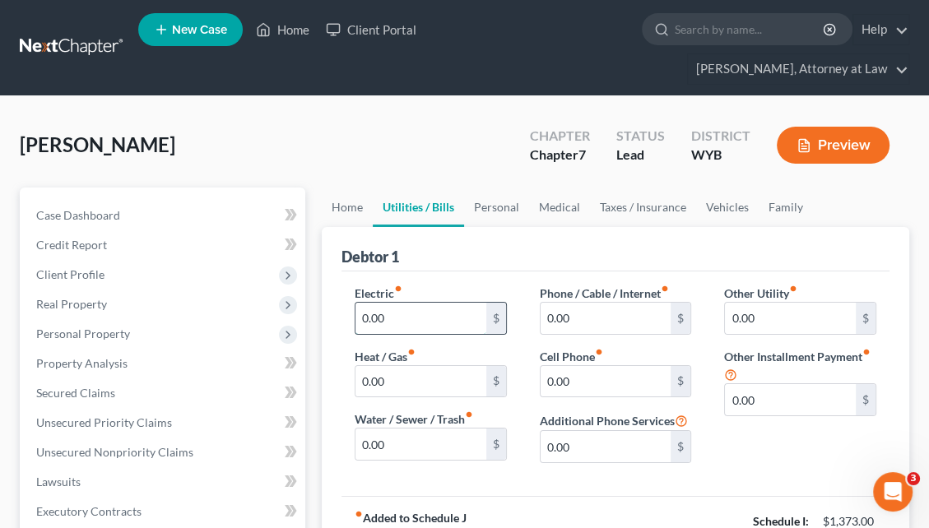
click at [397, 303] on input "0.00" at bounding box center [420, 318] width 131 height 31
type input "176"
click at [385, 429] on input "0.00" at bounding box center [420, 444] width 131 height 31
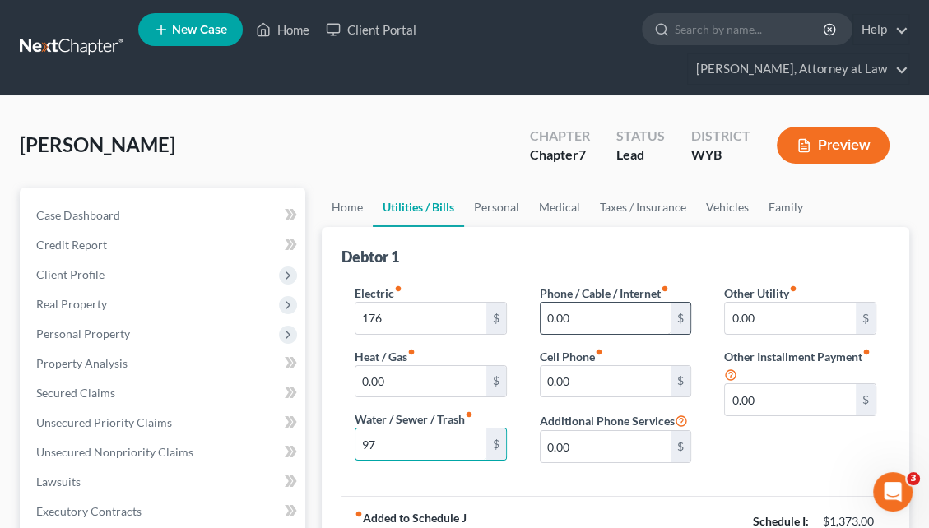
type input "97"
click at [585, 303] on input "0.00" at bounding box center [606, 318] width 131 height 31
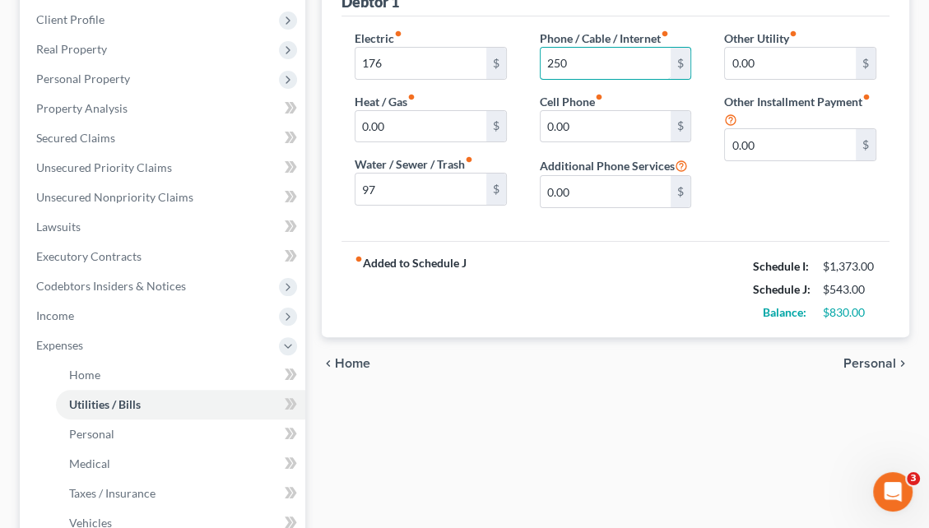
type input "250"
click at [869, 357] on span "Personal" at bounding box center [869, 363] width 53 height 13
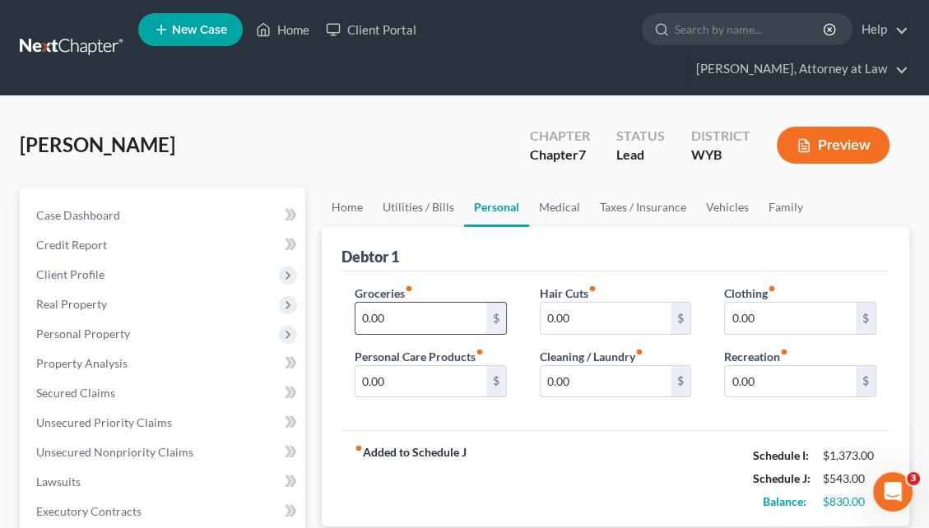
click at [411, 303] on input "0.00" at bounding box center [420, 318] width 131 height 31
type input "300"
click at [364, 366] on input "0.00" at bounding box center [420, 381] width 131 height 31
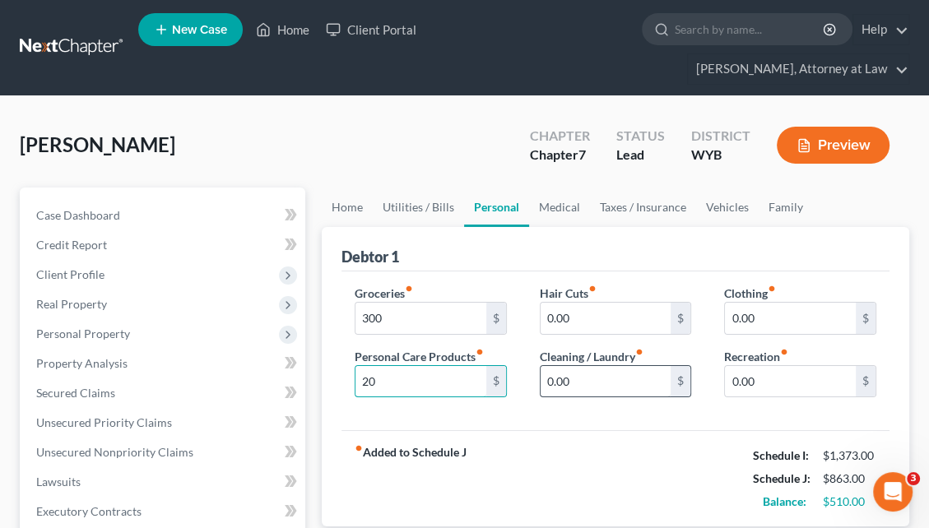
type input "20"
click at [548, 366] on input "0.00" at bounding box center [606, 381] width 131 height 31
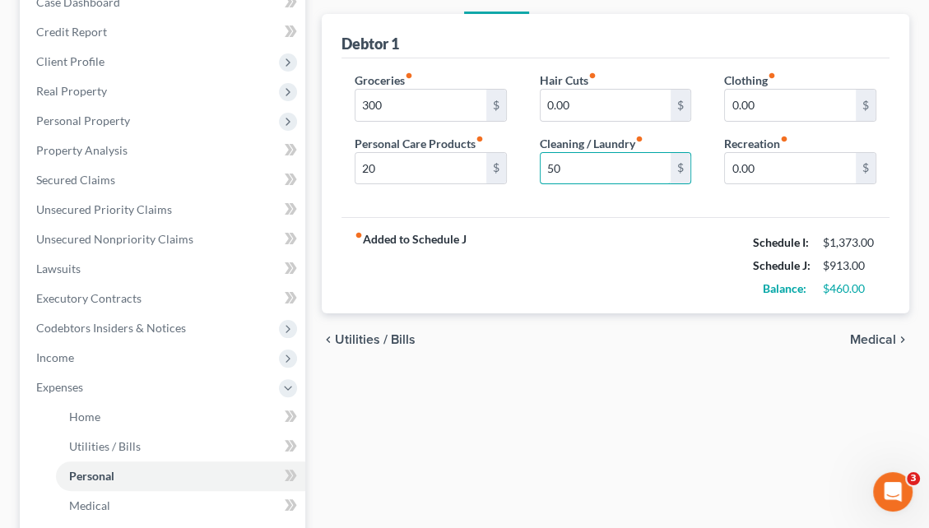
type input "50"
click at [873, 333] on span "Medical" at bounding box center [873, 339] width 46 height 13
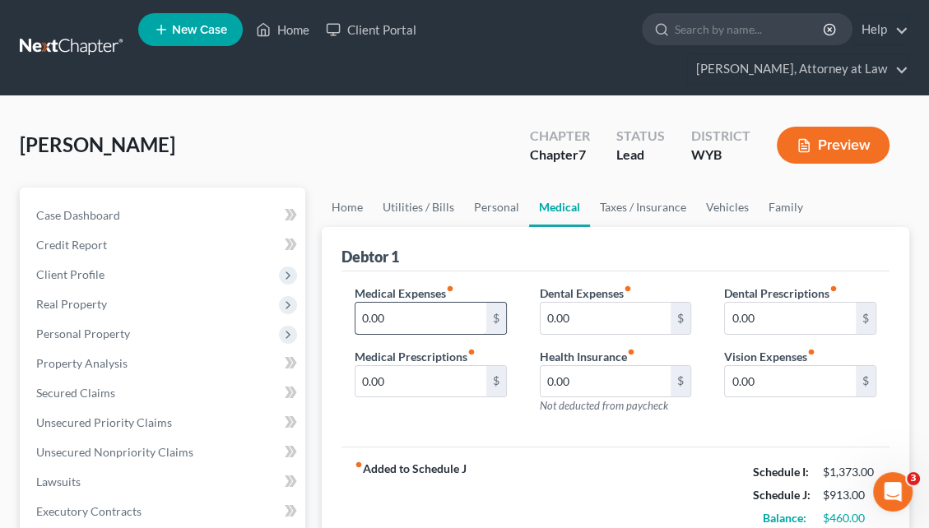
click at [366, 303] on input "0.00" at bounding box center [420, 318] width 131 height 31
type input "150"
click at [365, 366] on input "0.00" at bounding box center [420, 381] width 131 height 31
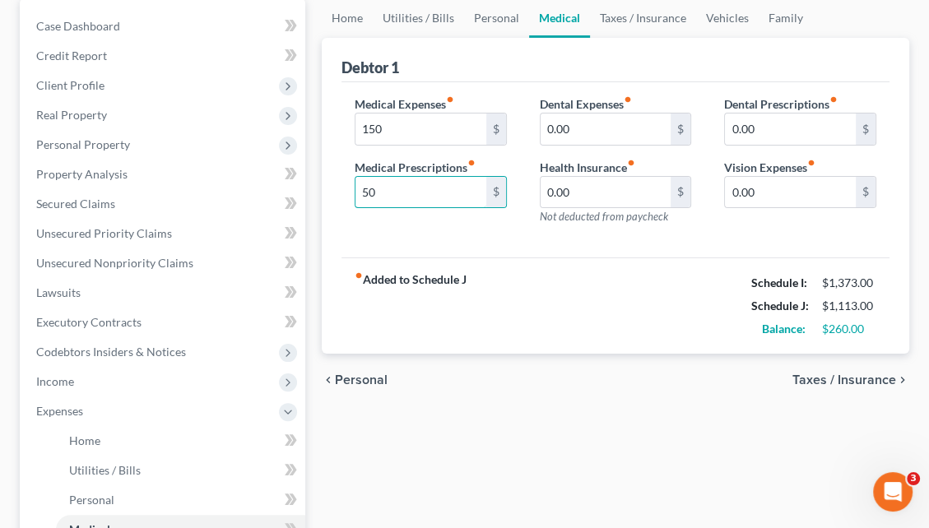
type input "50"
click at [858, 374] on span "Taxes / Insurance" at bounding box center [844, 380] width 104 height 13
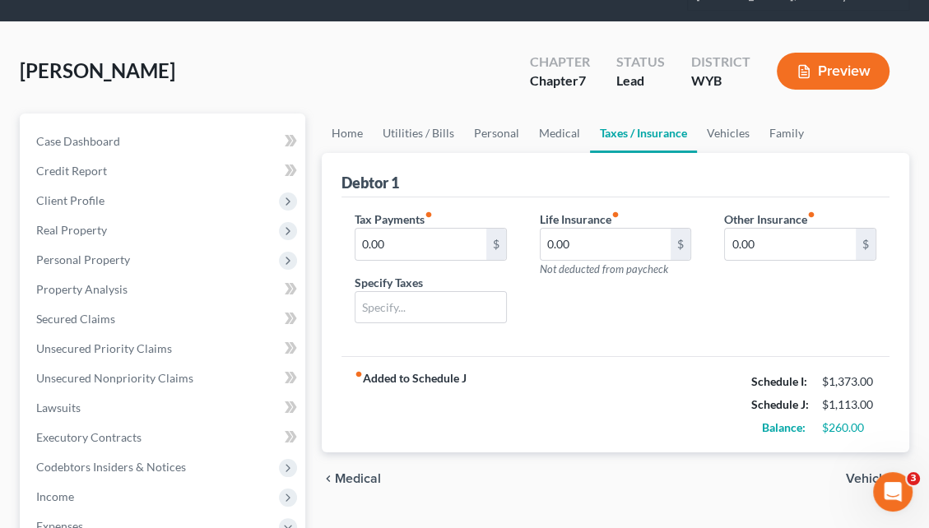
scroll to position [75, 0]
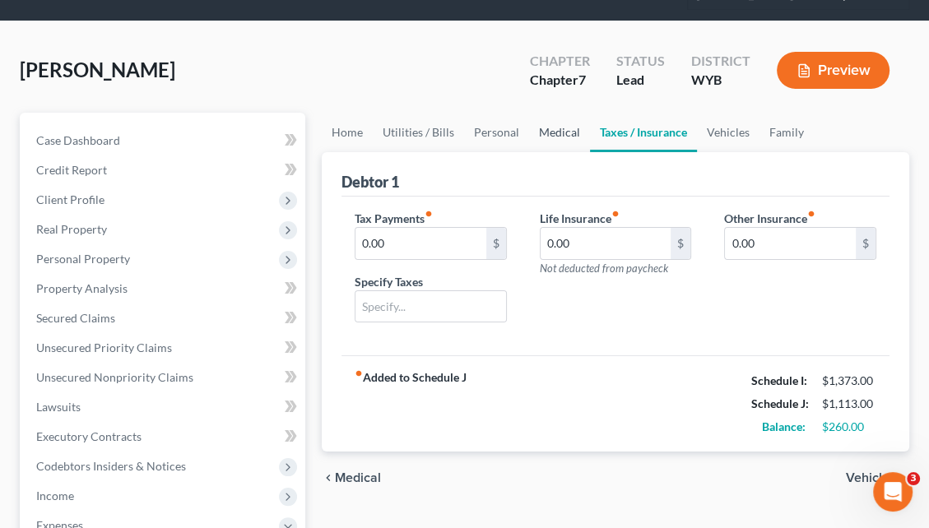
click at [546, 113] on link "Medical" at bounding box center [559, 132] width 61 height 39
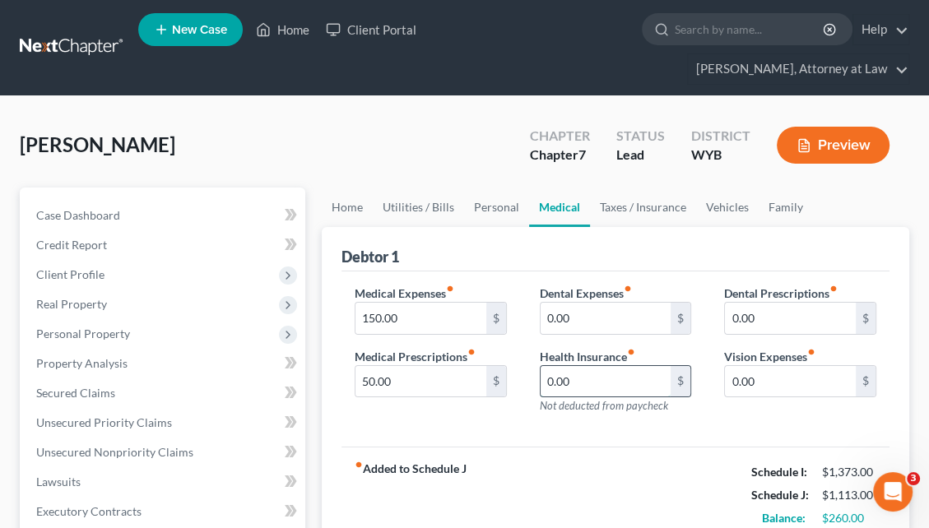
click at [551, 366] on input "0.00" at bounding box center [606, 381] width 131 height 31
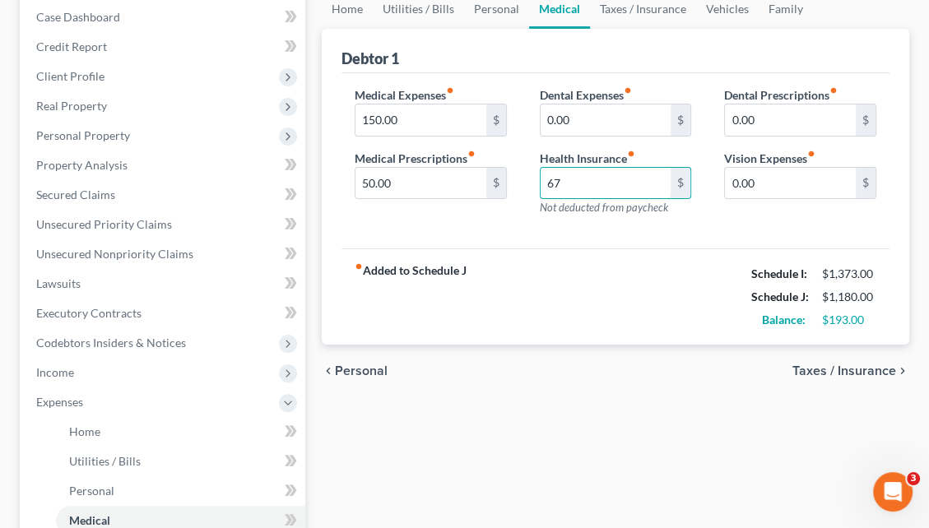
type input "67"
click at [849, 365] on span "Taxes / Insurance" at bounding box center [844, 371] width 104 height 13
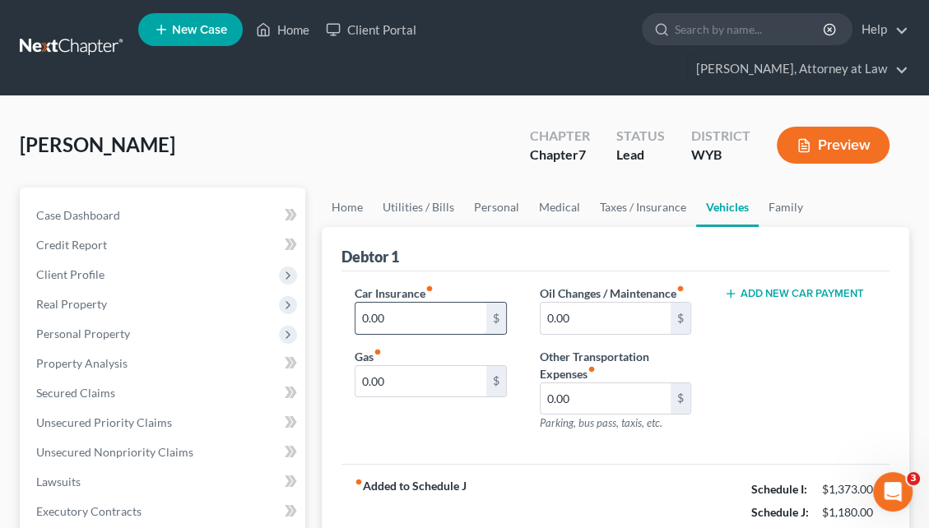
click at [397, 303] on input "0.00" at bounding box center [420, 318] width 131 height 31
type input "100"
click at [374, 366] on input "0.00" at bounding box center [420, 381] width 131 height 31
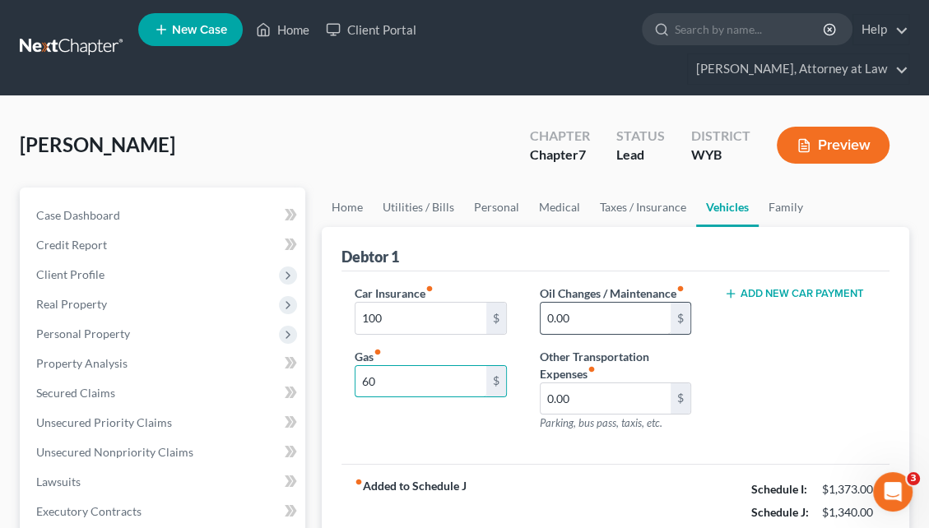
type input "60"
click at [550, 303] on input "0.00" at bounding box center [606, 318] width 131 height 31
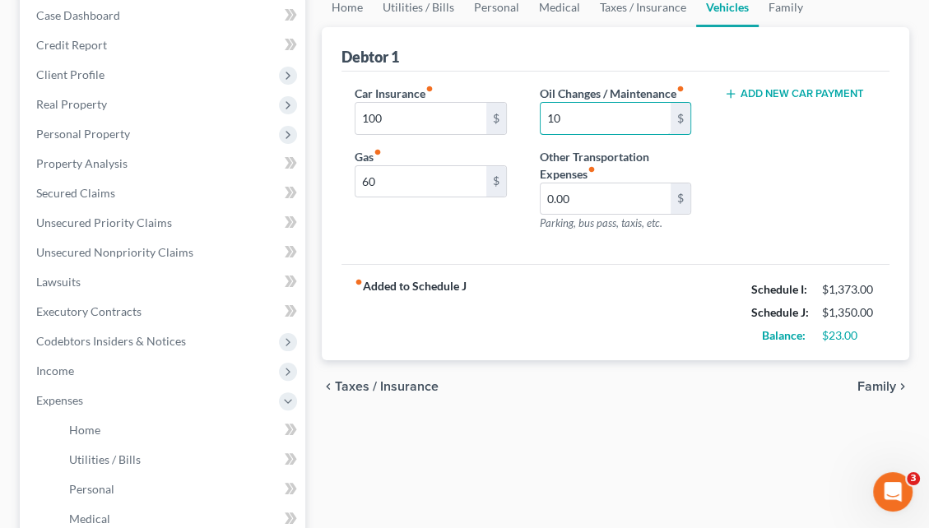
scroll to position [208, 0]
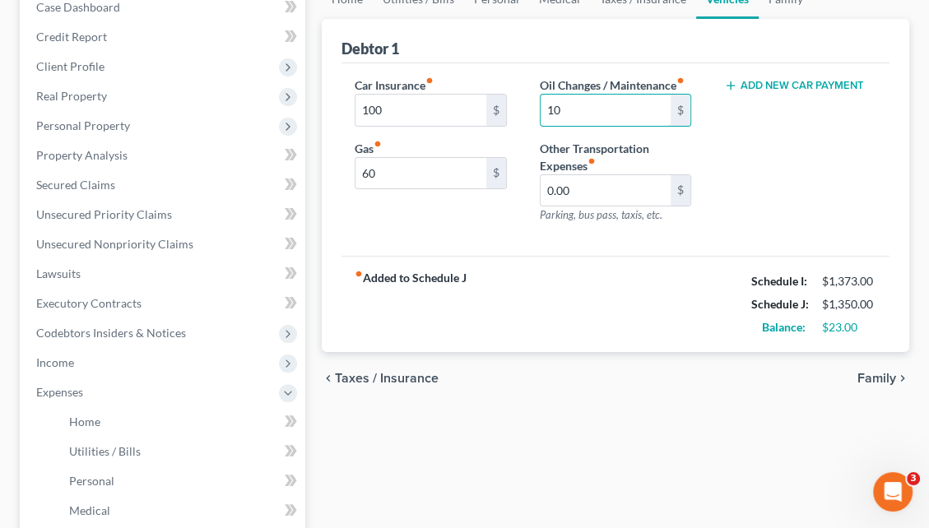
type input "10"
click at [876, 372] on span "Family" at bounding box center [876, 378] width 39 height 13
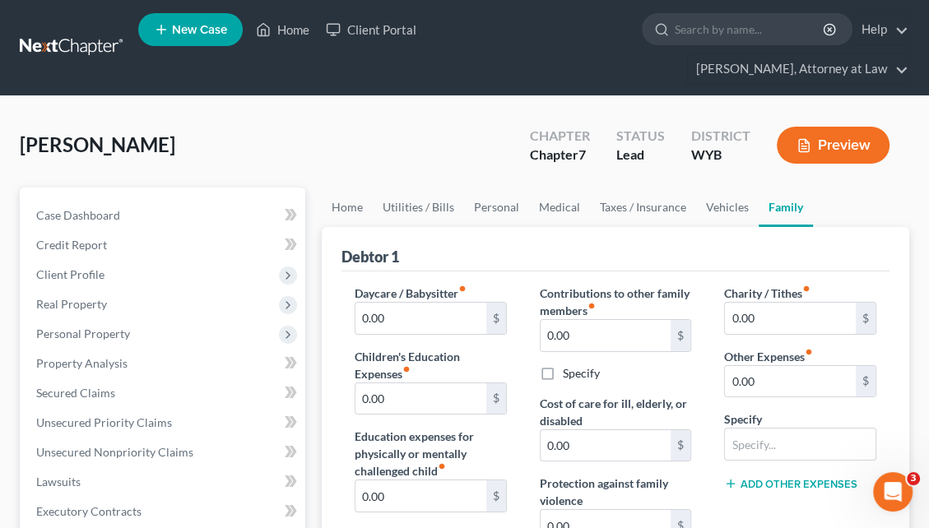
scroll to position [97, 0]
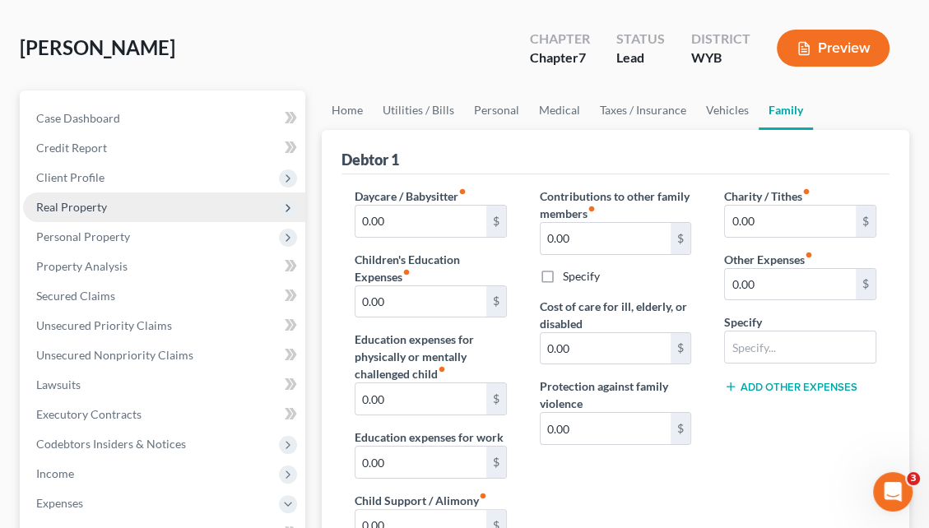
click at [151, 193] on span "Real Property" at bounding box center [164, 208] width 282 height 30
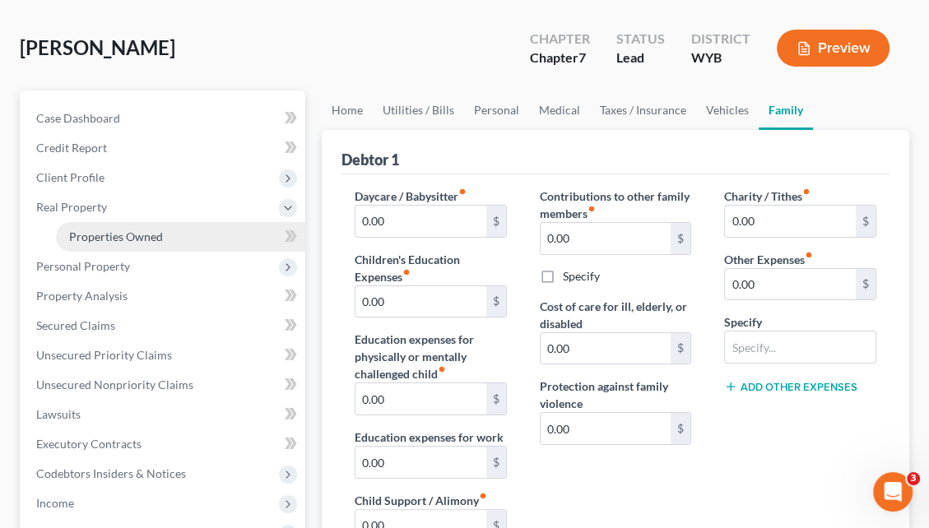
click at [147, 230] on span "Properties Owned" at bounding box center [116, 237] width 94 height 14
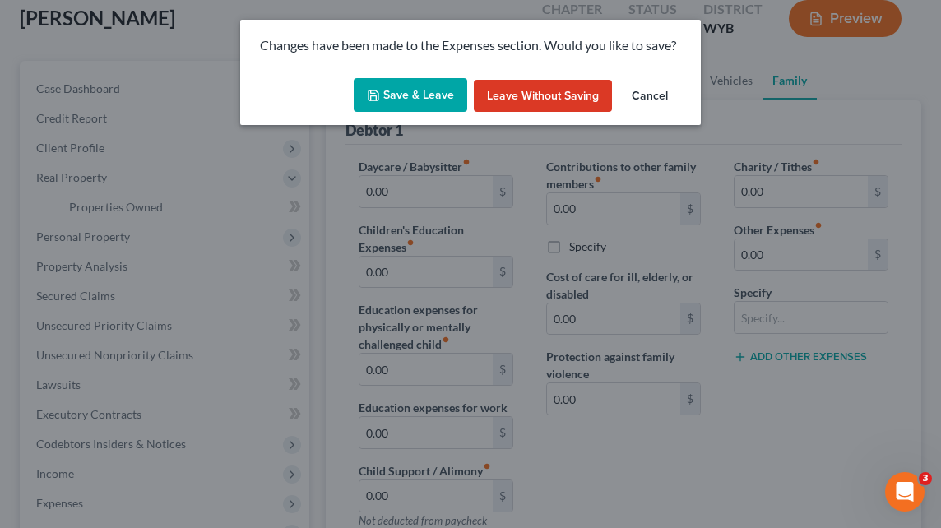
click at [424, 89] on button "Save & Leave" at bounding box center [411, 95] width 114 height 35
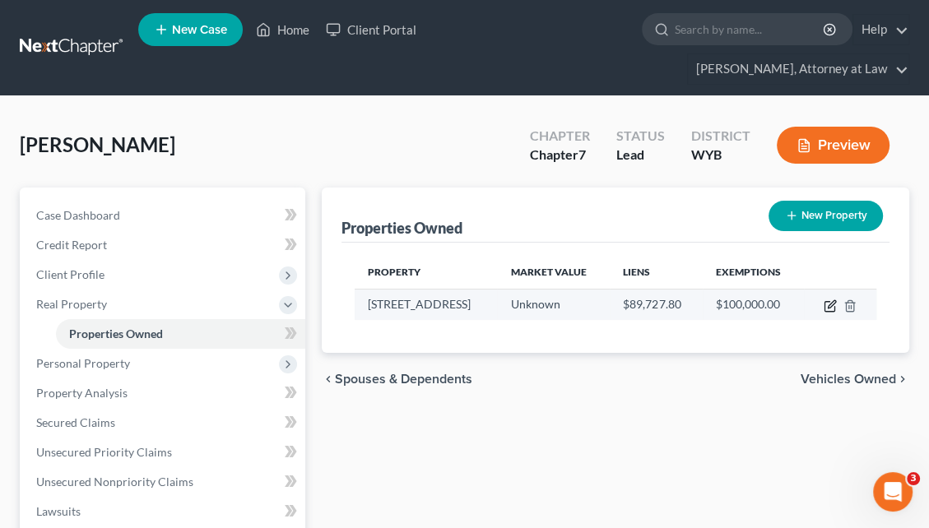
click at [826, 300] on icon "button" at bounding box center [830, 306] width 13 height 13
select select "53"
select select "0"
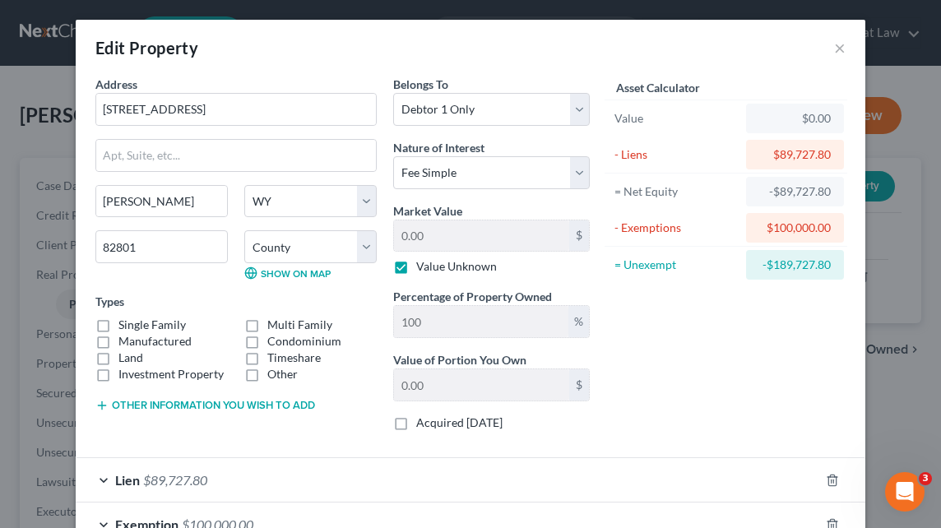
click at [416, 268] on label "Value Unknown" at bounding box center [456, 266] width 81 height 16
click at [423, 268] on input "Value Unknown" at bounding box center [428, 263] width 11 height 11
checkbox input "false"
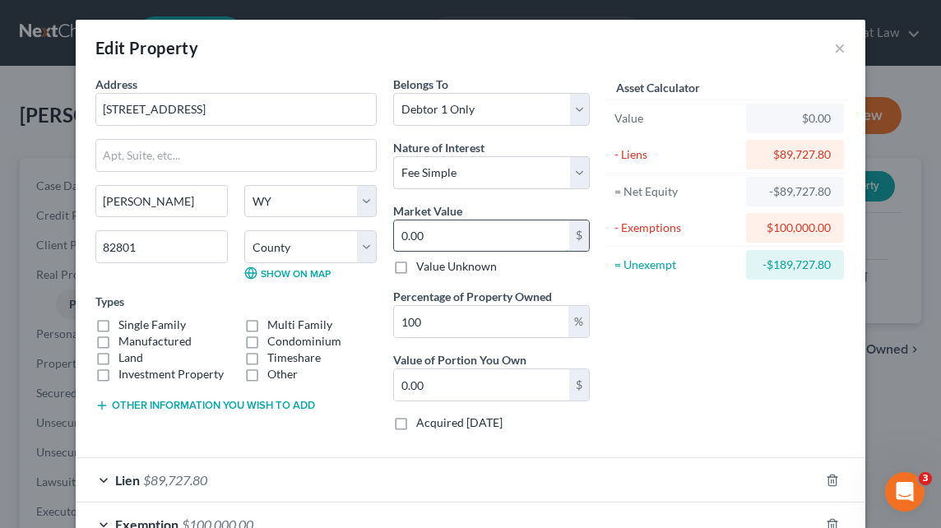
click at [396, 236] on input "0.00" at bounding box center [481, 236] width 175 height 31
type input "2"
type input "2.00"
type input "20"
type input "20.00"
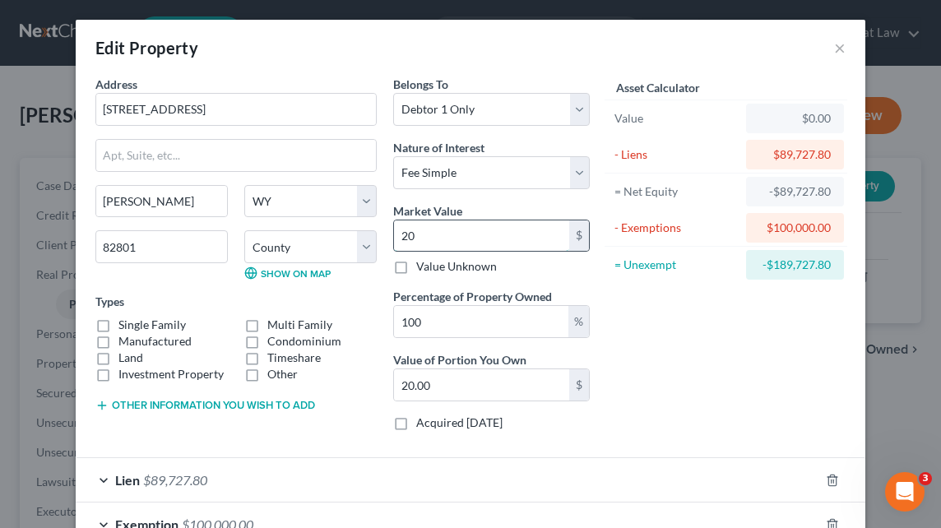
type input "200"
type input "200.00"
type input "2000"
type input "2,000.00"
type input "2,0000"
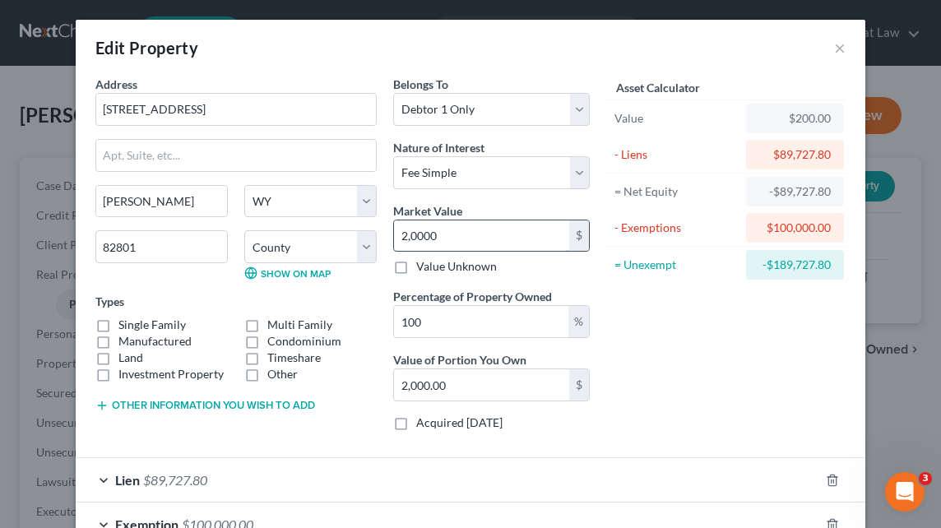
type input "20,000.00"
type input "20,0000"
type input "200,000.00"
type input "200,000"
click at [118, 326] on label "Single Family" at bounding box center [151, 325] width 67 height 16
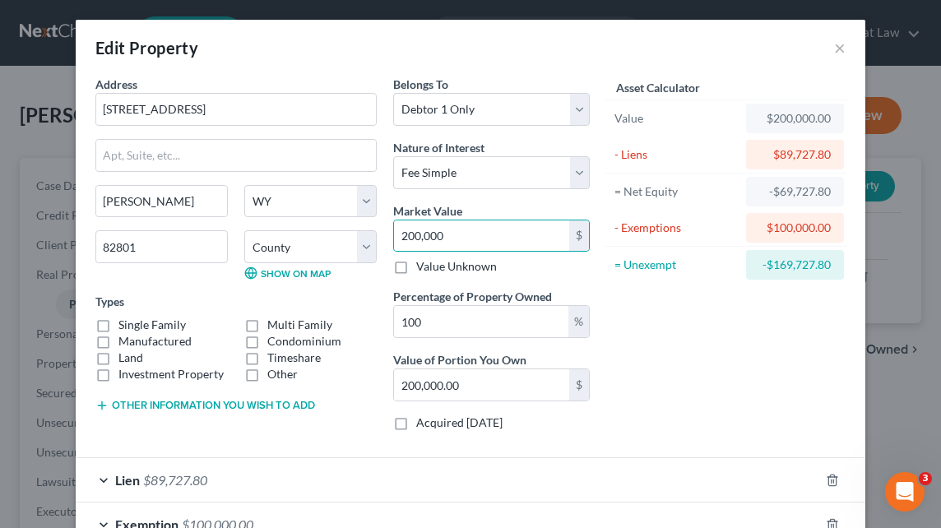
click at [125, 326] on input "Single Family" at bounding box center [130, 322] width 11 height 11
checkbox input "true"
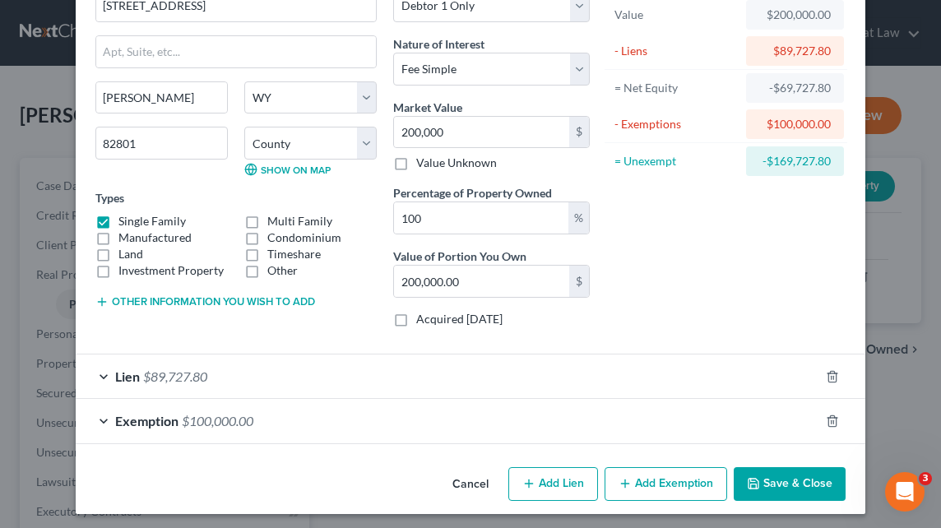
scroll to position [107, 0]
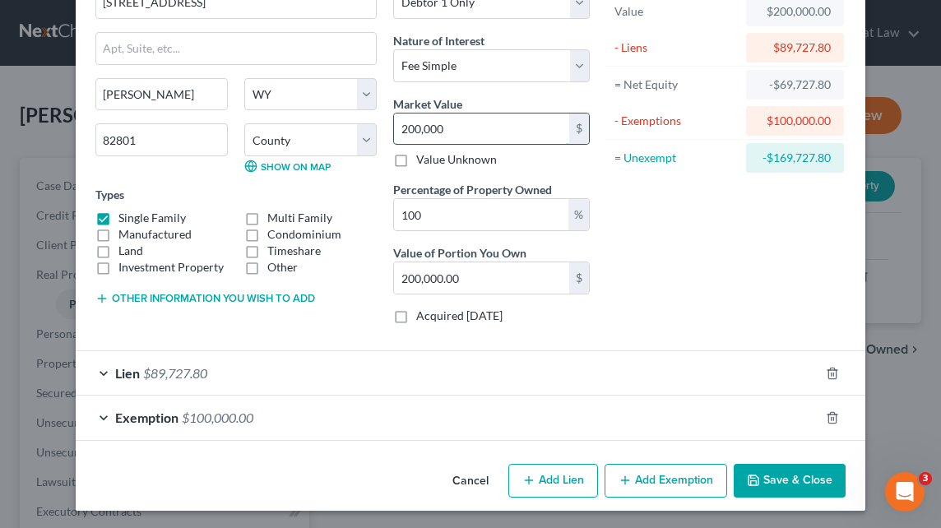
click at [434, 127] on input "200,000" at bounding box center [481, 129] width 175 height 31
type input "1"
type input "1.00"
type input "19"
type input "19.00"
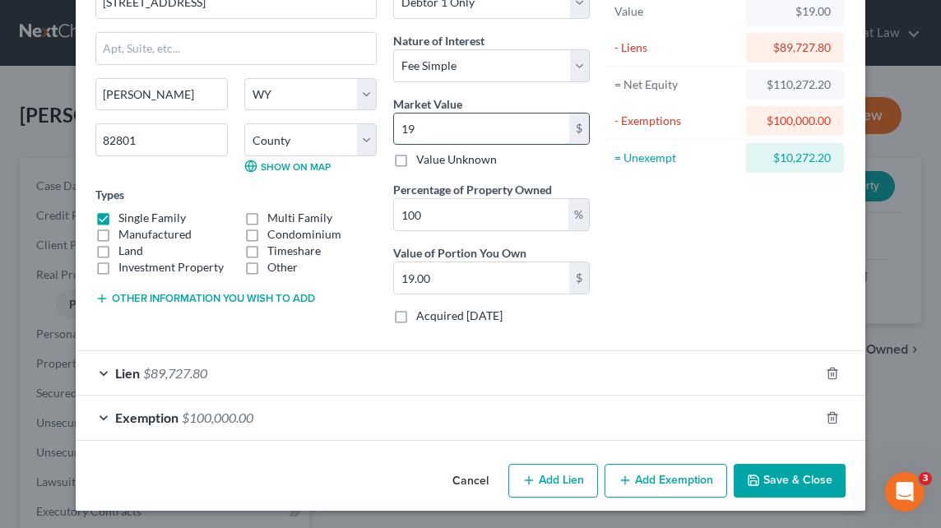
type input "190"
type input "190.00"
type input "1900"
type input "1,900.00"
type input "1,9000"
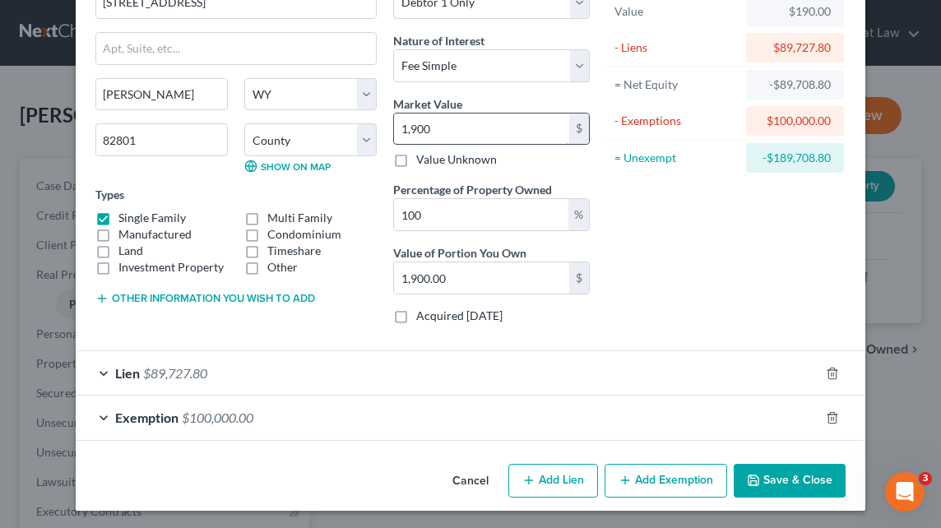
type input "19,000.00"
type input "19,0000"
type input "190,000.00"
type input "190,000"
click at [695, 375] on div "Lien $89,727.80" at bounding box center [448, 373] width 744 height 44
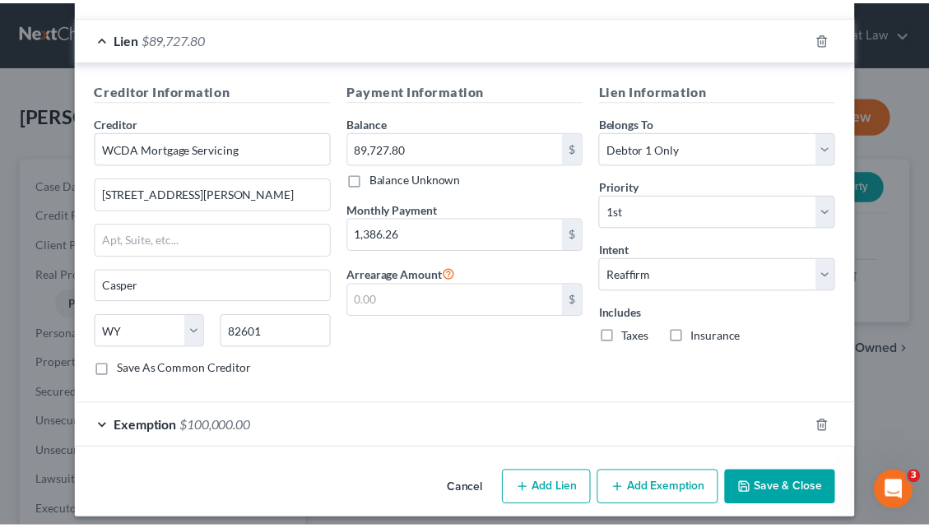
scroll to position [449, 0]
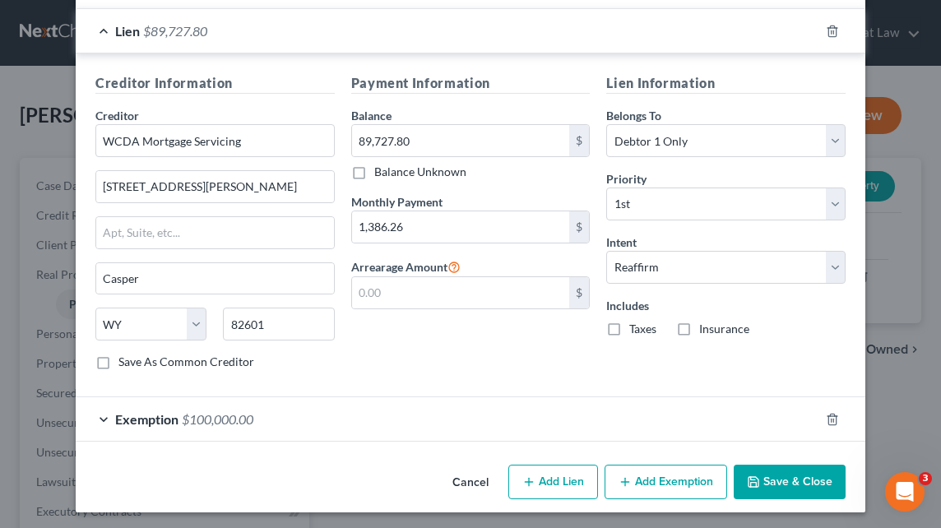
click at [778, 474] on button "Save & Close" at bounding box center [790, 482] width 112 height 35
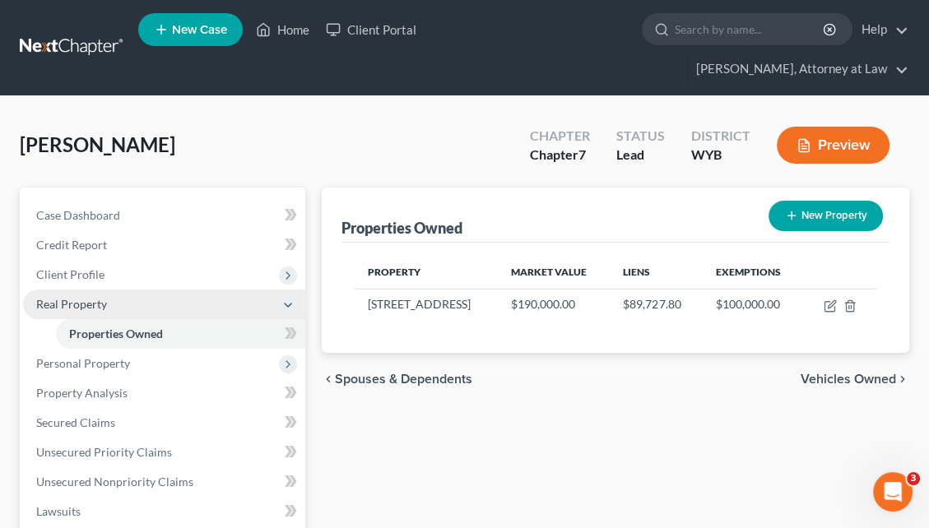
click at [228, 290] on span "Real Property" at bounding box center [164, 305] width 282 height 30
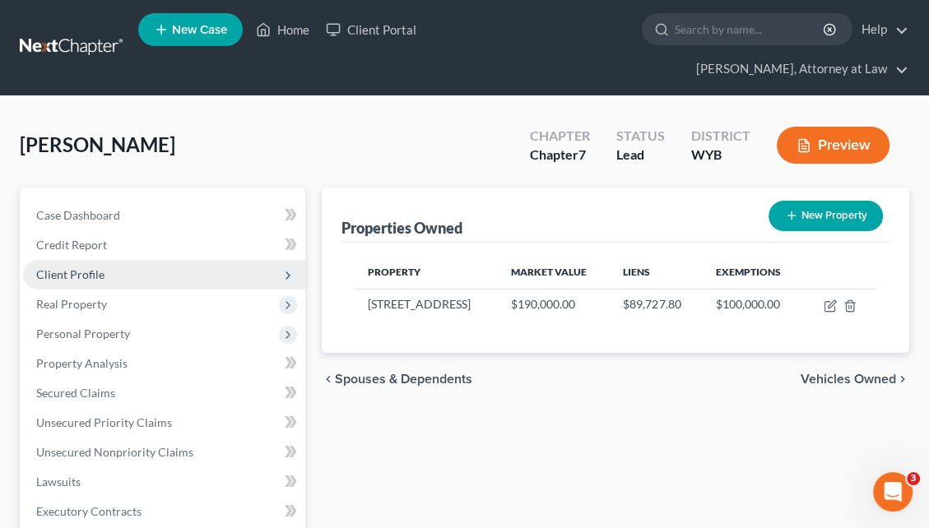
click at [227, 260] on span "Client Profile" at bounding box center [164, 275] width 282 height 30
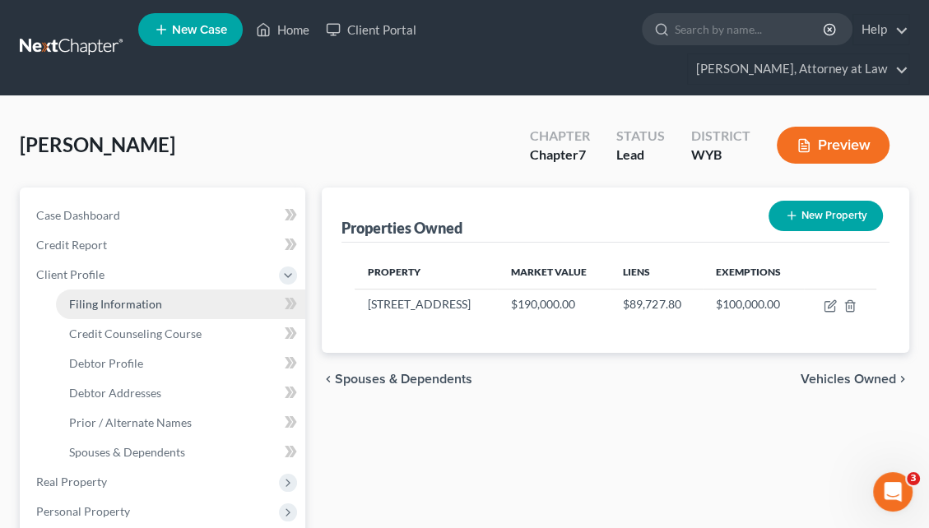
click at [217, 290] on link "Filing Information" at bounding box center [180, 305] width 249 height 30
select select "1"
select select "0"
select select "53"
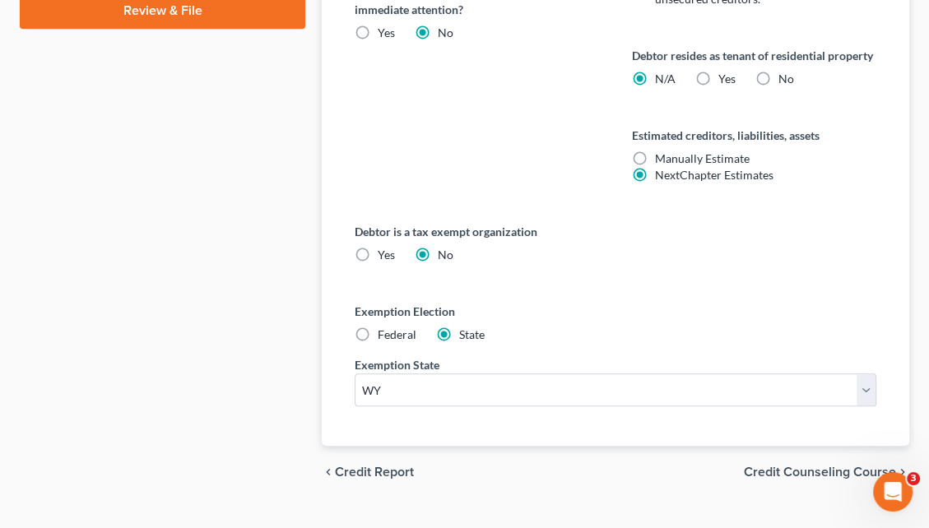
click at [818, 466] on span "Credit Counseling Course" at bounding box center [820, 472] width 152 height 13
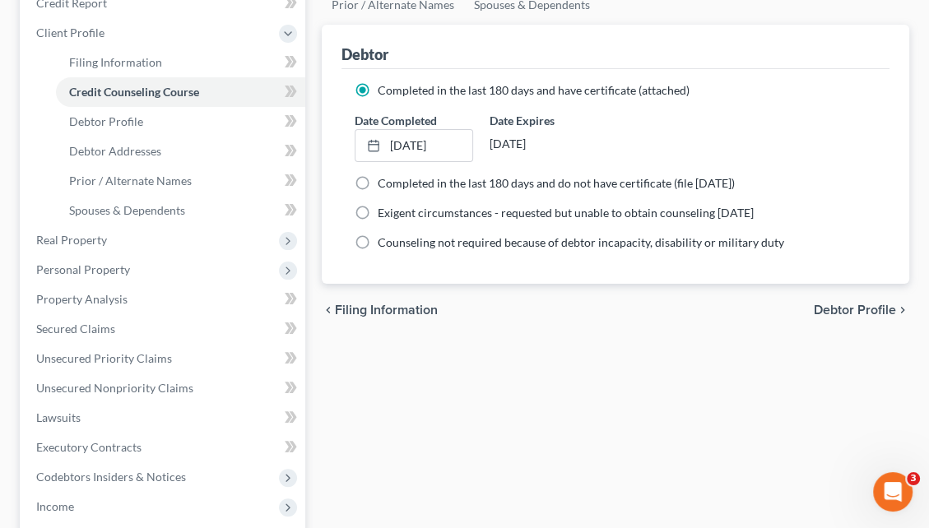
click at [838, 304] on span "Debtor Profile" at bounding box center [855, 310] width 82 height 13
select select "0"
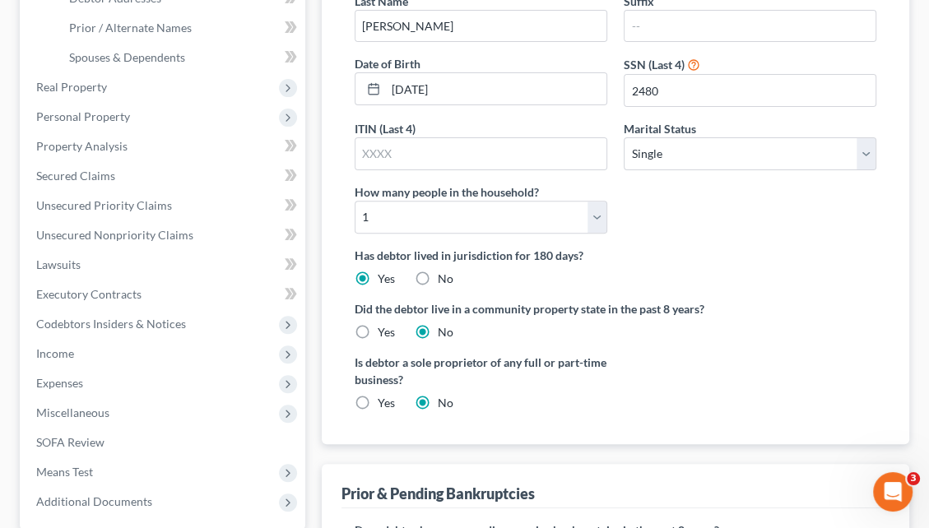
scroll to position [397, 0]
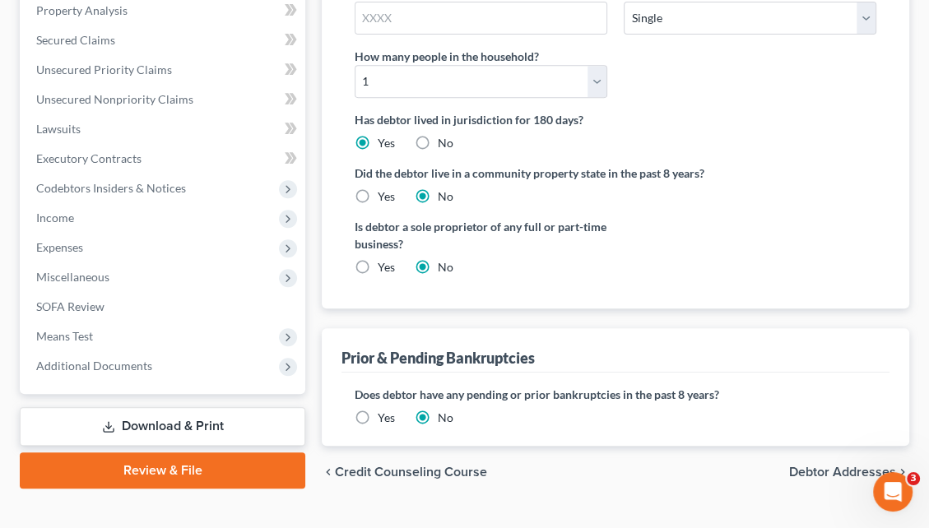
click at [865, 466] on span "Debtor Addresses" at bounding box center [842, 472] width 107 height 13
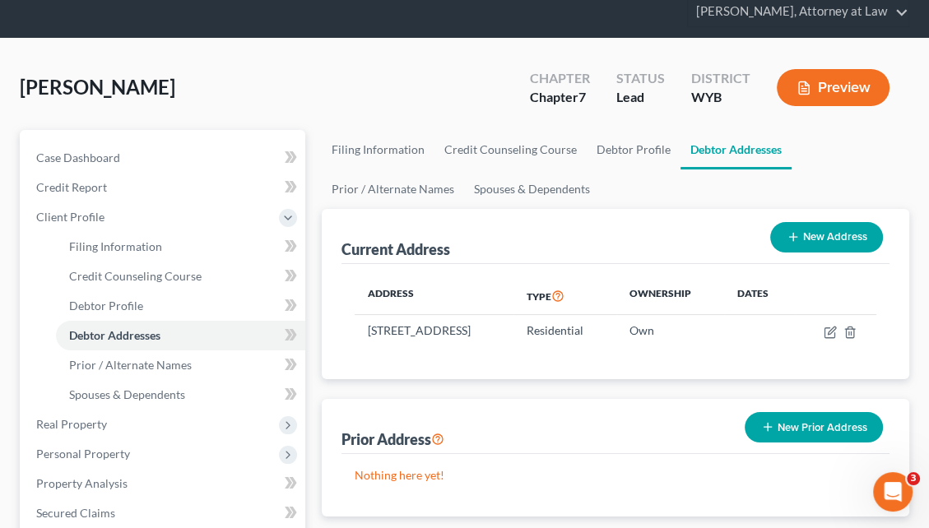
scroll to position [63, 0]
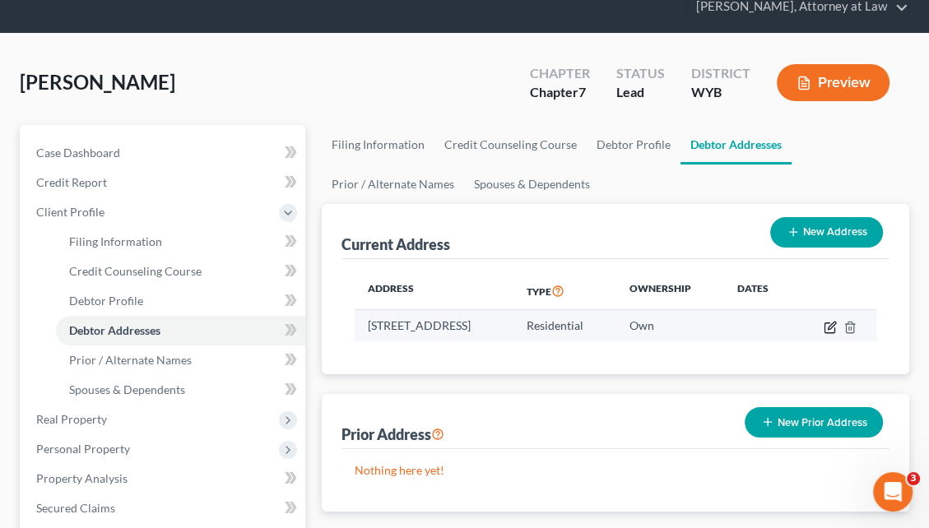
click at [837, 321] on icon "button" at bounding box center [830, 327] width 13 height 13
select select "53"
select select "16"
select select "0"
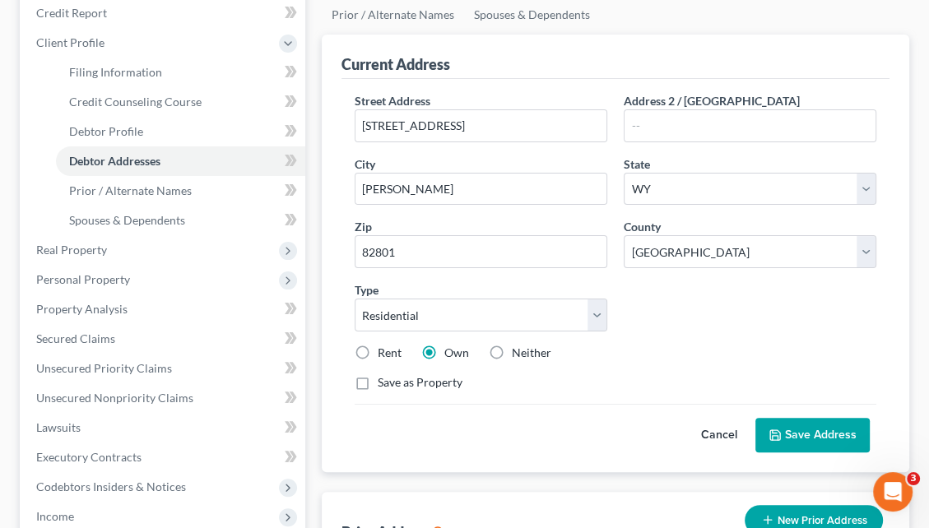
scroll to position [199, 0]
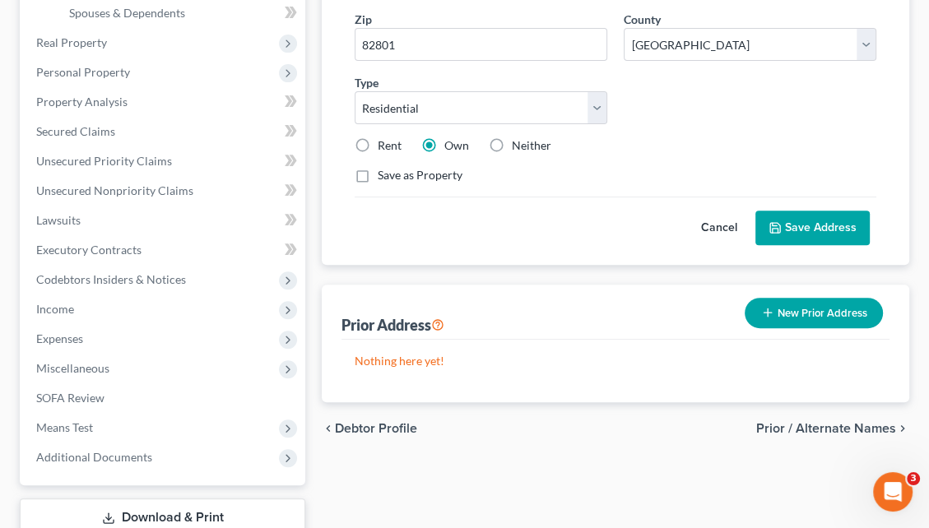
click at [840, 422] on span "Prior / Alternate Names" at bounding box center [826, 428] width 140 height 13
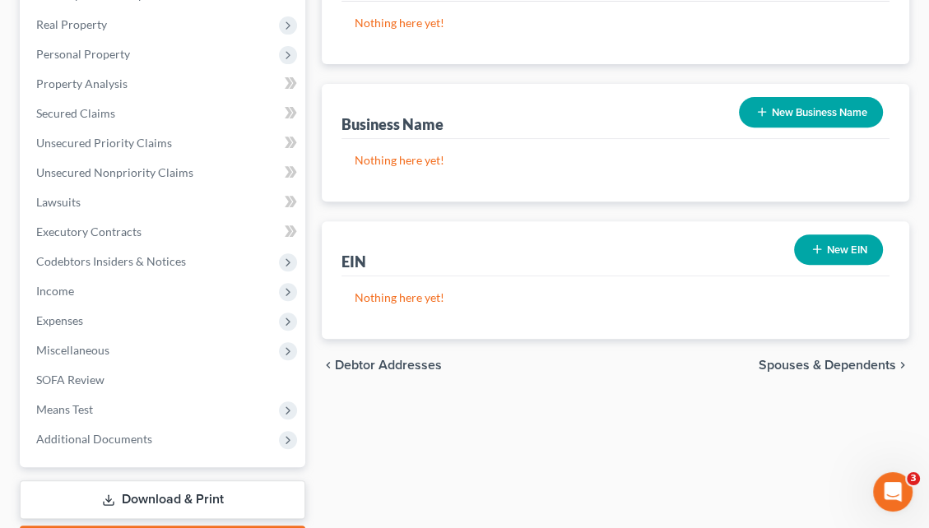
click at [836, 359] on span "Spouses & Dependents" at bounding box center [827, 365] width 137 height 13
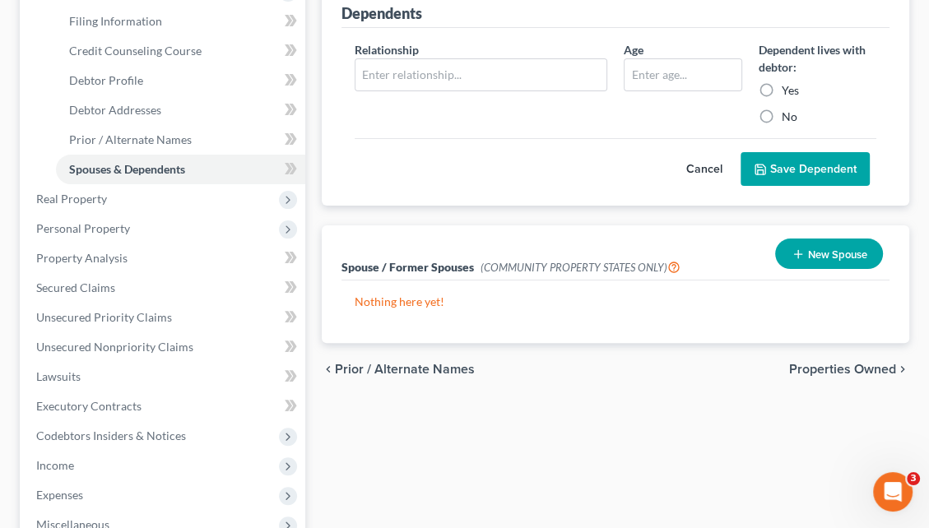
scroll to position [316, 0]
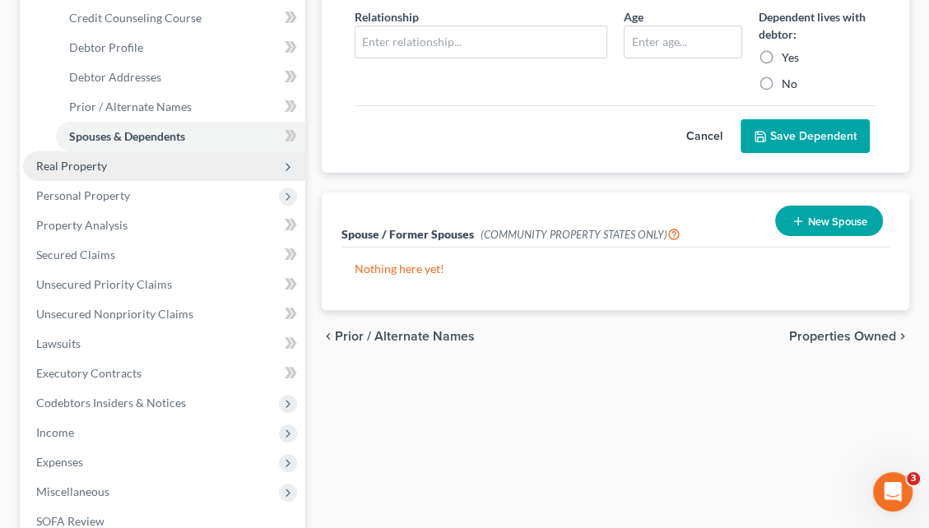
click at [145, 151] on span "Real Property" at bounding box center [164, 166] width 282 height 30
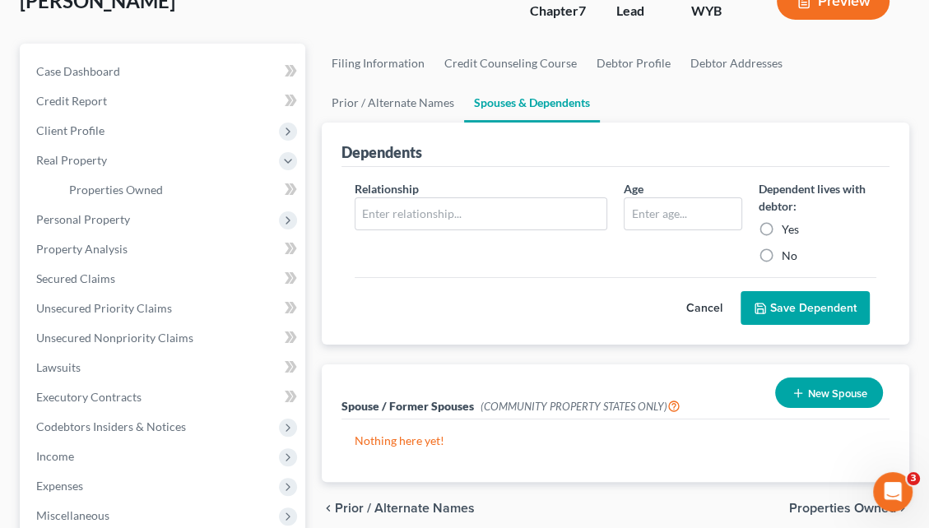
scroll to position [143, 0]
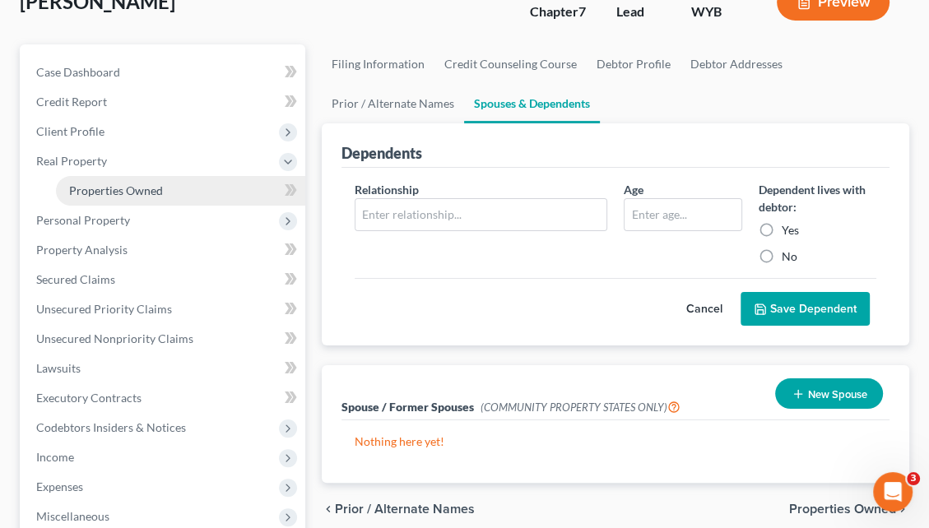
click at [156, 184] on span "Properties Owned" at bounding box center [116, 191] width 94 height 14
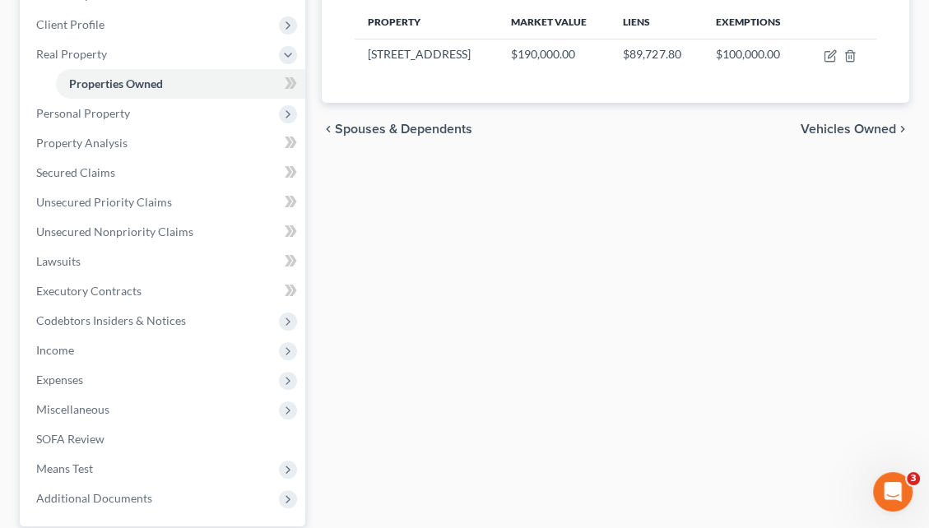
scroll to position [256, 0]
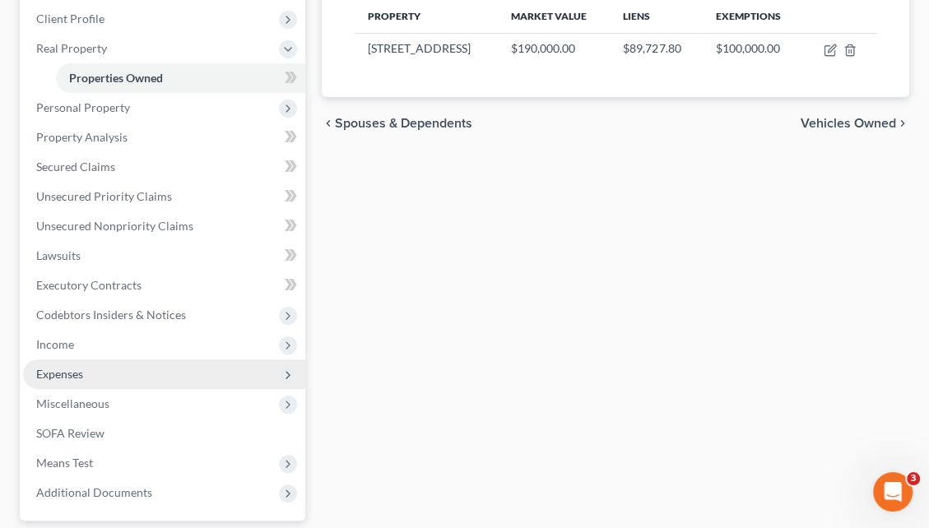
click at [181, 360] on span "Expenses" at bounding box center [164, 375] width 282 height 30
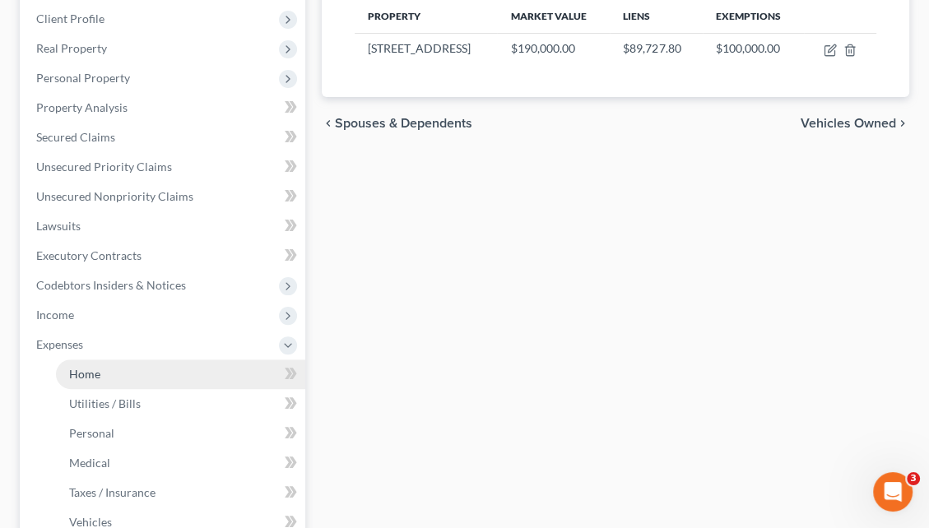
click at [163, 360] on link "Home" at bounding box center [180, 375] width 249 height 30
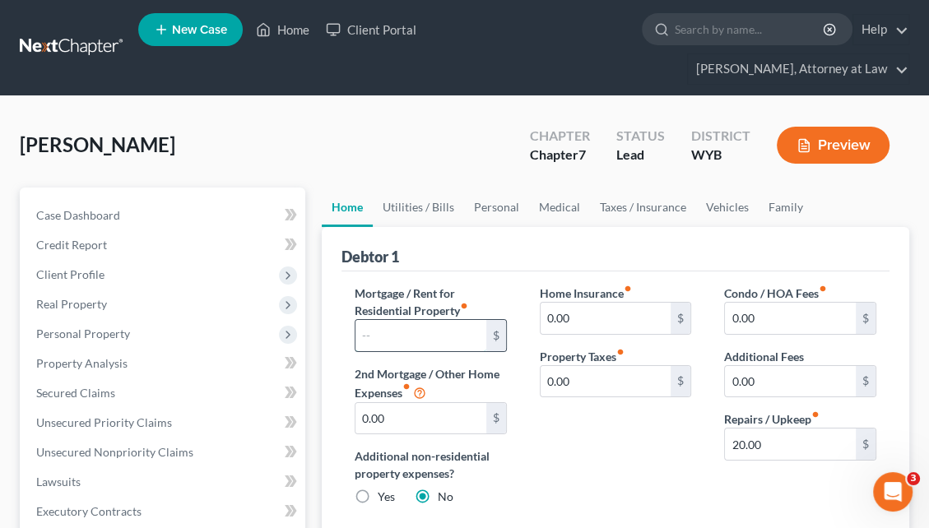
click at [363, 320] on input "text" at bounding box center [420, 335] width 131 height 31
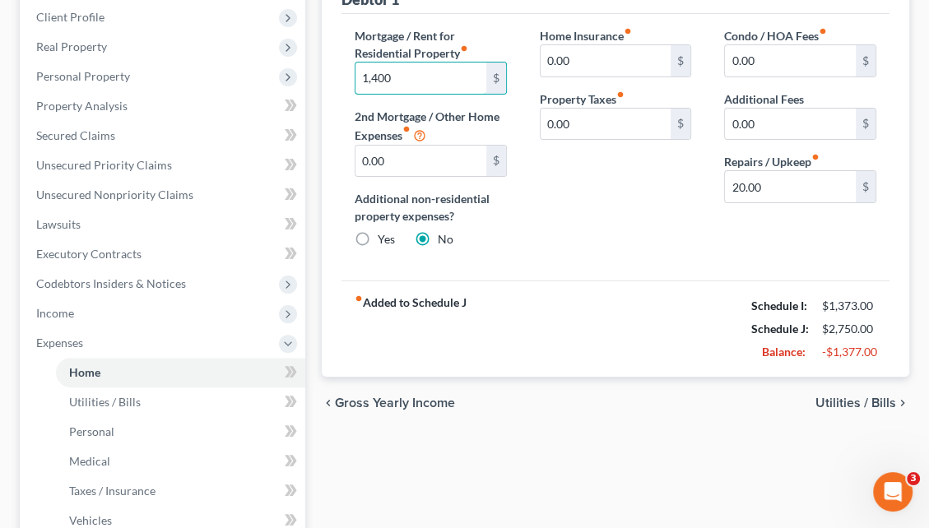
type input "1,400"
click at [866, 397] on span "Utilities / Bills" at bounding box center [856, 403] width 81 height 13
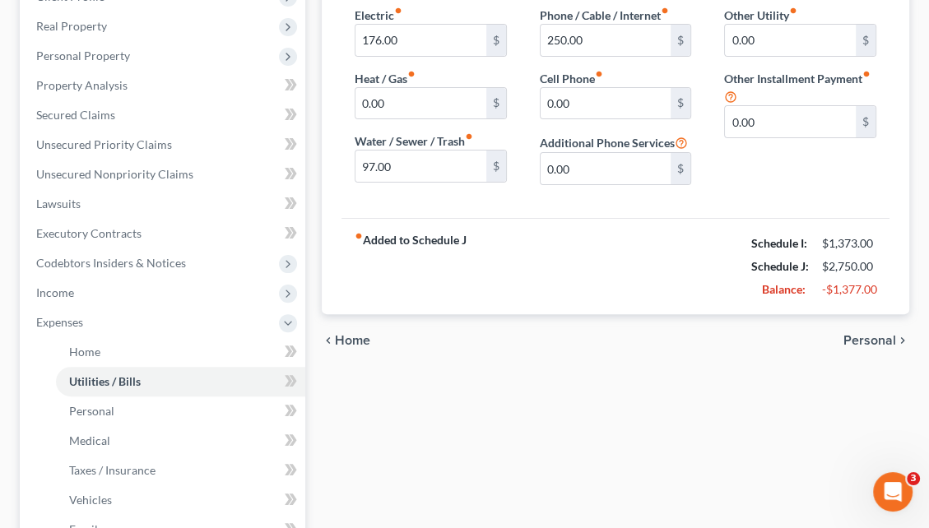
click at [865, 334] on span "Personal" at bounding box center [869, 340] width 53 height 13
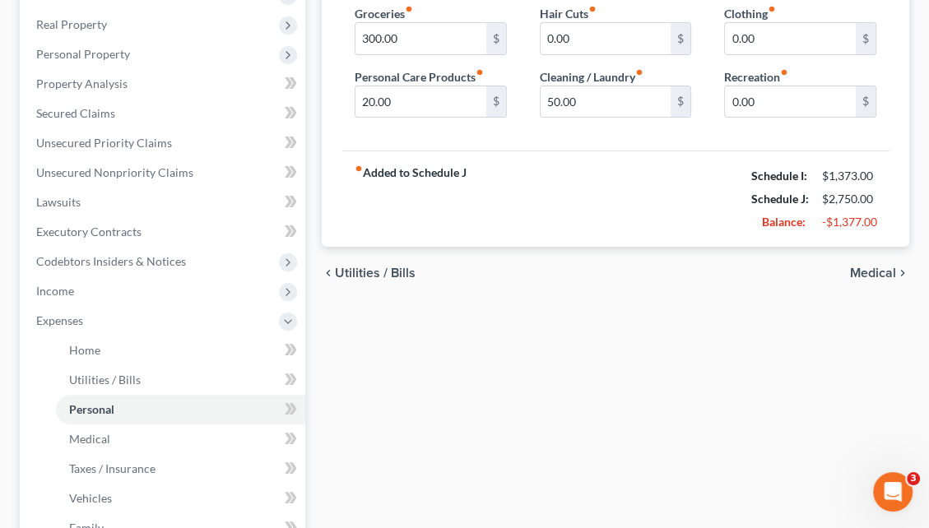
click at [868, 267] on span "Medical" at bounding box center [873, 273] width 46 height 13
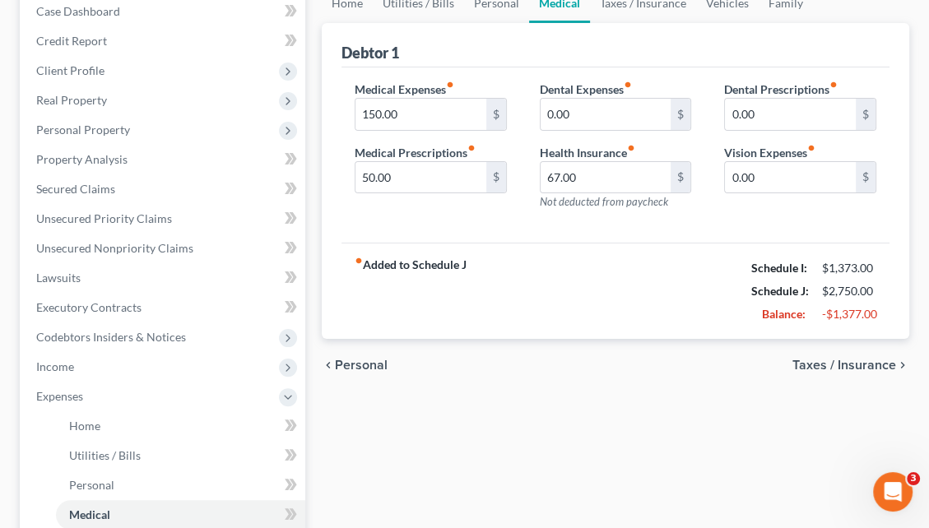
scroll to position [225, 0]
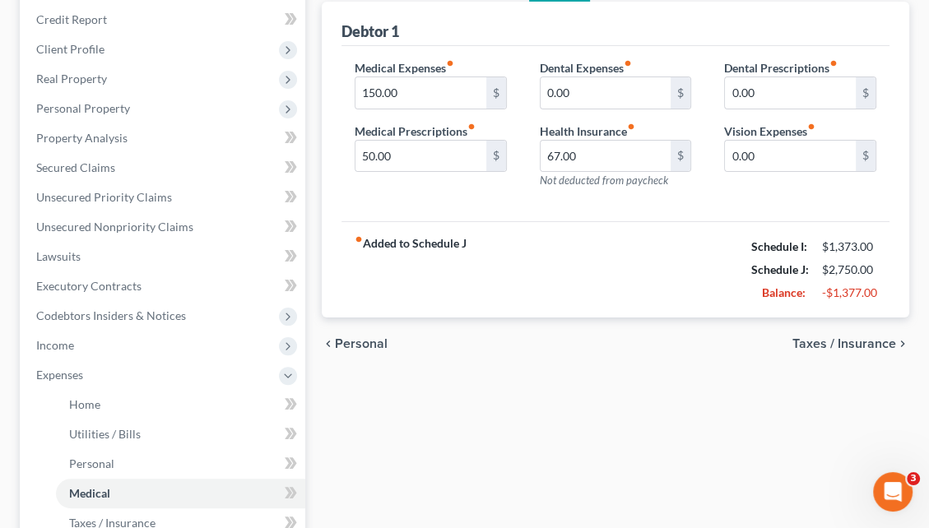
click at [842, 337] on span "Taxes / Insurance" at bounding box center [844, 343] width 104 height 13
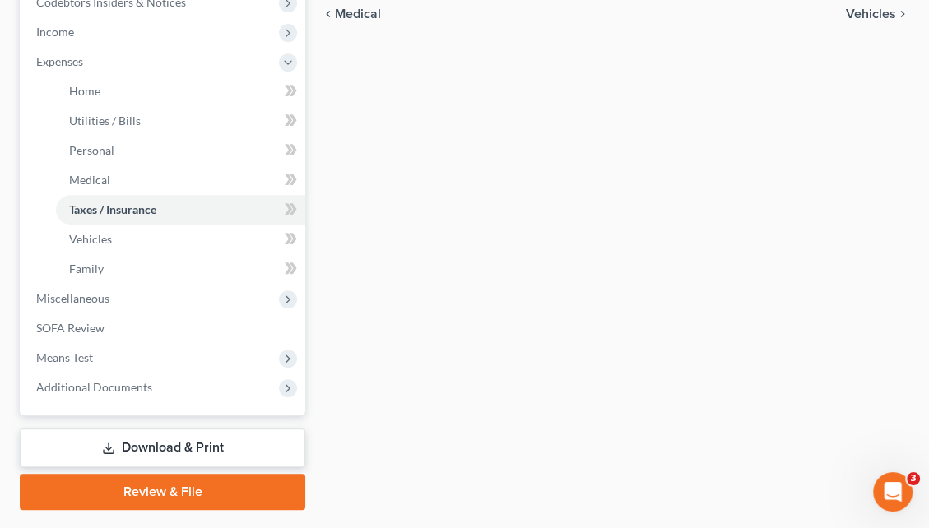
scroll to position [552, 0]
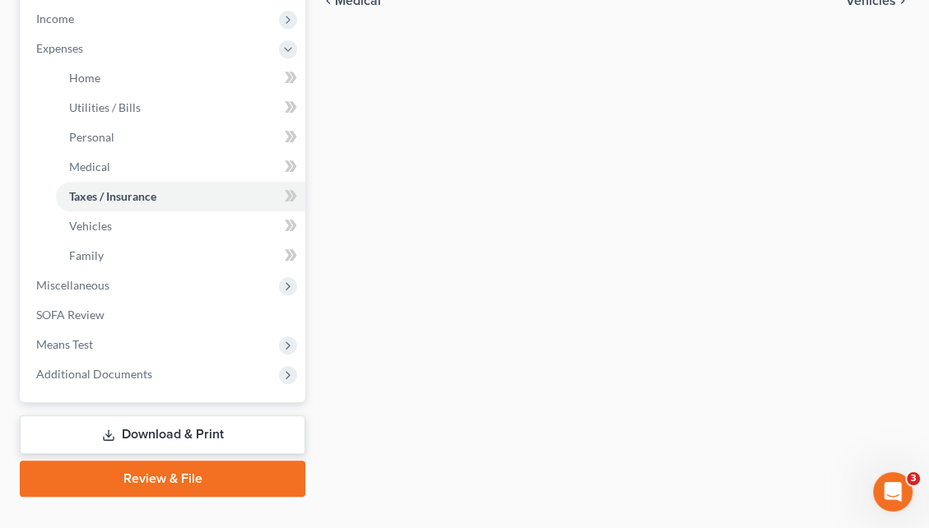
click at [229, 416] on link "Download & Print" at bounding box center [163, 435] width 286 height 39
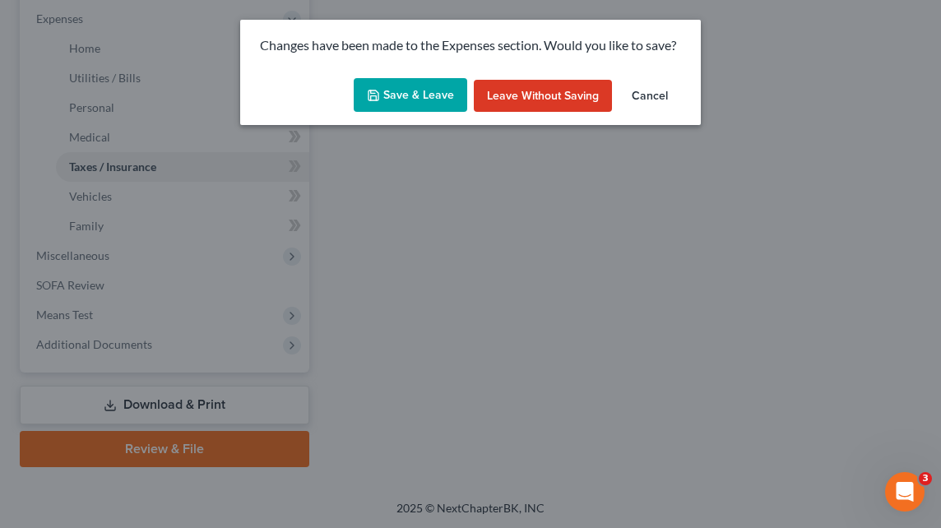
click at [415, 104] on button "Save & Leave" at bounding box center [411, 95] width 114 height 35
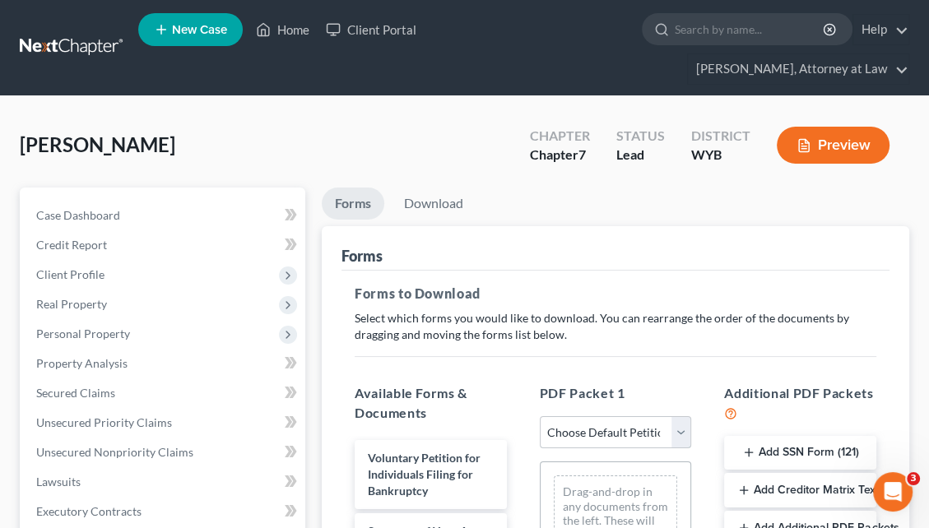
click at [681, 416] on select "Choose Default Petition PDF Packet Complete Bankruptcy Petition (all forms and …" at bounding box center [616, 432] width 152 height 33
select select "0"
click at [540, 416] on select "Choose Default Petition PDF Packet Complete Bankruptcy Petition (all forms and …" at bounding box center [616, 432] width 152 height 33
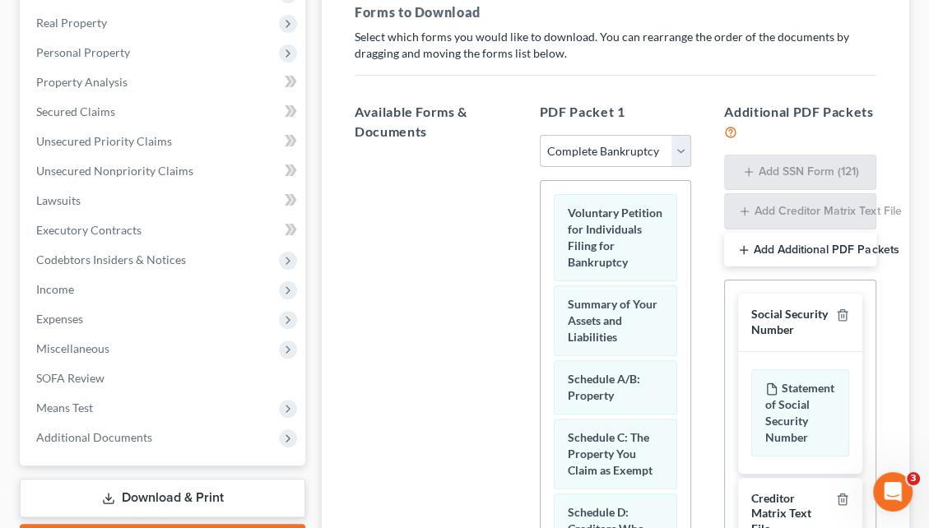
scroll to position [524, 0]
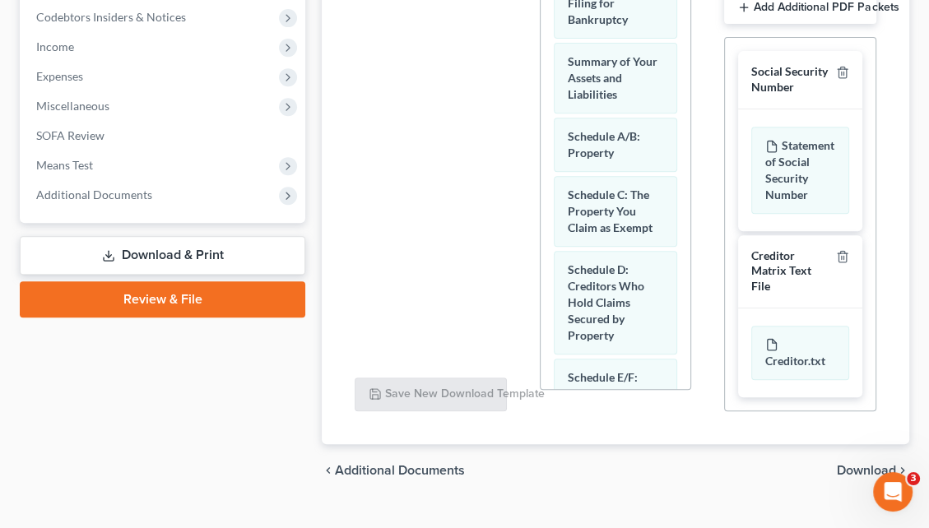
click at [867, 464] on span "Download" at bounding box center [866, 470] width 59 height 13
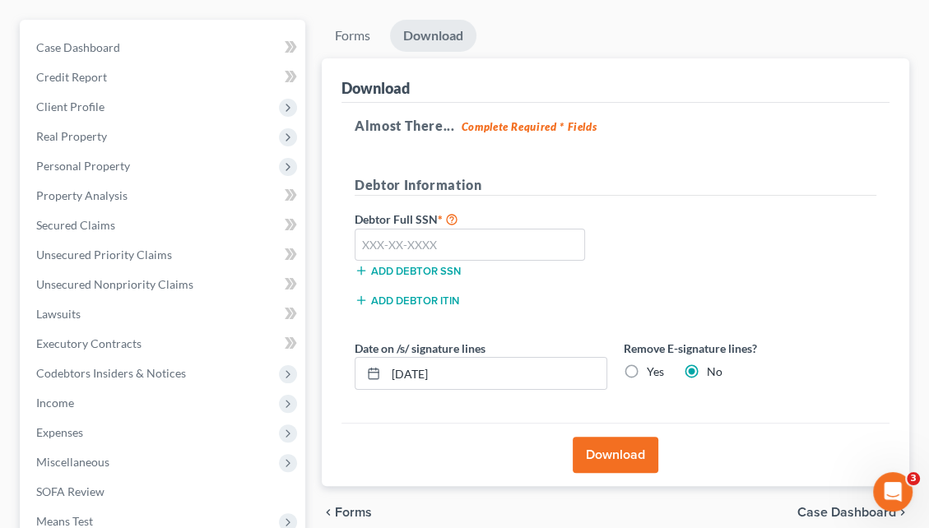
scroll to position [156, 0]
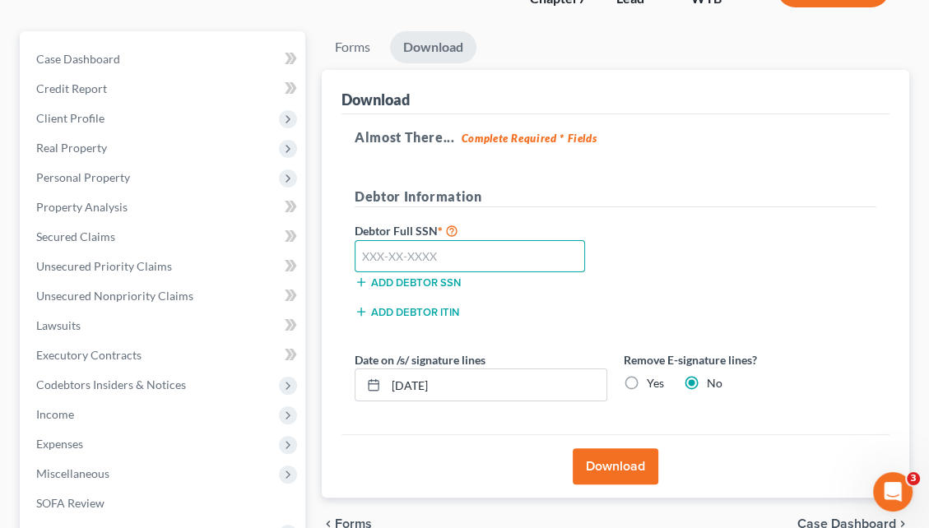
click at [383, 240] on input "text" at bounding box center [470, 256] width 230 height 33
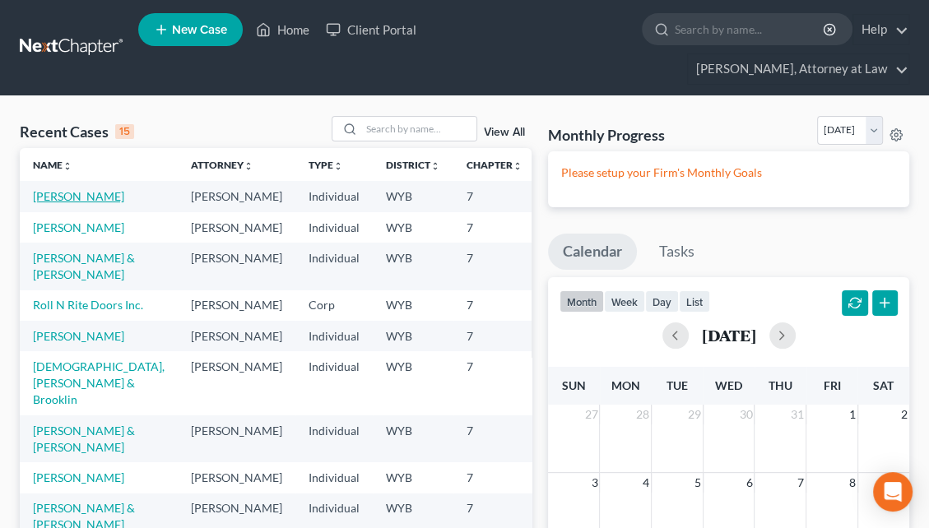
click at [55, 189] on link "[PERSON_NAME]" at bounding box center [78, 196] width 91 height 14
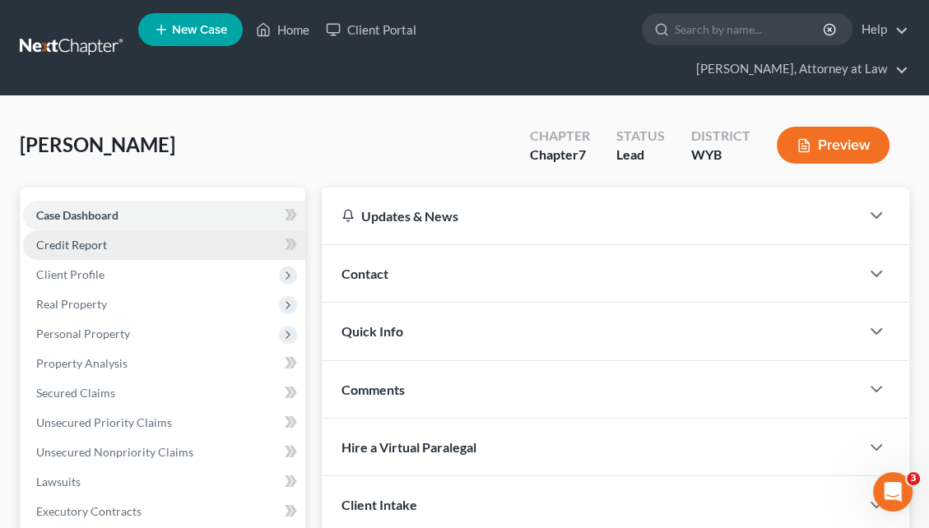
click at [173, 230] on link "Credit Report" at bounding box center [164, 245] width 282 height 30
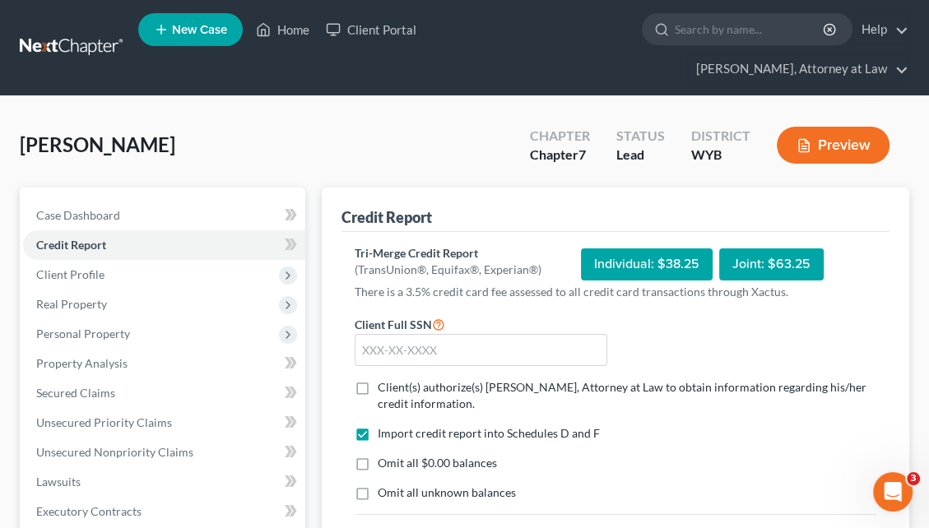
click at [638, 249] on div "Individual: $38.25" at bounding box center [647, 265] width 132 height 32
click at [411, 334] on input "text" at bounding box center [481, 350] width 253 height 33
type input "506-94-2480"
click at [378, 379] on label "Client(s) authorize(s) Seth Shumaker, Attorney at Law to obtain information reg…" at bounding box center [627, 395] width 499 height 33
click at [384, 379] on input "Client(s) authorize(s) Seth Shumaker, Attorney at Law to obtain information reg…" at bounding box center [389, 384] width 11 height 11
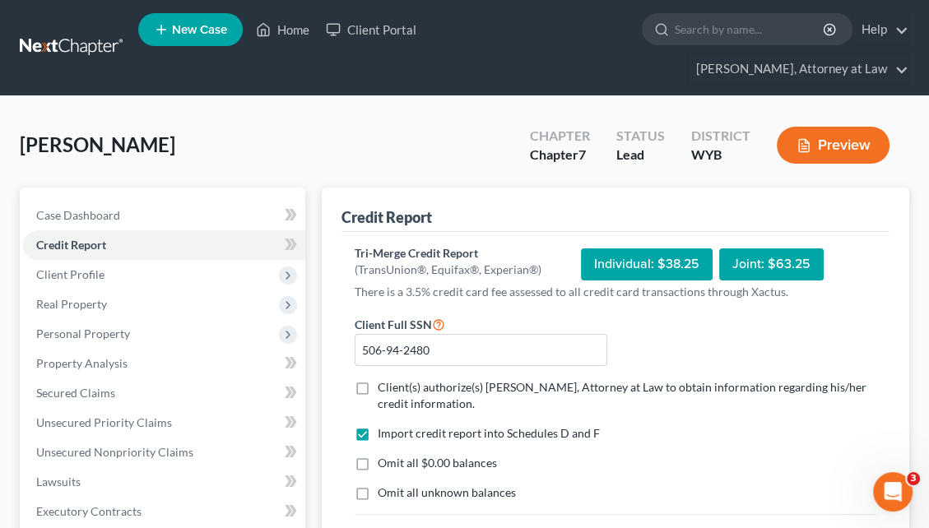
checkbox input "true"
click at [378, 527] on label "I allow NextChapter & UCS to charge my credit card on file to download this cre…" at bounding box center [605, 536] width 455 height 16
click at [384, 527] on input "I allow NextChapter & UCS to charge my credit card on file to download this cre…" at bounding box center [389, 533] width 11 height 11
checkbox input "true"
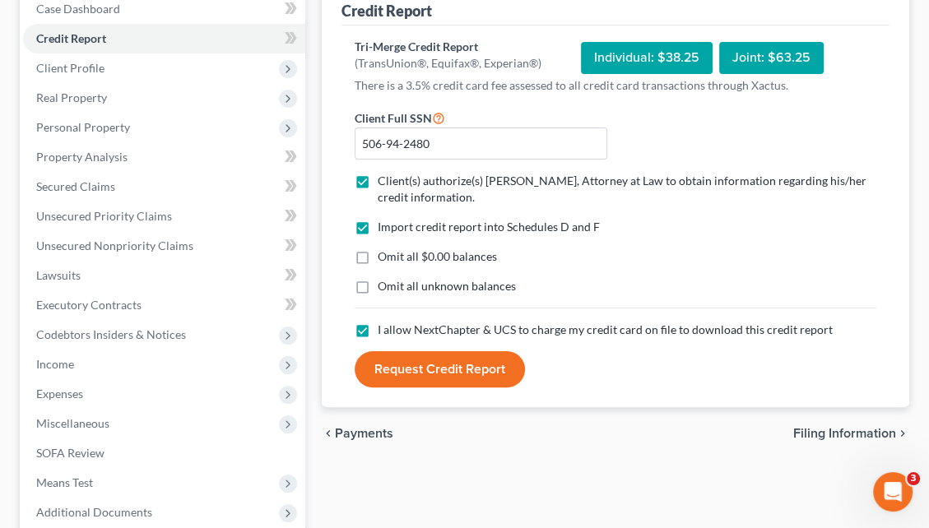
scroll to position [256, 0]
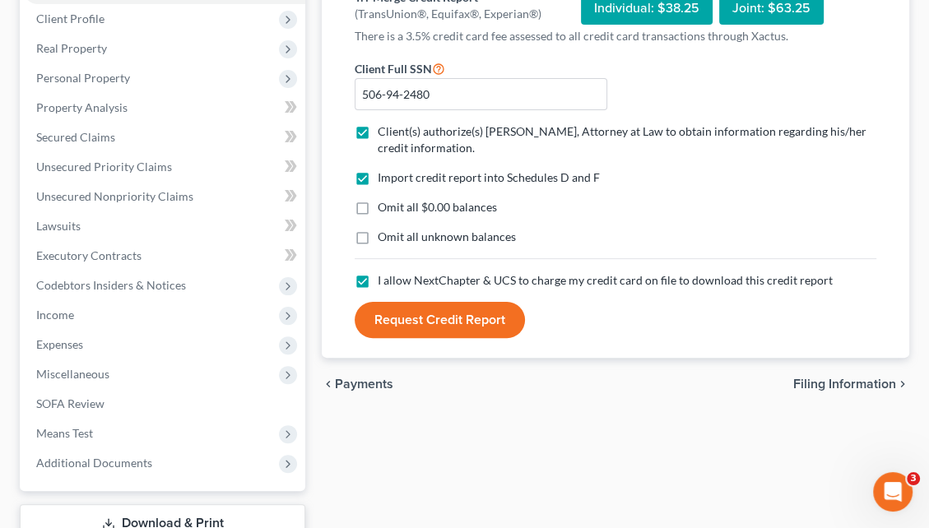
click at [453, 302] on button "Request Credit Report" at bounding box center [440, 320] width 170 height 36
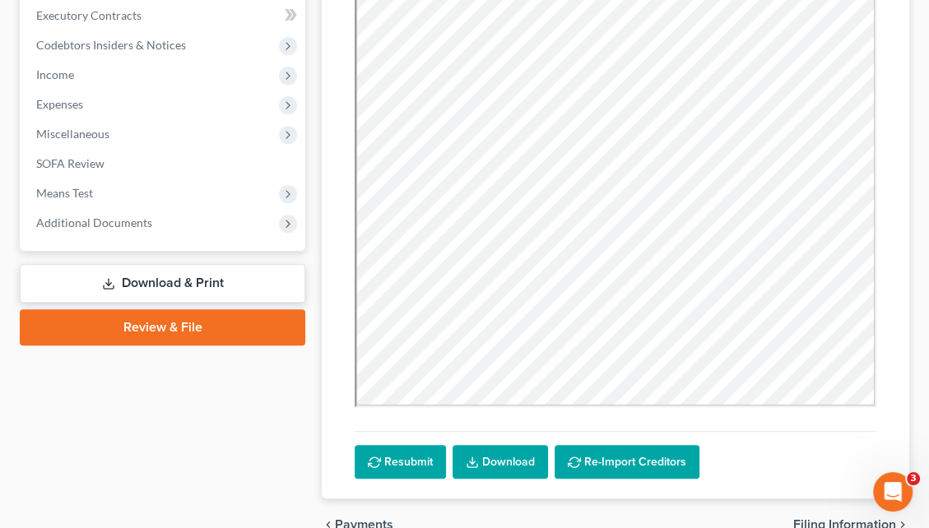
scroll to position [551, 0]
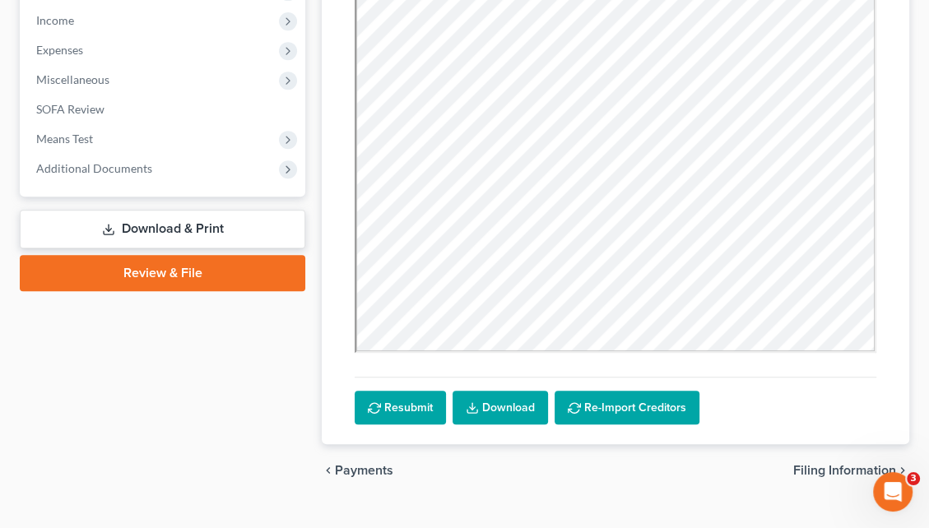
click at [848, 464] on span "Filing Information" at bounding box center [844, 470] width 103 height 13
select select "1"
select select "0"
select select "53"
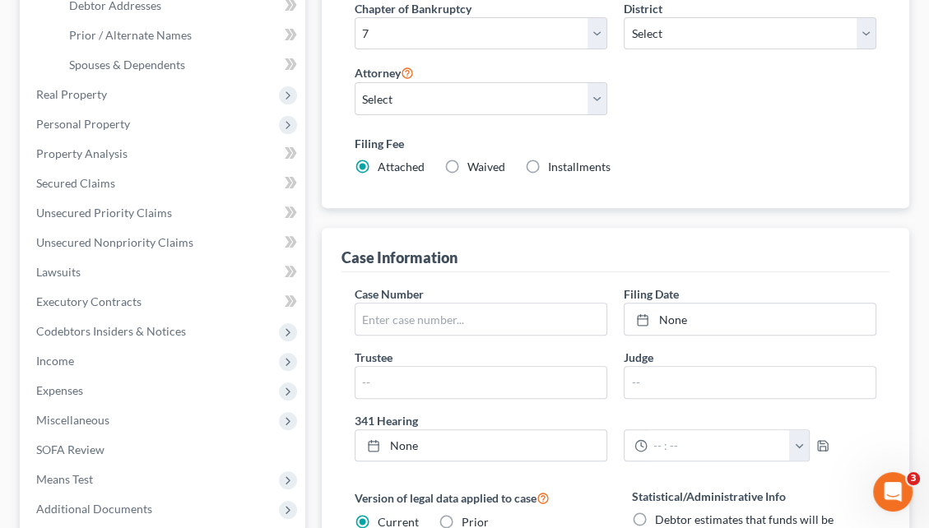
scroll to position [387, 0]
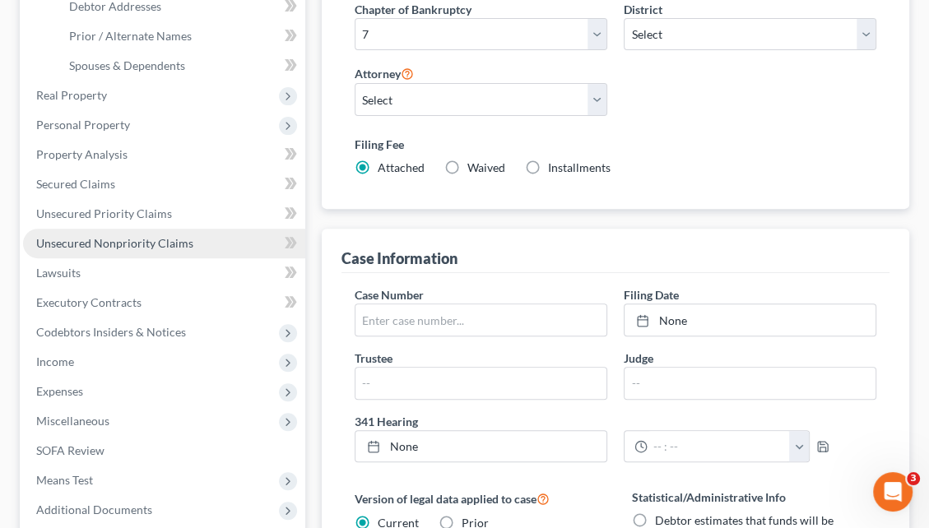
click at [189, 229] on link "Unsecured Nonpriority Claims" at bounding box center [164, 244] width 282 height 30
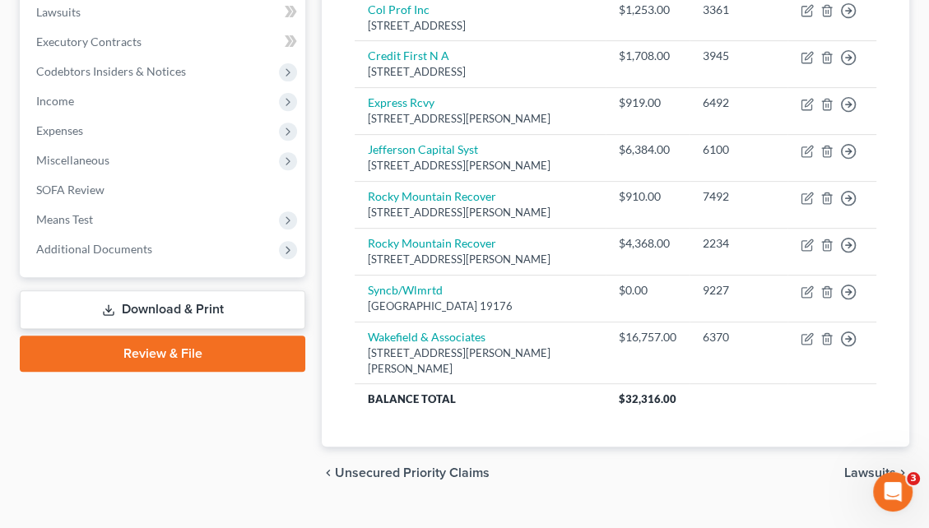
scroll to position [471, 0]
click at [857, 466] on span "Lawsuits" at bounding box center [870, 472] width 52 height 13
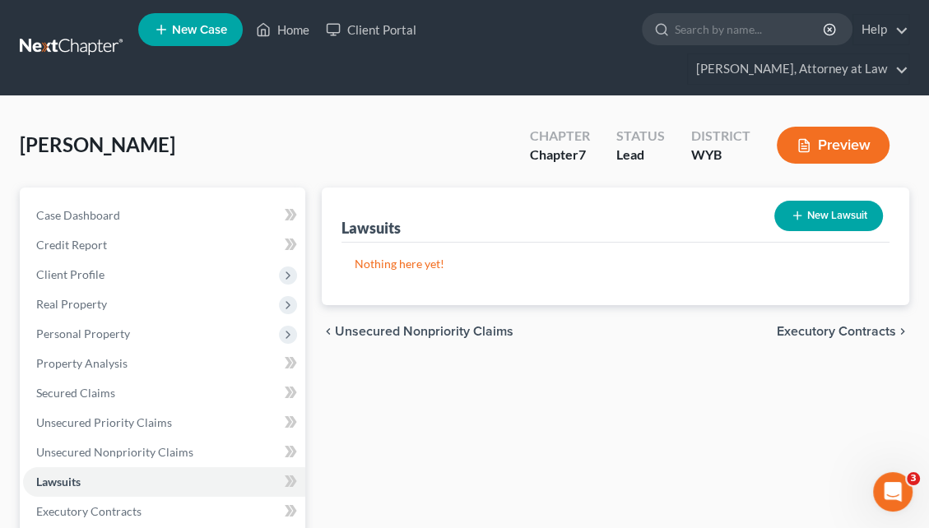
click at [795, 325] on span "Executory Contracts" at bounding box center [836, 331] width 119 height 13
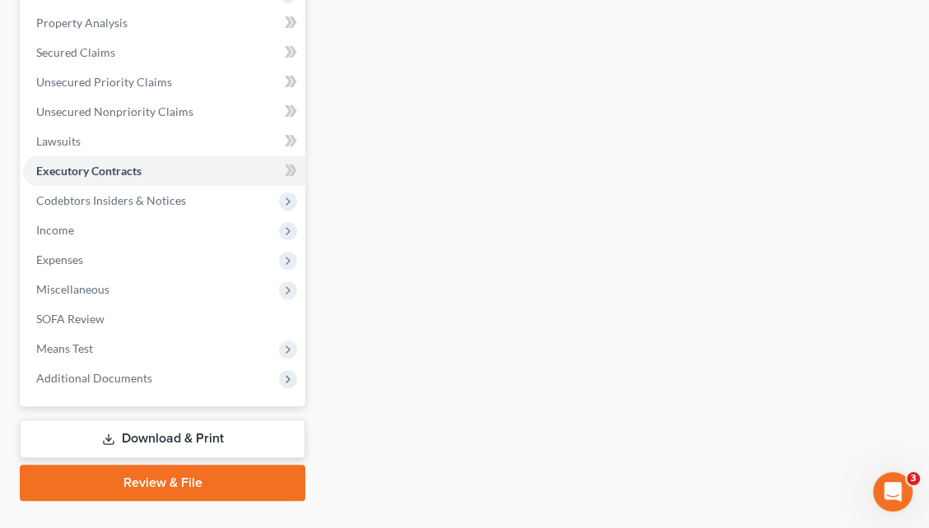
scroll to position [345, 0]
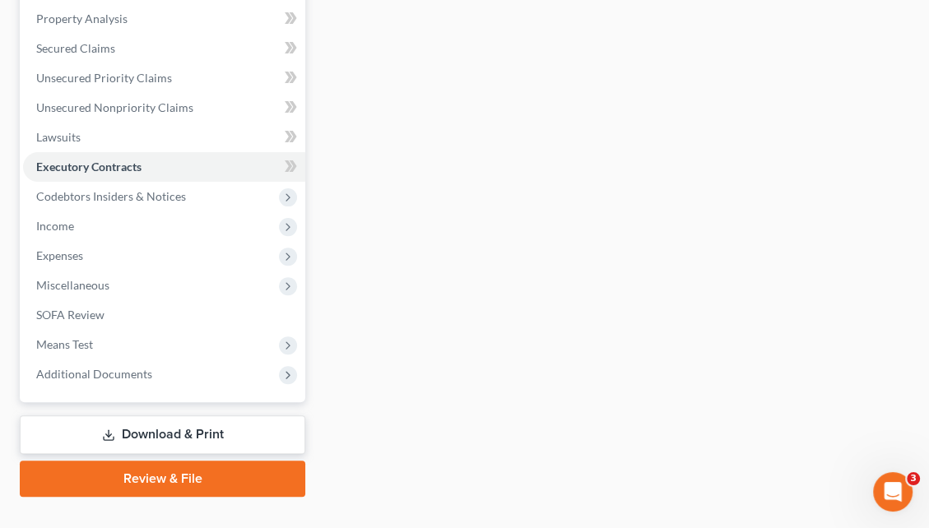
click at [208, 416] on link "Download & Print" at bounding box center [163, 435] width 286 height 39
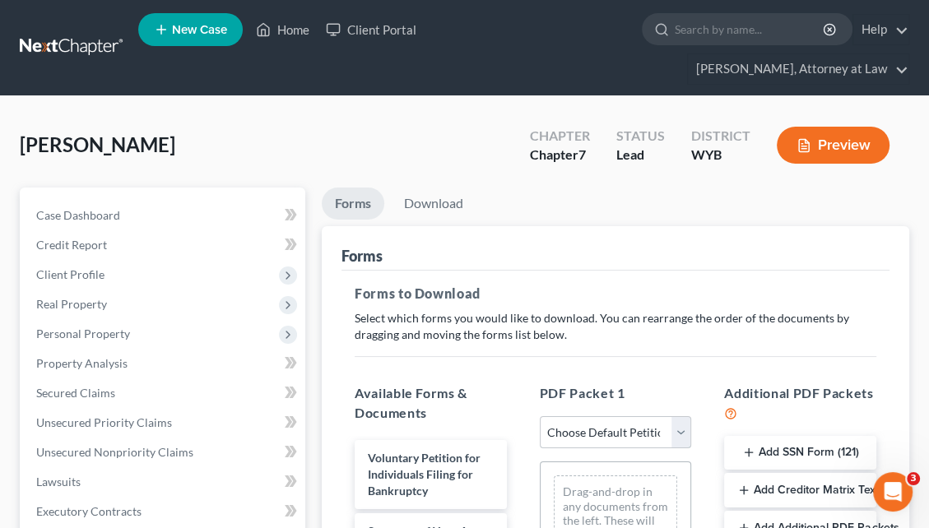
click at [622, 416] on select "Choose Default Petition PDF Packet Complete Bankruptcy Petition (all forms and …" at bounding box center [616, 432] width 152 height 33
select select "0"
click at [540, 416] on select "Choose Default Petition PDF Packet Complete Bankruptcy Petition (all forms and …" at bounding box center [616, 432] width 152 height 33
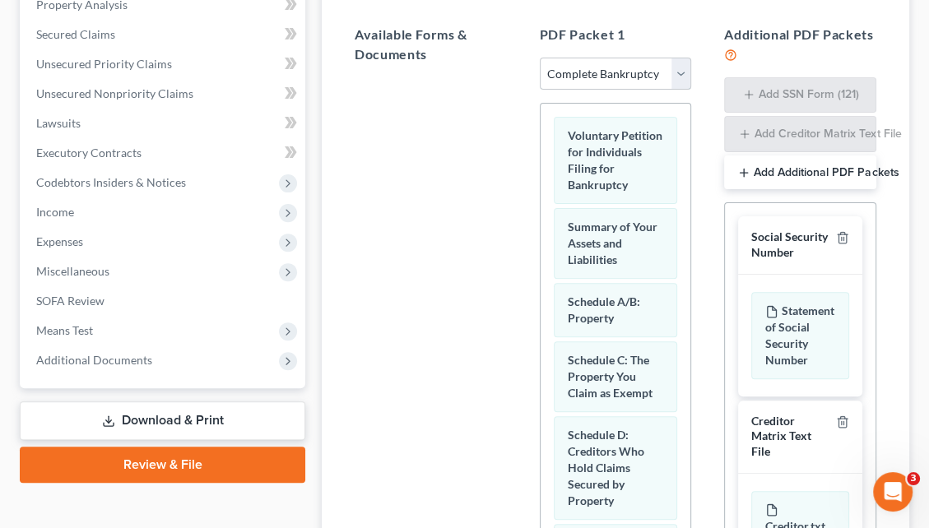
scroll to position [391, 0]
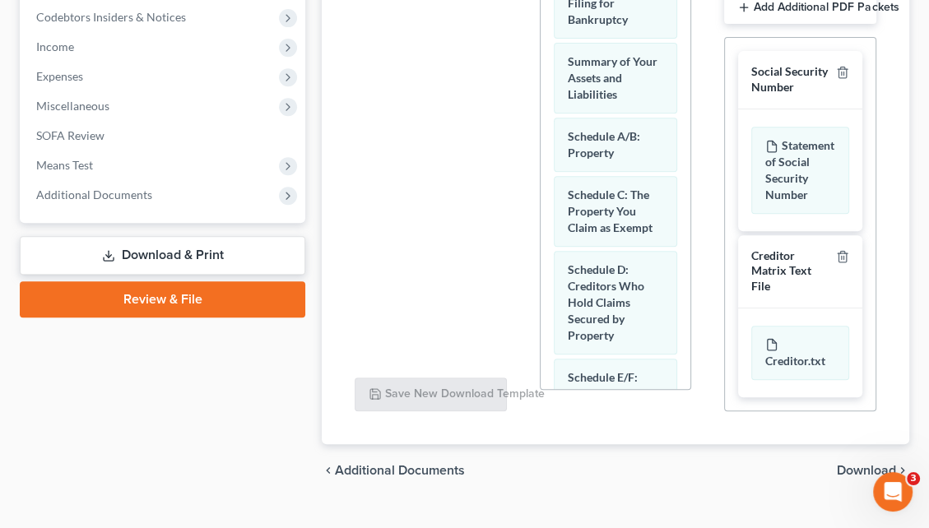
click at [881, 464] on span "Download" at bounding box center [866, 470] width 59 height 13
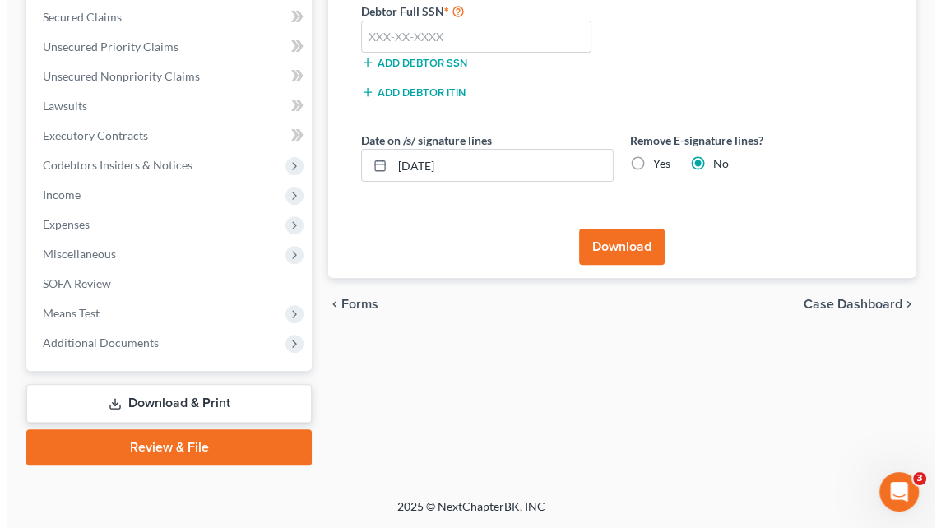
scroll to position [345, 0]
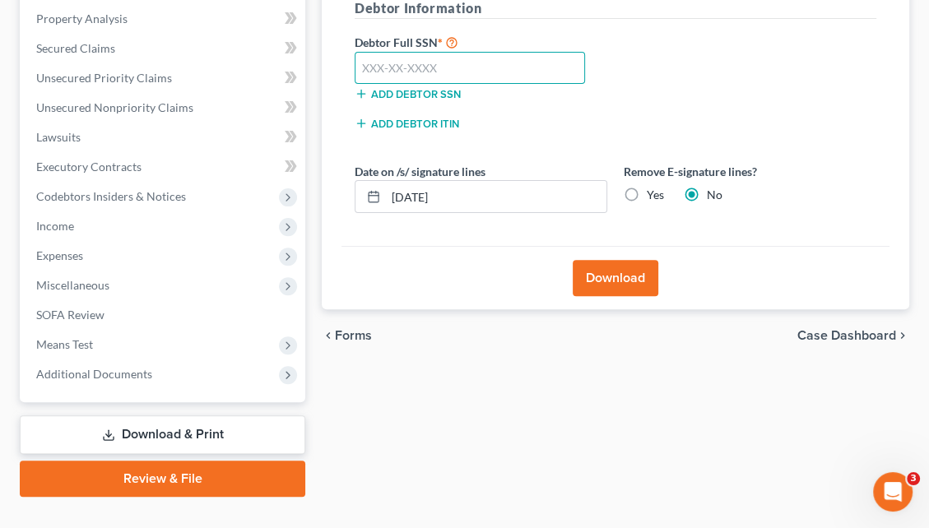
click at [383, 52] on input "text" at bounding box center [470, 68] width 230 height 33
type input "506-94-2480"
click at [588, 260] on button "Download" at bounding box center [616, 278] width 86 height 36
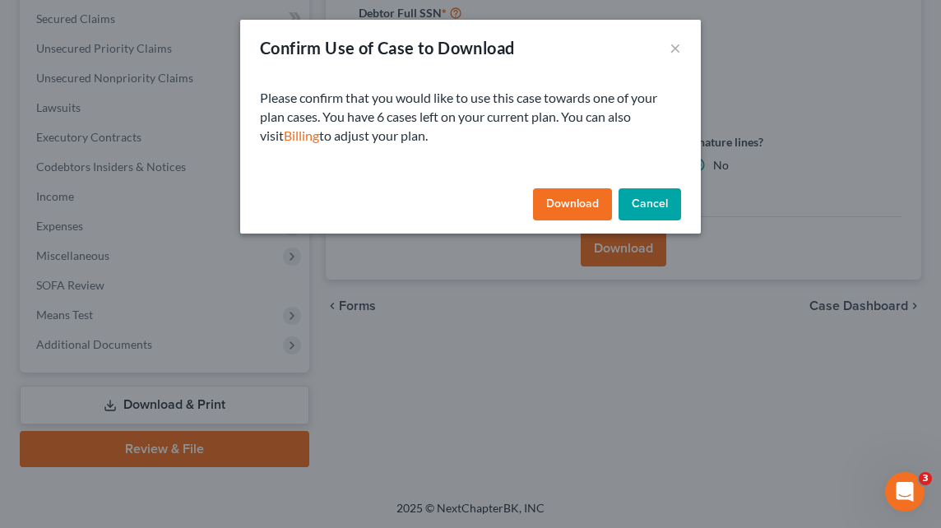
click at [567, 208] on button "Download" at bounding box center [572, 204] width 79 height 33
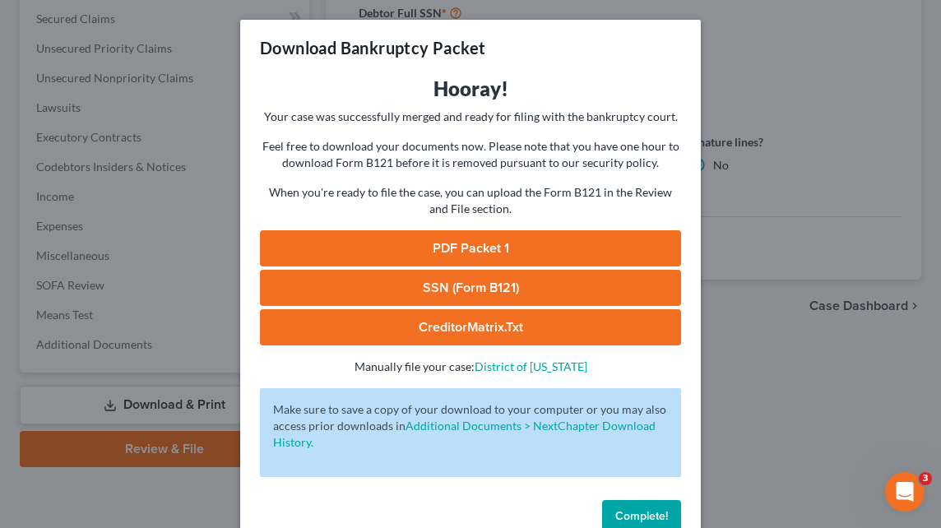
click at [501, 244] on link "PDF Packet 1" at bounding box center [470, 248] width 421 height 36
